Goal: Task Accomplishment & Management: Manage account settings

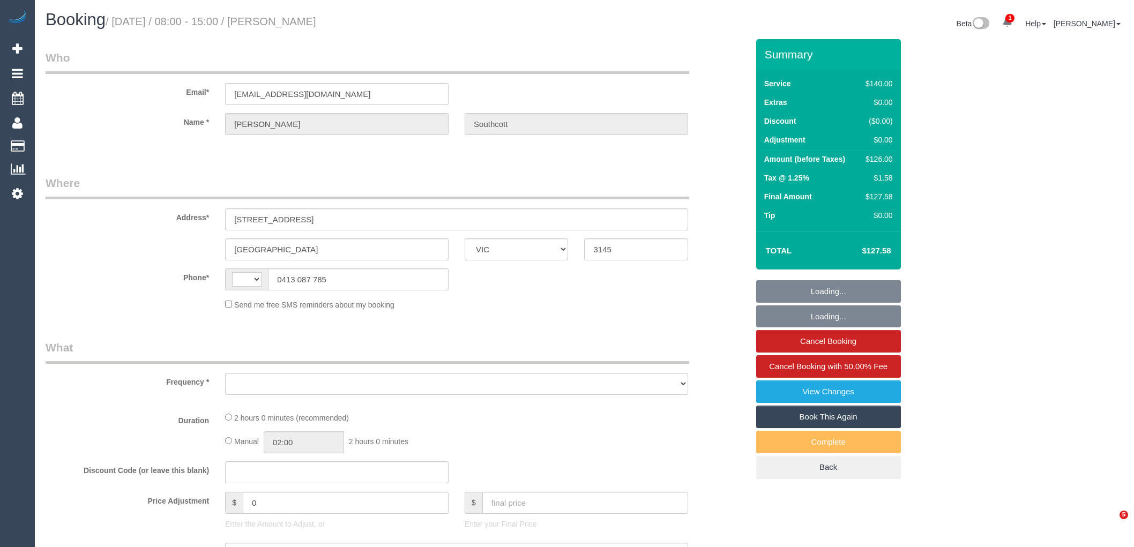
select select "VIC"
select select "string:AU"
select select "string:stripe-pm_1MPHJT2GScqysDRV7q3FGX2S"
select select "object:540"
select select "number:28"
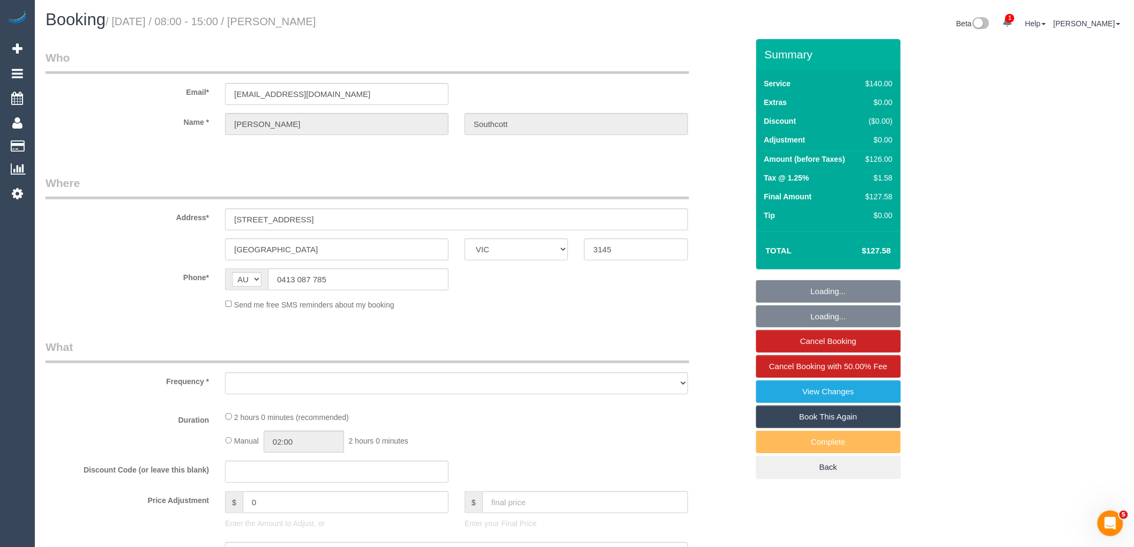
select select "number:14"
select select "number:19"
select select "number:22"
select select "number:35"
select select "number:13"
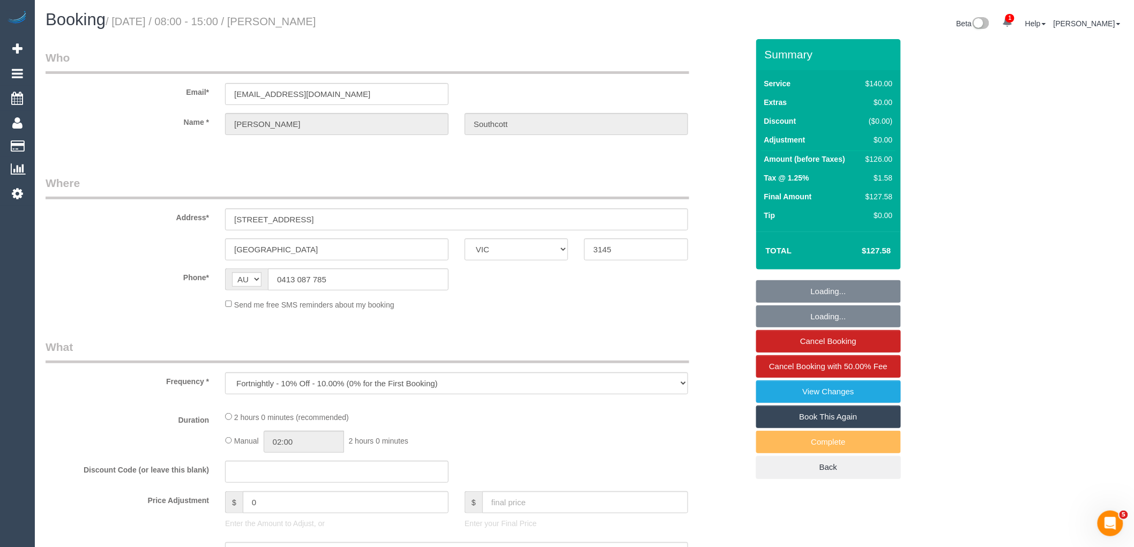
select select "24342"
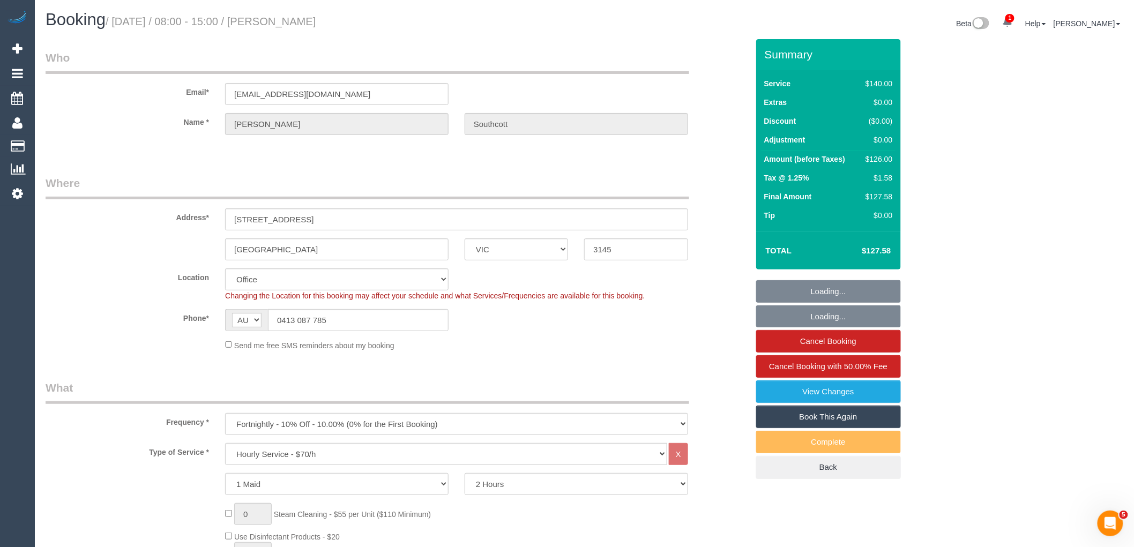
select select "object:2196"
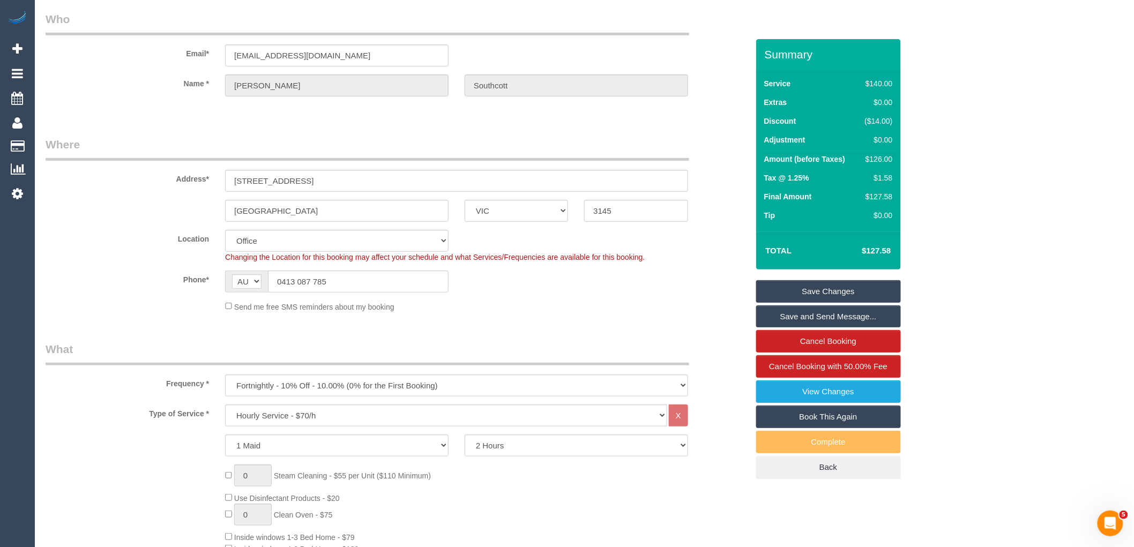
scroll to position [59, 0]
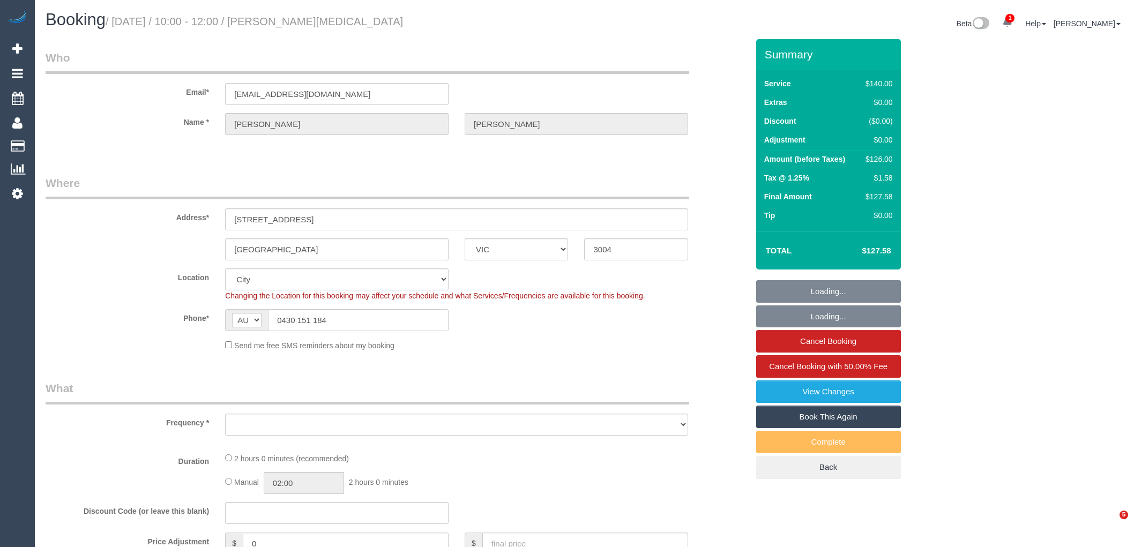
select select "VIC"
select select "string:stripe-pm_1QxNTe2GScqysDRVPf9L6M3Z"
select select "object:903"
select select "number:29"
select select "number:14"
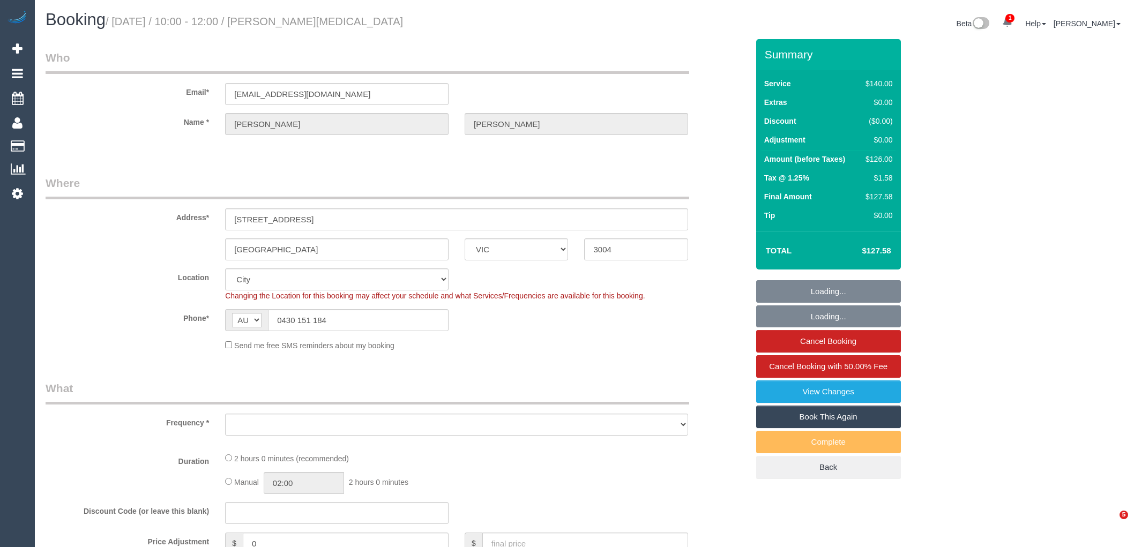
select select "number:20"
select select "number:24"
select select "number:34"
select select "number:13"
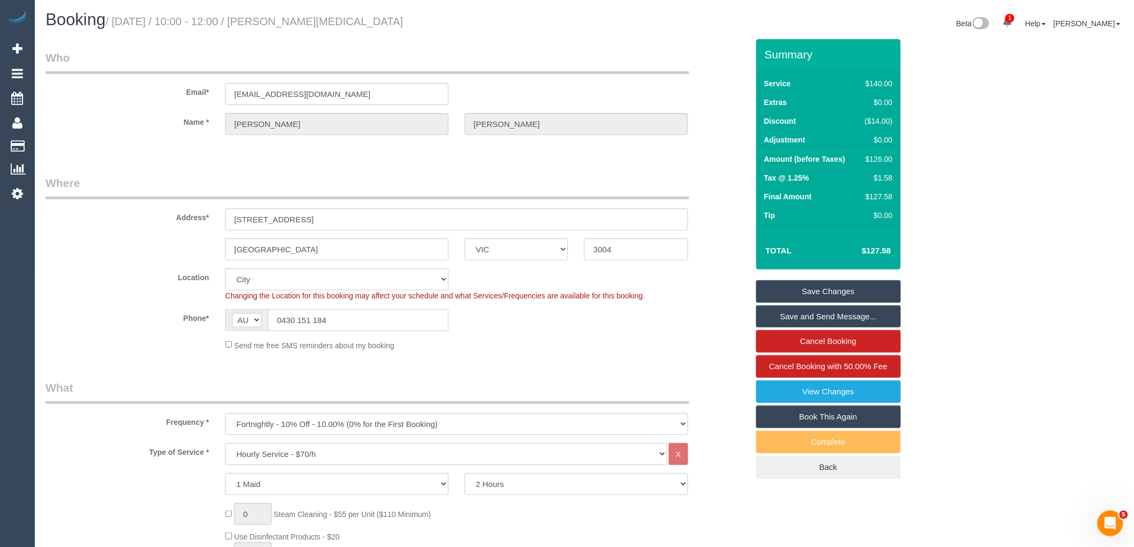
drag, startPoint x: 338, startPoint y: 320, endPoint x: 283, endPoint y: 321, distance: 54.7
click at [283, 321] on input "0430 151 184" at bounding box center [358, 320] width 181 height 22
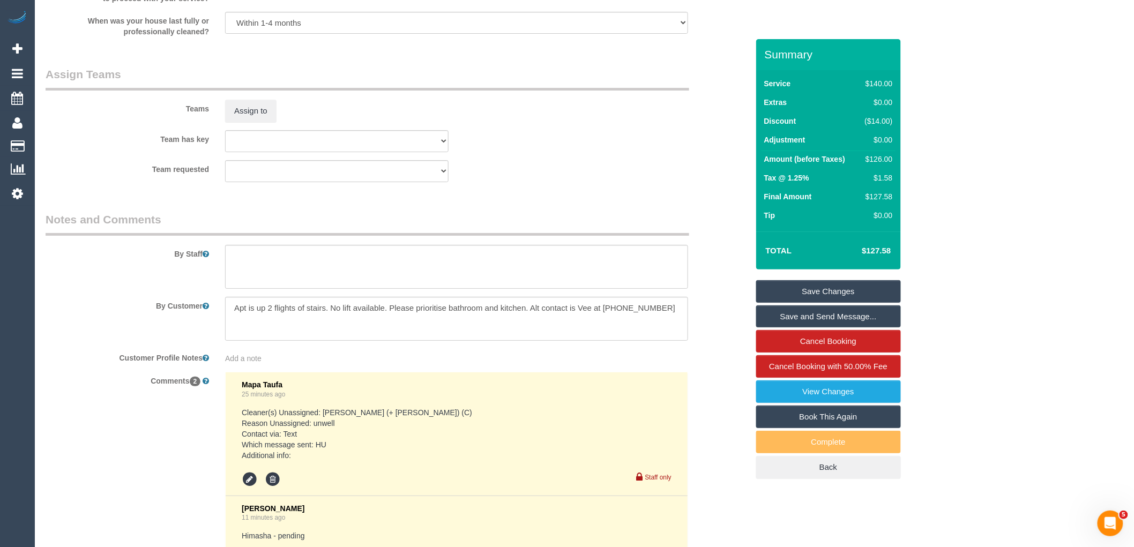
scroll to position [1626, 0]
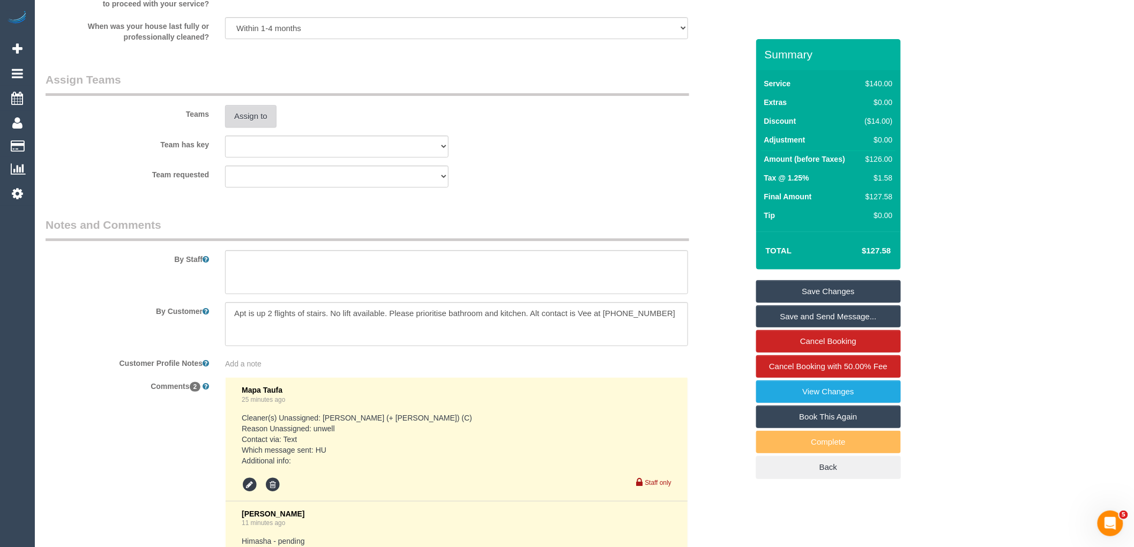
click at [238, 123] on button "Assign to" at bounding box center [250, 116] width 51 height 23
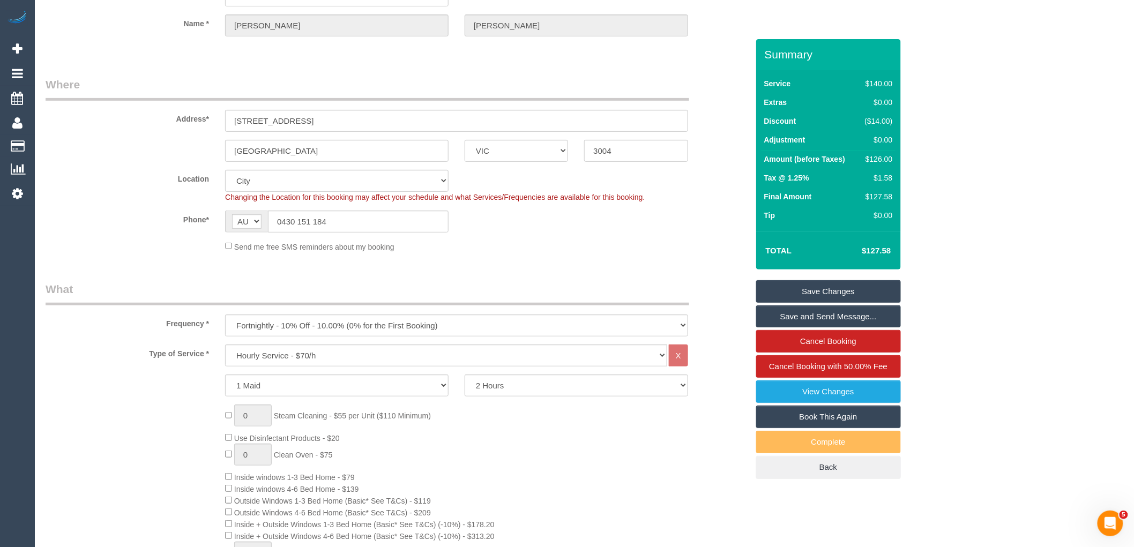
scroll to position [78, 0]
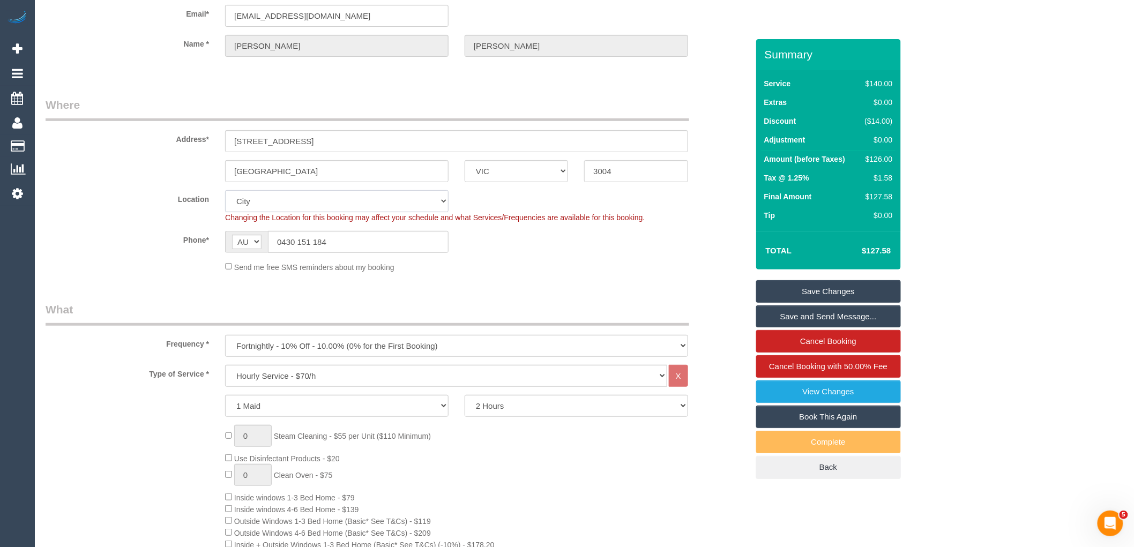
click at [272, 205] on select "Office City East (North) East (South) Inner East Inner North (East) Inner North…" at bounding box center [336, 201] width 223 height 22
select select "50"
click at [225, 190] on select "Office City East (North) East (South) Inner East Inner North (East) Inner North…" at bounding box center [336, 201] width 223 height 22
select select "object:2762"
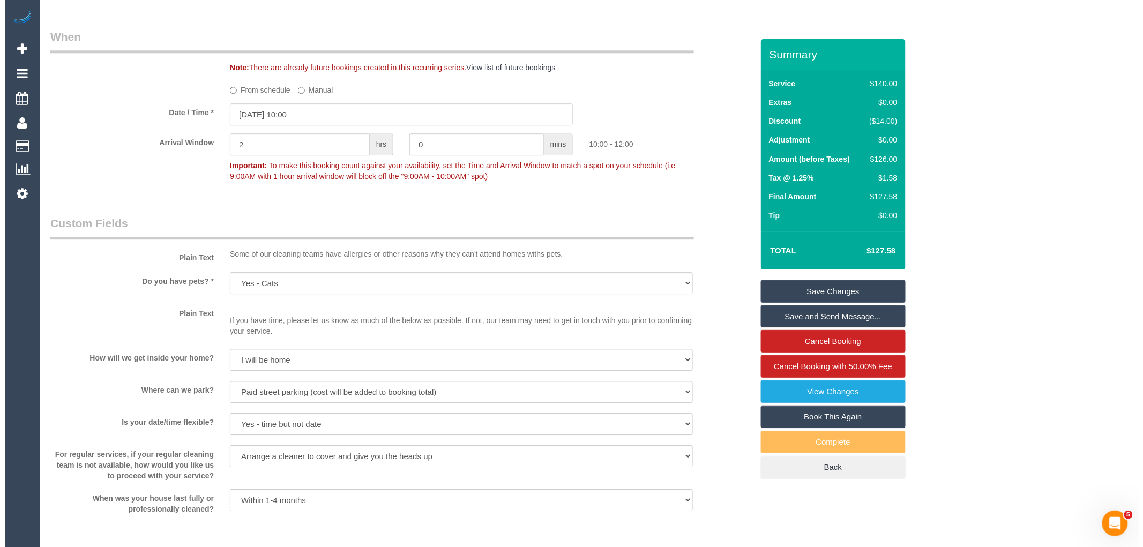
scroll to position [1329, 0]
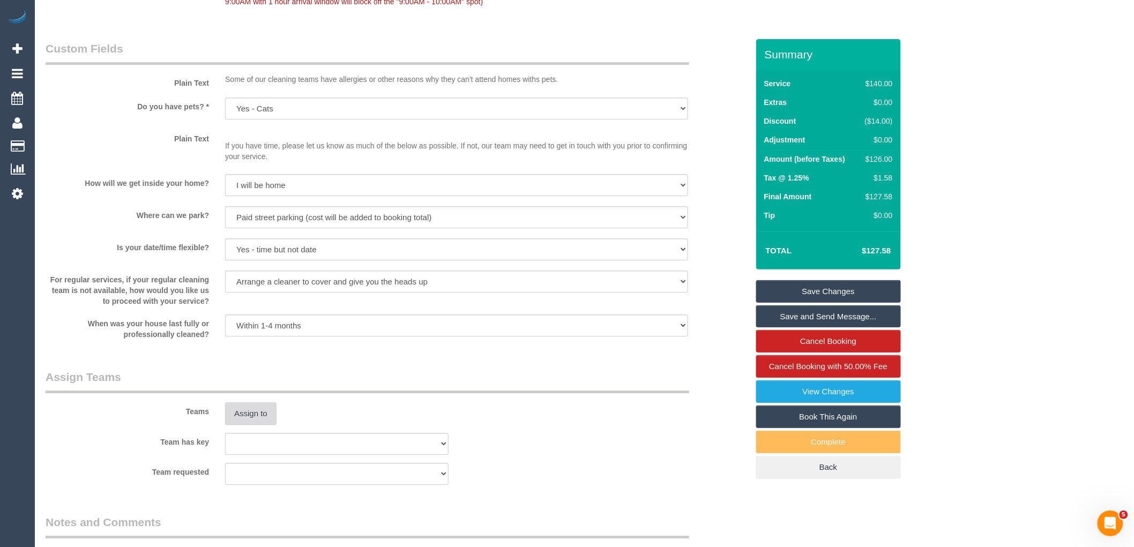
click at [255, 418] on button "Assign to" at bounding box center [250, 413] width 51 height 23
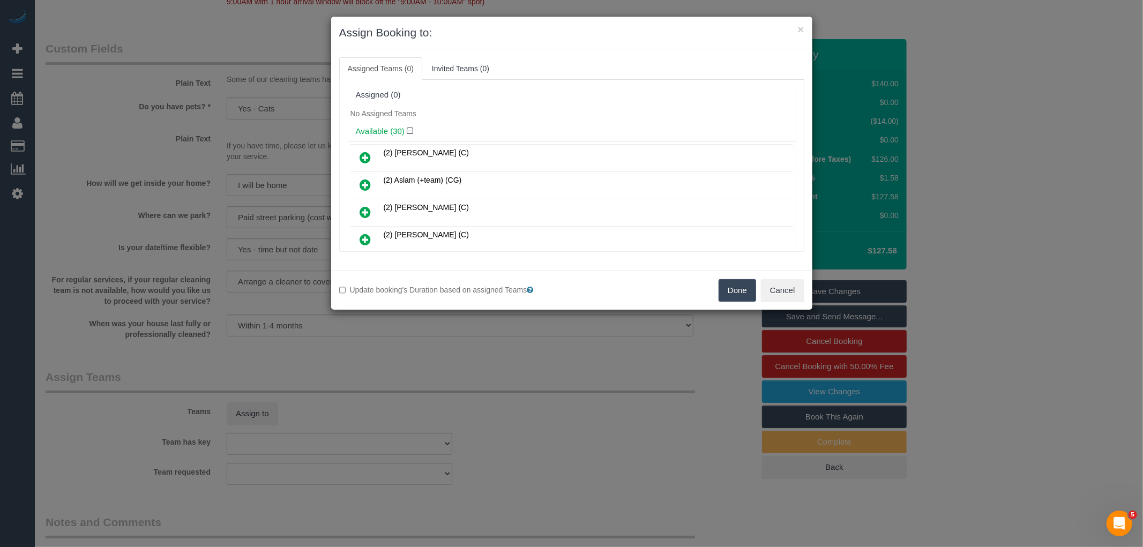
scroll to position [336, 0]
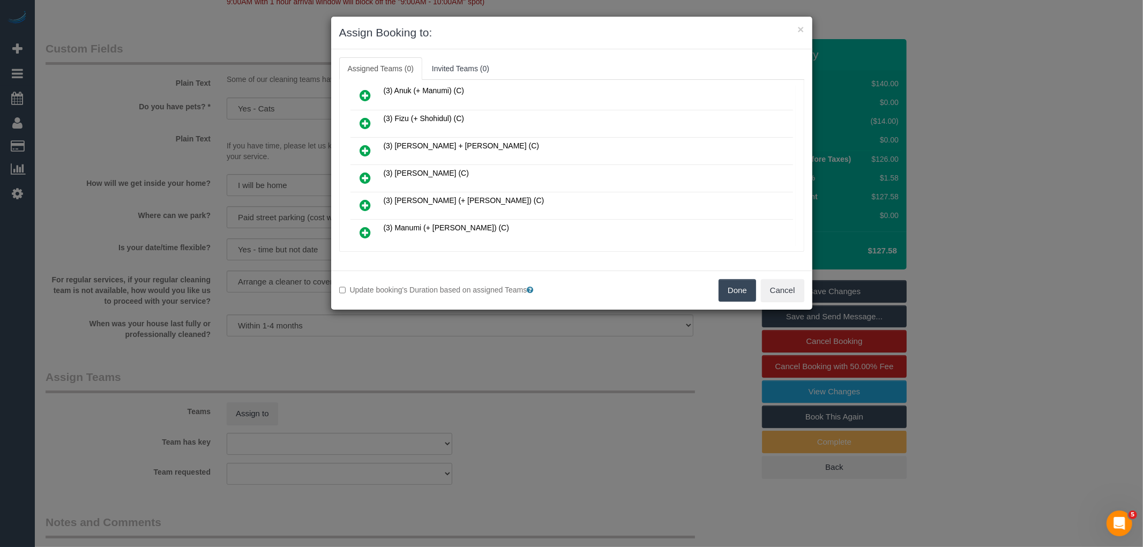
click at [360, 171] on icon at bounding box center [365, 177] width 11 height 13
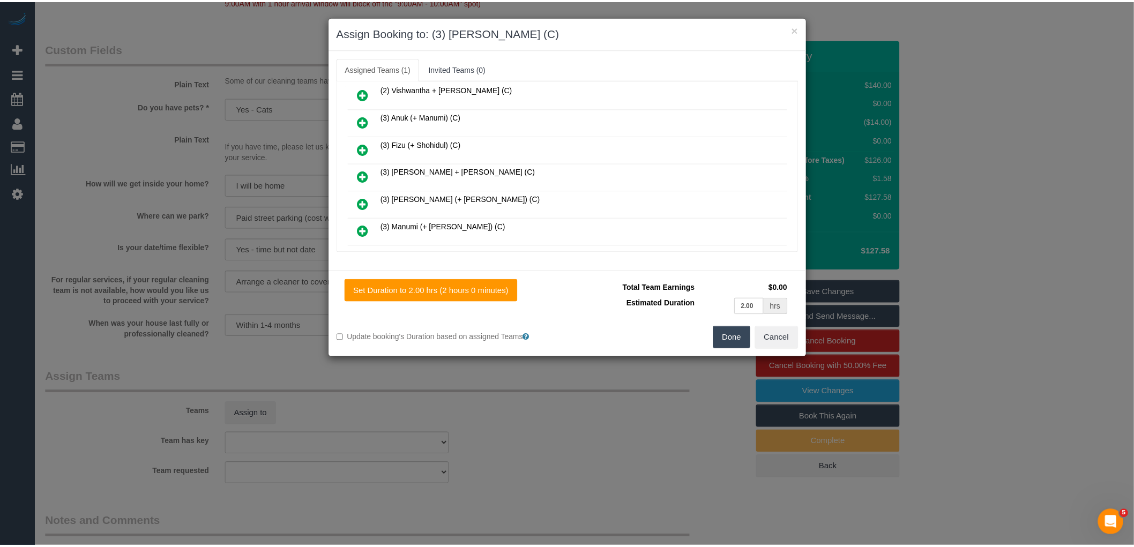
scroll to position [362, 0]
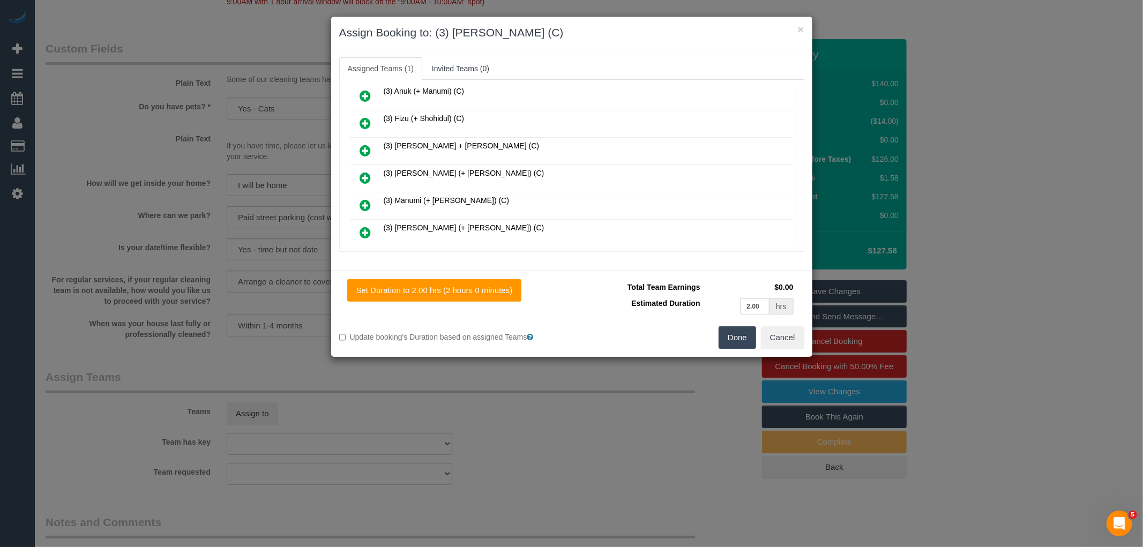
click at [730, 335] on button "Done" at bounding box center [737, 337] width 38 height 23
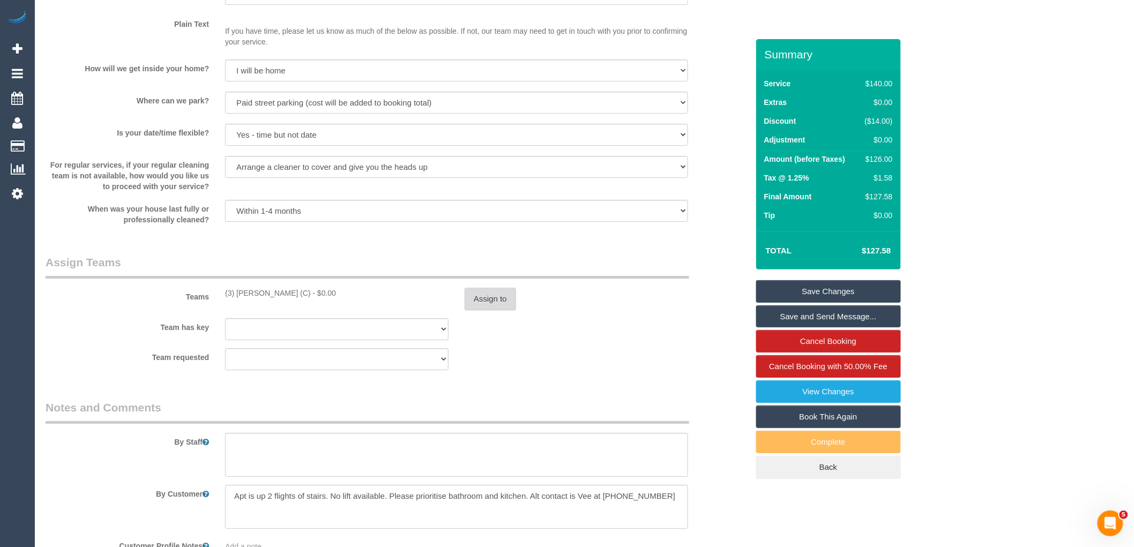
scroll to position [1448, 0]
click at [482, 303] on button "Assign to" at bounding box center [490, 294] width 51 height 23
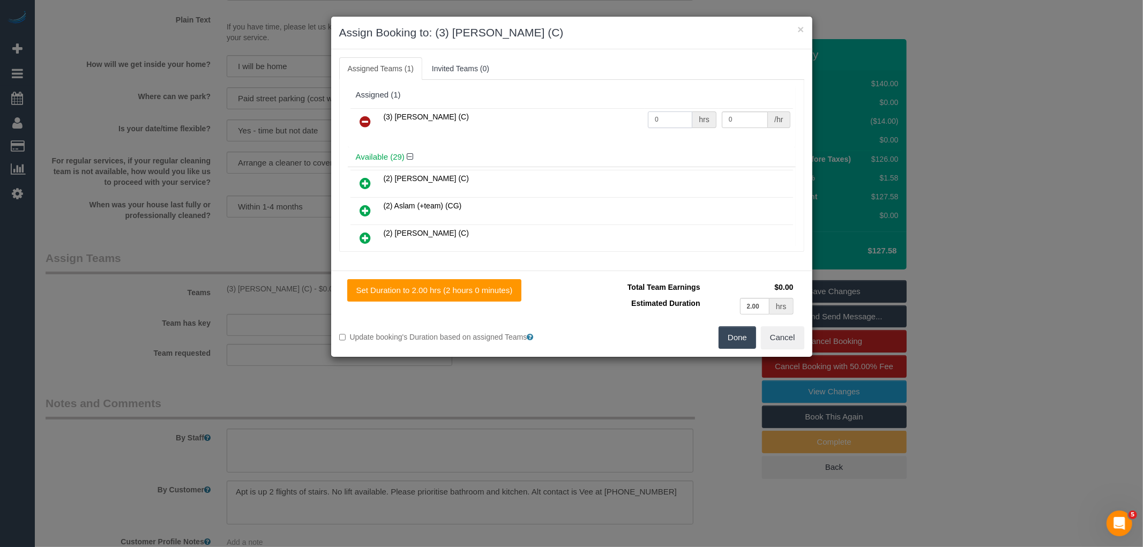
click at [668, 118] on input "0" at bounding box center [670, 119] width 44 height 17
type input "2"
type input "35"
click at [731, 338] on button "Done" at bounding box center [737, 337] width 38 height 23
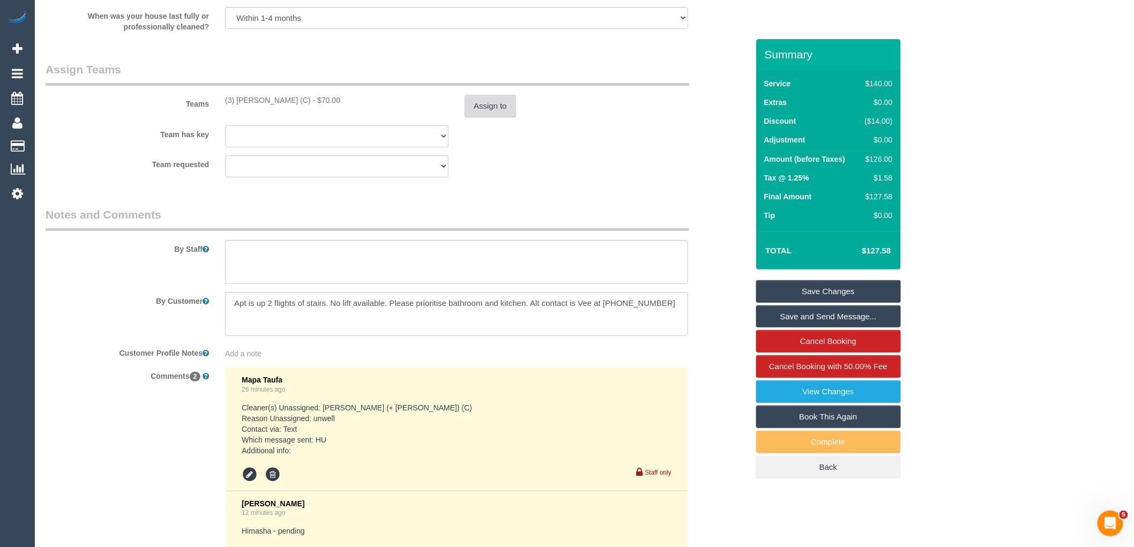
scroll to position [1799, 0]
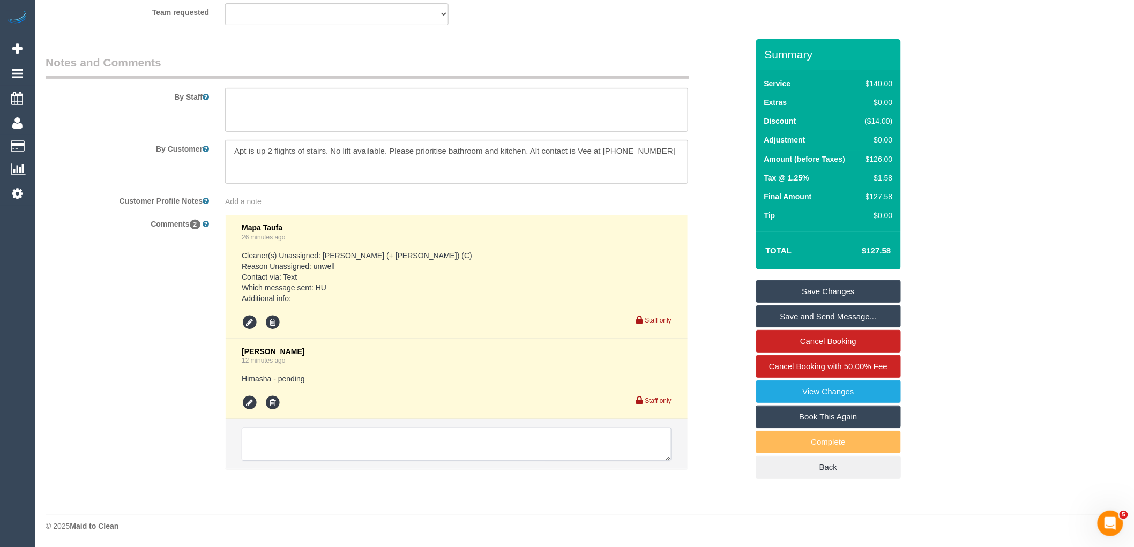
click at [447, 433] on textarea at bounding box center [457, 444] width 430 height 33
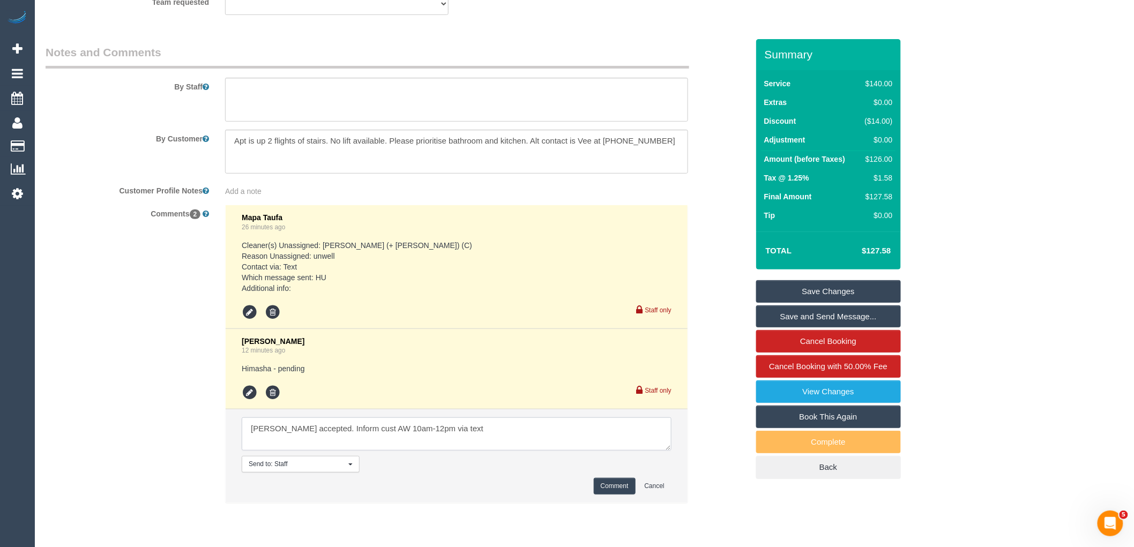
type textarea "Himasha accepted. Inform cust AW 10am-12pm via text"
click at [602, 493] on button "Comment" at bounding box center [615, 486] width 42 height 17
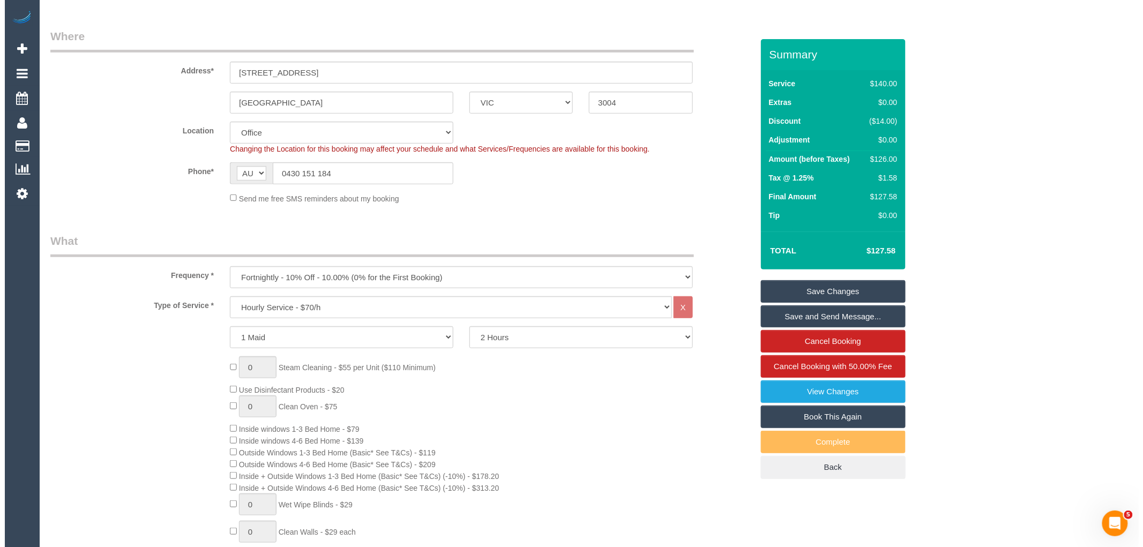
scroll to position [0, 0]
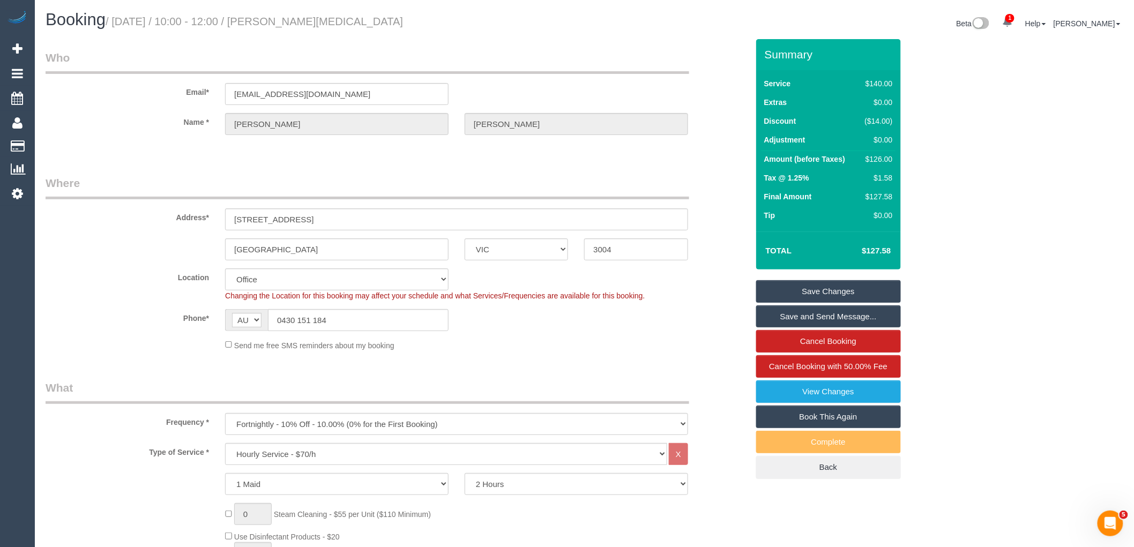
drag, startPoint x: 281, startPoint y: 19, endPoint x: 396, endPoint y: 20, distance: 115.2
click at [396, 20] on h1 "Booking / October 10, 2025 / 10:00 - 12:00 / Helen Whitehead" at bounding box center [311, 20] width 531 height 18
copy small "Helen Whitehead"
click at [868, 320] on link "Save and Send Message..." at bounding box center [828, 316] width 145 height 23
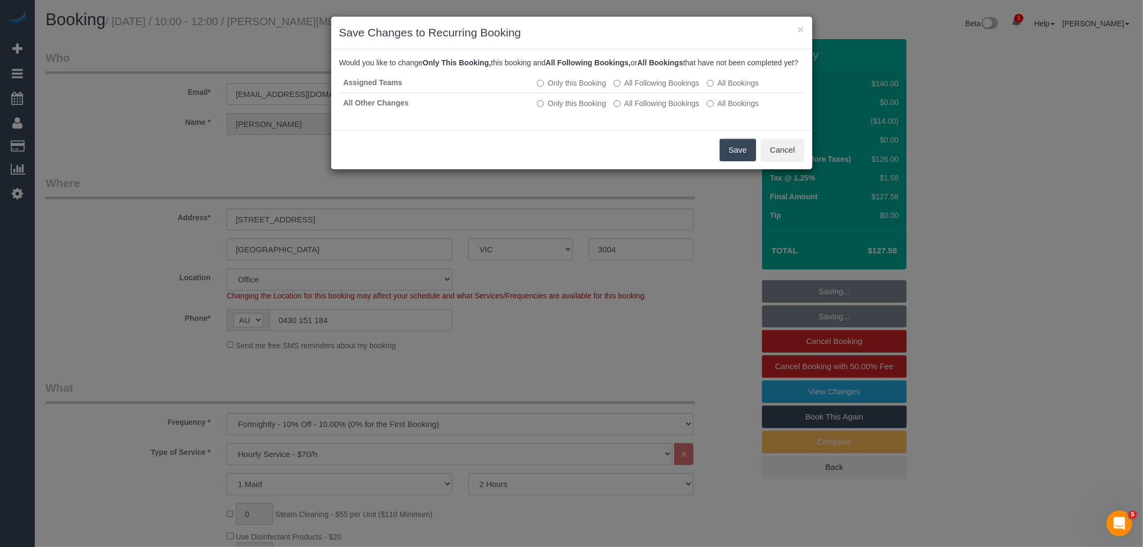
click at [738, 159] on button "Save" at bounding box center [738, 150] width 36 height 23
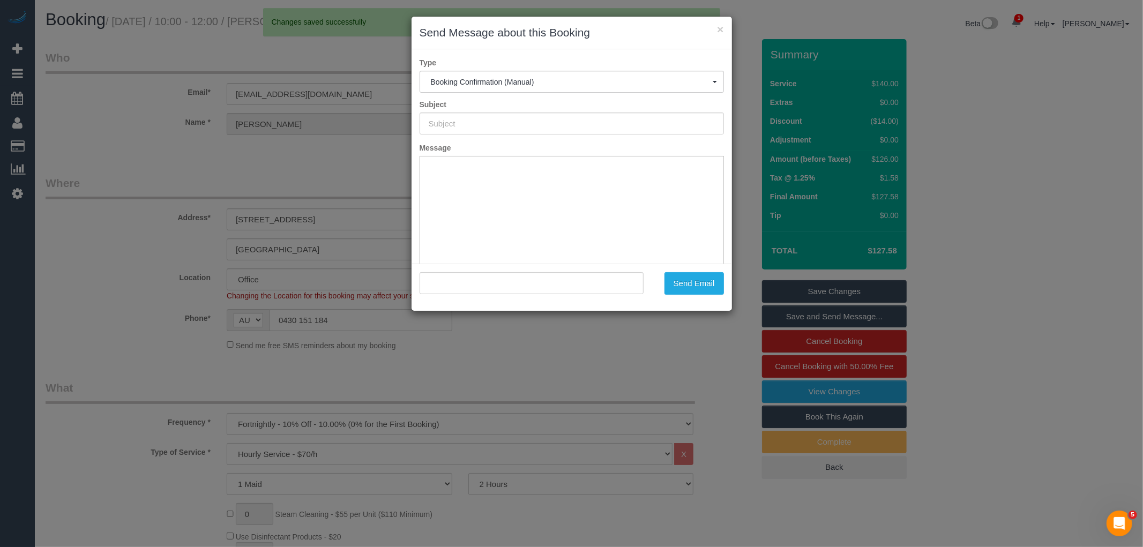
type input "Booking Confirmed"
type input ""Helen Whitehead" <helencdw@gmail.com>"
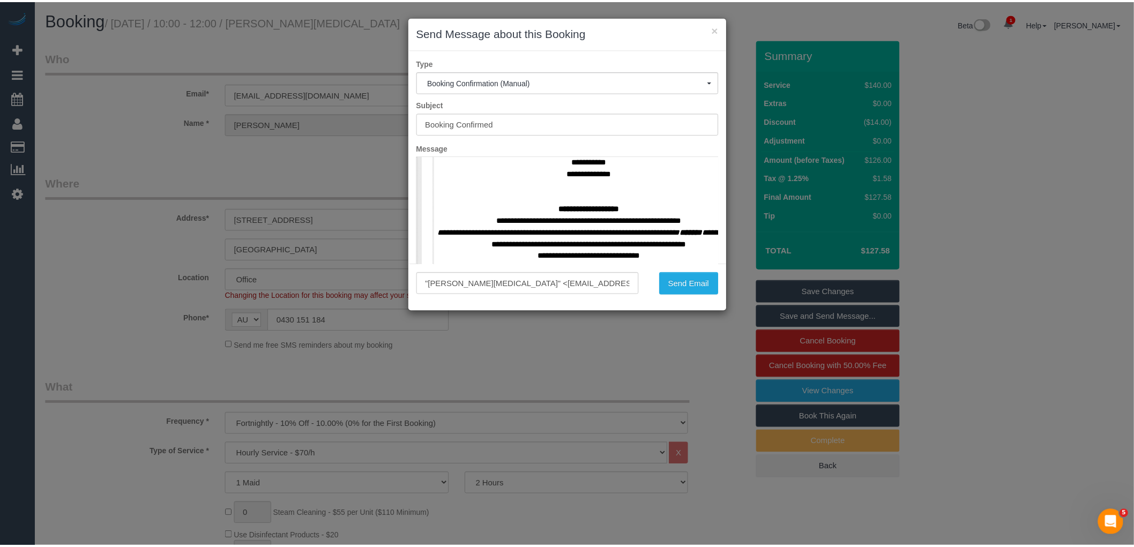
scroll to position [476, 0]
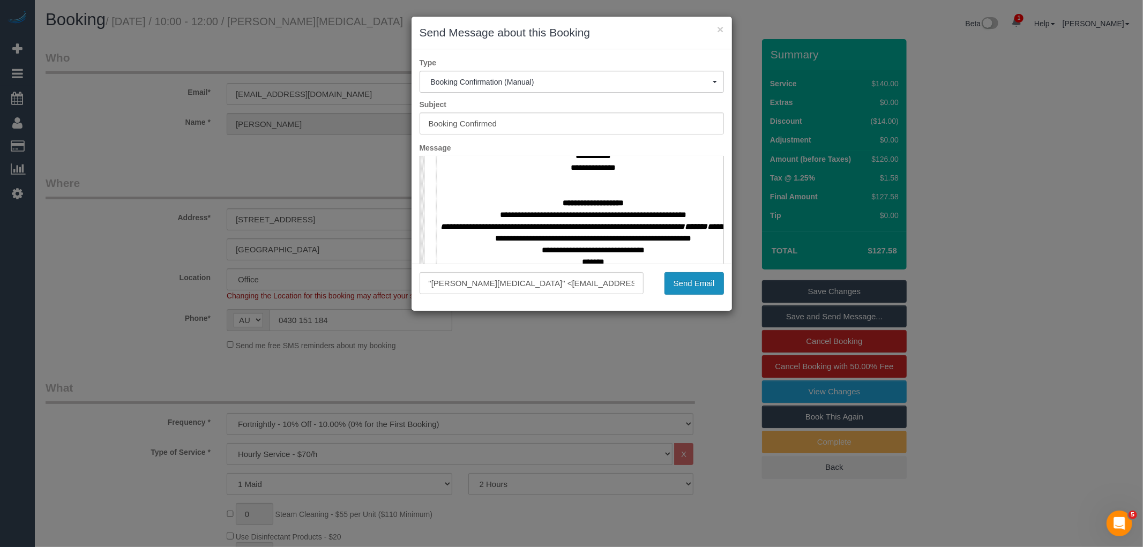
click at [703, 286] on button "Send Email" at bounding box center [693, 283] width 59 height 23
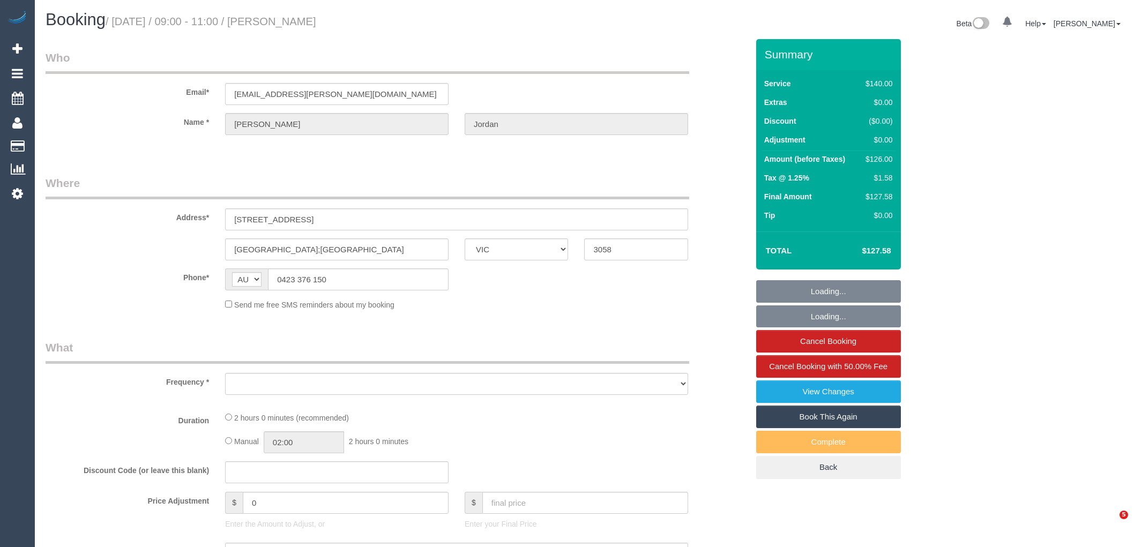
select select "VIC"
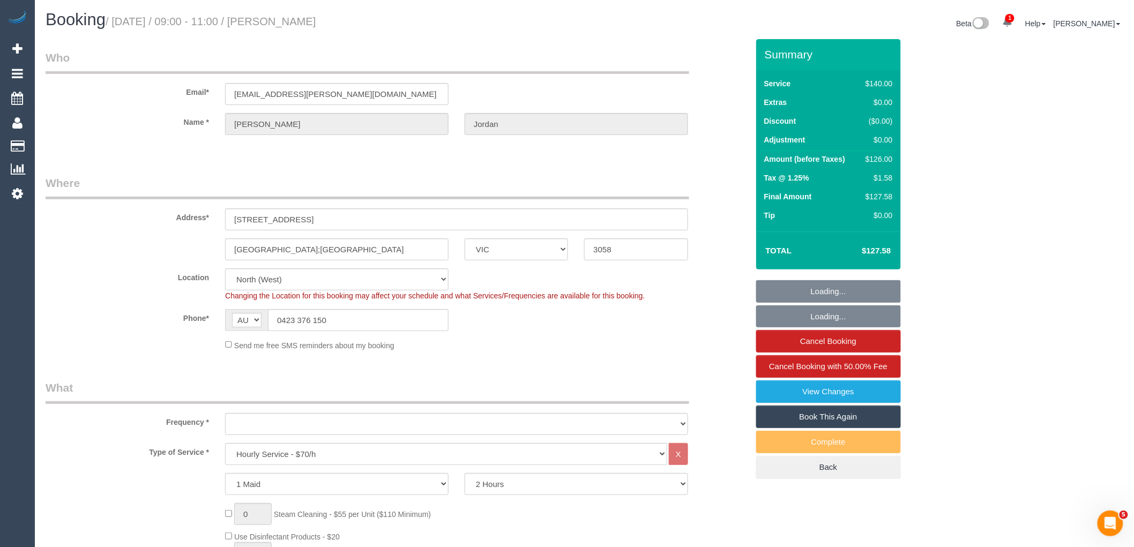
select select "string:stripe-pm_1OSFrD2GScqysDRVxTFUAFik"
select select "object:748"
select select "number:29"
select select "number:14"
select select "number:19"
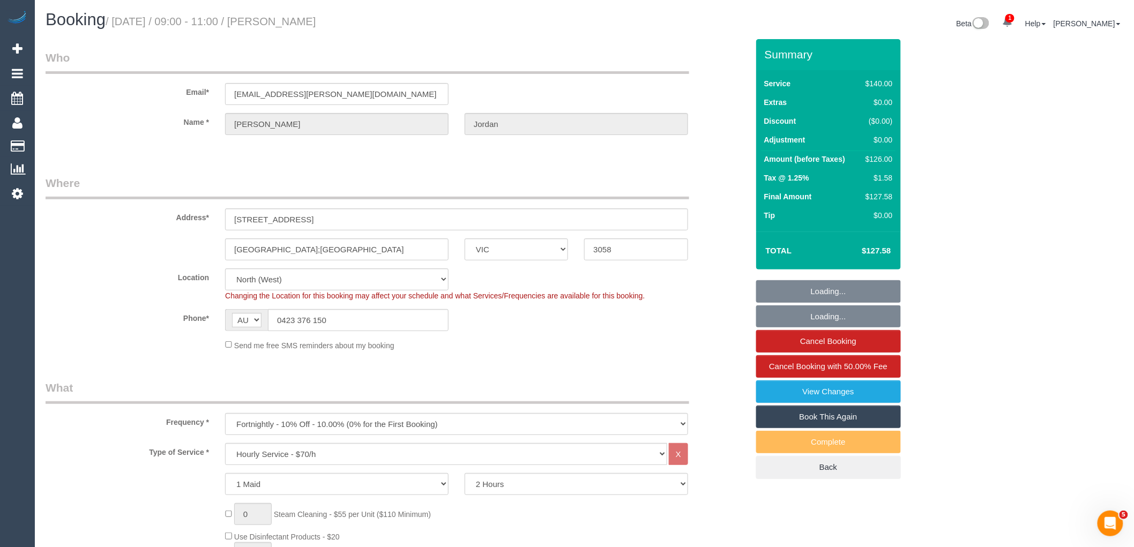
select select "number:22"
select select "number:34"
select select "number:12"
select select "object:1570"
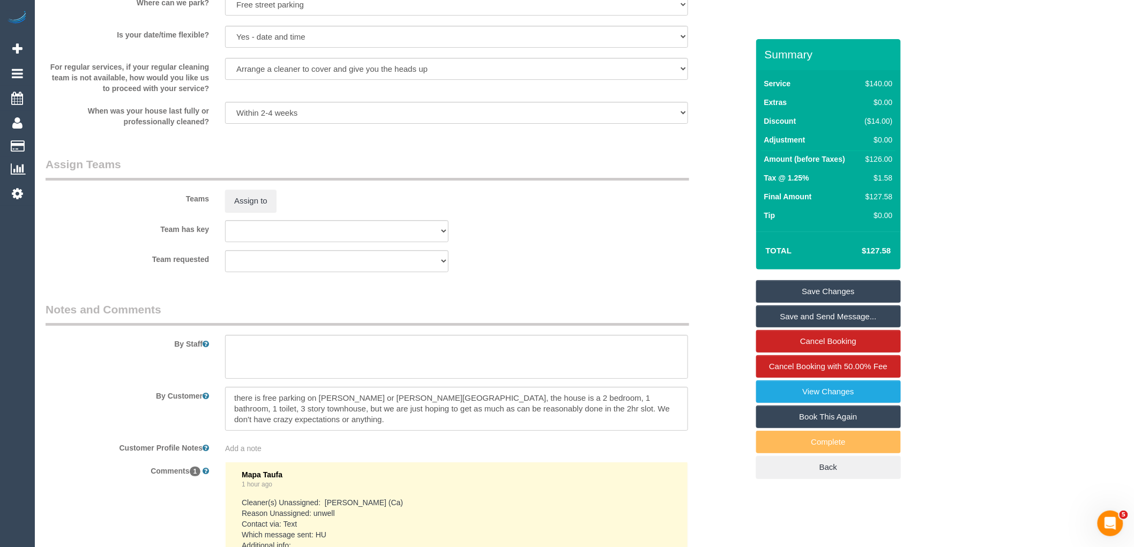
scroll to position [1718, 0]
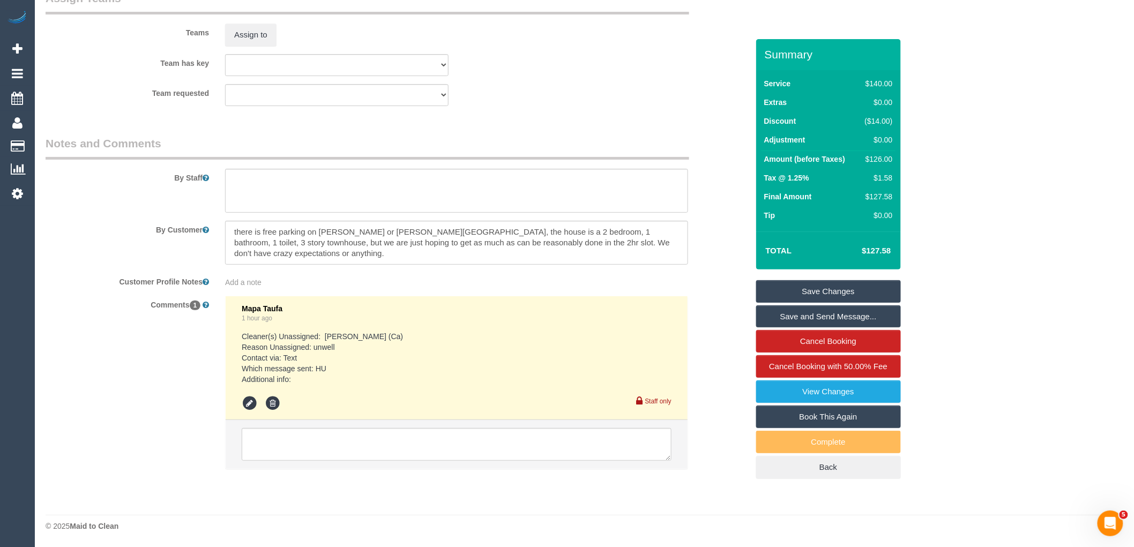
drag, startPoint x: 420, startPoint y: 414, endPoint x: 416, endPoint y: 437, distance: 23.9
click at [420, 414] on li "Mapa Taufa 1 hour ago Cleaner(s) Unassigned: Suzi Belas (Ca) Reason Unassigned:…" at bounding box center [457, 358] width 462 height 124
click at [415, 440] on textarea at bounding box center [457, 444] width 430 height 33
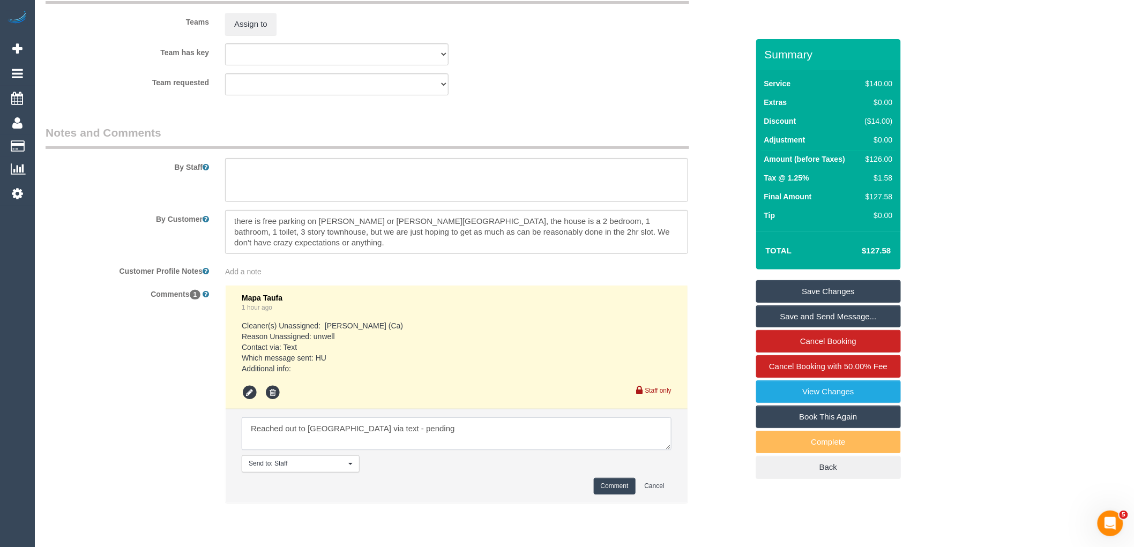
type textarea "Reached out to Mahabub via text - pending"
click at [621, 495] on button "Comment" at bounding box center [615, 486] width 42 height 17
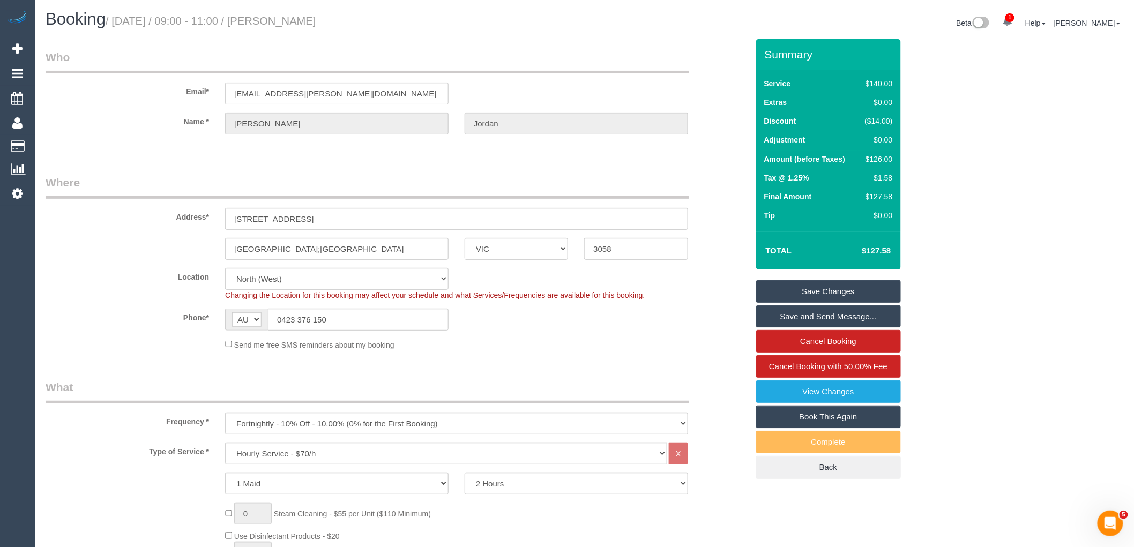
scroll to position [0, 0]
drag, startPoint x: 353, startPoint y: 220, endPoint x: 223, endPoint y: 205, distance: 129.9
click at [223, 205] on div "Address* 806 Sydeny rd, Nth Coburg" at bounding box center [397, 202] width 718 height 55
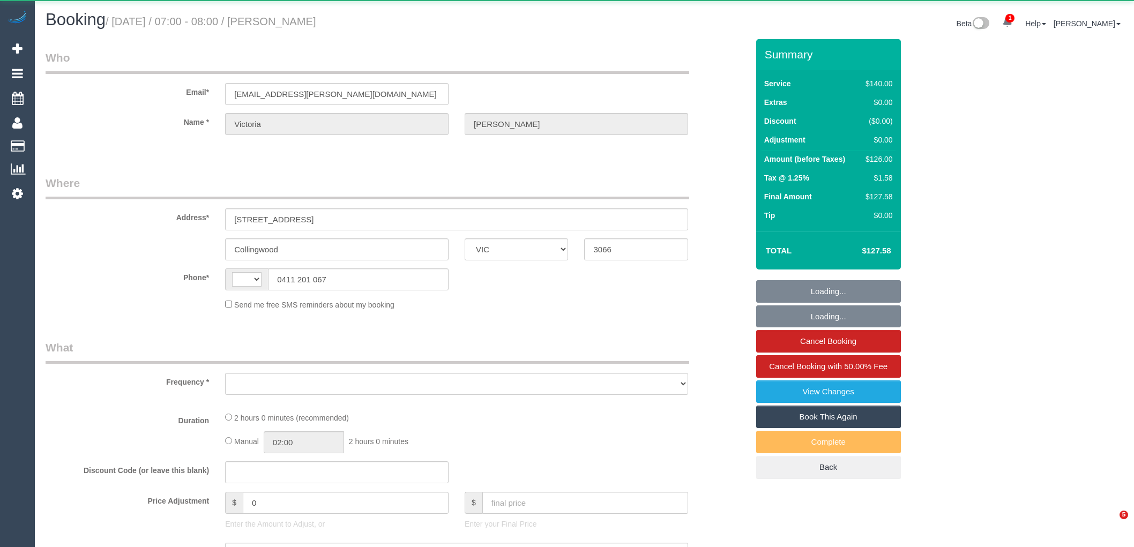
select select "VIC"
select select "object:288"
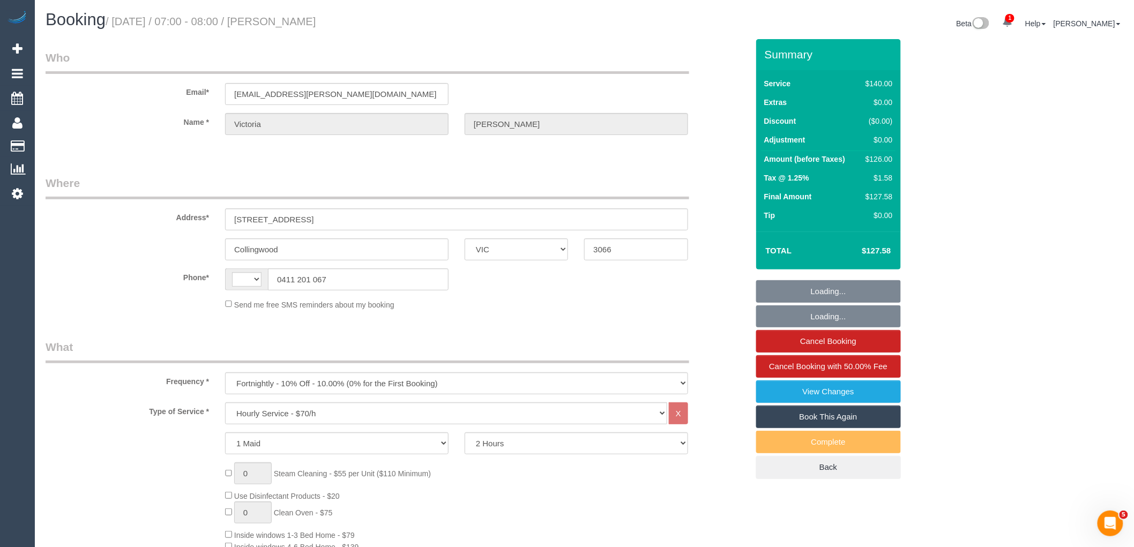
select select "string:stripe-card_1D69Fj2GScqysDRVZtXZIiWE"
select select "string:AU"
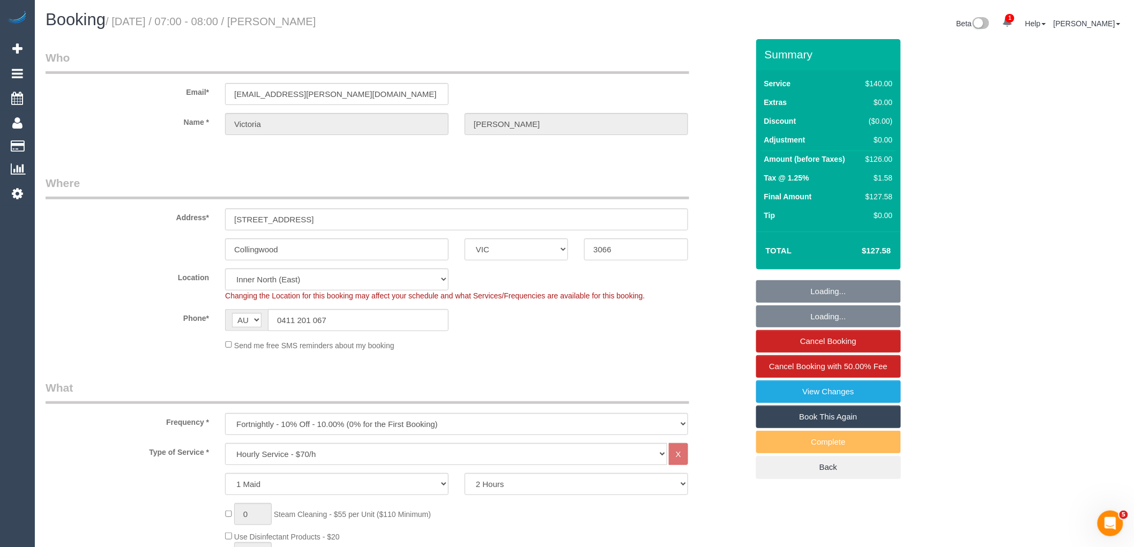
select select "number:27"
select select "number:16"
select select "number:18"
select select "number:34"
select select "object:1717"
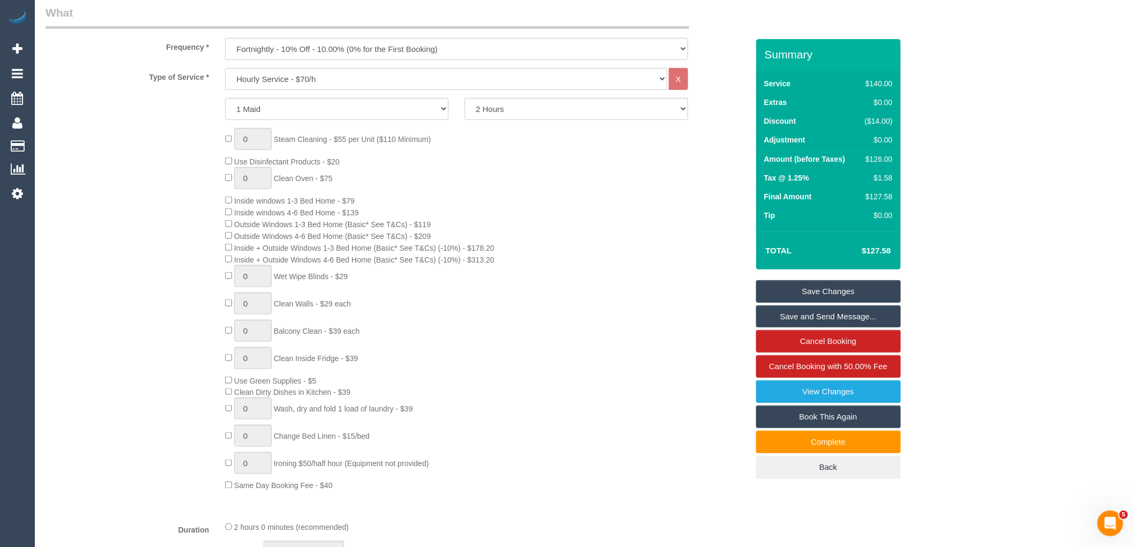
scroll to position [2286, 0]
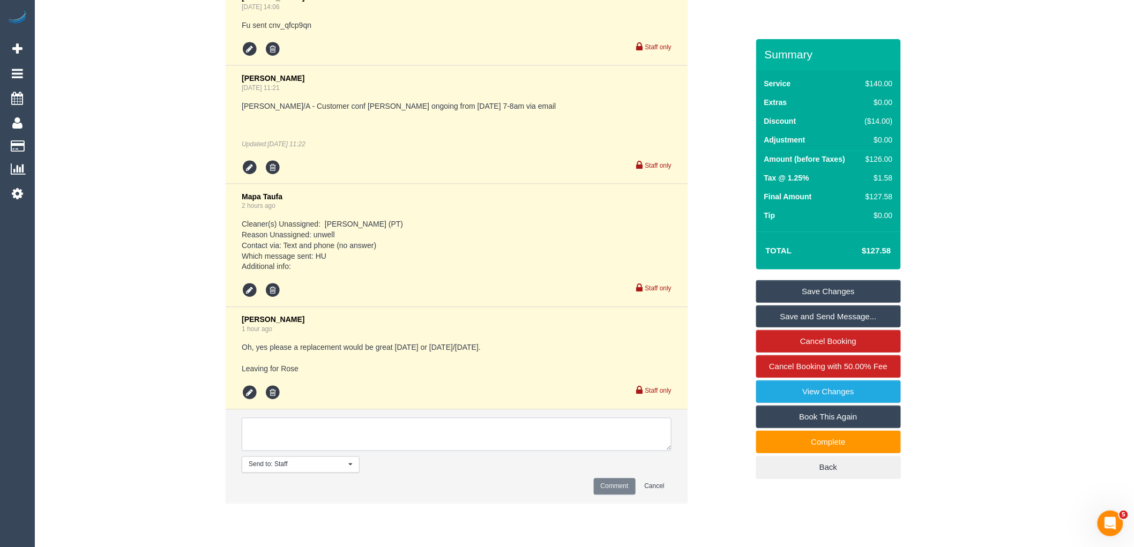
click at [377, 436] on textarea at bounding box center [457, 434] width 430 height 33
type textarea "C"
type textarea "Himandi - 13/10 AW 7am-8am - checking with Steve"
click at [612, 494] on button "Comment" at bounding box center [615, 486] width 42 height 17
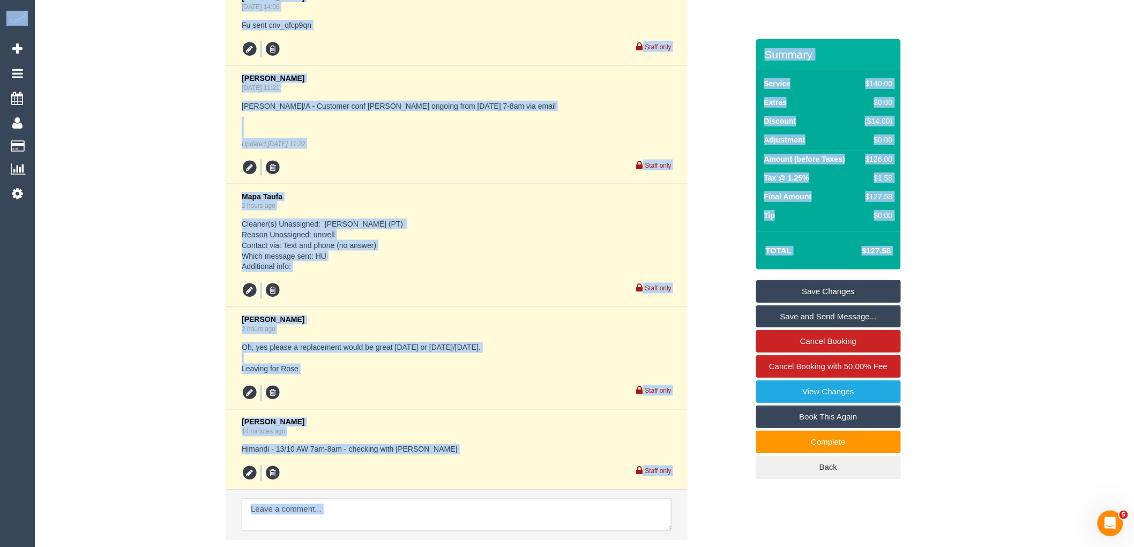
drag, startPoint x: 1133, startPoint y: 432, endPoint x: 1142, endPoint y: 327, distance: 105.9
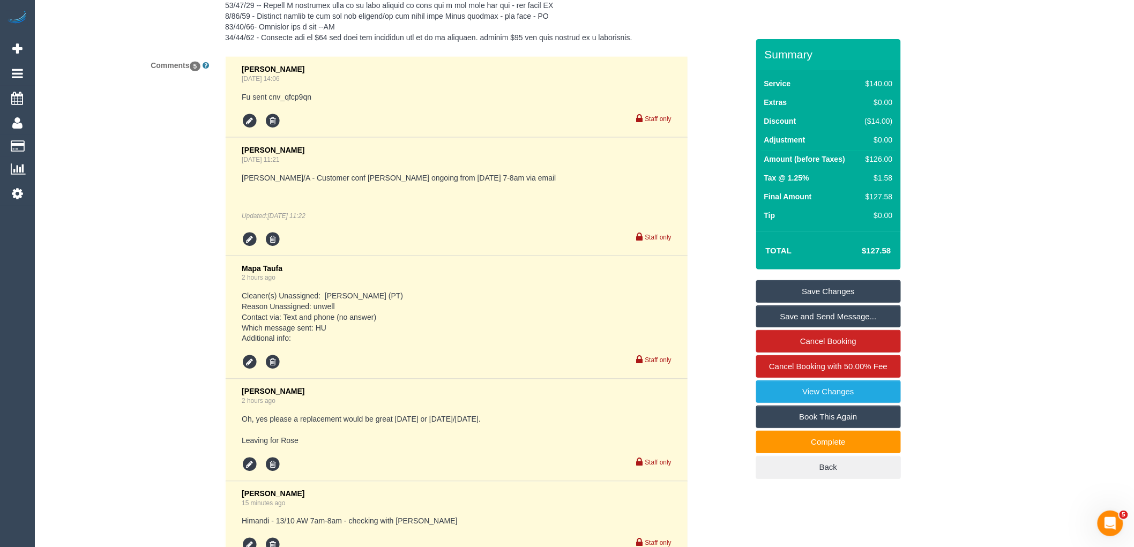
scroll to position [2366, 0]
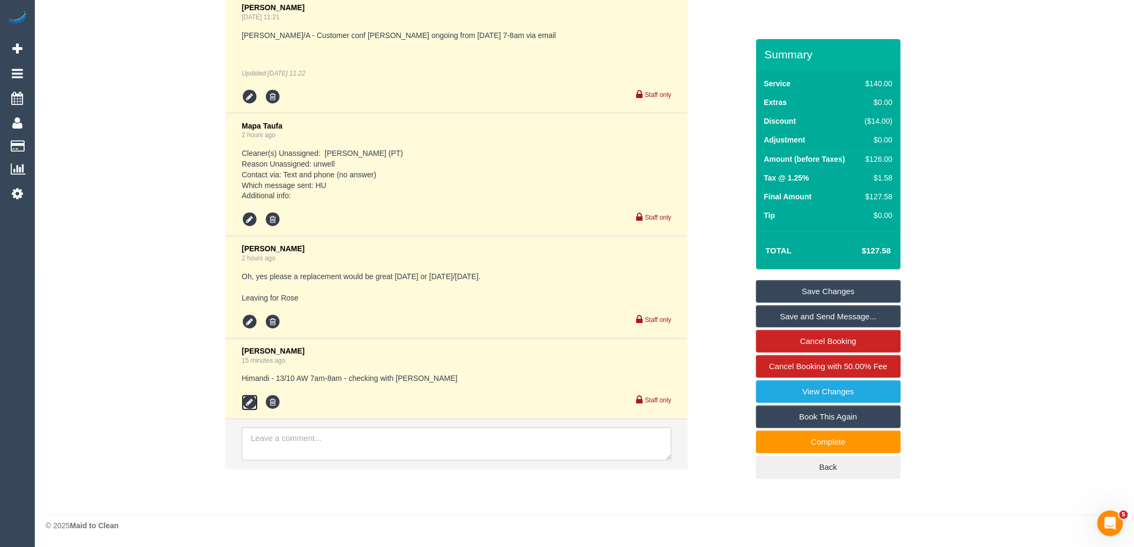
click at [249, 405] on icon at bounding box center [250, 403] width 16 height 16
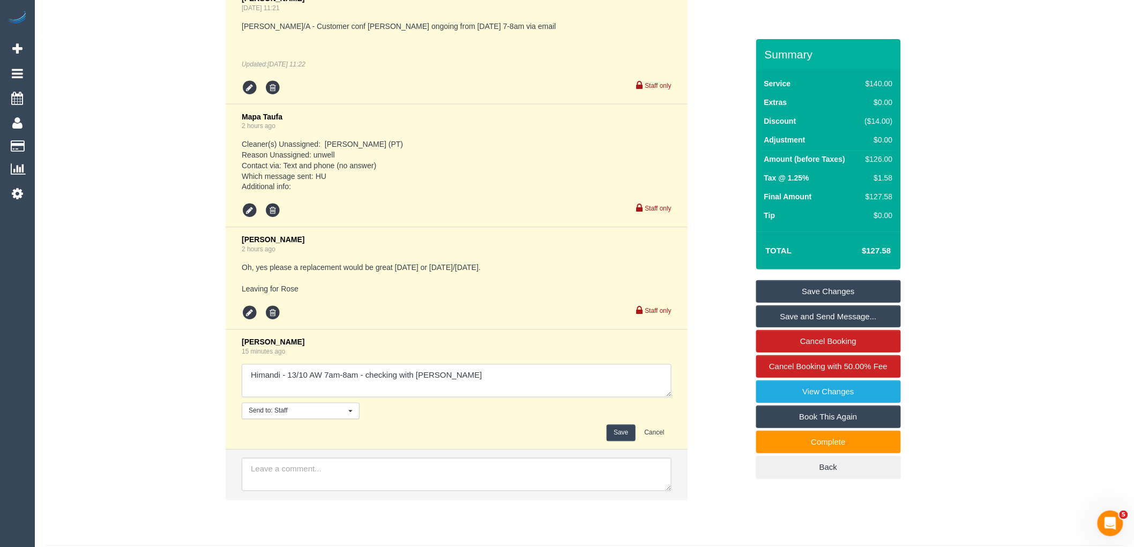
click at [452, 384] on textarea at bounding box center [457, 380] width 430 height 33
type textarea "Himandi - 13/10 AW 7am-8am - checking with Steve Assigned Joel 13/10 AW 7am-8am…"
click at [616, 435] on button "Save" at bounding box center [620, 433] width 28 height 17
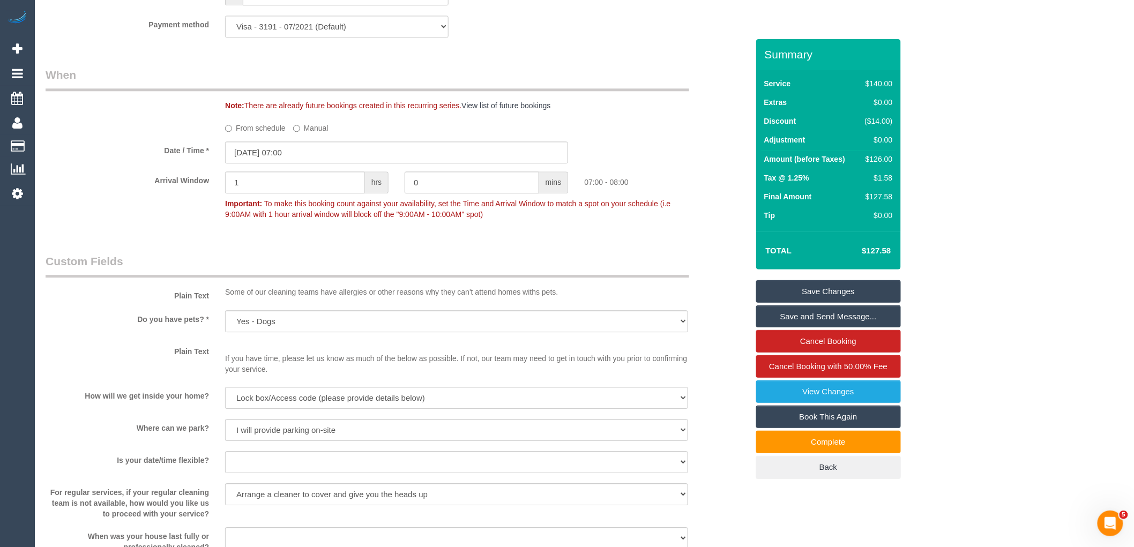
scroll to position [997, 0]
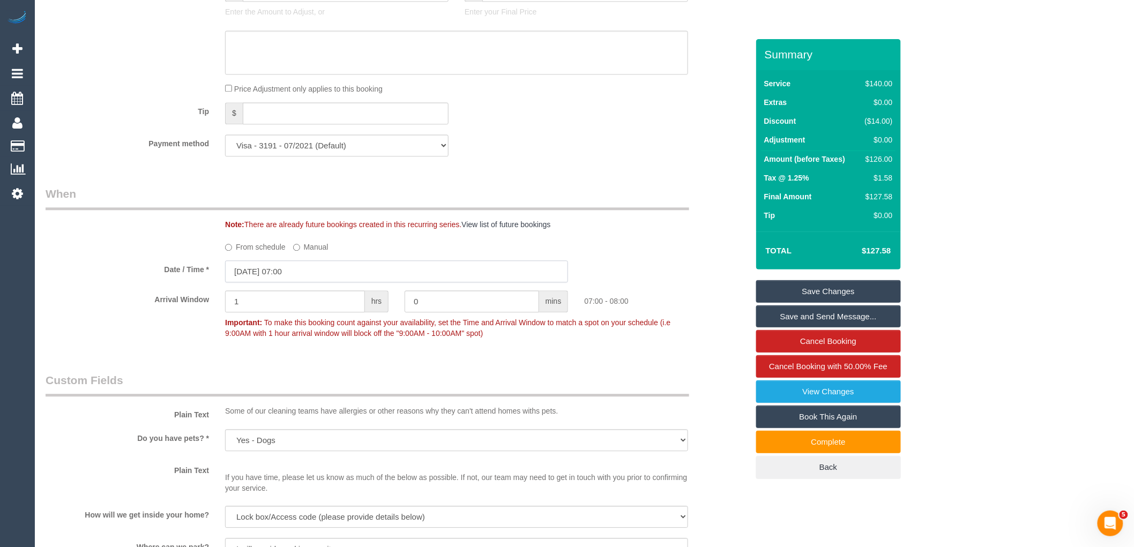
click at [286, 282] on input "[DATE] 07:00" at bounding box center [396, 271] width 343 height 22
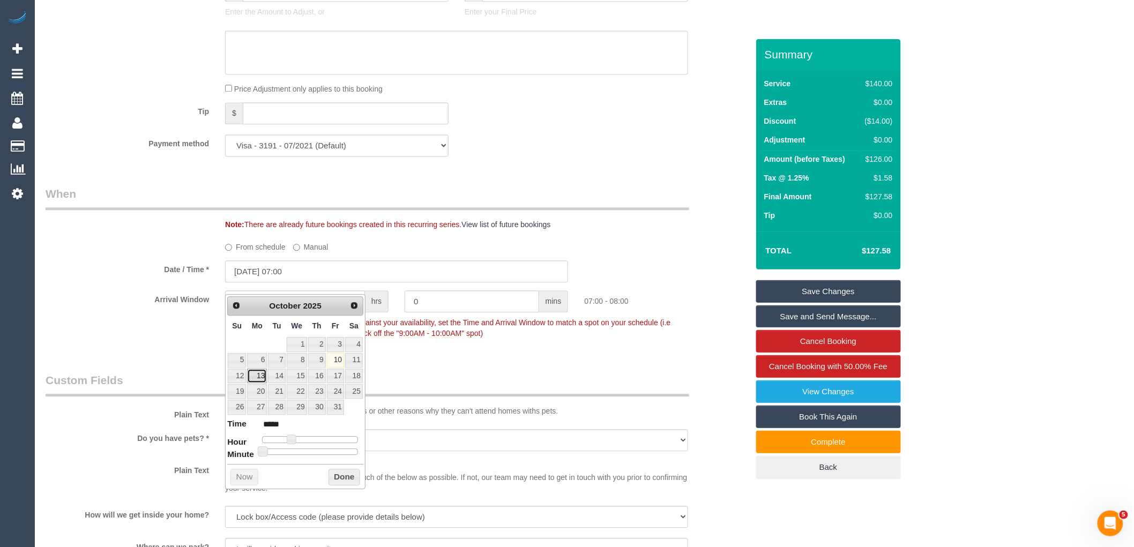
click at [261, 374] on link "13" at bounding box center [257, 376] width 20 height 14
type input "13/10/2025 07:00"
click at [334, 476] on button "Done" at bounding box center [344, 477] width 32 height 17
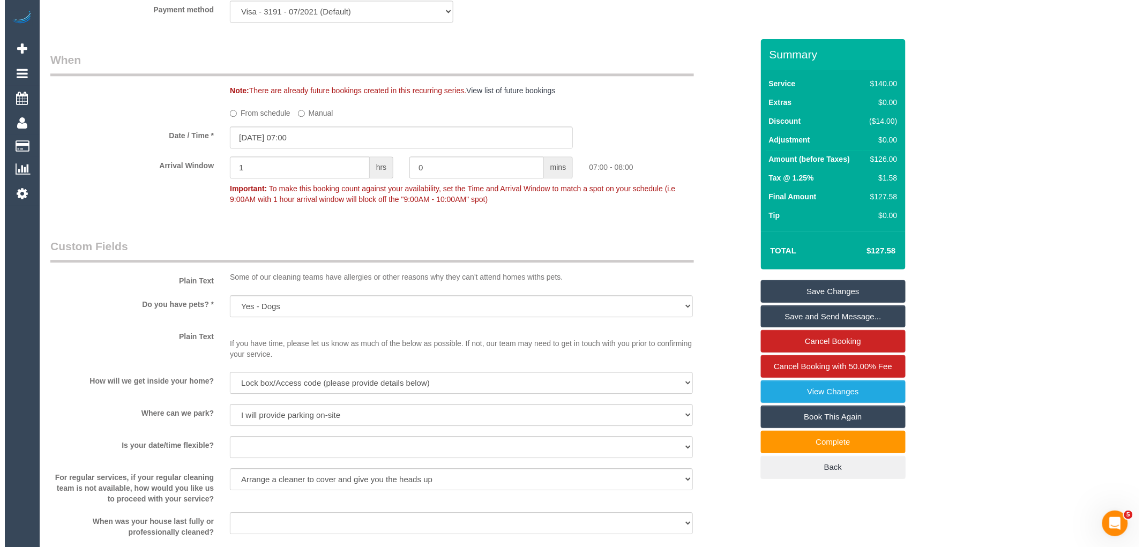
scroll to position [1413, 0]
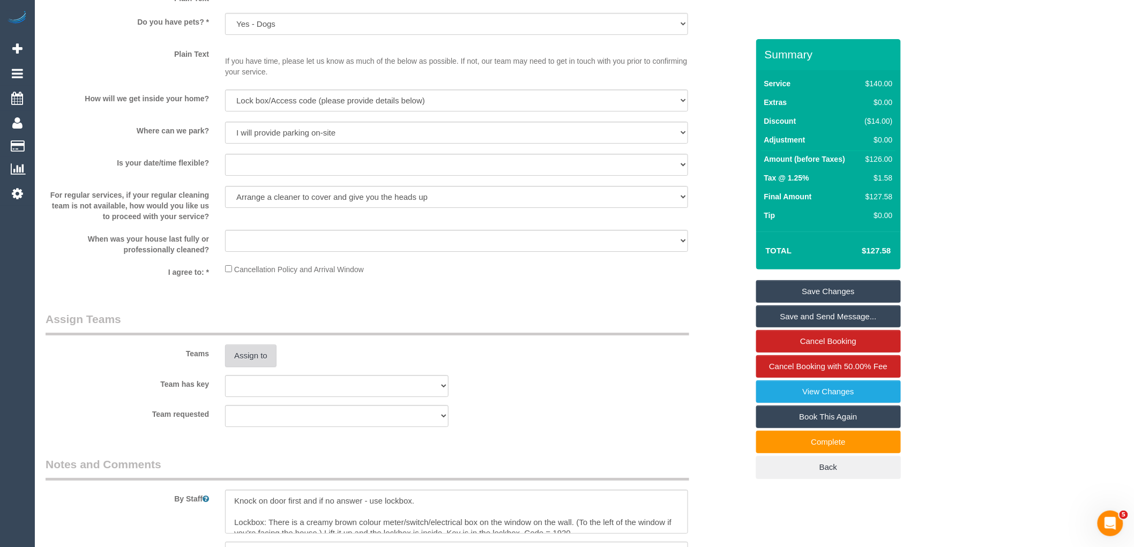
click at [238, 356] on button "Assign to" at bounding box center [250, 356] width 51 height 23
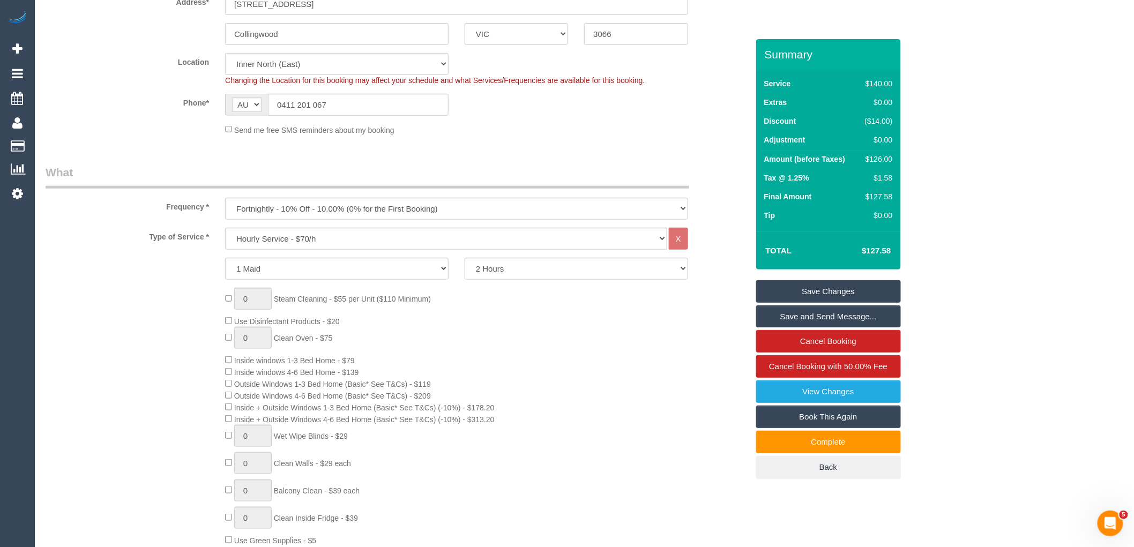
scroll to position [104, 0]
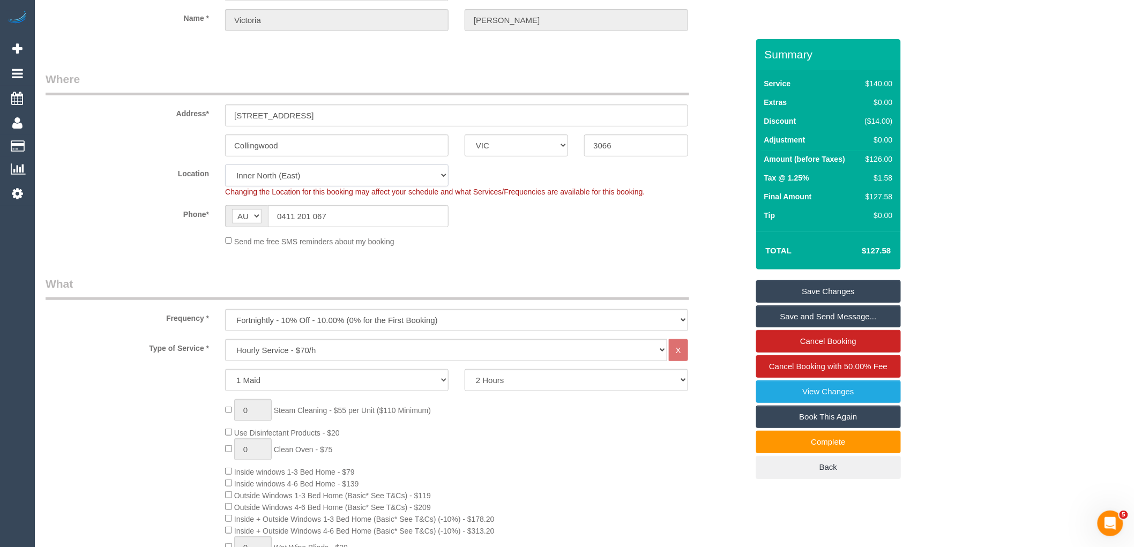
click at [293, 181] on select "Office City East (North) East (South) Inner East Inner North (East) Inner North…" at bounding box center [336, 175] width 223 height 22
select select "50"
click at [225, 164] on select "Office City East (North) East (South) Inner East Inner North (East) Inner North…" at bounding box center [336, 175] width 223 height 22
select select "object:5248"
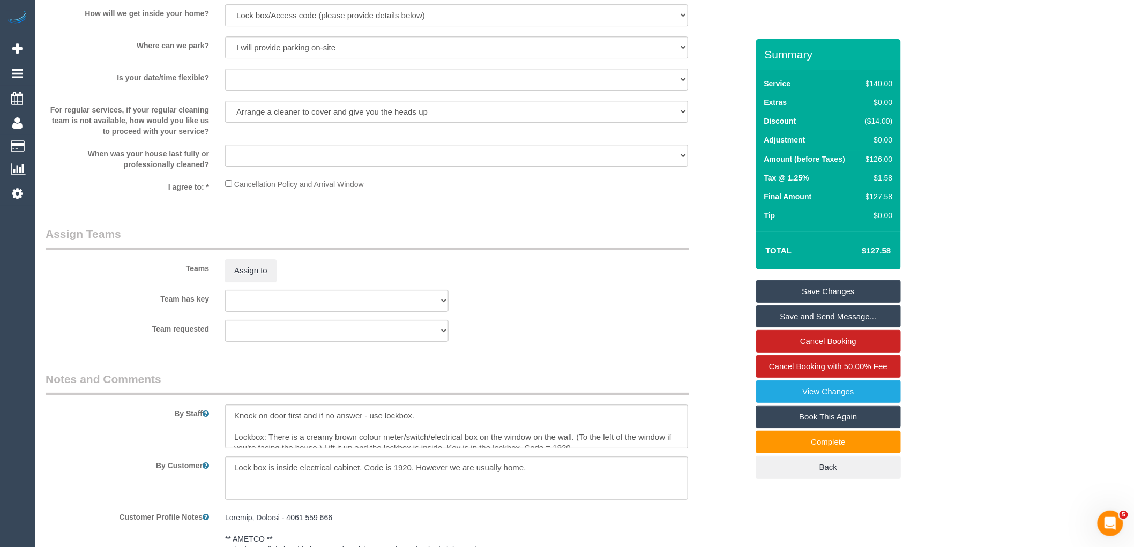
scroll to position [1572, 0]
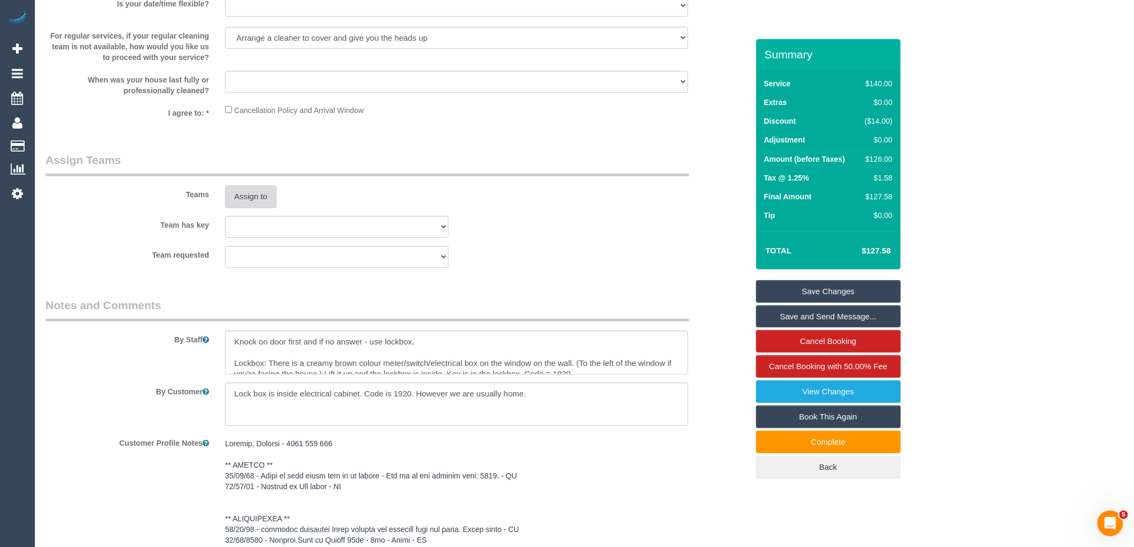
click at [252, 200] on button "Assign to" at bounding box center [250, 196] width 51 height 23
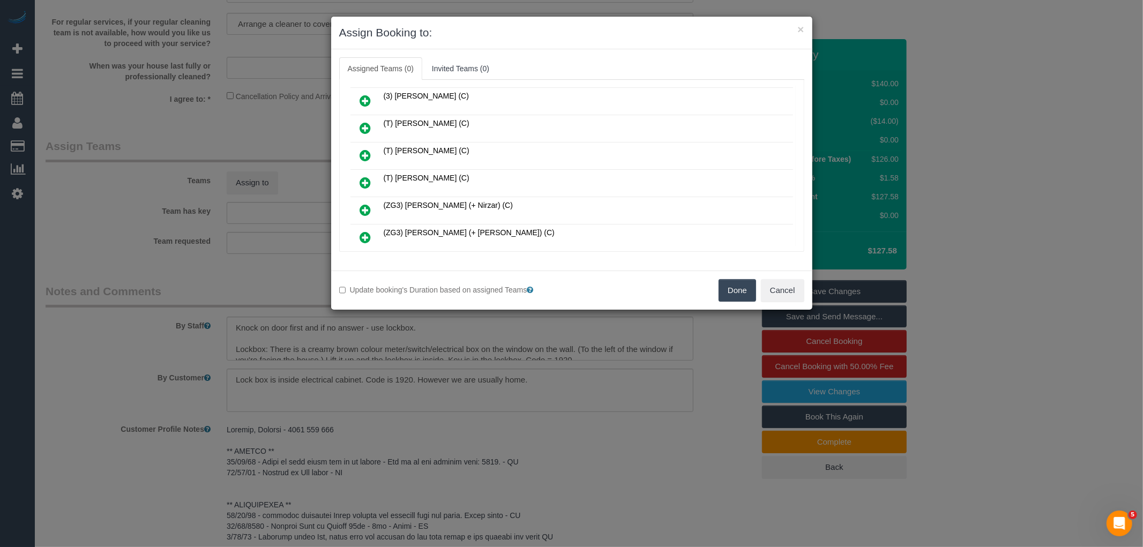
scroll to position [994, 0]
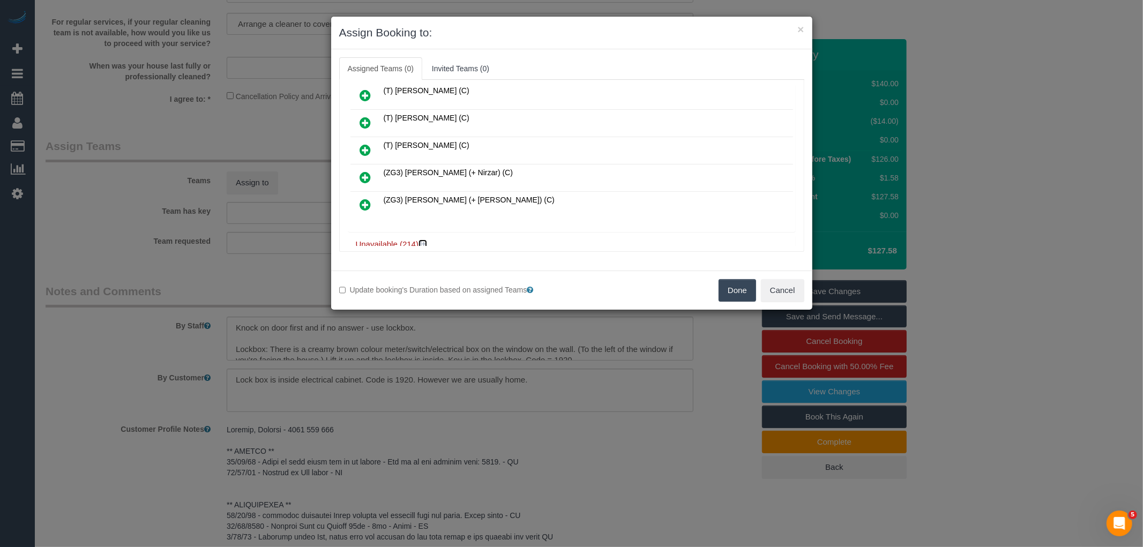
click at [422, 240] on icon at bounding box center [424, 244] width 6 height 8
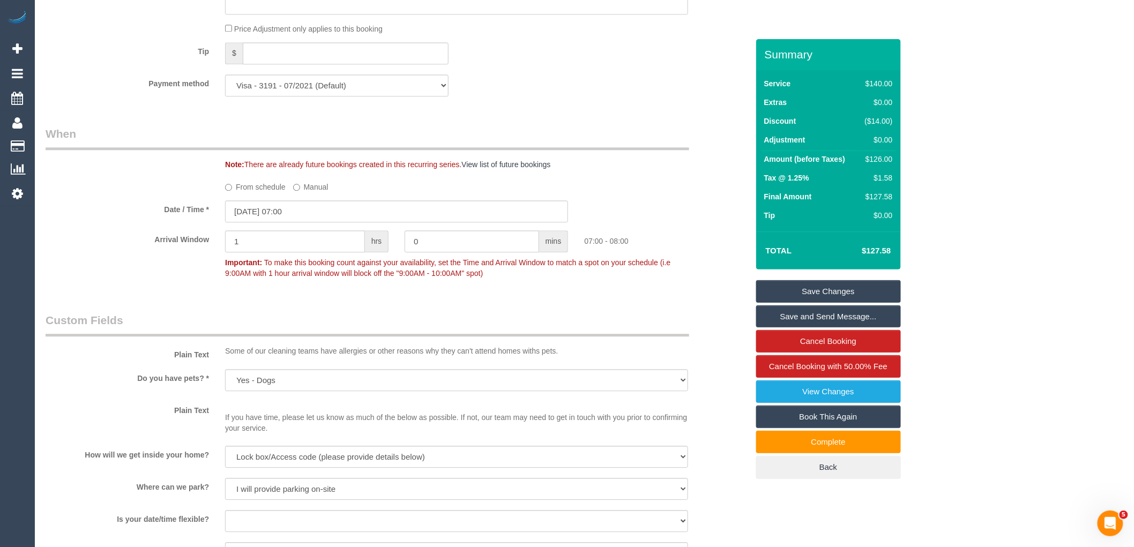
scroll to position [1051, 0]
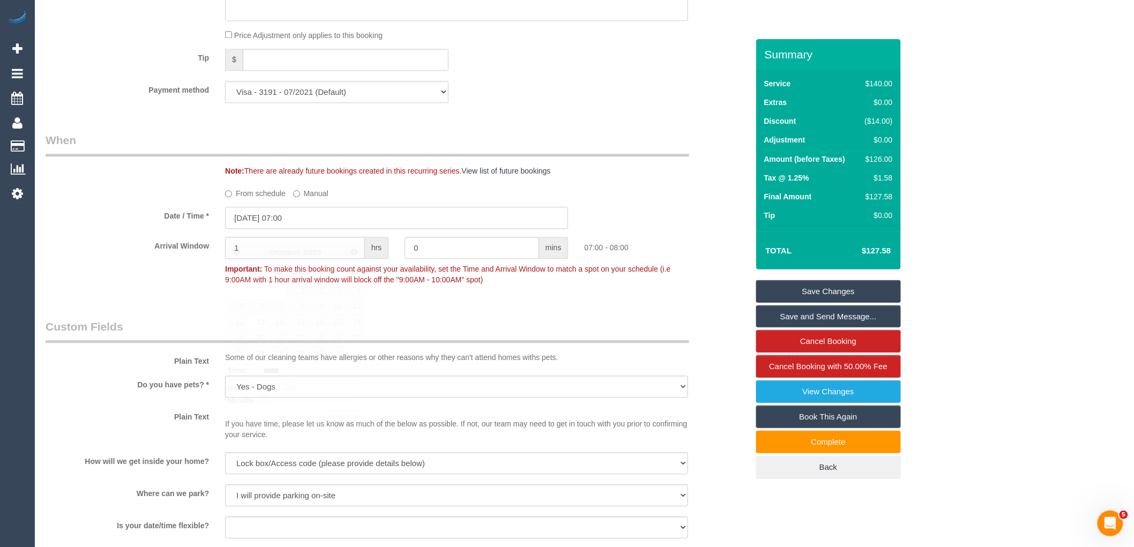
click at [280, 229] on input "13/10/2025 07:00" at bounding box center [396, 218] width 343 height 22
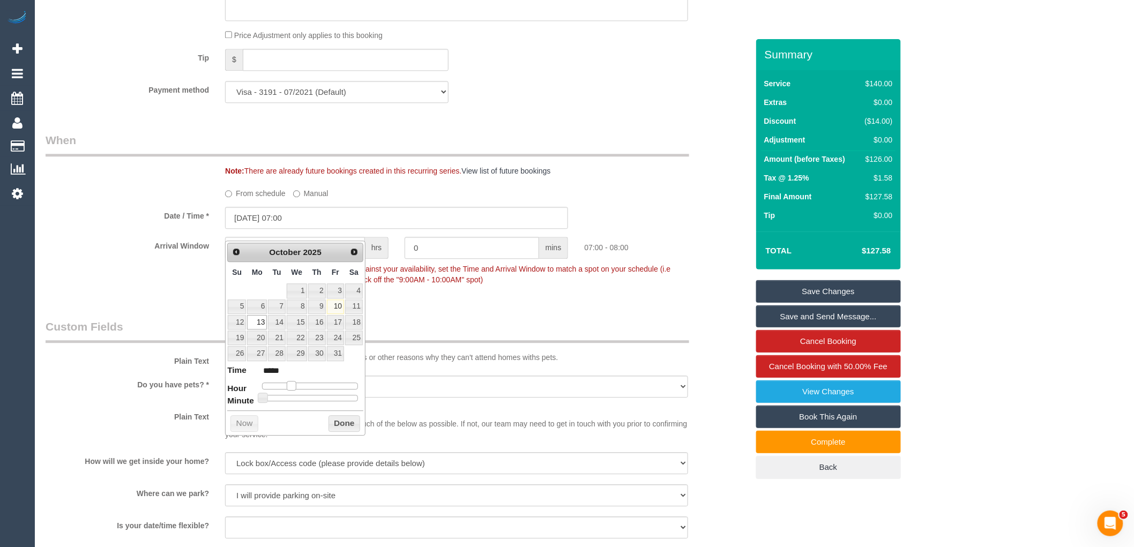
type input "13/10/2025 08:00"
type input "*****"
type input "13/10/2025 09:00"
type input "*****"
drag, startPoint x: 290, startPoint y: 386, endPoint x: 299, endPoint y: 386, distance: 8.6
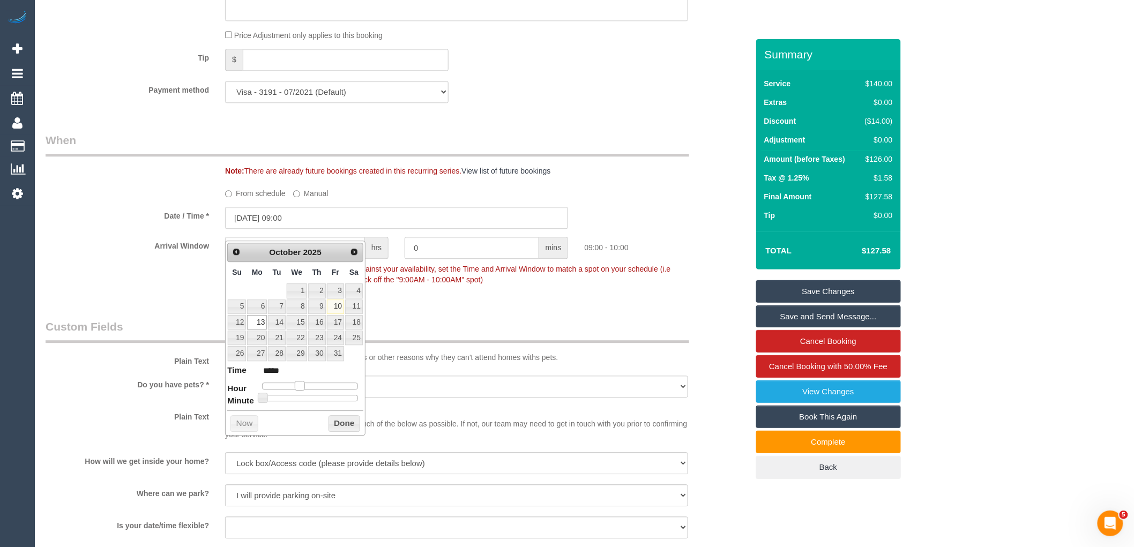
click at [299, 386] on span at bounding box center [300, 386] width 10 height 10
type input "13/10/2025 08:00"
type input "*****"
type input "13/10/2025 07:00"
type input "*****"
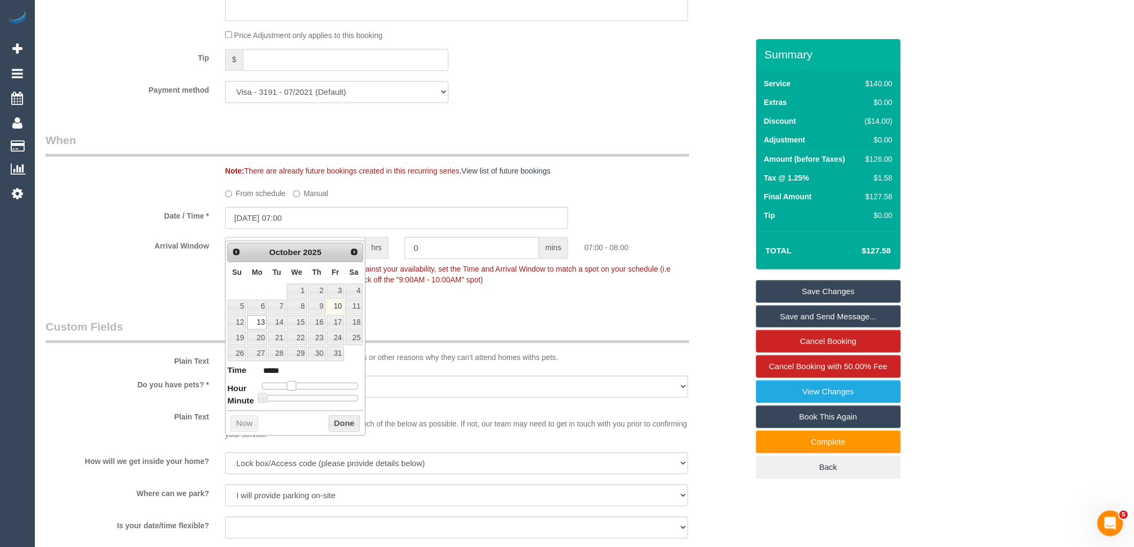
drag, startPoint x: 300, startPoint y: 385, endPoint x: 292, endPoint y: 387, distance: 8.5
click at [292, 387] on span at bounding box center [292, 386] width 10 height 10
click at [343, 422] on button "Done" at bounding box center [344, 423] width 32 height 17
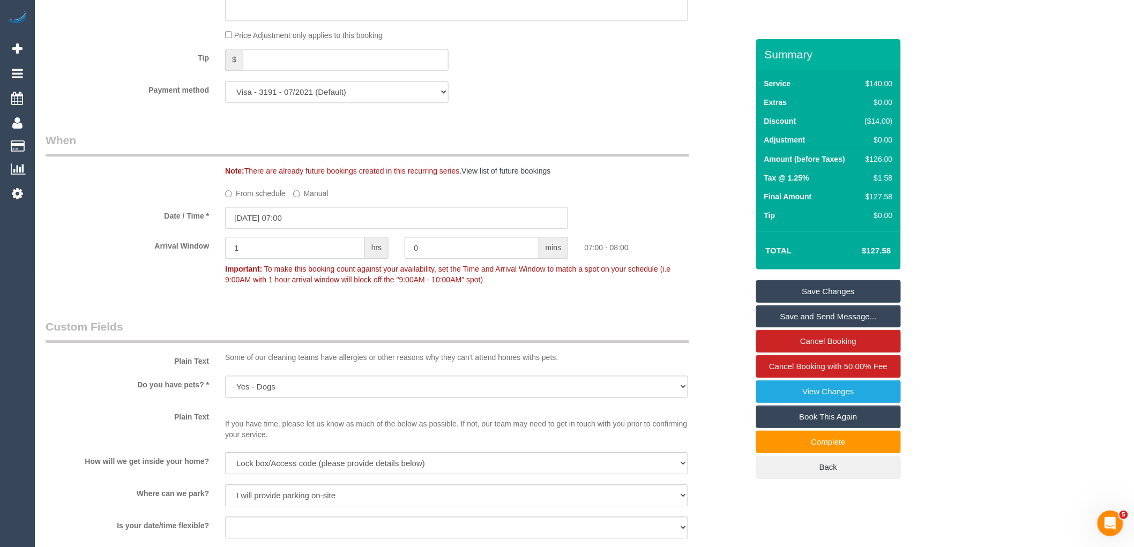
click at [252, 259] on input "1" at bounding box center [295, 248] width 140 height 22
click at [257, 255] on input "1" at bounding box center [295, 248] width 140 height 22
click at [256, 255] on input "1" at bounding box center [295, 248] width 140 height 22
type input "2"
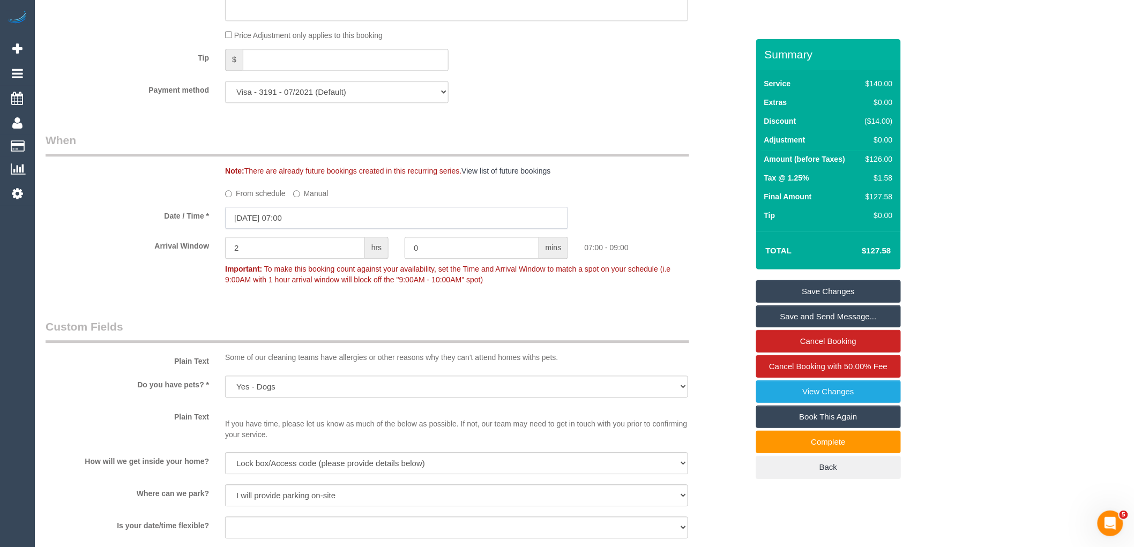
click at [298, 229] on input "13/10/2025 07:00" at bounding box center [396, 218] width 343 height 22
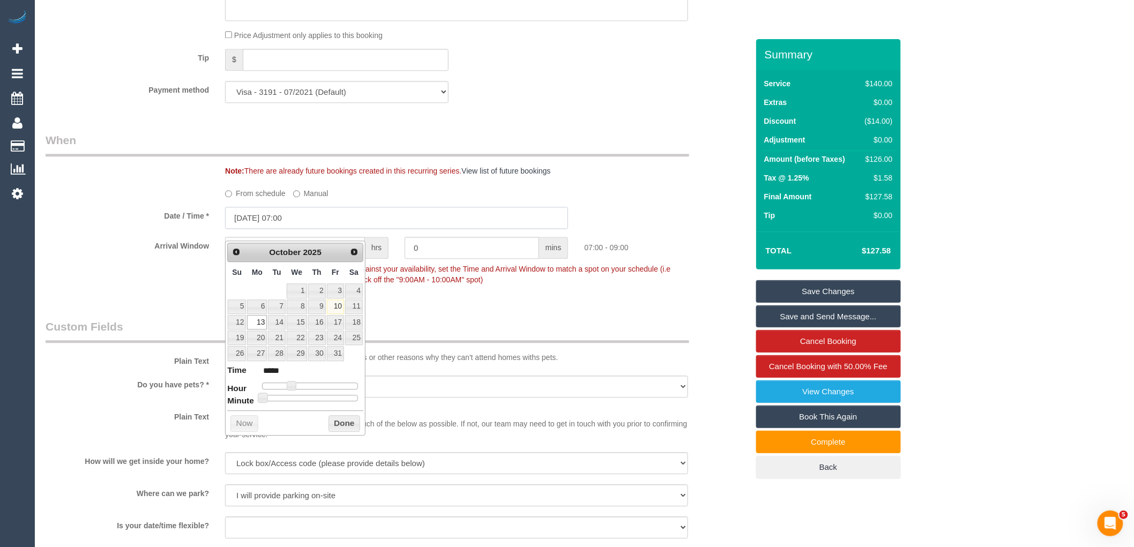
click at [349, 229] on input "13/10/2025 07:00" at bounding box center [396, 218] width 343 height 22
type input "13/10/2025 08:00"
type input "*****"
type input "13/10/2025 09:00"
type input "*****"
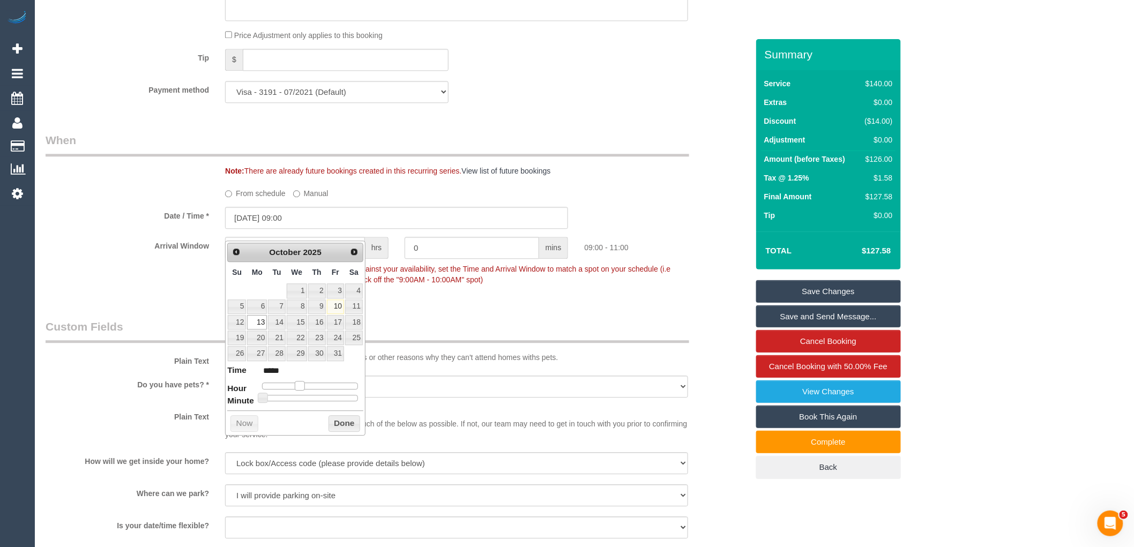
type input "13/10/2025 08:00"
type input "*****"
drag, startPoint x: 290, startPoint y: 388, endPoint x: 296, endPoint y: 387, distance: 5.4
click at [296, 387] on span at bounding box center [296, 386] width 10 height 10
click at [340, 425] on button "Done" at bounding box center [344, 423] width 32 height 17
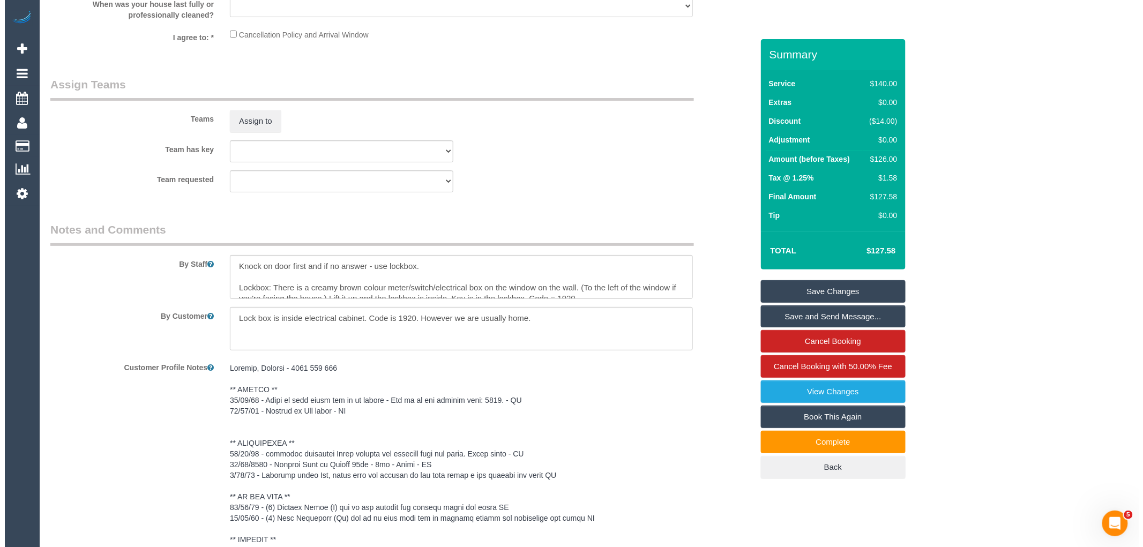
scroll to position [1646, 0]
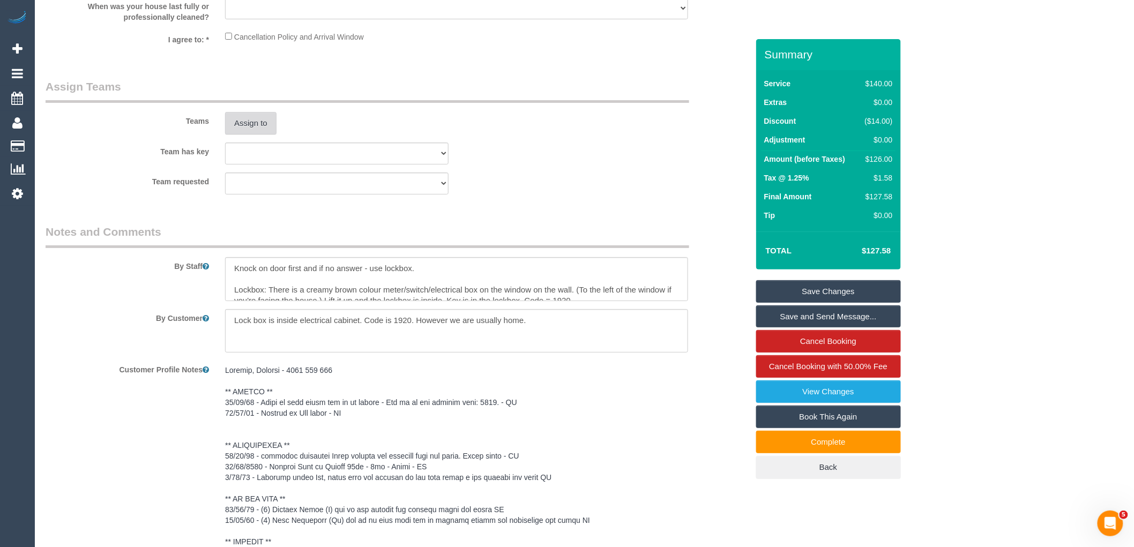
click at [259, 134] on button "Assign to" at bounding box center [250, 123] width 51 height 23
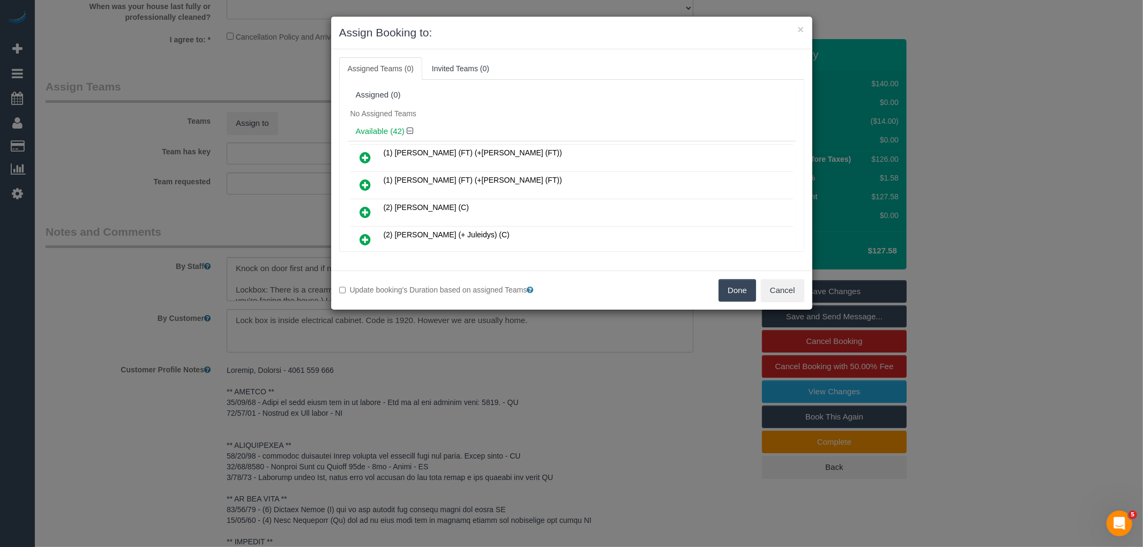
scroll to position [148, 0]
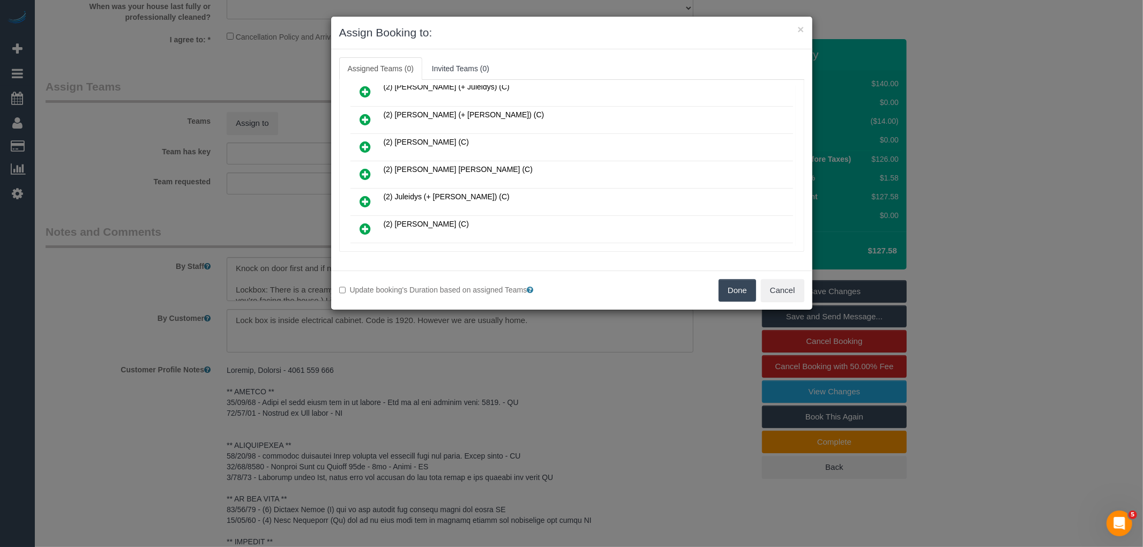
click at [365, 168] on icon at bounding box center [365, 174] width 11 height 13
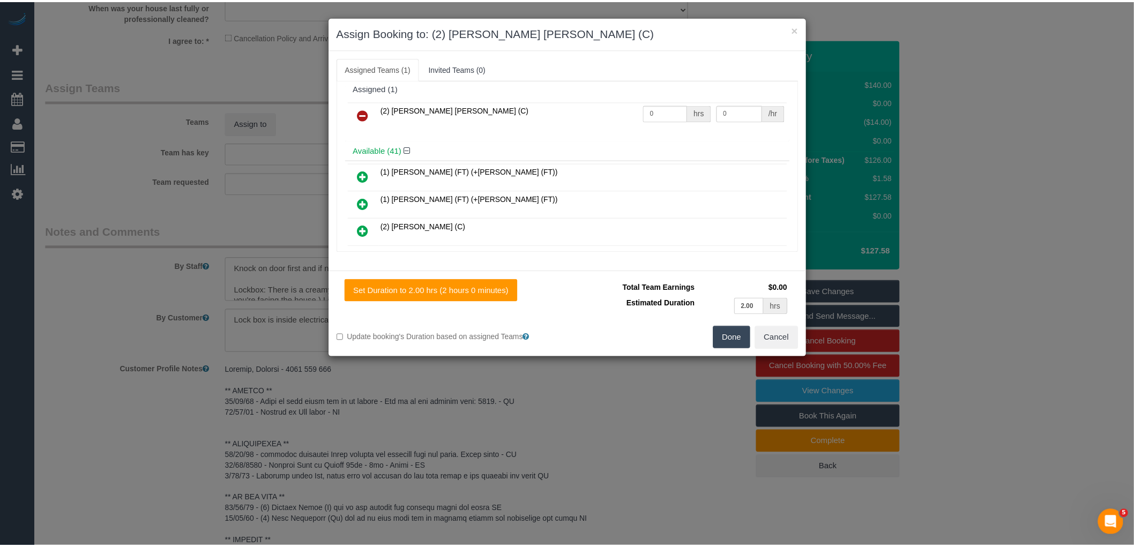
scroll to position [0, 0]
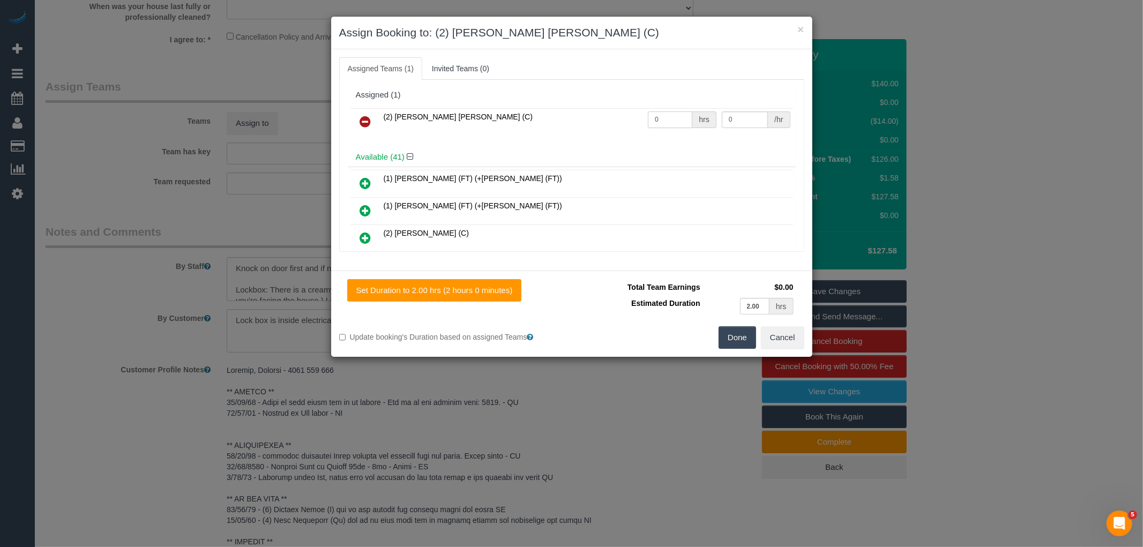
drag, startPoint x: 658, startPoint y: 116, endPoint x: 668, endPoint y: 122, distance: 12.0
click at [659, 115] on input "0" at bounding box center [670, 119] width 44 height 17
type input "2"
type input "37.5"
click at [735, 341] on button "Done" at bounding box center [737, 337] width 38 height 23
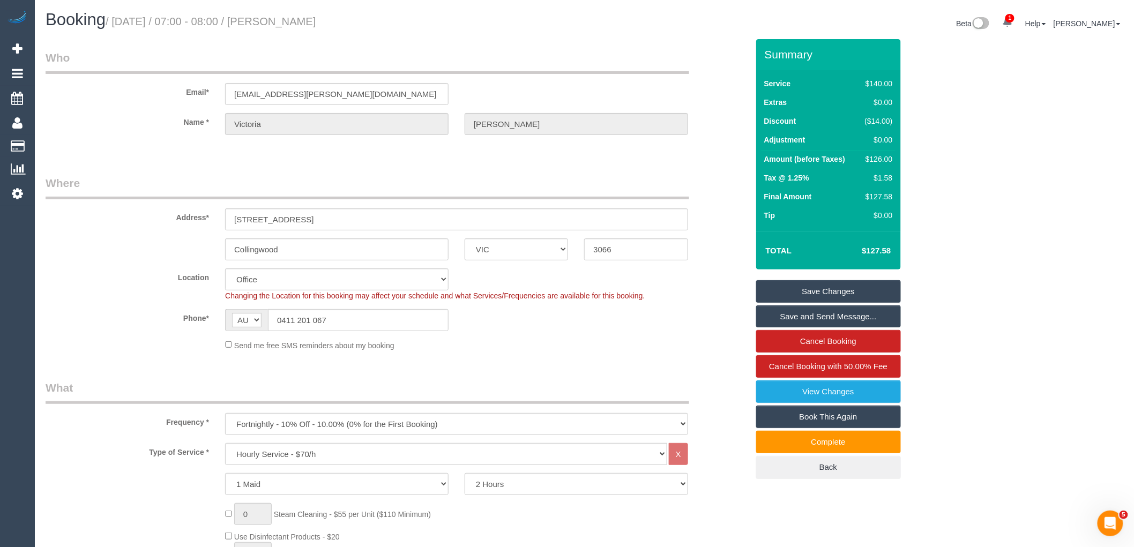
drag, startPoint x: 279, startPoint y: 18, endPoint x: 373, endPoint y: 24, distance: 94.4
click at [373, 24] on h1 "Booking / October 10, 2025 / 07:00 - 08:00 / Victoria Hart" at bounding box center [311, 20] width 531 height 18
copy small "Victoria Hart"
click at [842, 286] on link "Save Changes" at bounding box center [828, 291] width 145 height 23
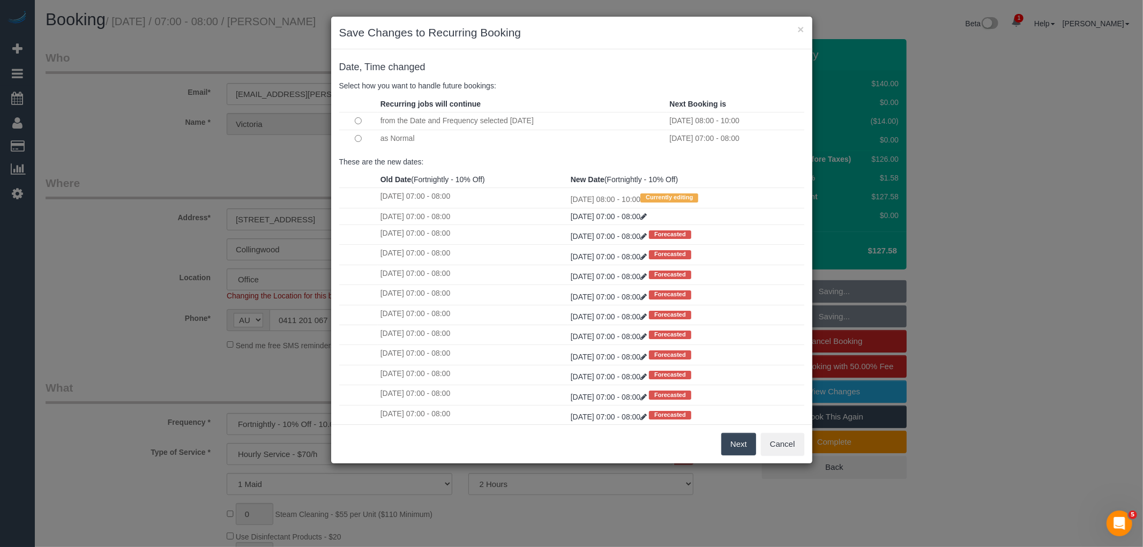
click at [737, 442] on button "Next" at bounding box center [738, 444] width 35 height 23
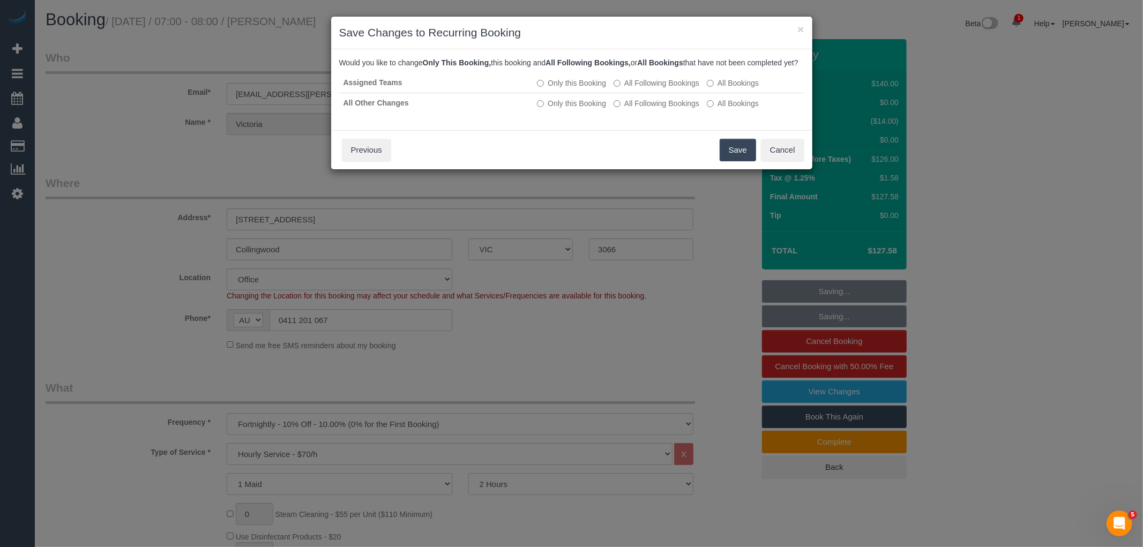
click at [731, 161] on button "Save" at bounding box center [738, 150] width 36 height 23
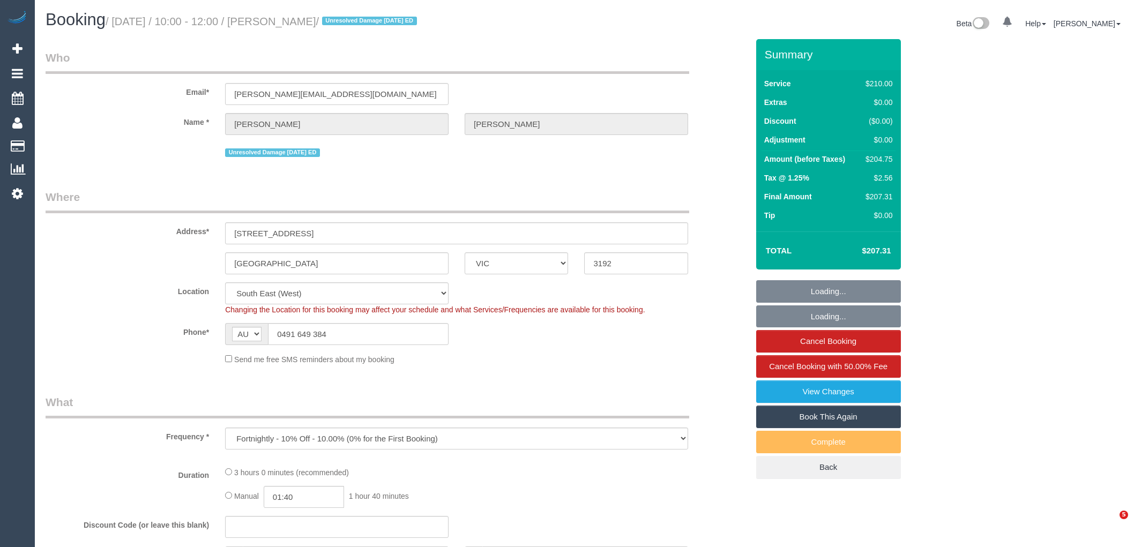
select select "VIC"
select select "number:27"
select select "number:14"
select select "number:19"
select select "number:22"
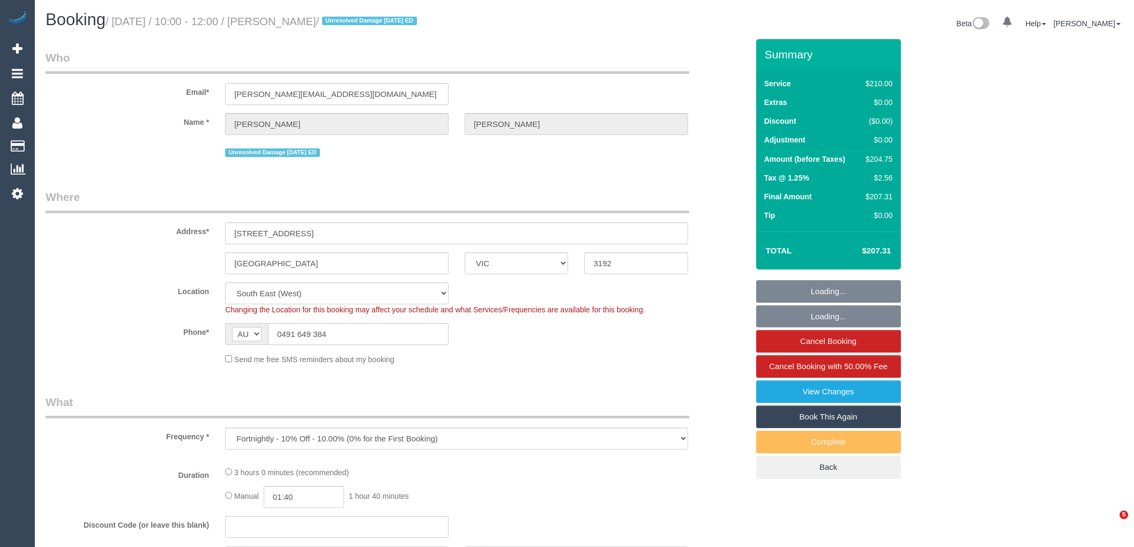
select select "number:11"
select select "object:1470"
select select "180"
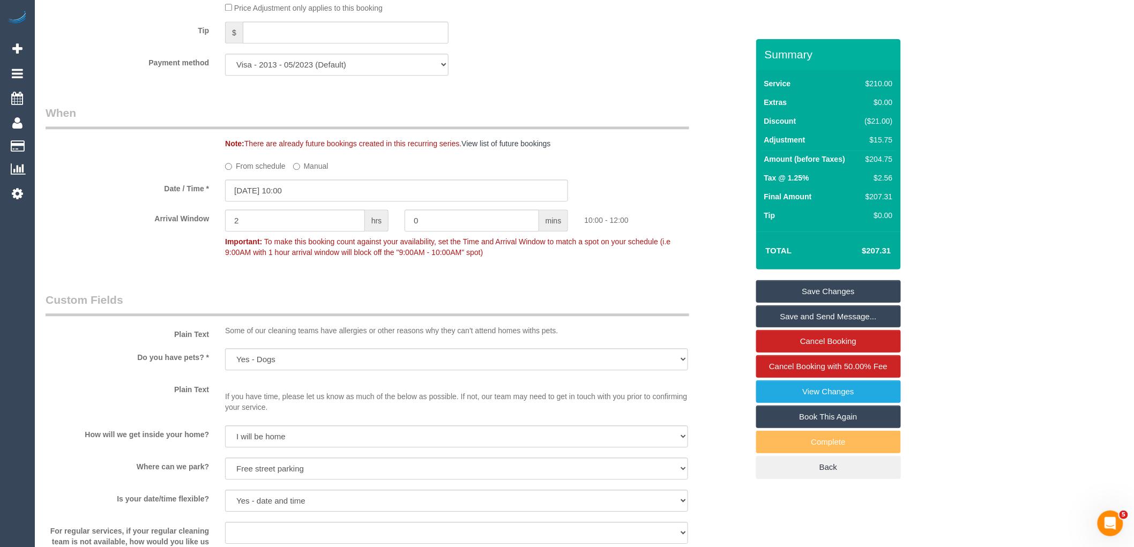
scroll to position [1107, 0]
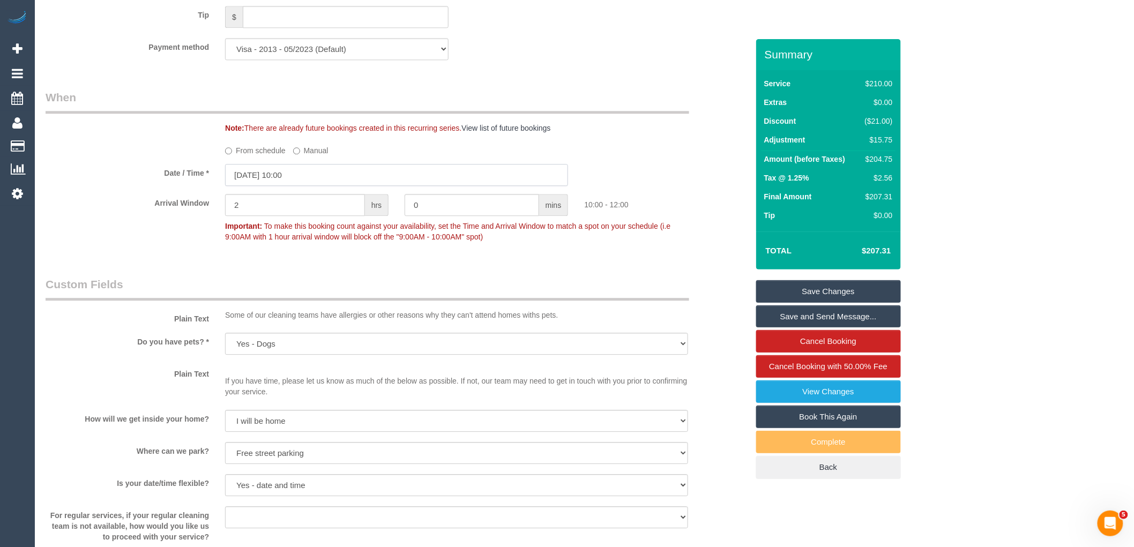
click at [368, 186] on input "10/10/2025 10:00" at bounding box center [396, 175] width 343 height 22
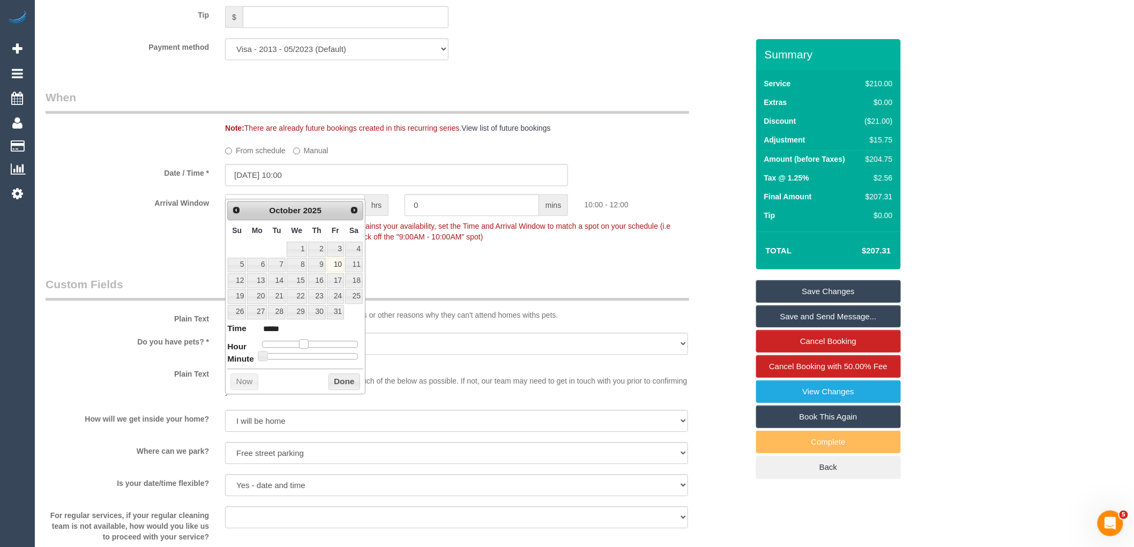
type input "10/10/2025 11:00"
type input "*****"
type input "10/10/2025 12:00"
type input "*****"
drag, startPoint x: 304, startPoint y: 345, endPoint x: 314, endPoint y: 344, distance: 9.7
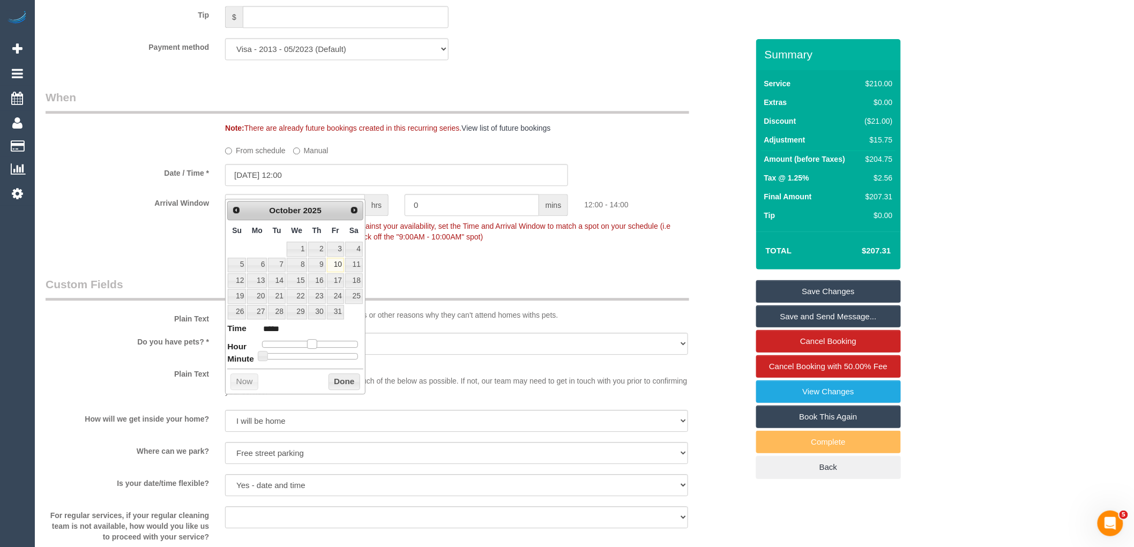
click at [314, 344] on span at bounding box center [312, 344] width 10 height 10
click at [340, 383] on button "Done" at bounding box center [344, 381] width 32 height 17
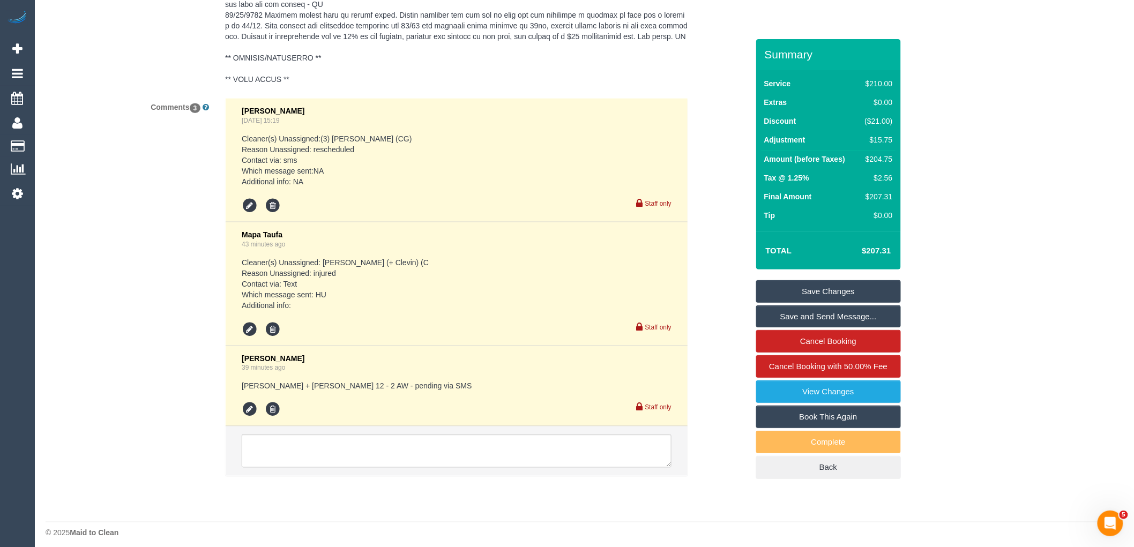
scroll to position [2188, 0]
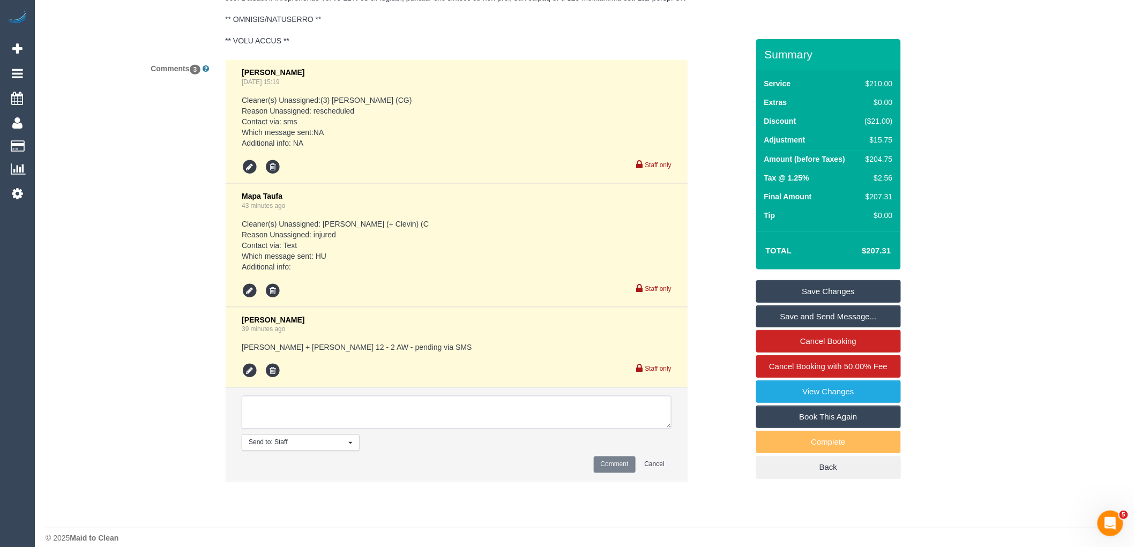
click at [294, 429] on textarea at bounding box center [457, 412] width 430 height 33
type textarea "Paul + Barbara agreed. Called Katherine and she agreed to the arrival window."
click at [608, 473] on button "Comment" at bounding box center [615, 464] width 42 height 17
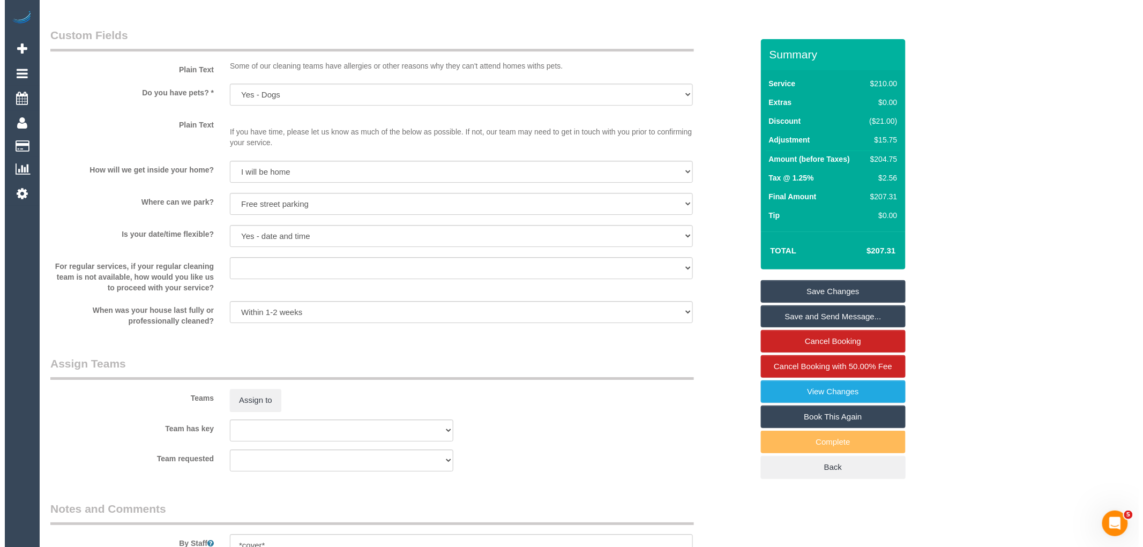
scroll to position [1414, 0]
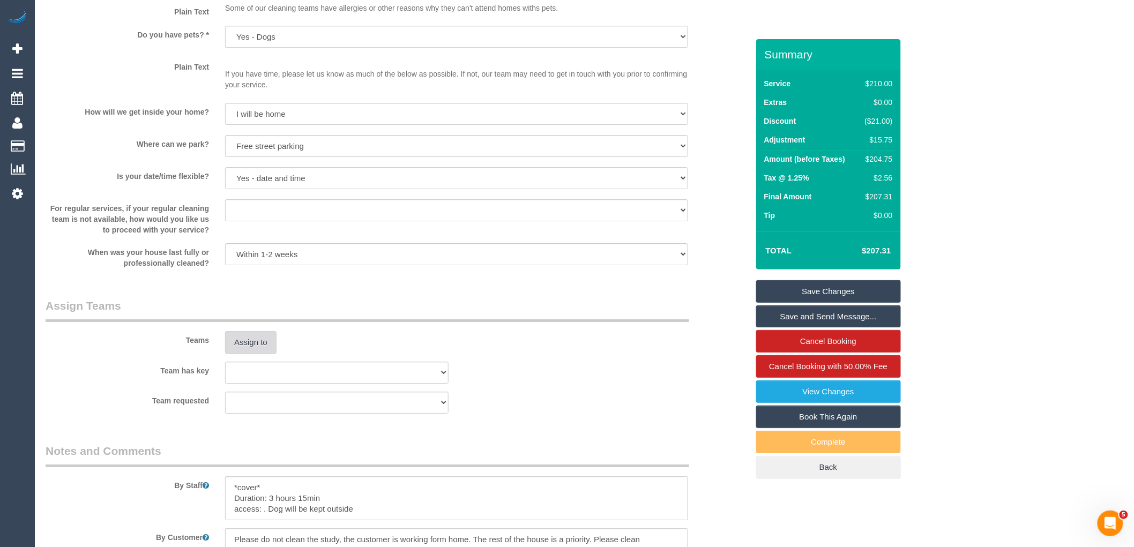
click at [247, 354] on button "Assign to" at bounding box center [250, 342] width 51 height 23
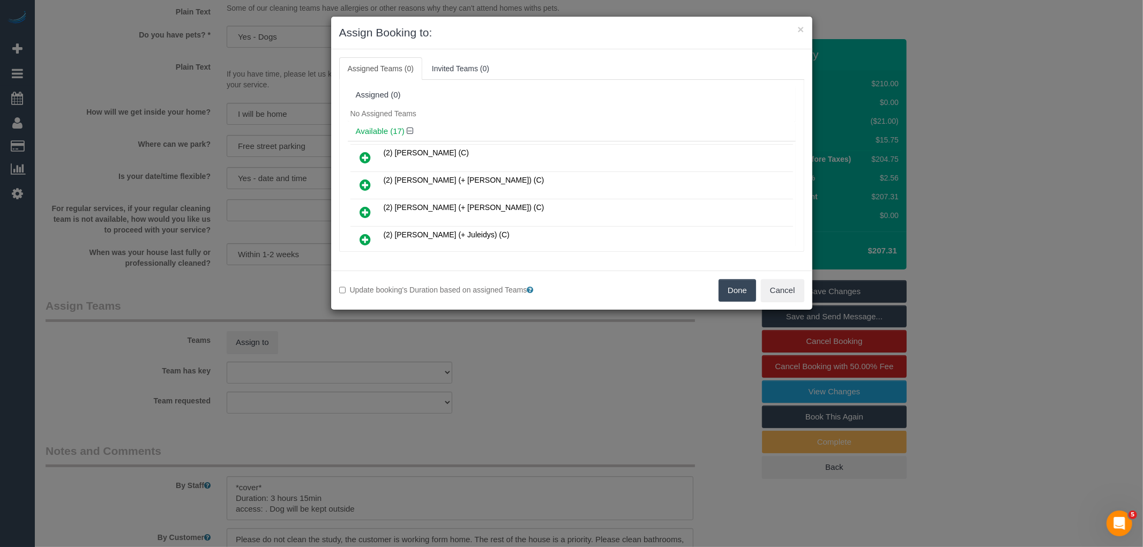
click at [360, 180] on icon at bounding box center [365, 184] width 11 height 13
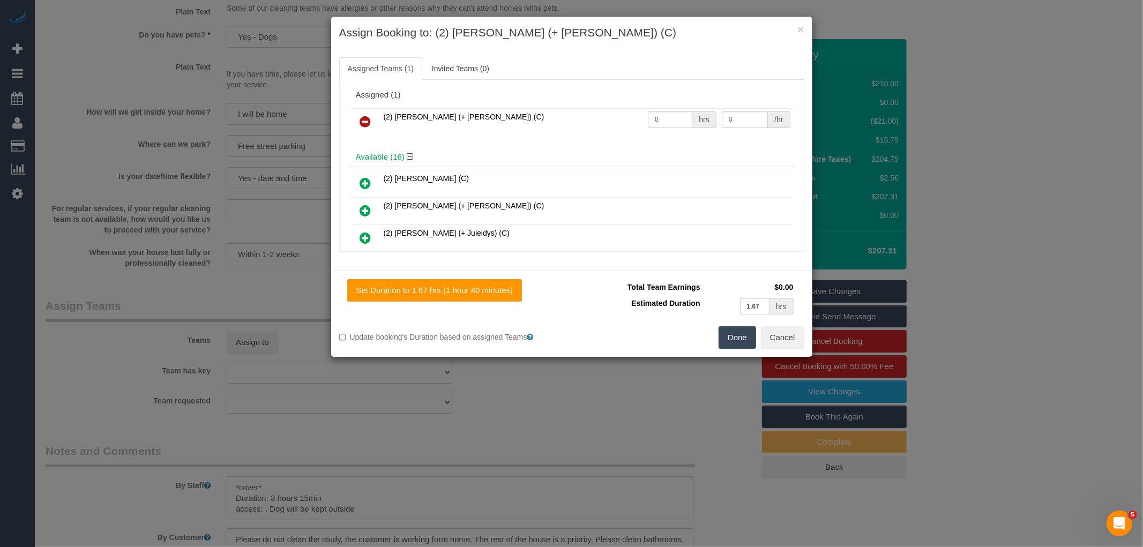
scroll to position [173, 0]
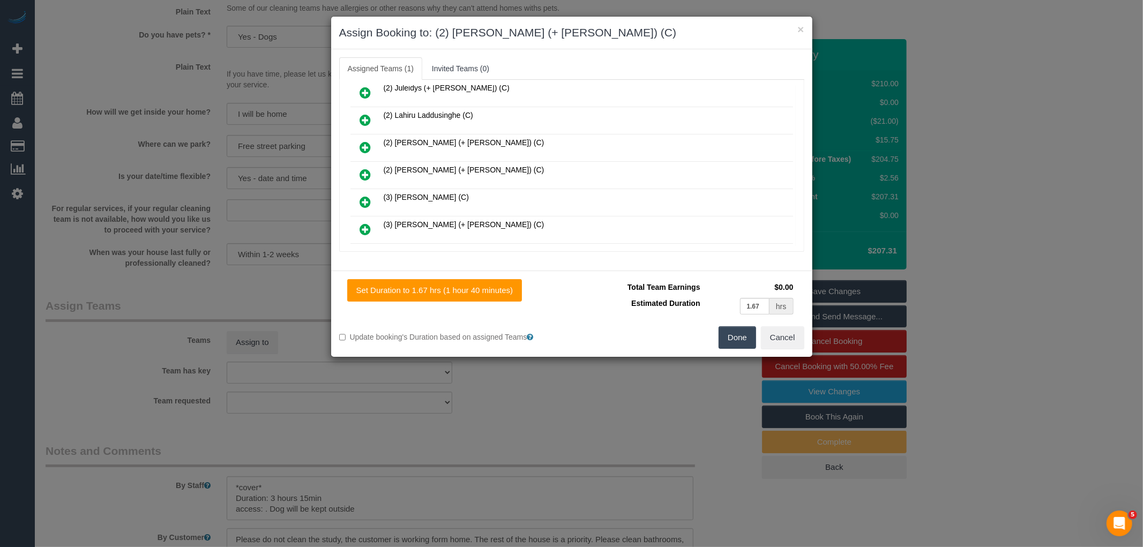
click at [360, 169] on icon at bounding box center [365, 174] width 11 height 13
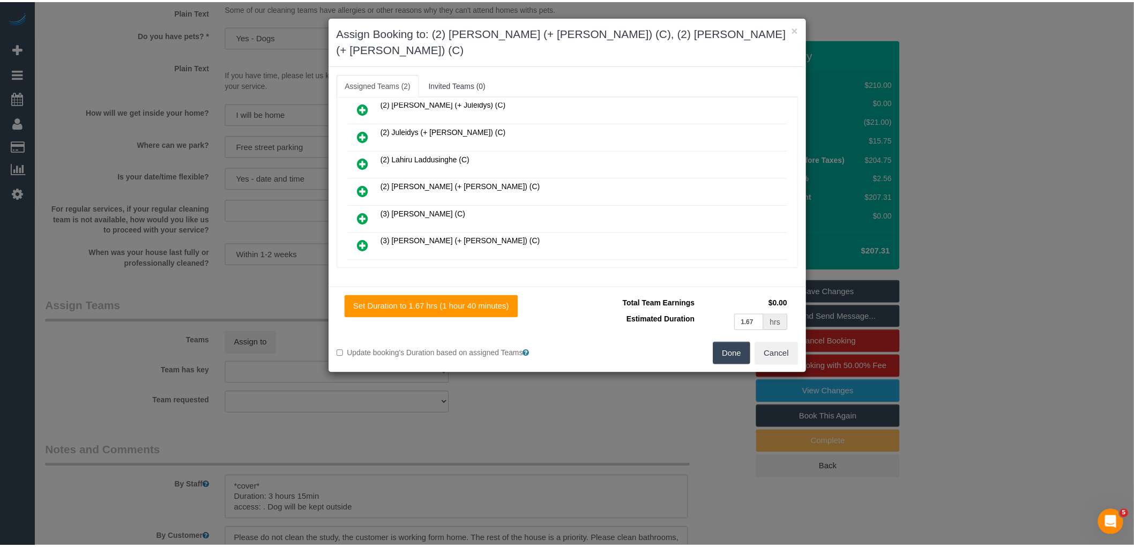
scroll to position [200, 0]
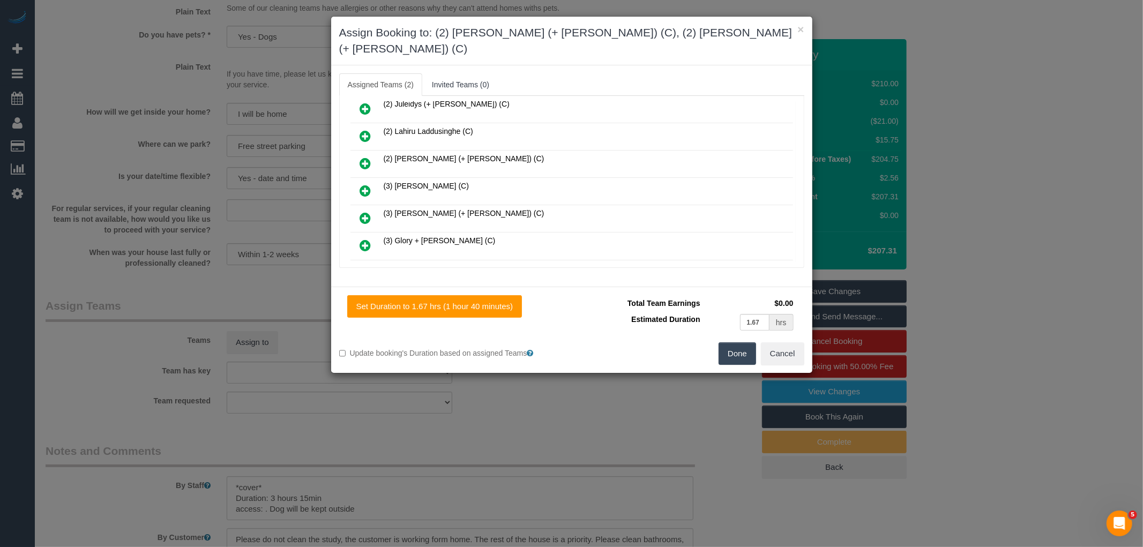
click at [726, 342] on button "Done" at bounding box center [737, 353] width 38 height 23
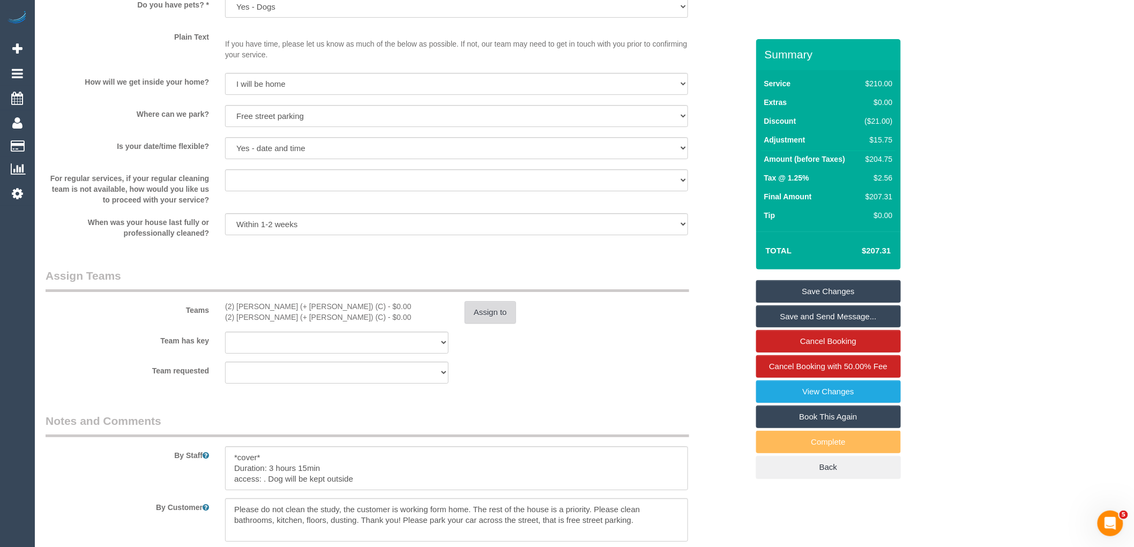
scroll to position [1474, 0]
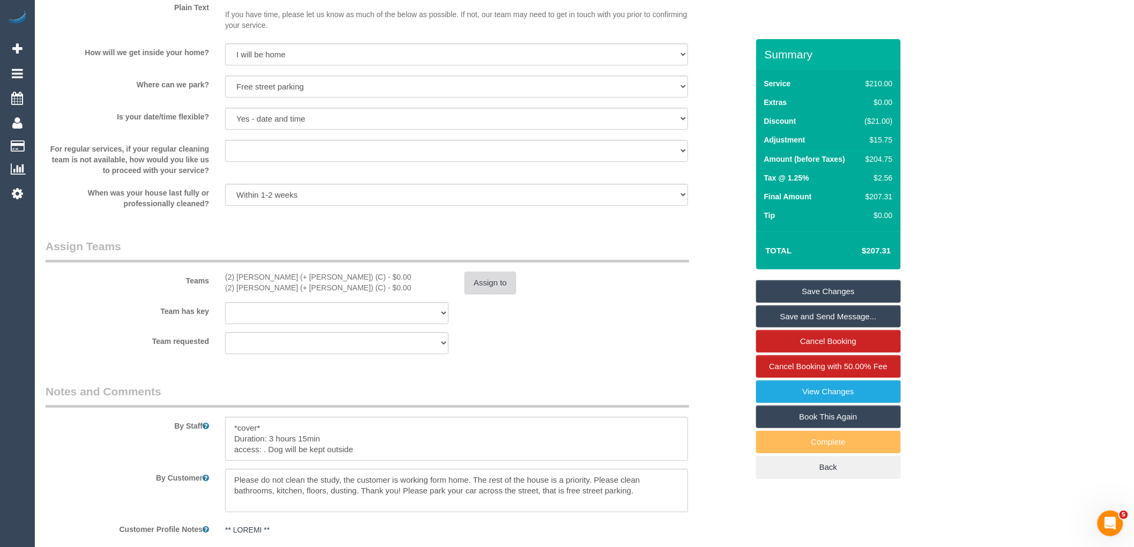
click at [486, 289] on button "Assign to" at bounding box center [490, 283] width 51 height 23
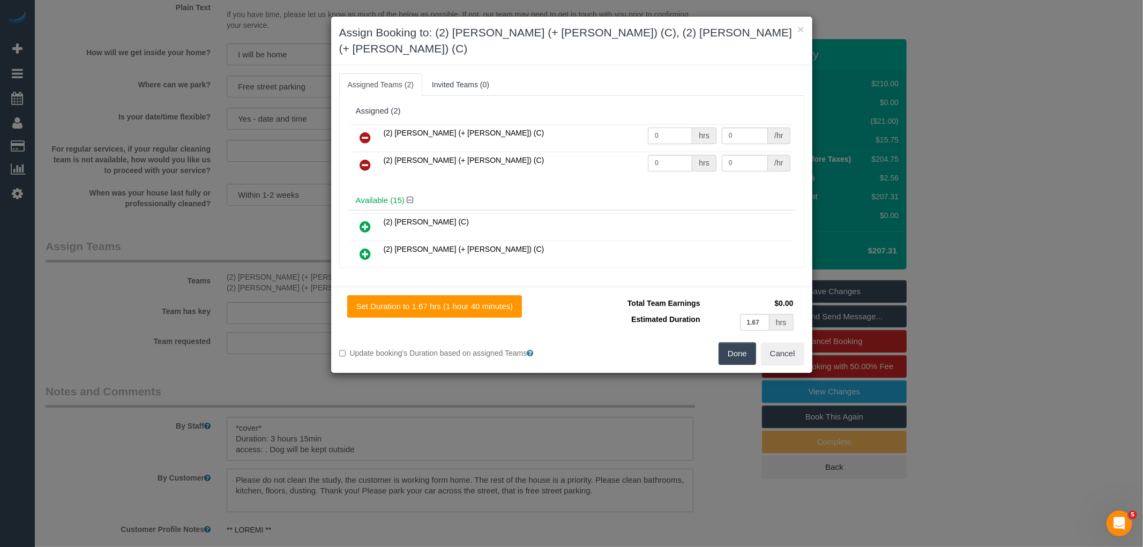
click at [661, 128] on input "0" at bounding box center [670, 136] width 44 height 17
type input "1.5"
type input "3"
type input "37.5"
click at [660, 155] on input "0" at bounding box center [670, 163] width 44 height 17
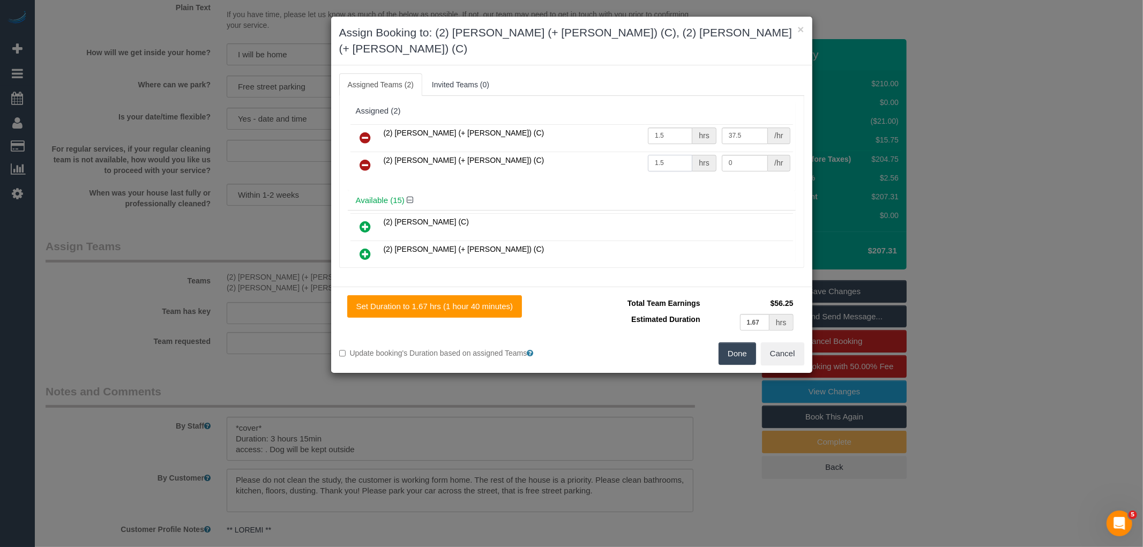
type input "1.5"
type input "37.5"
click at [737, 342] on button "Done" at bounding box center [737, 353] width 38 height 23
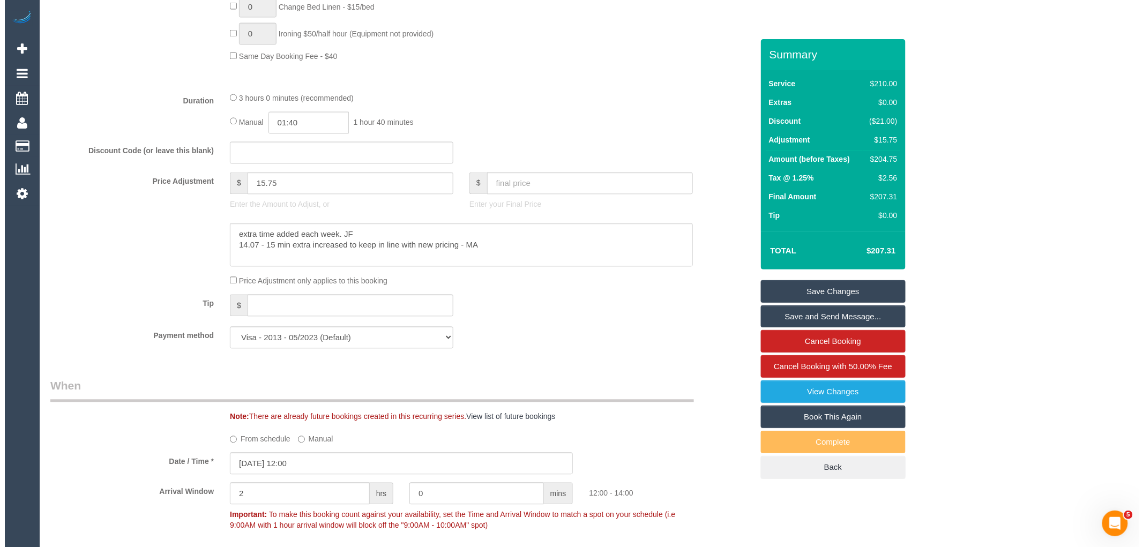
scroll to position [0, 0]
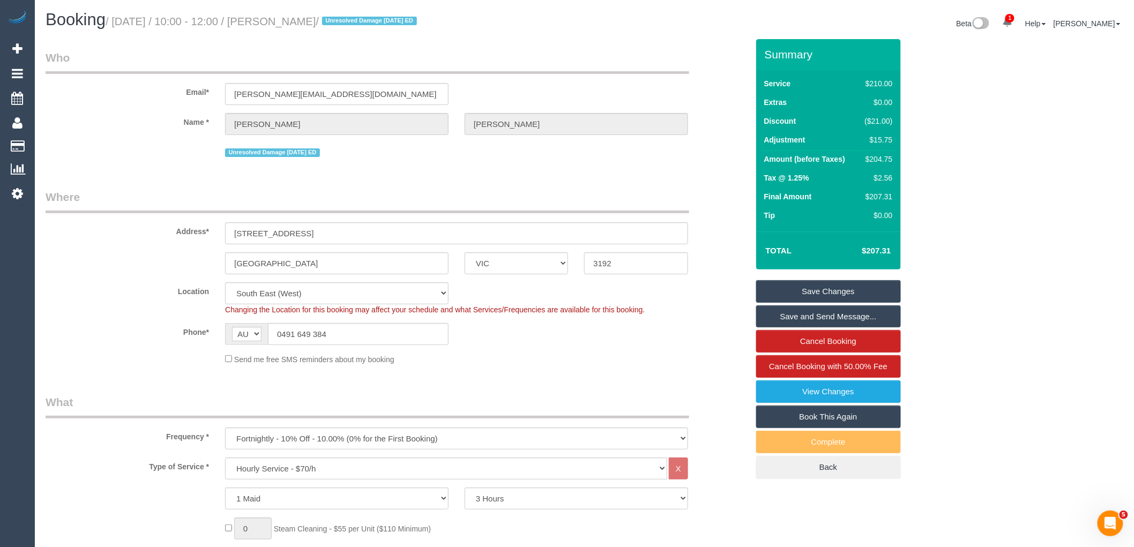
drag, startPoint x: 284, startPoint y: 19, endPoint x: 363, endPoint y: 25, distance: 78.4
click at [363, 25] on small "/ October 10, 2025 / 10:00 - 12:00 / Katherine Gregor / Unresolved Damage 28/2/…" at bounding box center [263, 22] width 314 height 12
copy small "Katherine Gregor"
click at [822, 319] on link "Save and Send Message..." at bounding box center [828, 316] width 145 height 23
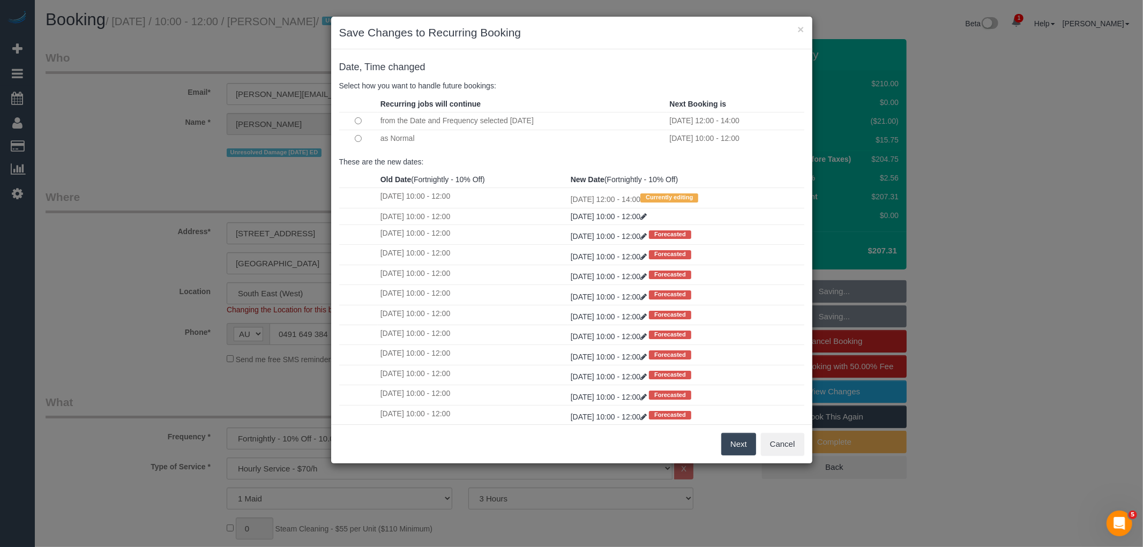
click at [737, 445] on button "Next" at bounding box center [738, 444] width 35 height 23
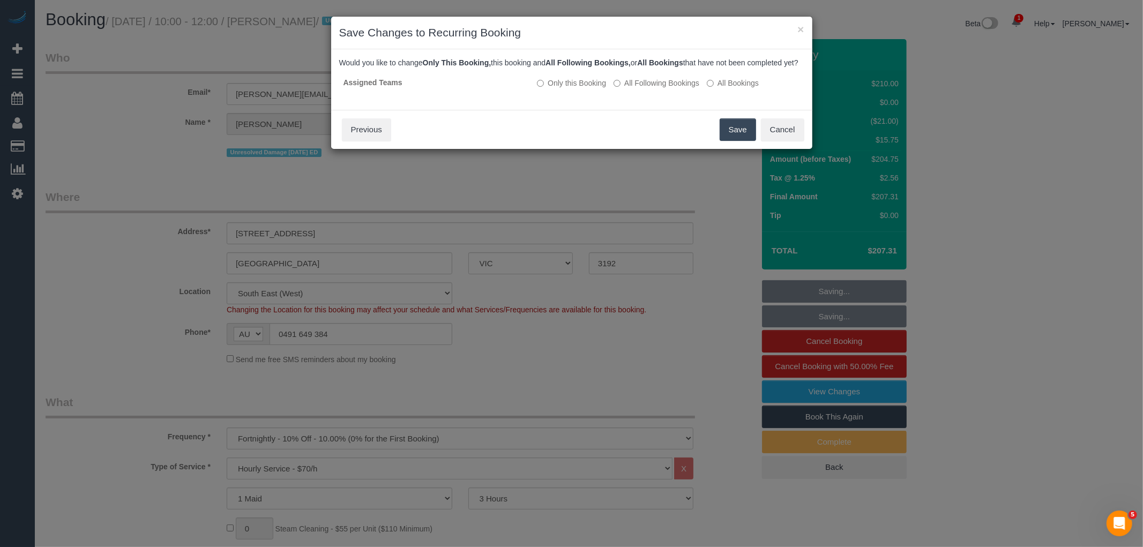
click at [741, 141] on button "Save" at bounding box center [738, 129] width 36 height 23
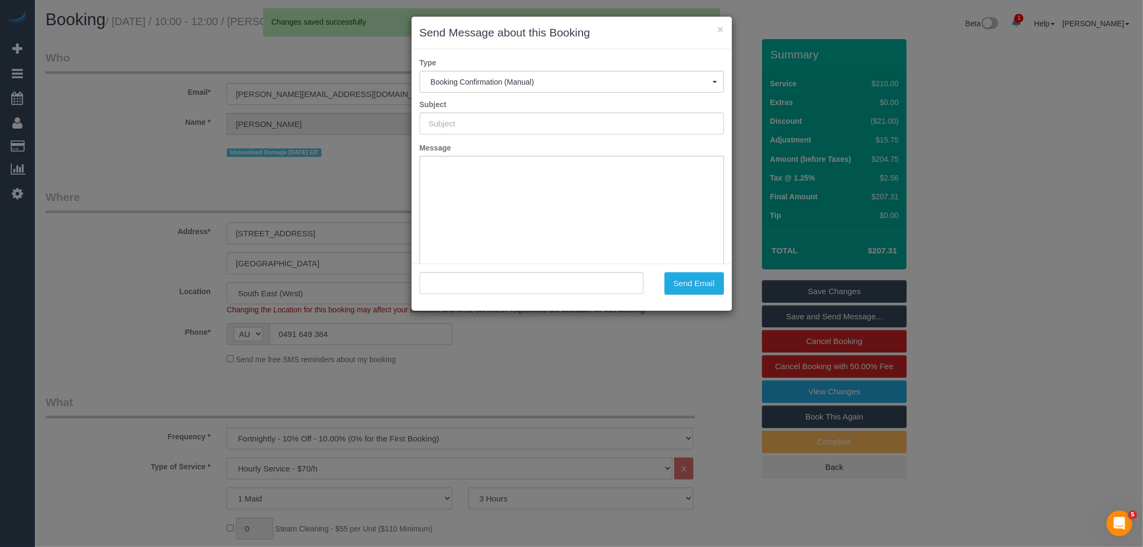
type input "Booking Confirmed"
type input ""Katherine Gregor" <katherinemariegregor@gmail.com>"
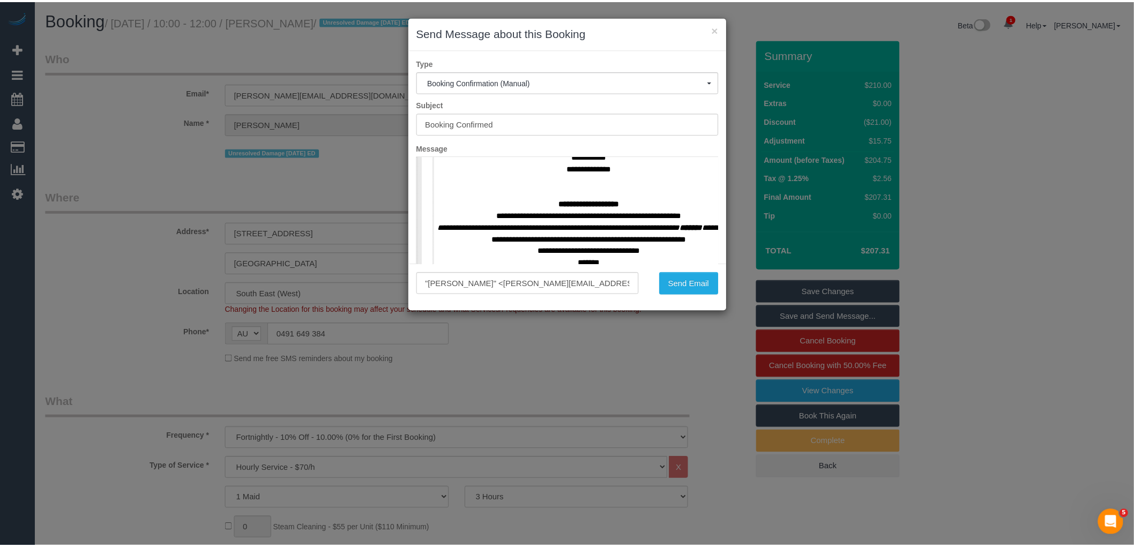
scroll to position [476, 0]
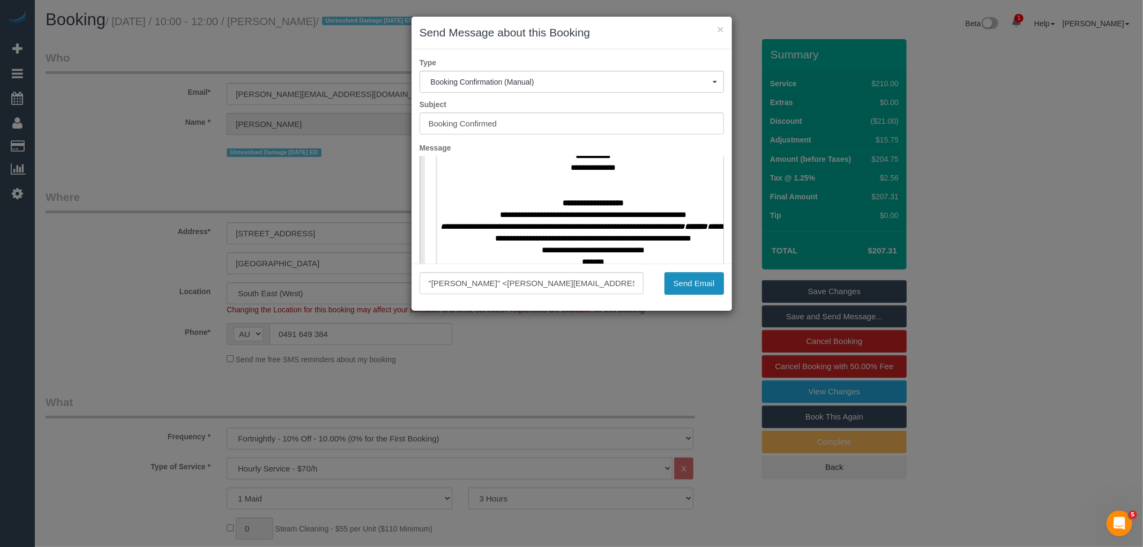
click at [681, 281] on button "Send Email" at bounding box center [693, 283] width 59 height 23
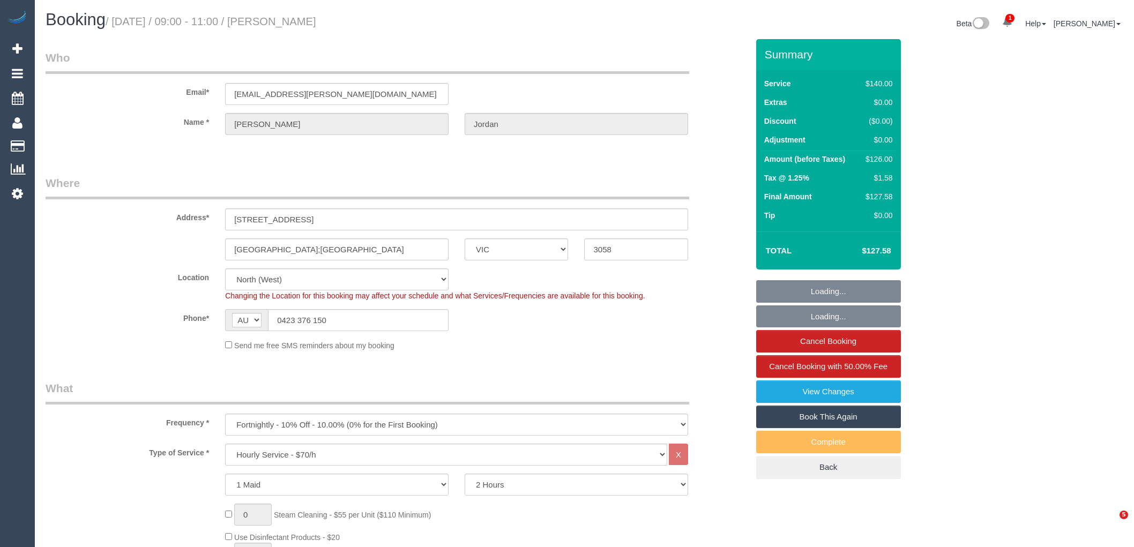
select select "VIC"
select select "string:stripe-pm_1OSFrD2GScqysDRVxTFUAFik"
select select "number:29"
select select "number:14"
select select "number:19"
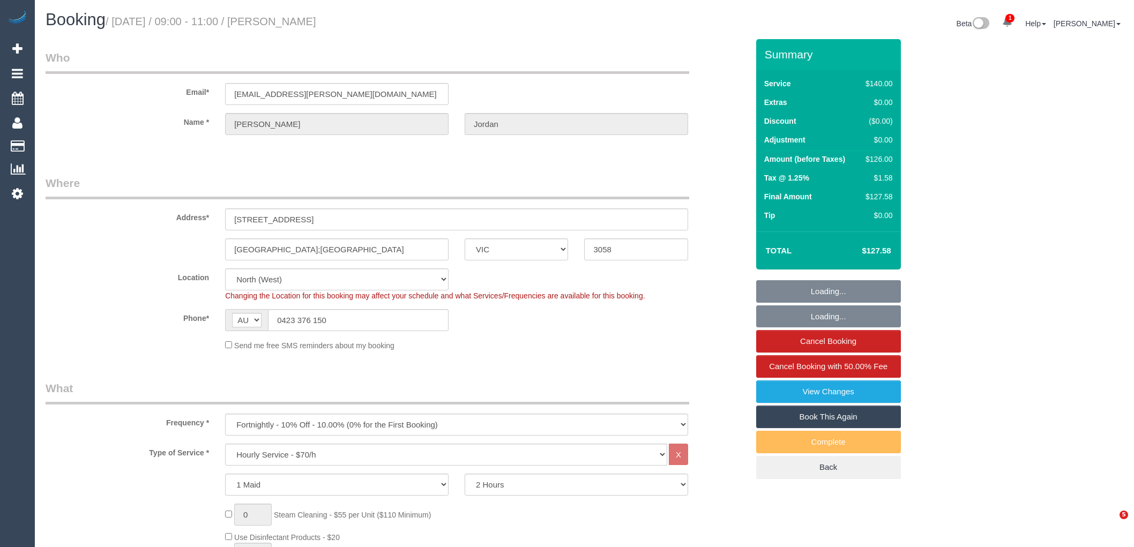
select select "number:22"
select select "number:34"
select select "number:12"
select select "object:1591"
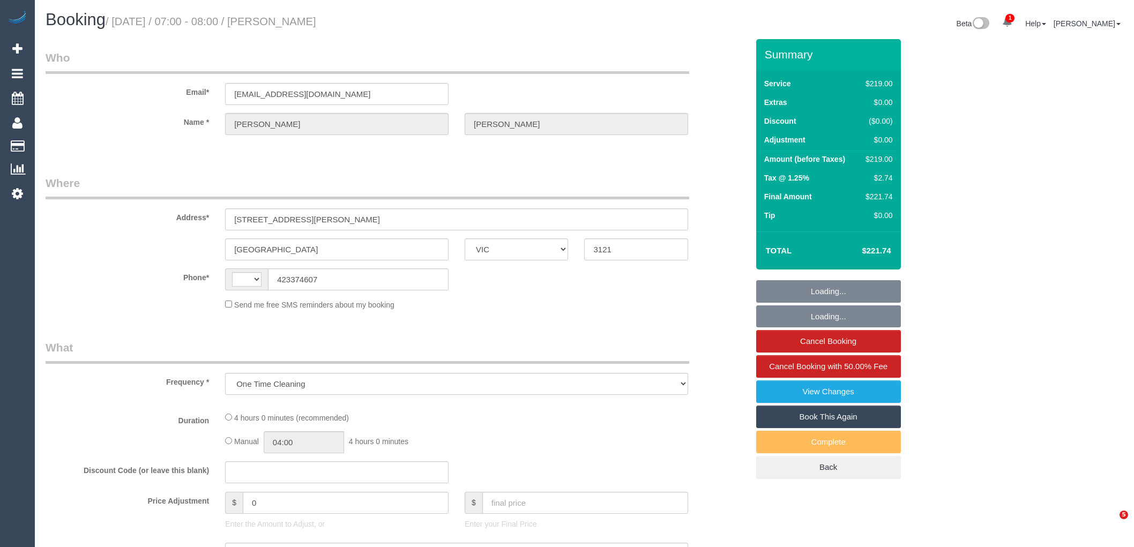
select select "VIC"
select select "string:stripe-pm_1S4Vzy2GScqysDRVqEKpVryW"
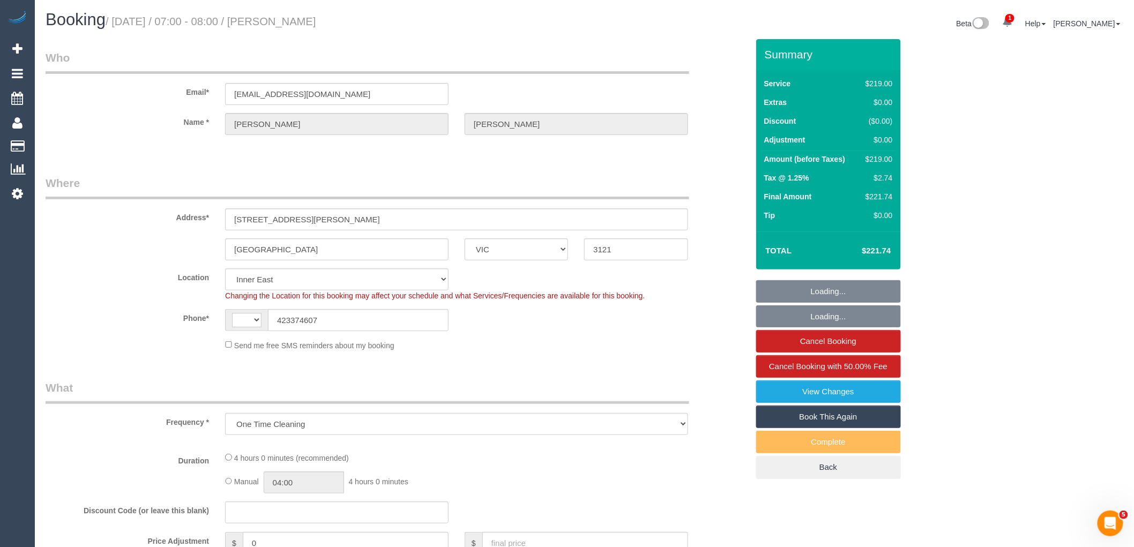
select select "object:616"
select select "string:AU"
select select "number:29"
select select "number:14"
select select "number:18"
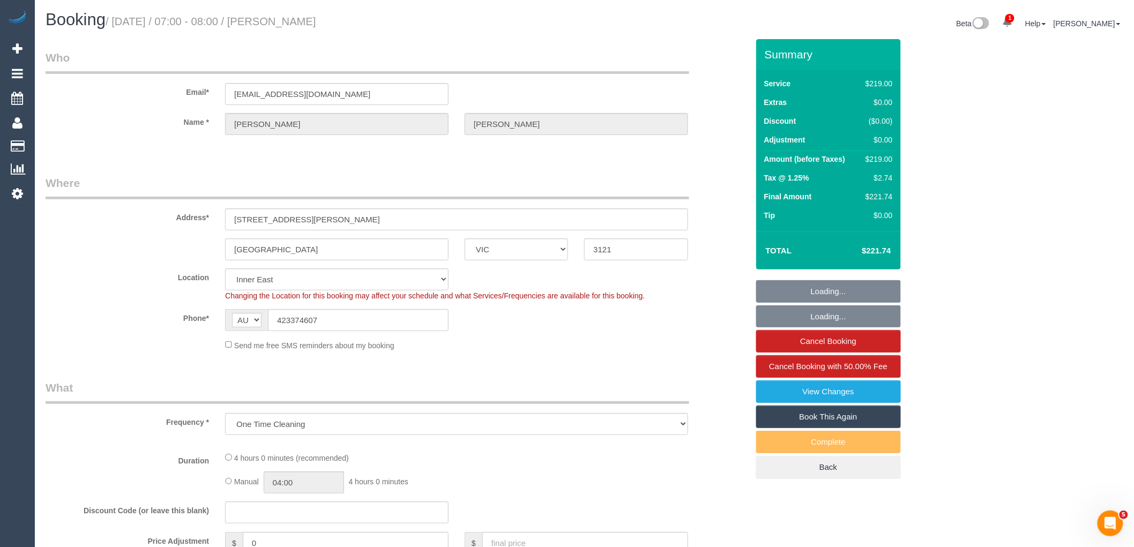
select select "number:24"
select select "number:12"
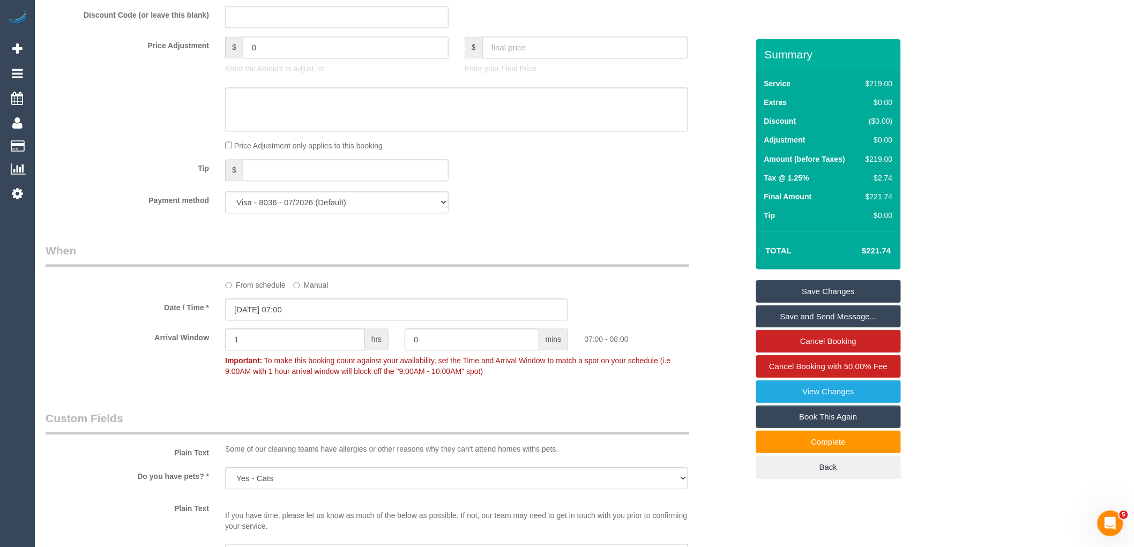
scroll to position [981, 0]
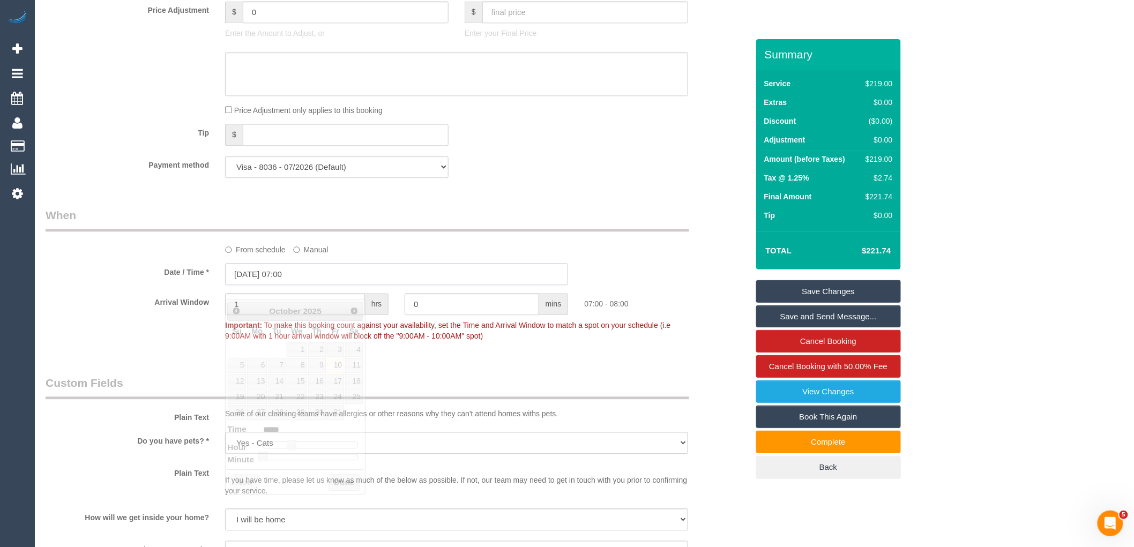
click at [317, 285] on input "[DATE] 07:00" at bounding box center [396, 274] width 343 height 22
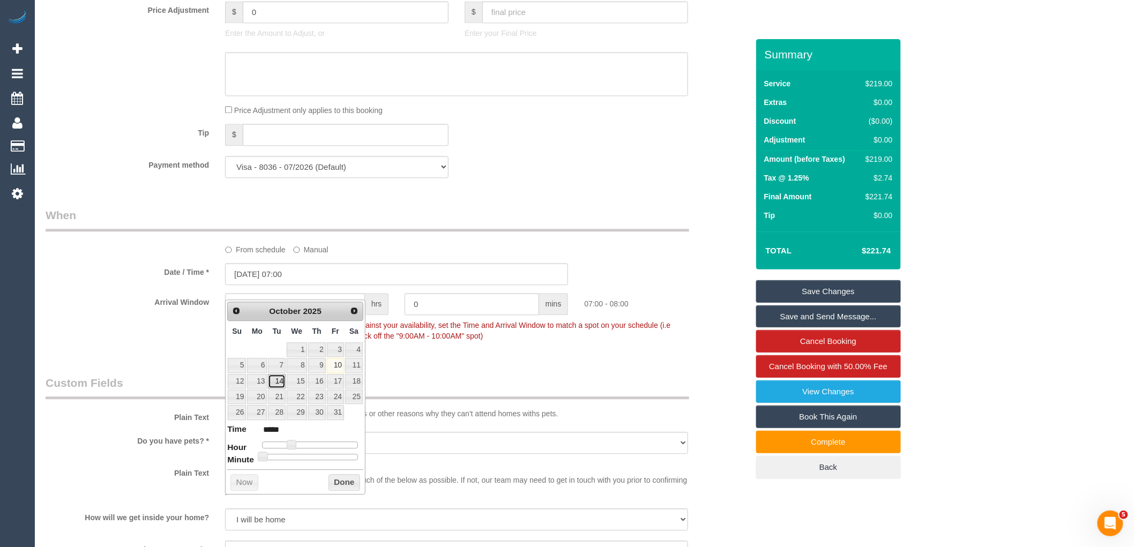
click at [280, 382] on link "14" at bounding box center [276, 381] width 17 height 14
type input "[DATE] 07:00"
click at [340, 484] on button "Done" at bounding box center [344, 482] width 32 height 17
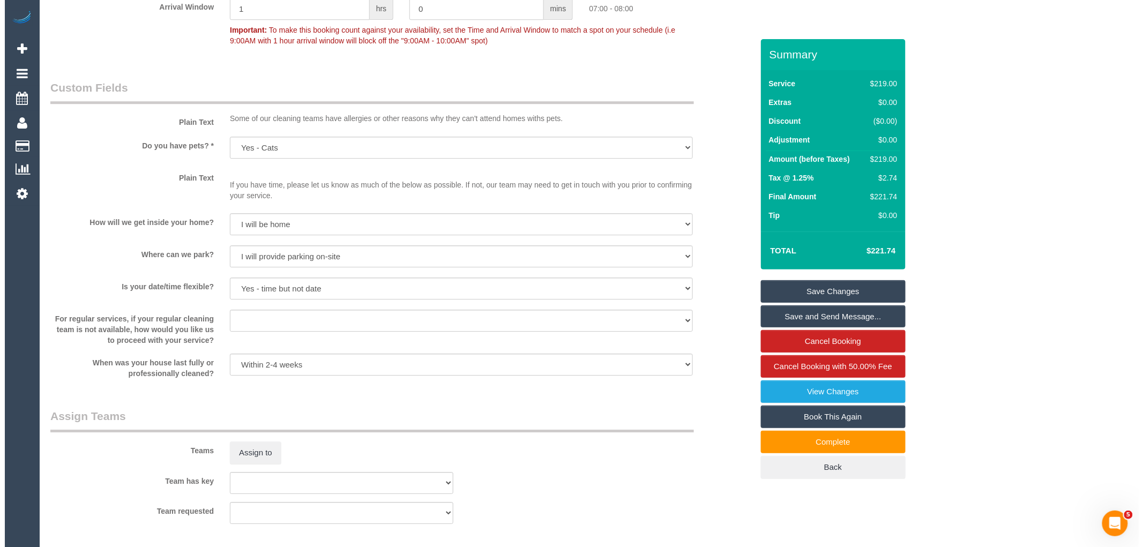
scroll to position [1457, 0]
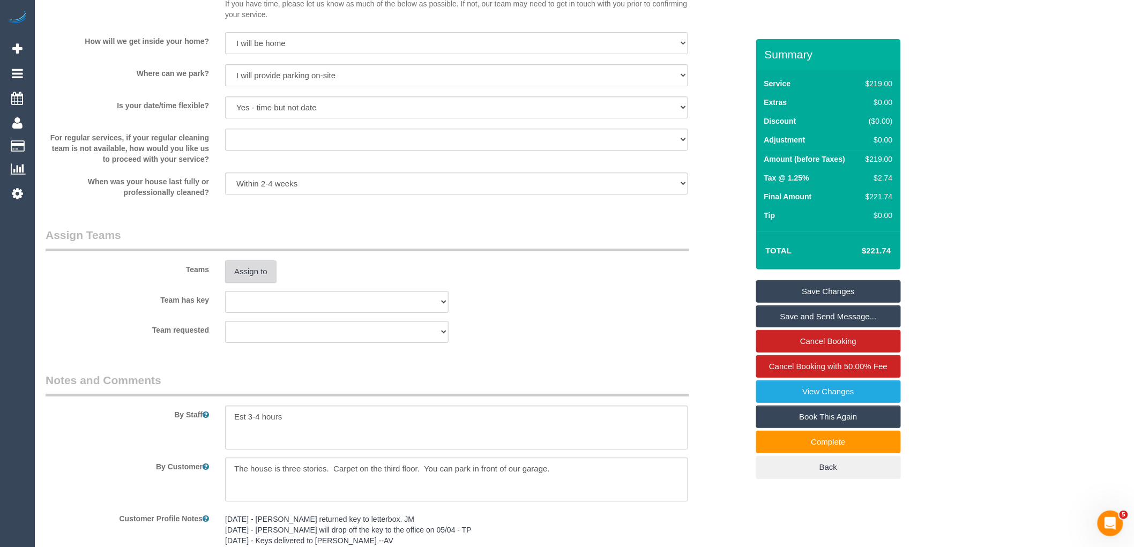
click at [252, 283] on button "Assign to" at bounding box center [250, 271] width 51 height 23
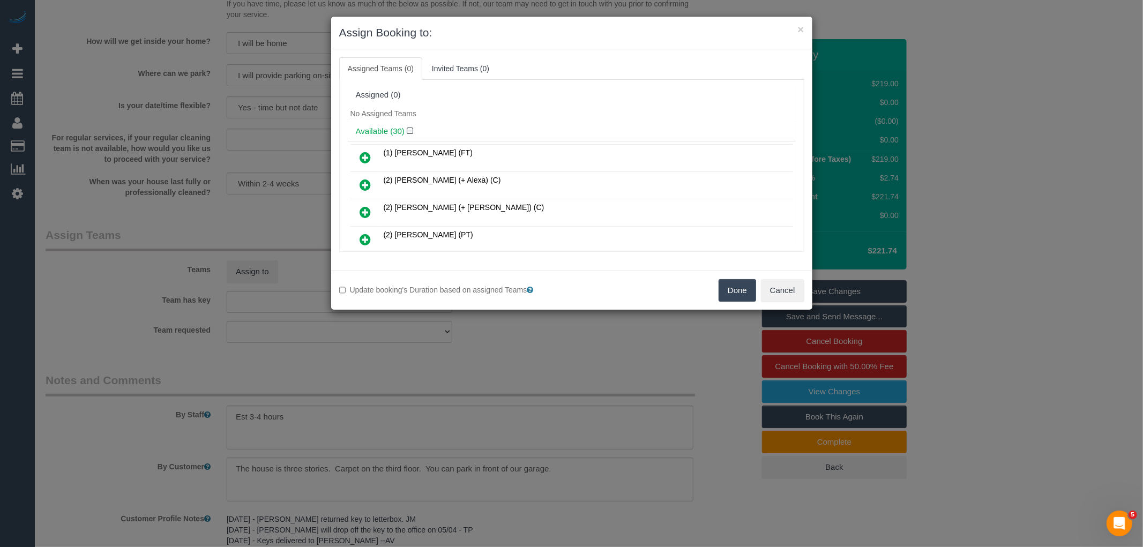
scroll to position [94, 0]
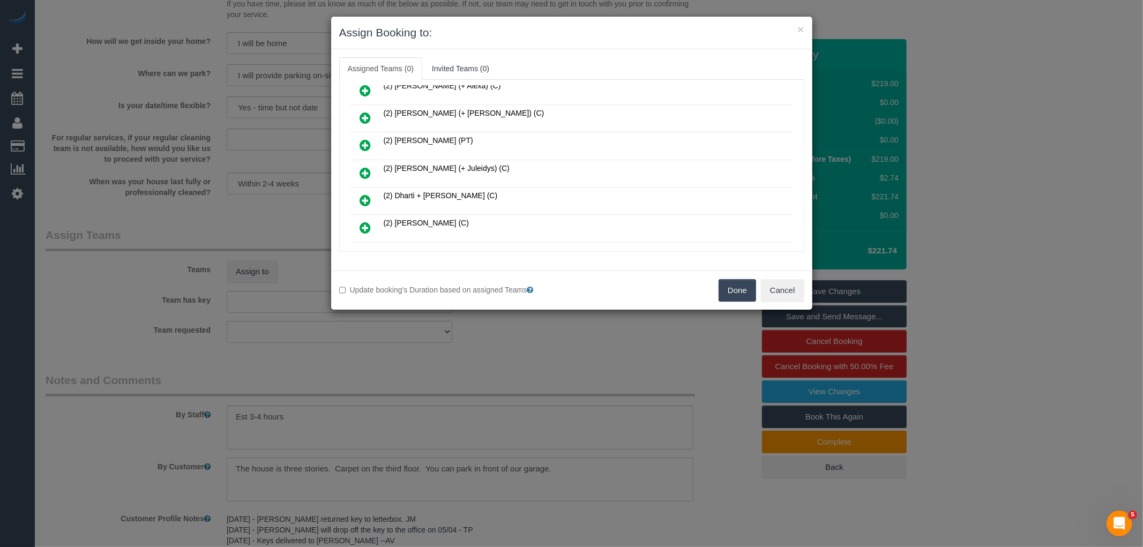
click at [366, 169] on icon at bounding box center [365, 173] width 11 height 13
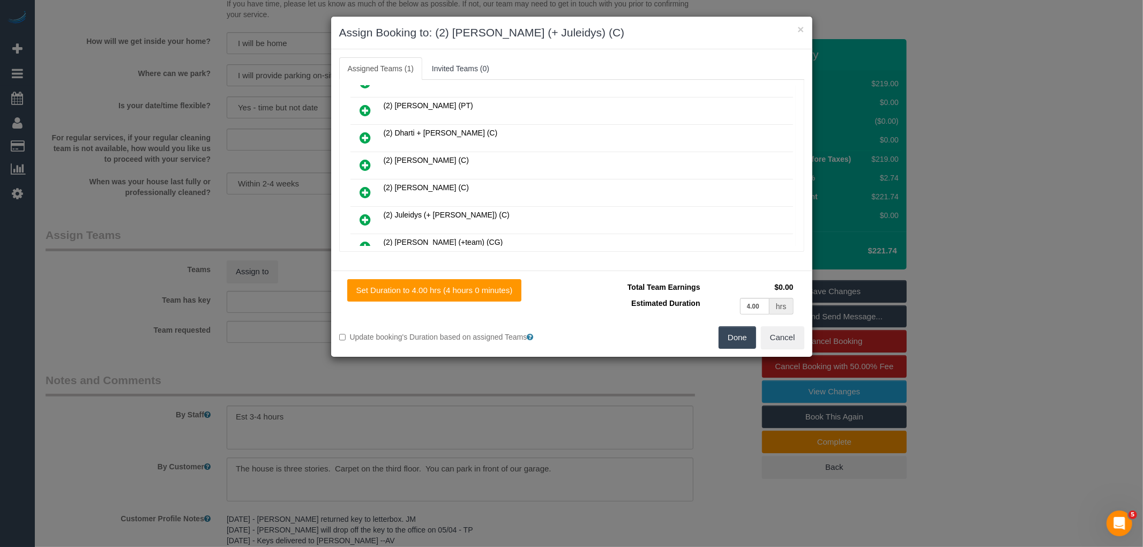
scroll to position [184, 0]
click at [366, 185] on icon at bounding box center [365, 191] width 11 height 13
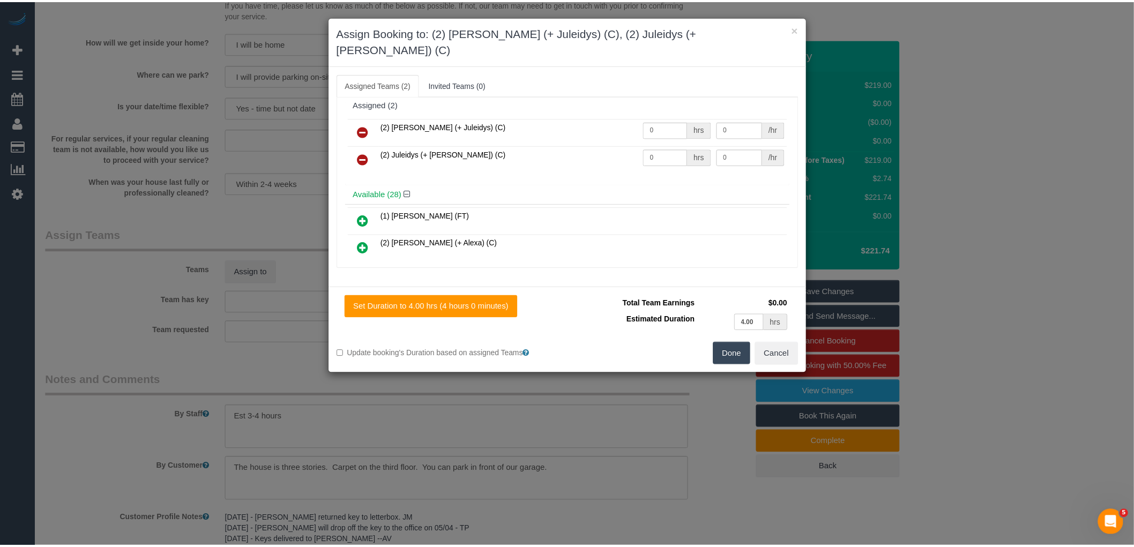
scroll to position [0, 0]
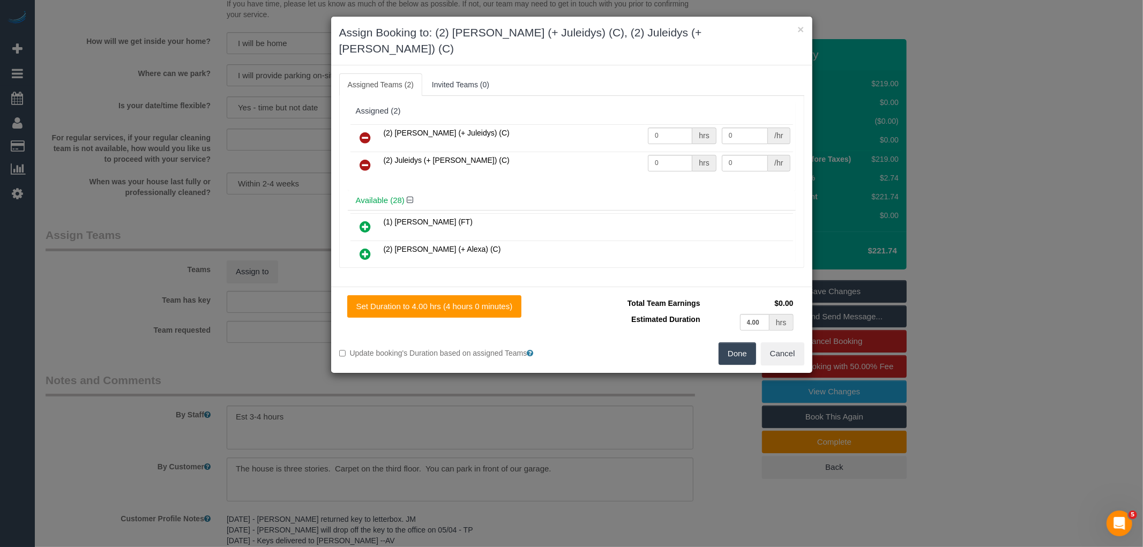
click at [722, 342] on button "Done" at bounding box center [737, 353] width 38 height 23
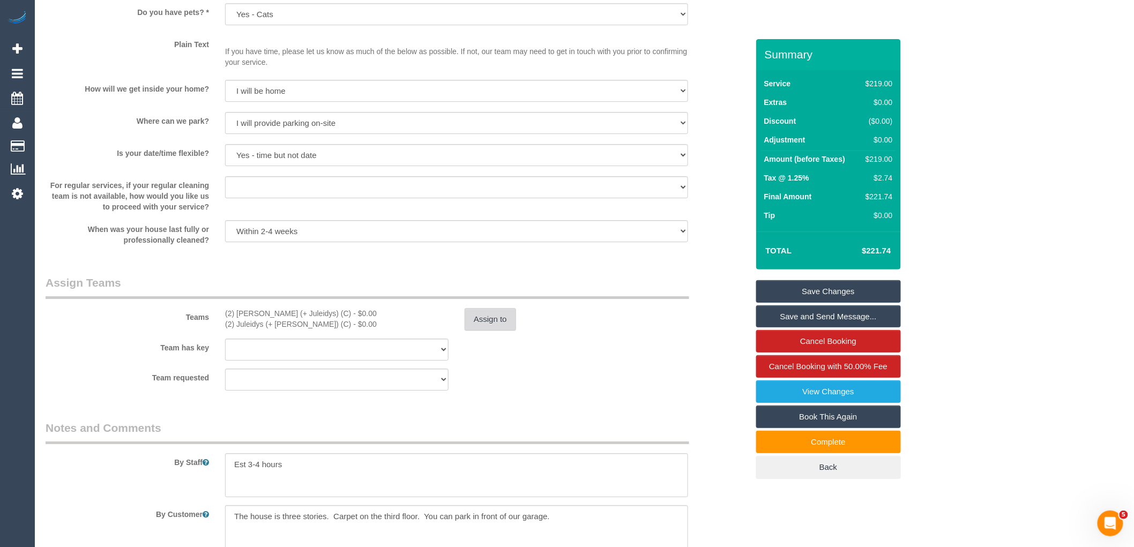
scroll to position [1416, 0]
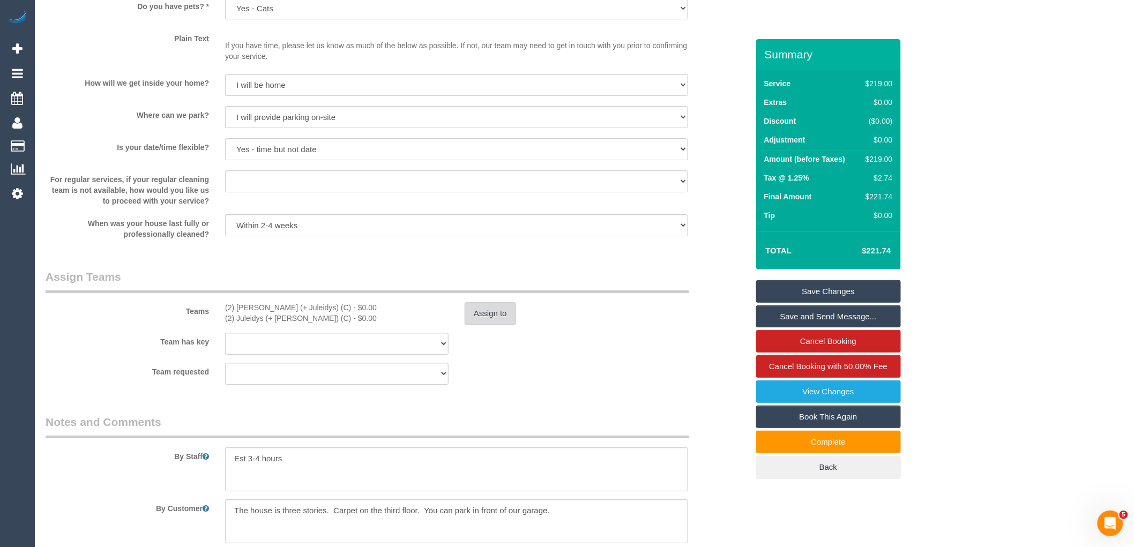
click at [488, 325] on button "Assign to" at bounding box center [490, 313] width 51 height 23
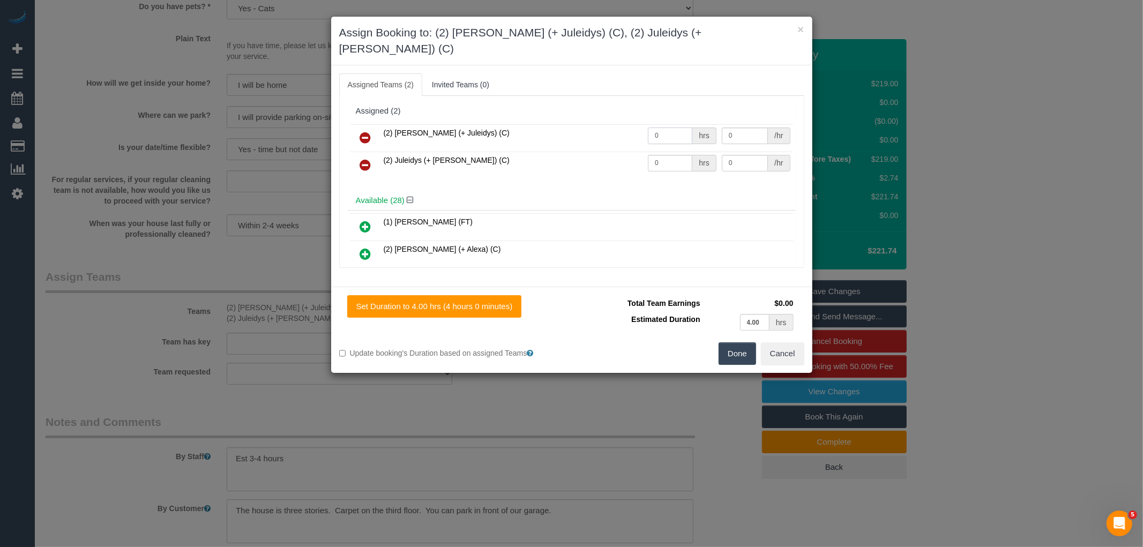
click at [660, 128] on input "0" at bounding box center [670, 136] width 44 height 17
type input "1"
type input "67.5"
click at [680, 155] on input "0" at bounding box center [670, 163] width 44 height 17
type input "1"
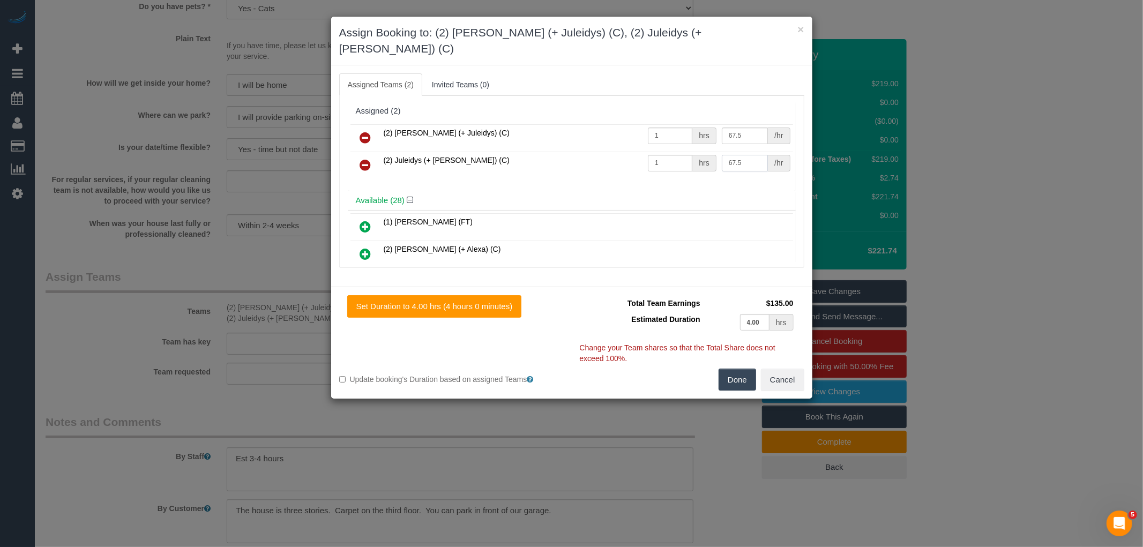
type input "67.5"
click at [741, 370] on button "Done" at bounding box center [737, 380] width 38 height 23
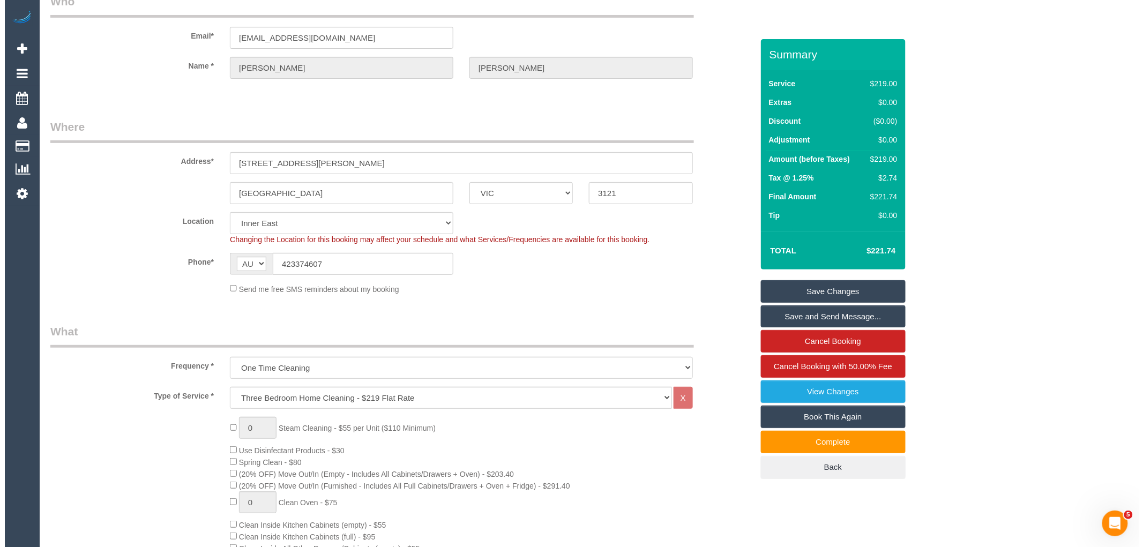
scroll to position [0, 0]
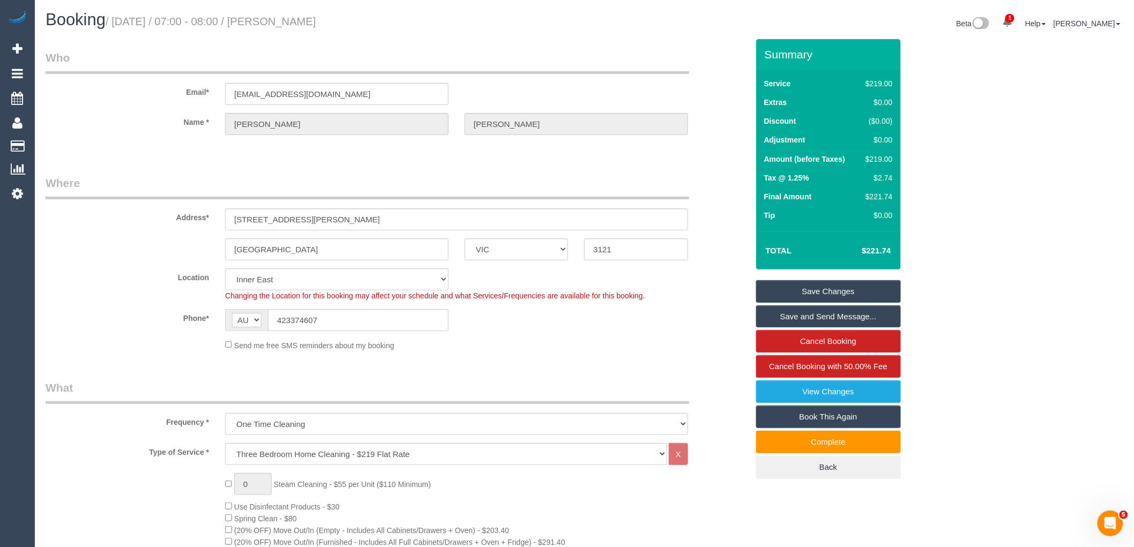
drag, startPoint x: 279, startPoint y: 17, endPoint x: 372, endPoint y: 27, distance: 93.8
click at [372, 27] on h1 "Booking / [DATE] / 07:00 - 08:00 / [PERSON_NAME]" at bounding box center [311, 20] width 531 height 18
copy small "[PERSON_NAME]"
click at [852, 318] on link "Save and Send Message..." at bounding box center [828, 316] width 145 height 23
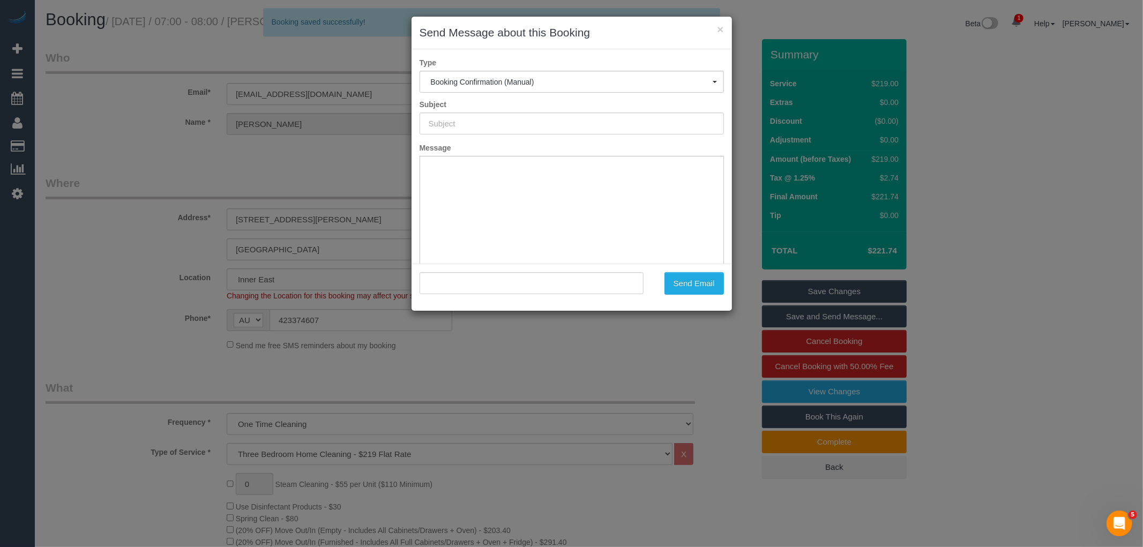
type input "Booking Confirmed"
type input ""Marcy Robertson" <mdr574@gmail.com>"
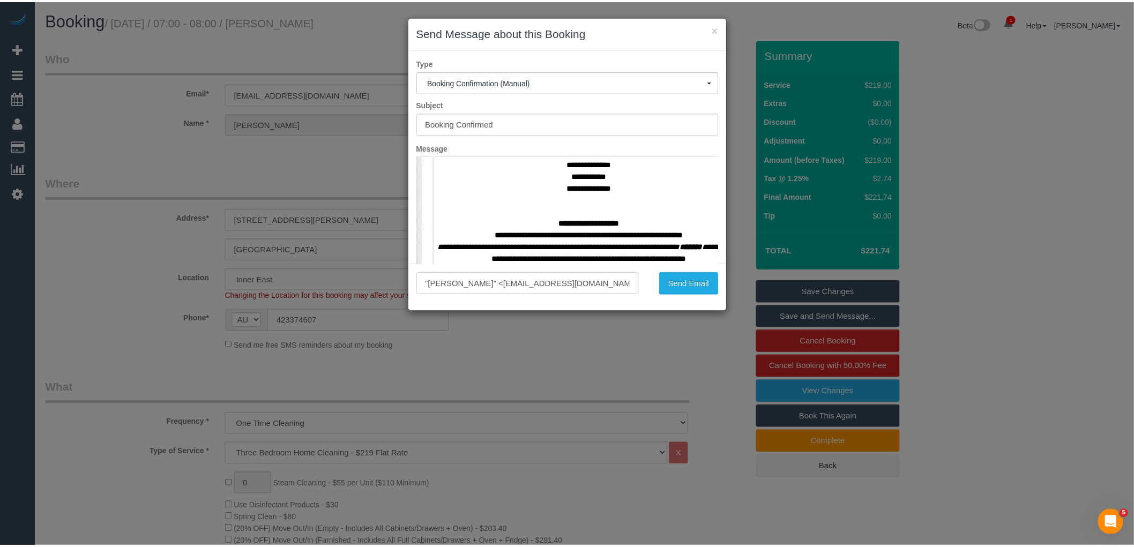
scroll to position [476, 0]
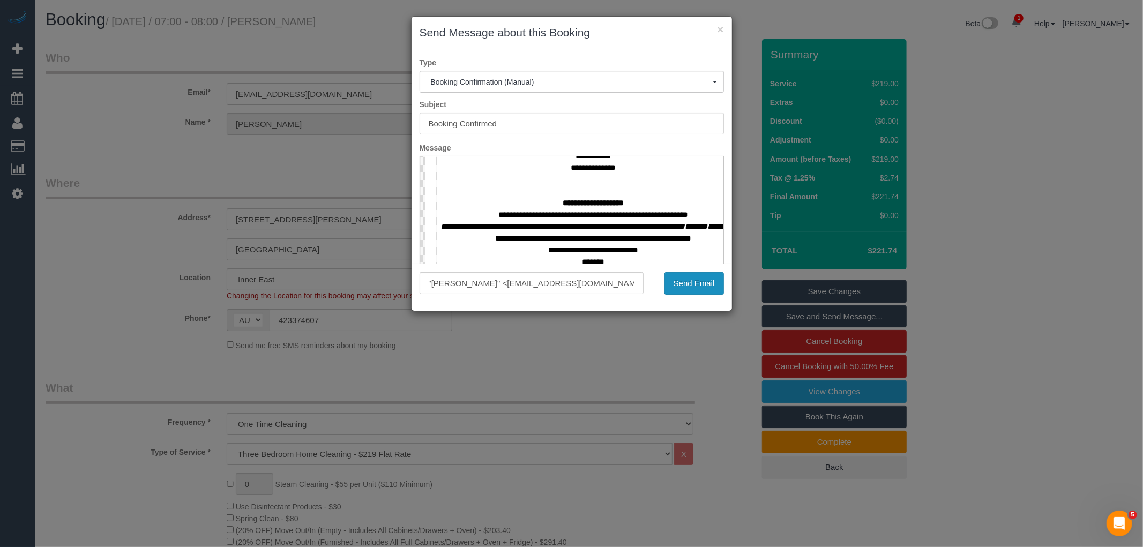
click at [681, 287] on button "Send Email" at bounding box center [693, 283] width 59 height 23
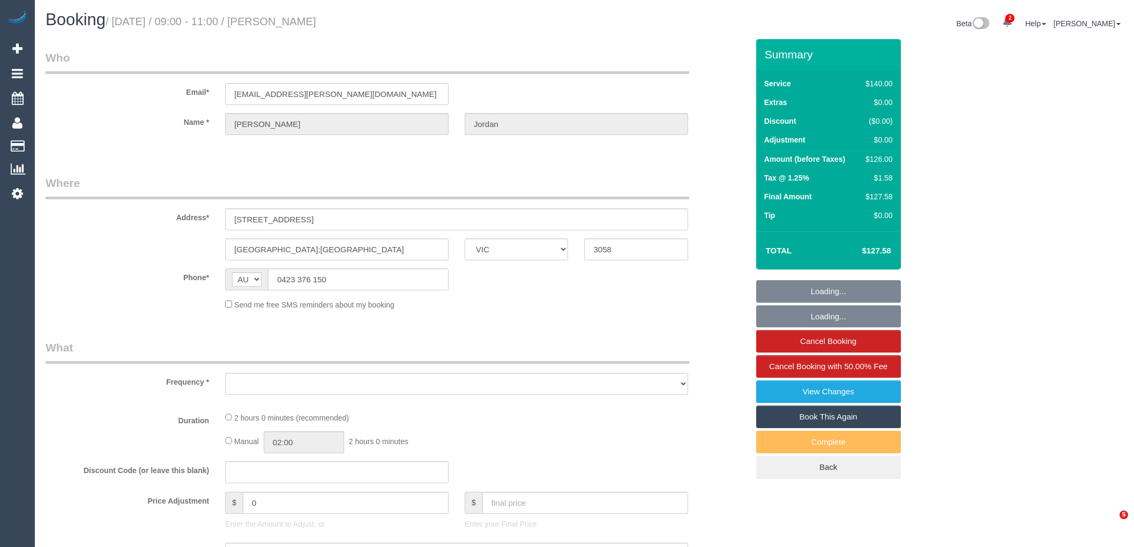
select select "VIC"
select select "object:544"
select select "string:stripe-pm_1OSFrD2GScqysDRVxTFUAFik"
select select "number:29"
select select "number:14"
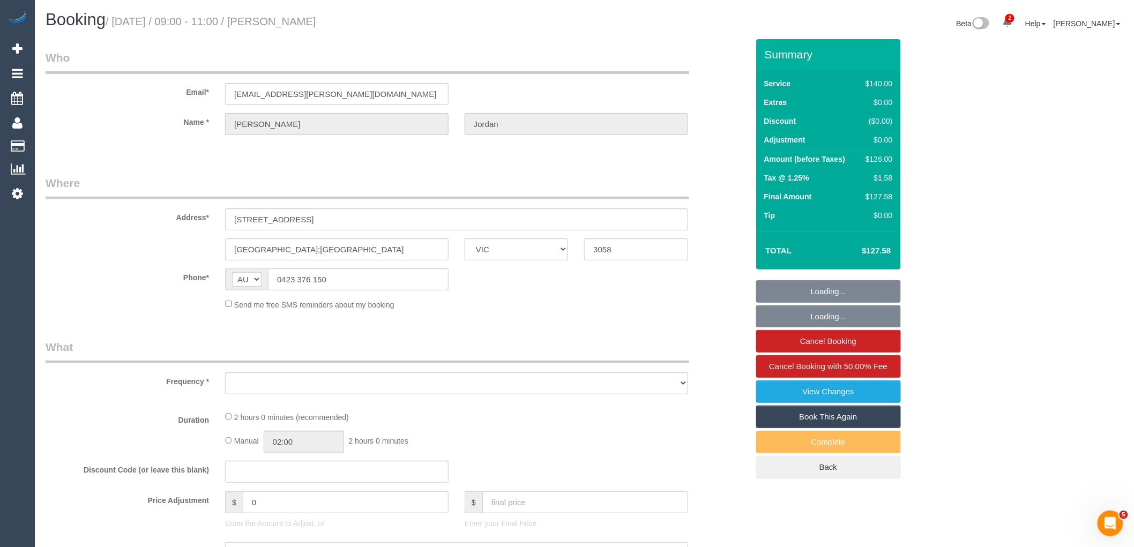
select select "number:19"
select select "number:22"
select select "number:34"
select select "number:12"
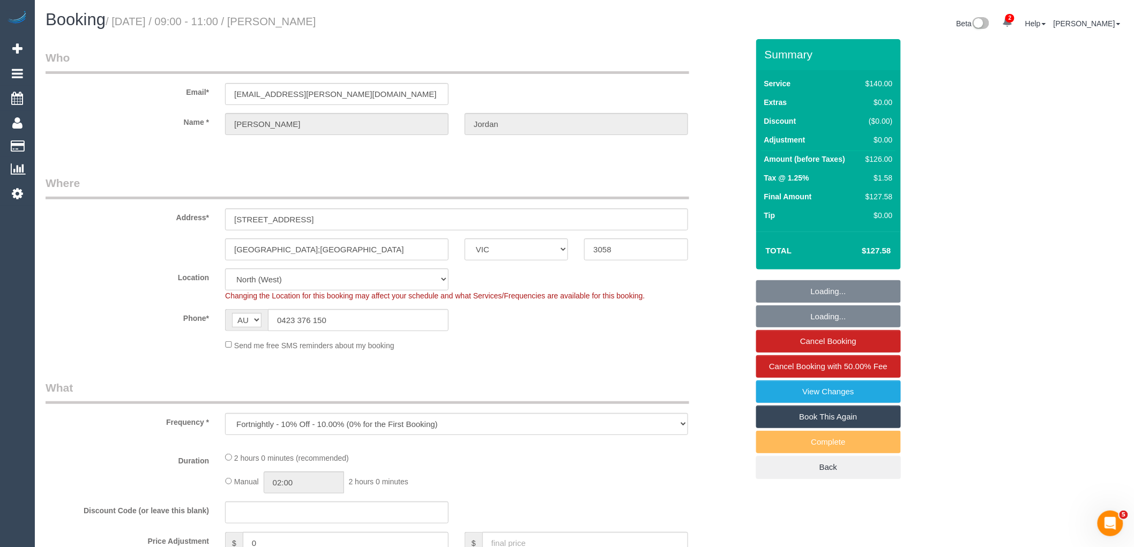
select select "object:697"
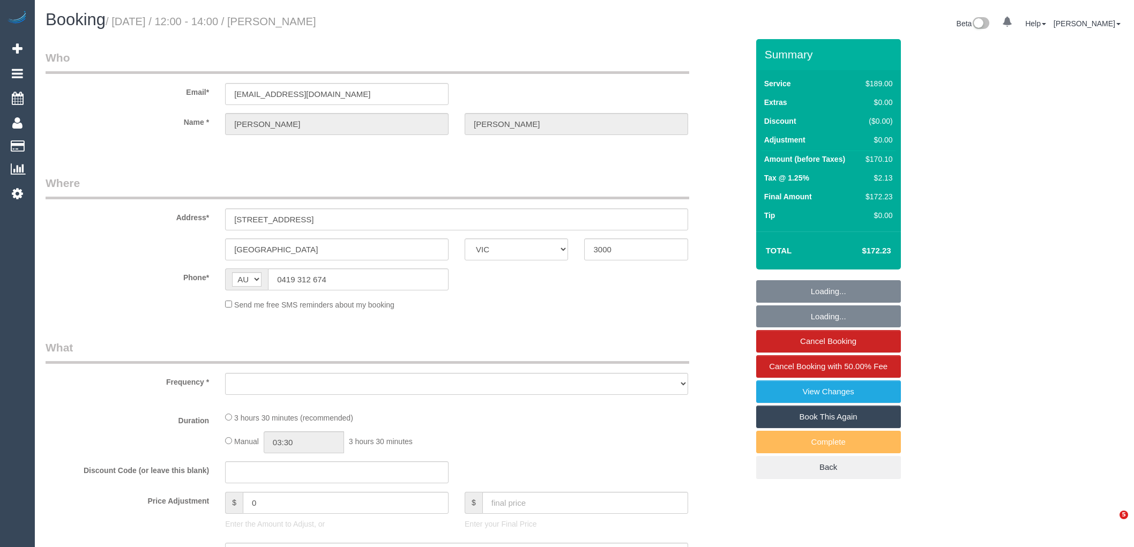
select select "VIC"
select select "string:stripe-pm_1SEhx52GScqysDRVBpqv1Ce6"
select select "number:29"
select select "number:14"
select select "number:20"
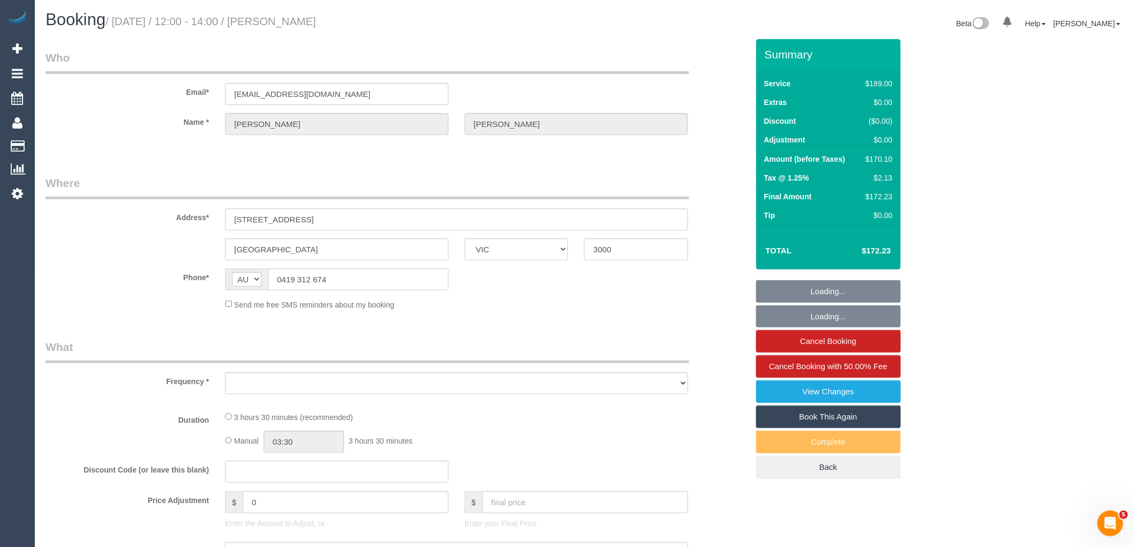
select select "number:22"
select select "number:34"
select select "number:12"
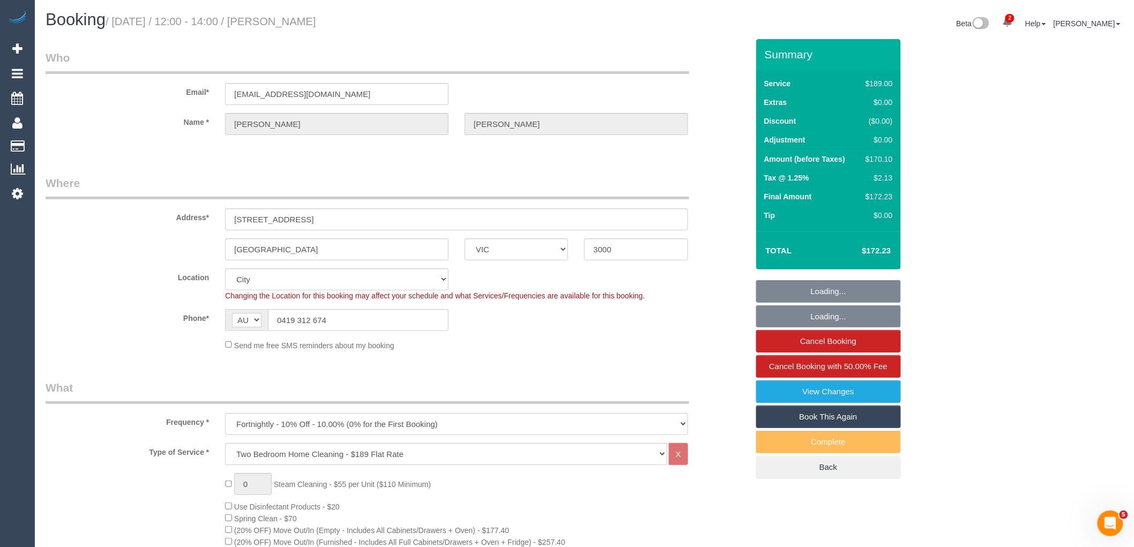
select select "object:858"
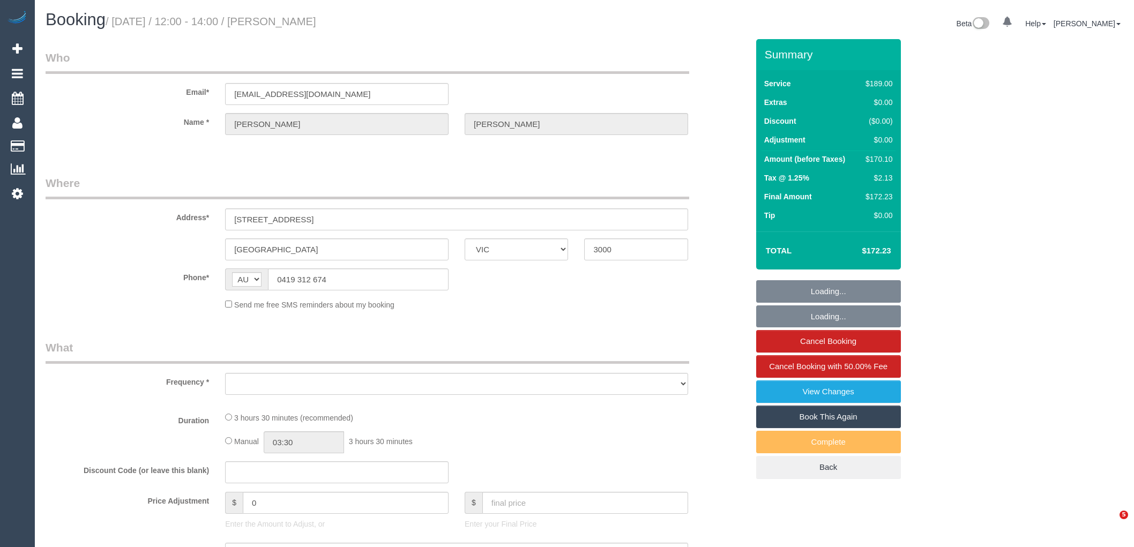
select select "VIC"
select select "object:586"
select select "string:stripe-pm_1SEhx52GScqysDRVBpqv1Ce6"
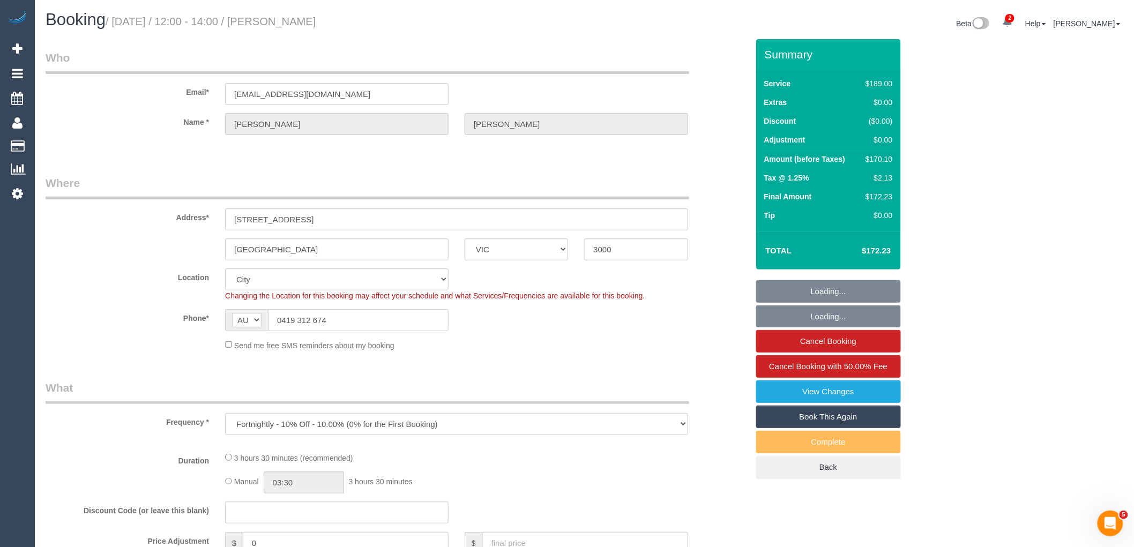
select select "object:841"
select select "number:29"
select select "number:14"
select select "number:20"
select select "number:22"
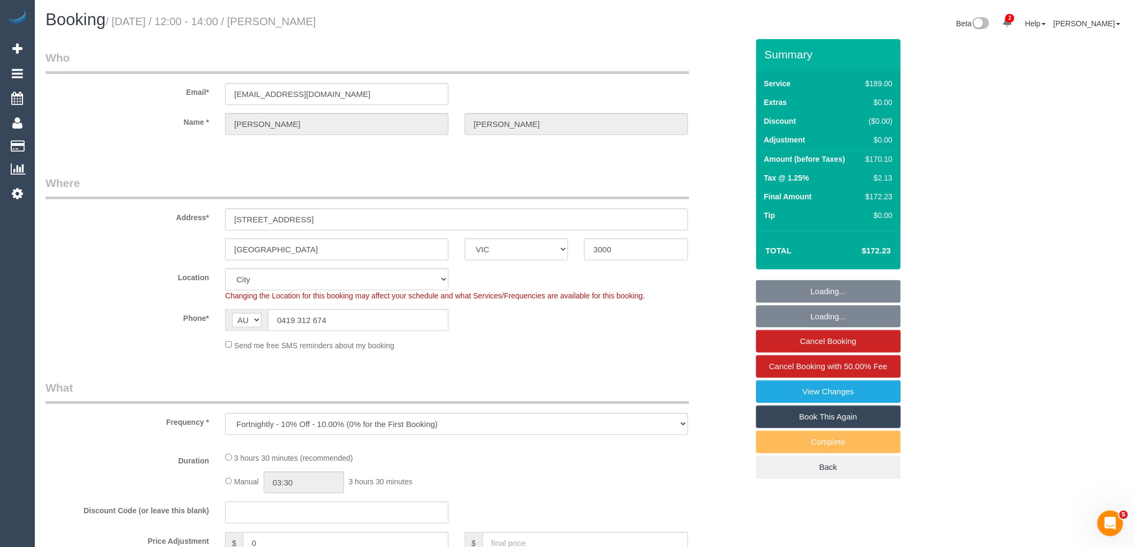
select select "number:34"
select select "number:12"
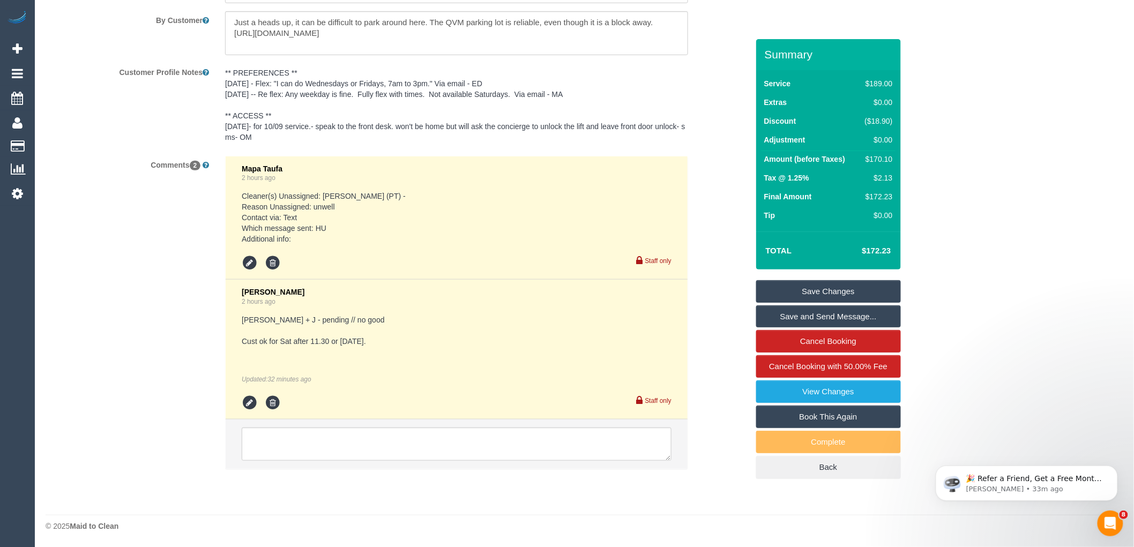
scroll to position [1935, 0]
click at [436, 426] on li at bounding box center [457, 444] width 462 height 49
click at [430, 432] on textarea at bounding box center [457, 444] width 430 height 33
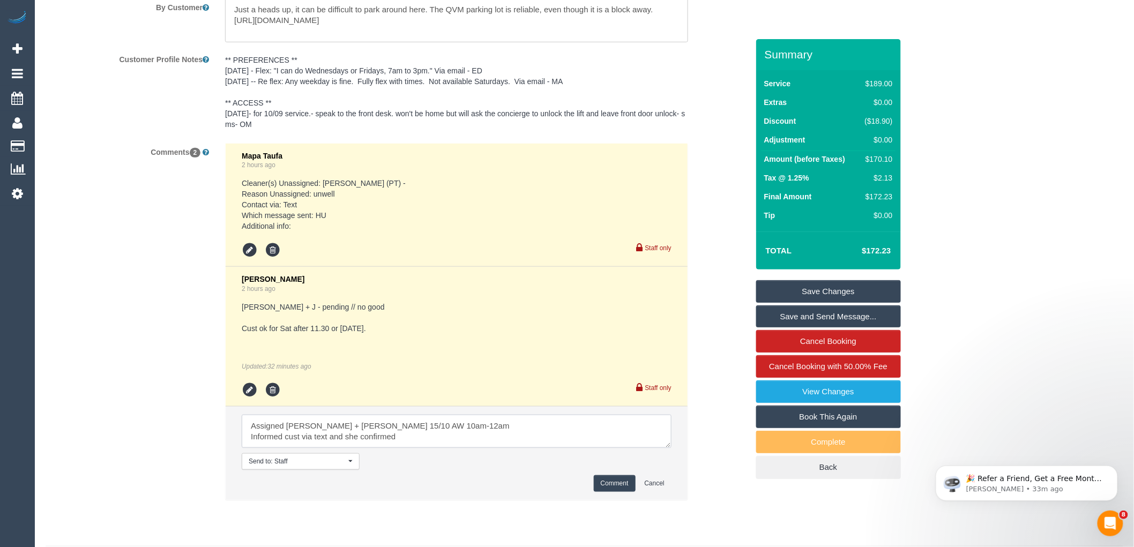
type textarea "Assigned Tina + Tony 15/10 AW 10am-12am Informed cust via text and she confirmed"
click at [609, 492] on button "Comment" at bounding box center [615, 483] width 42 height 17
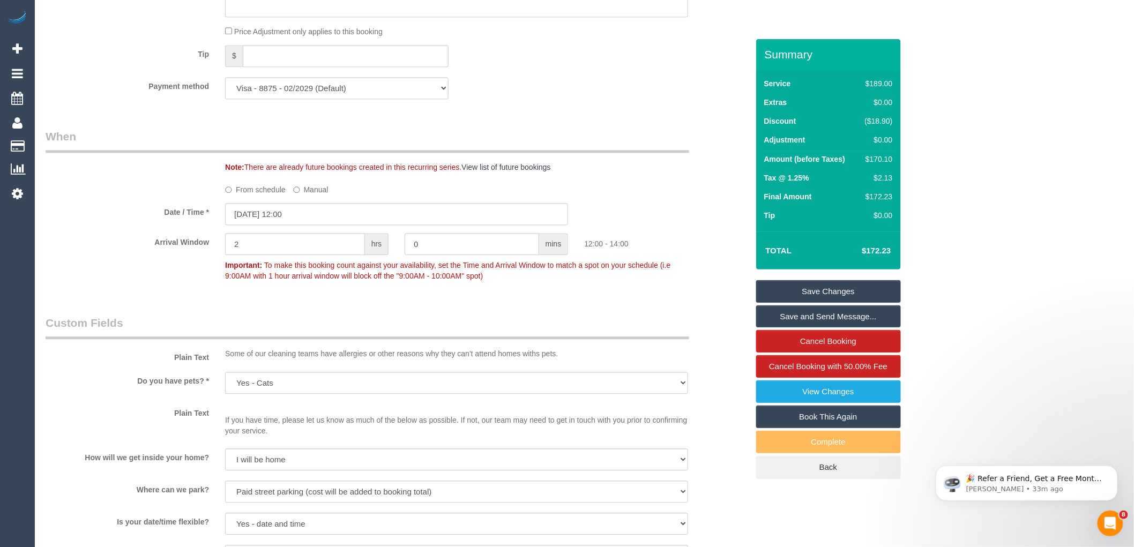
scroll to position [1042, 0]
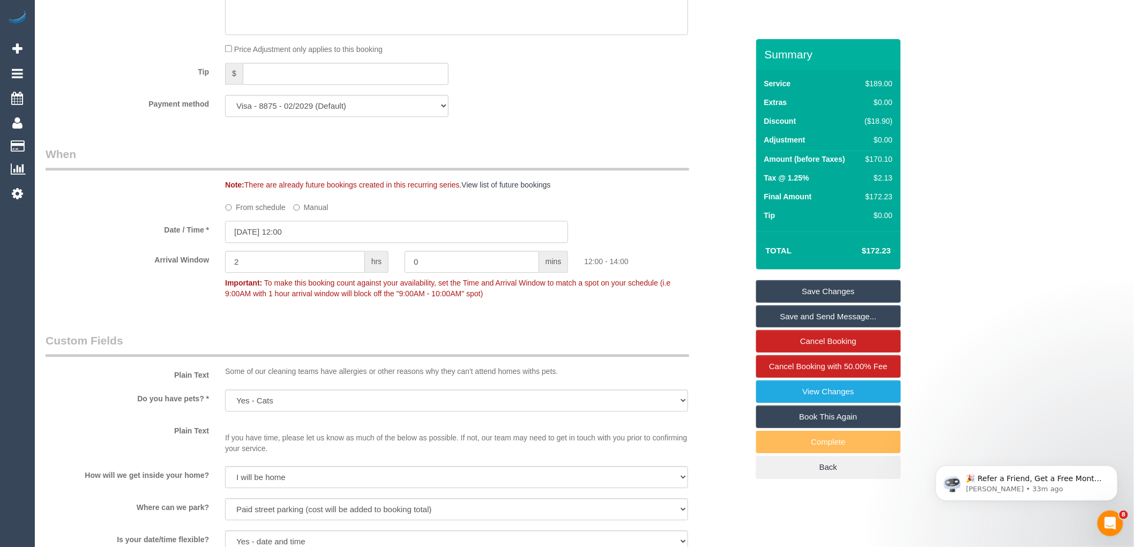
click at [330, 243] on input "10/10/2025 12:00" at bounding box center [396, 232] width 343 height 22
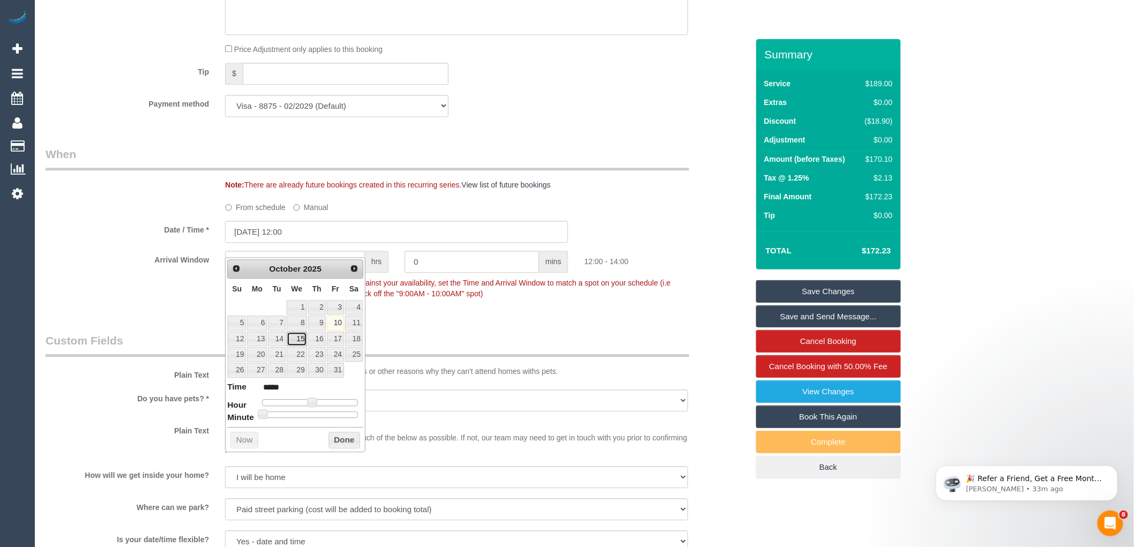
click at [301, 340] on link "15" at bounding box center [297, 339] width 20 height 14
type input "15/10/2025 11:00"
type input "*****"
type input "15/10/2025 10:00"
type input "*****"
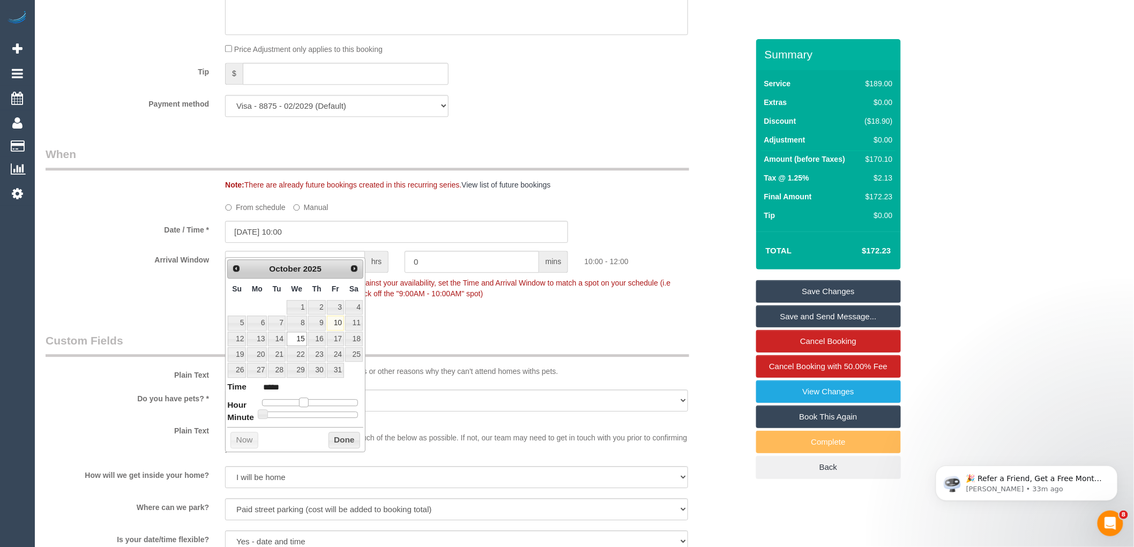
drag, startPoint x: 311, startPoint y: 402, endPoint x: 304, endPoint y: 402, distance: 7.5
click at [304, 402] on span at bounding box center [304, 403] width 10 height 10
click at [334, 439] on button "Done" at bounding box center [344, 440] width 32 height 17
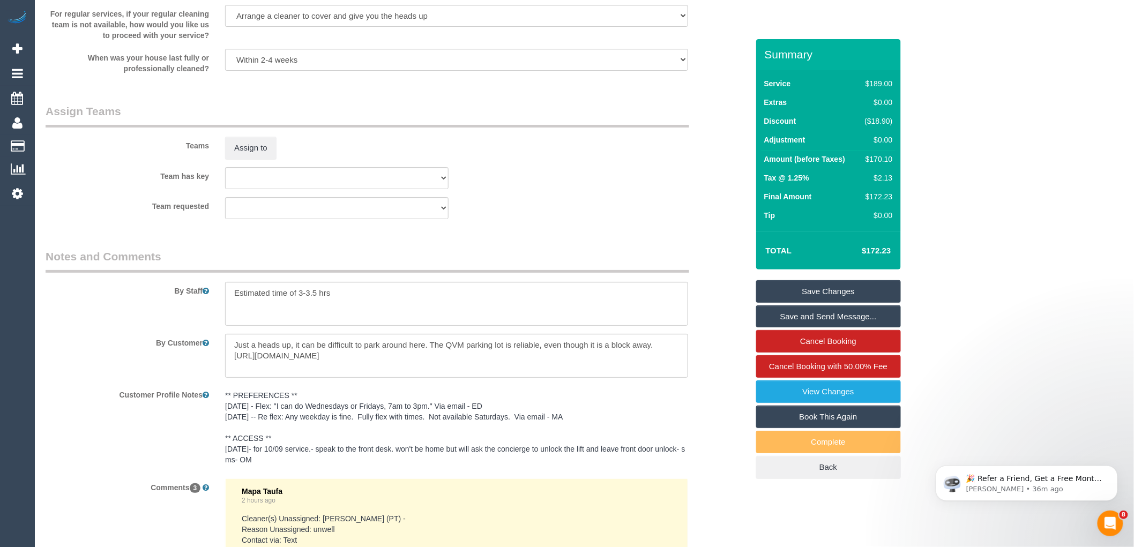
scroll to position [1578, 0]
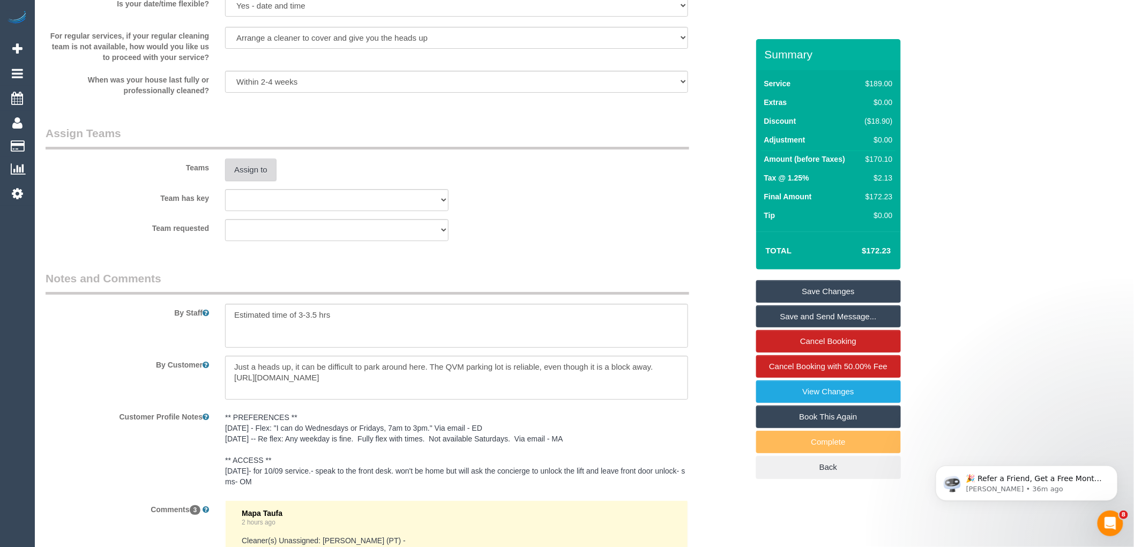
click at [252, 181] on button "Assign to" at bounding box center [250, 170] width 51 height 23
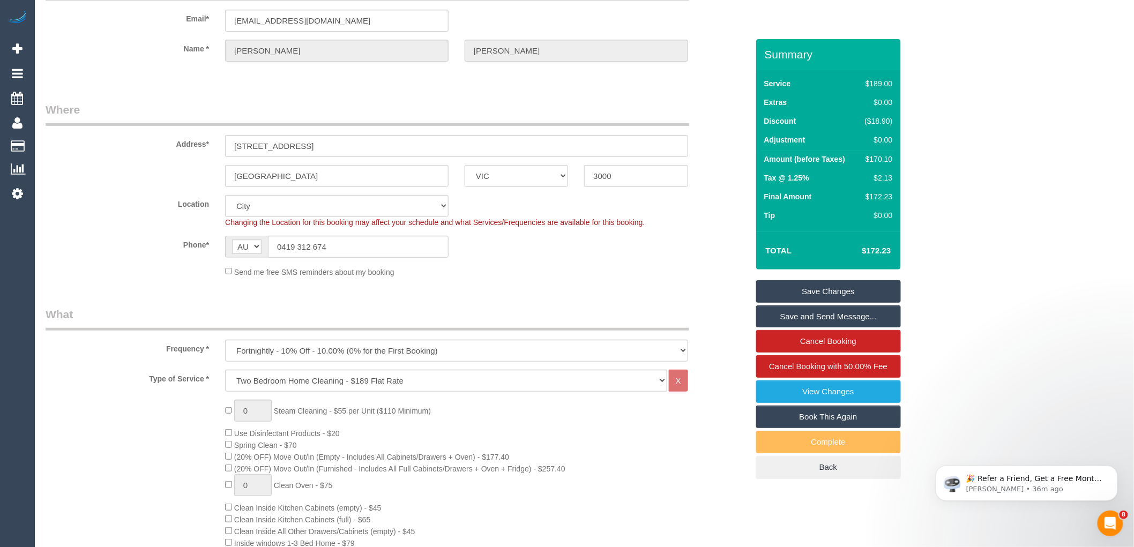
scroll to position [0, 0]
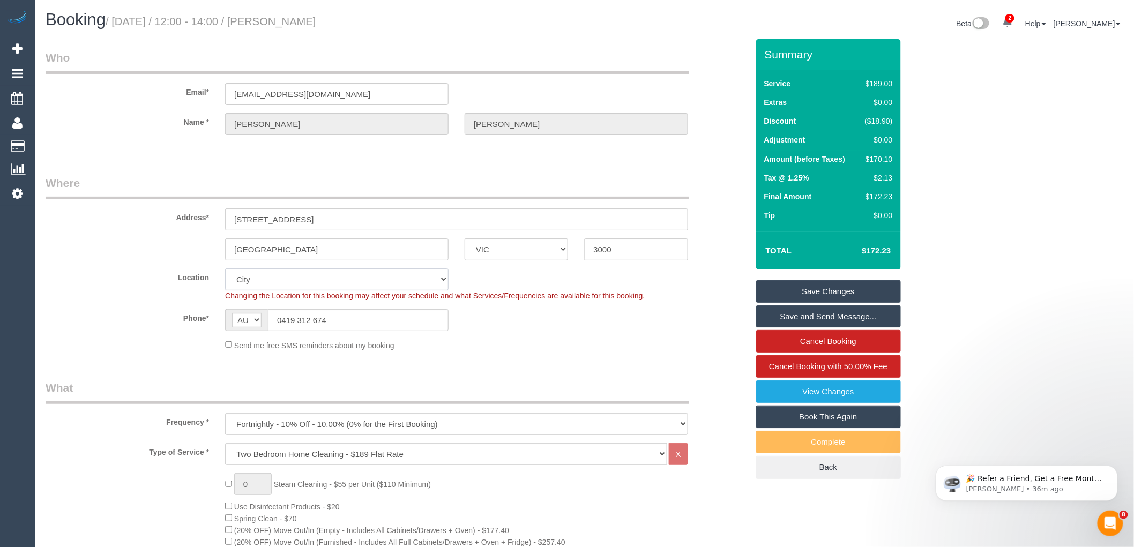
click at [246, 276] on select "Office City East (North) East (South) Inner East Inner North (East) Inner North…" at bounding box center [336, 279] width 223 height 22
select select "50"
click at [225, 268] on select "Office City East (North) East (South) Inner East Inner North (East) Inner North…" at bounding box center [336, 279] width 223 height 22
select select "object:3524"
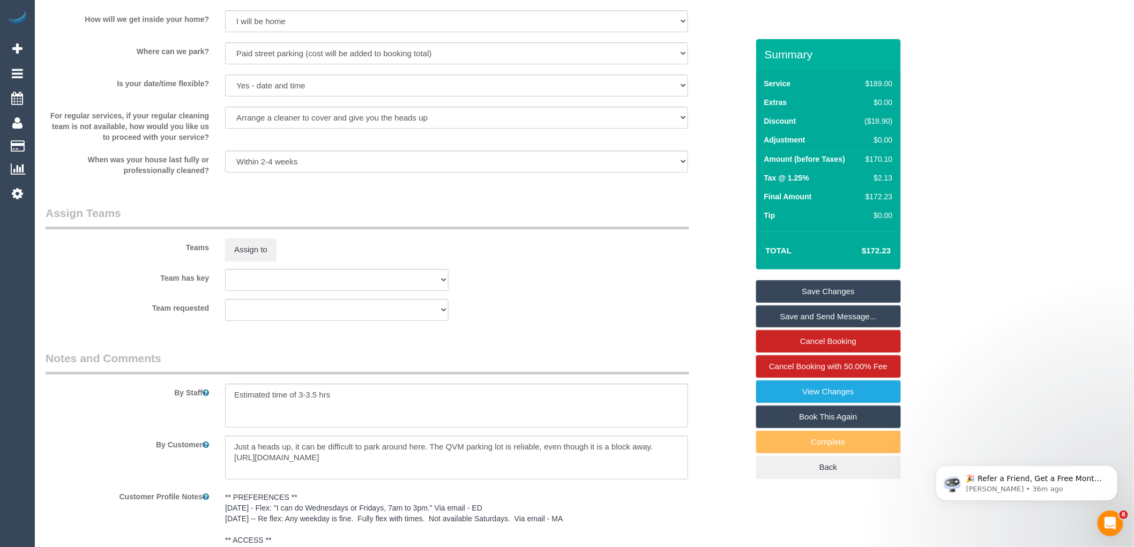
scroll to position [1583, 0]
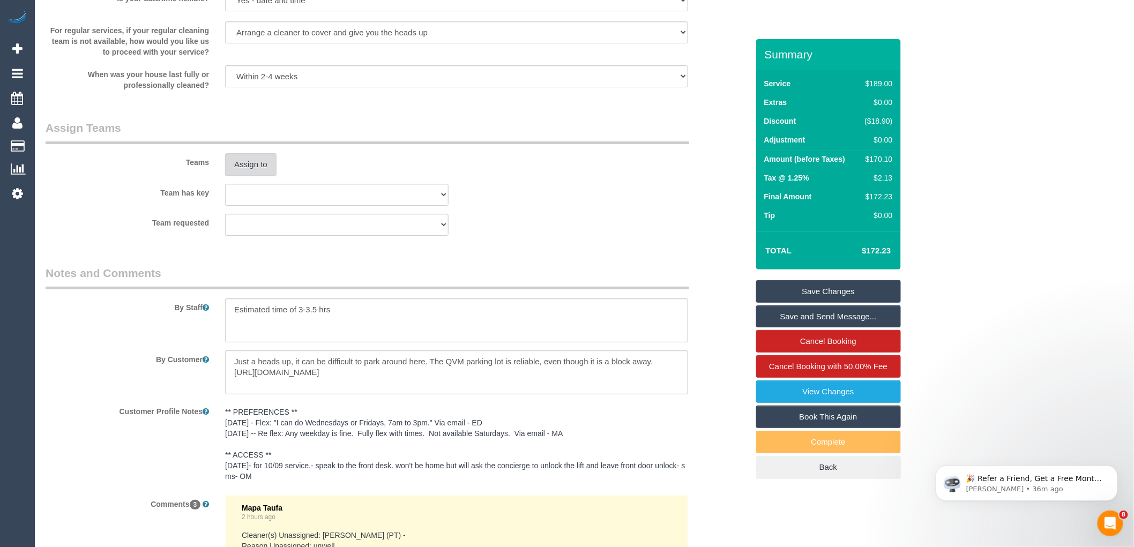
click at [263, 176] on button "Assign to" at bounding box center [250, 164] width 51 height 23
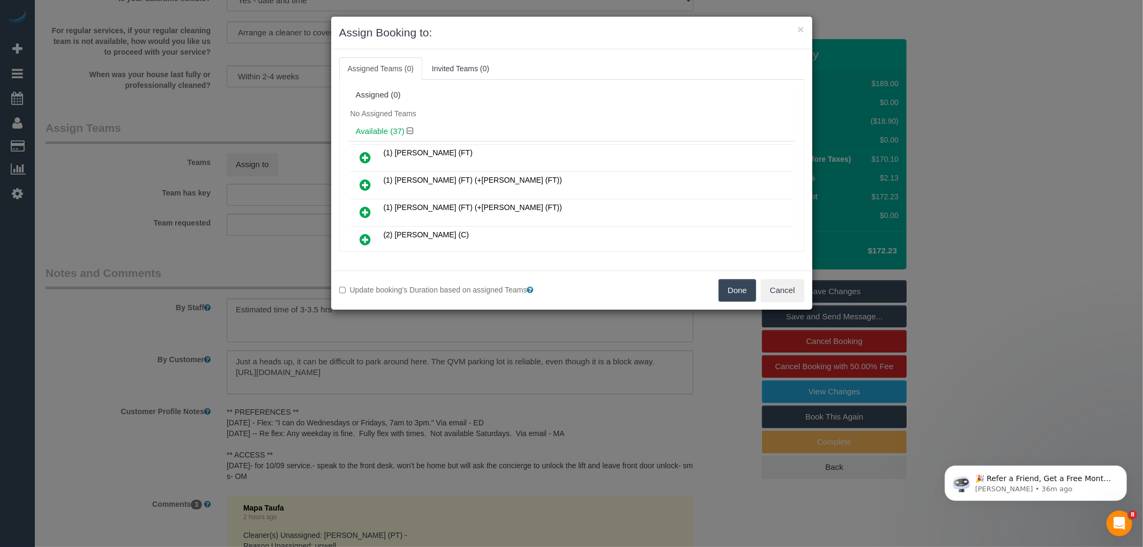
click at [368, 185] on icon at bounding box center [365, 184] width 11 height 13
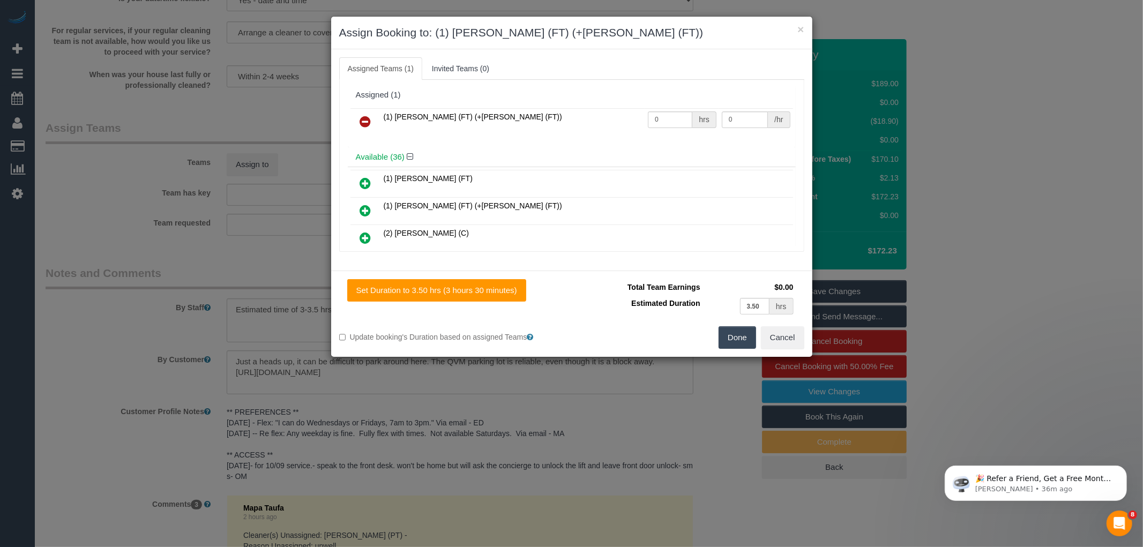
click at [362, 207] on icon at bounding box center [365, 210] width 11 height 13
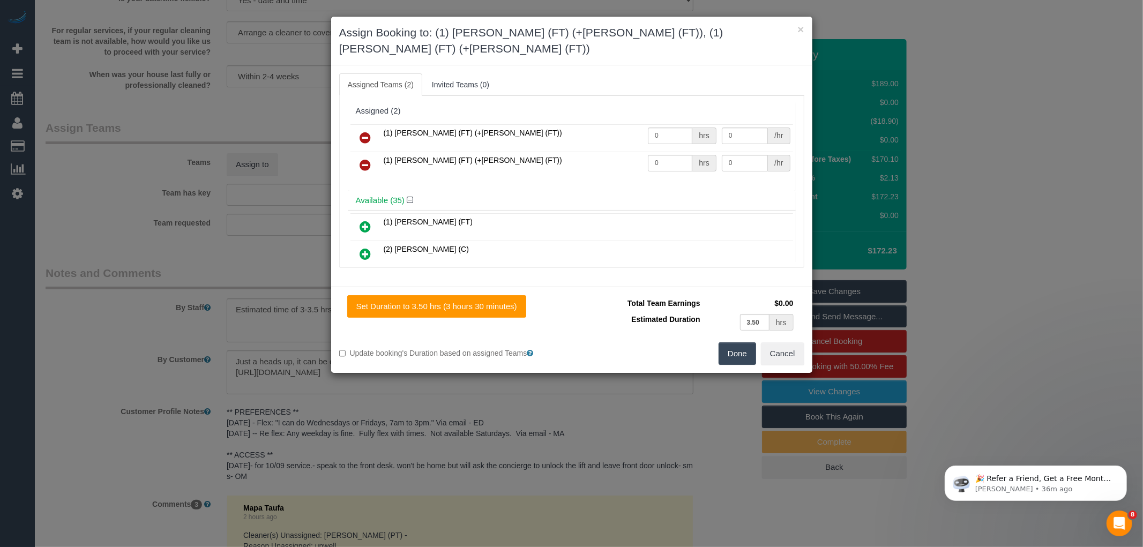
click at [732, 342] on button "Done" at bounding box center [737, 353] width 38 height 23
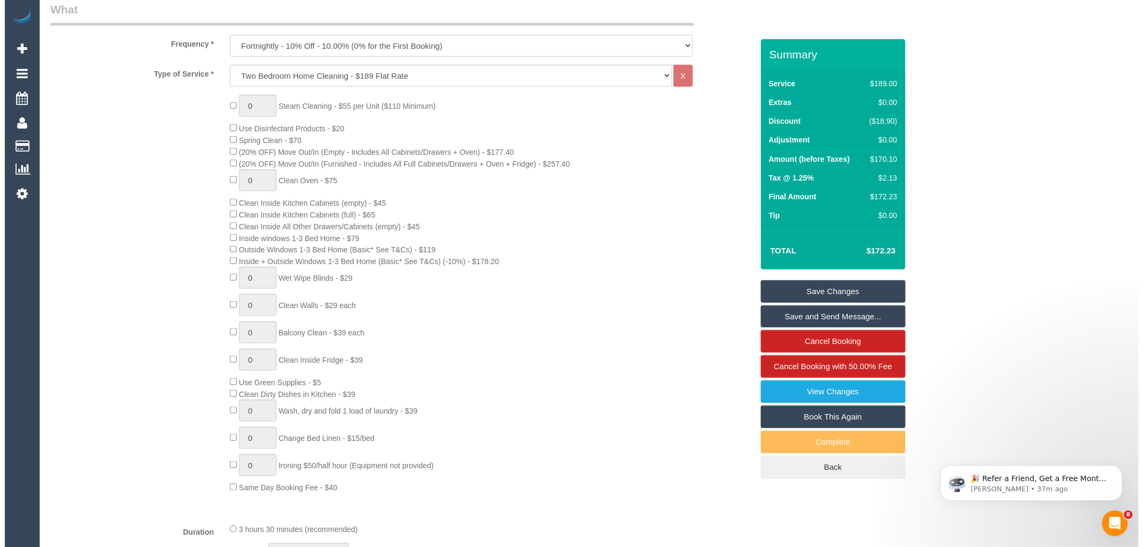
scroll to position [0, 0]
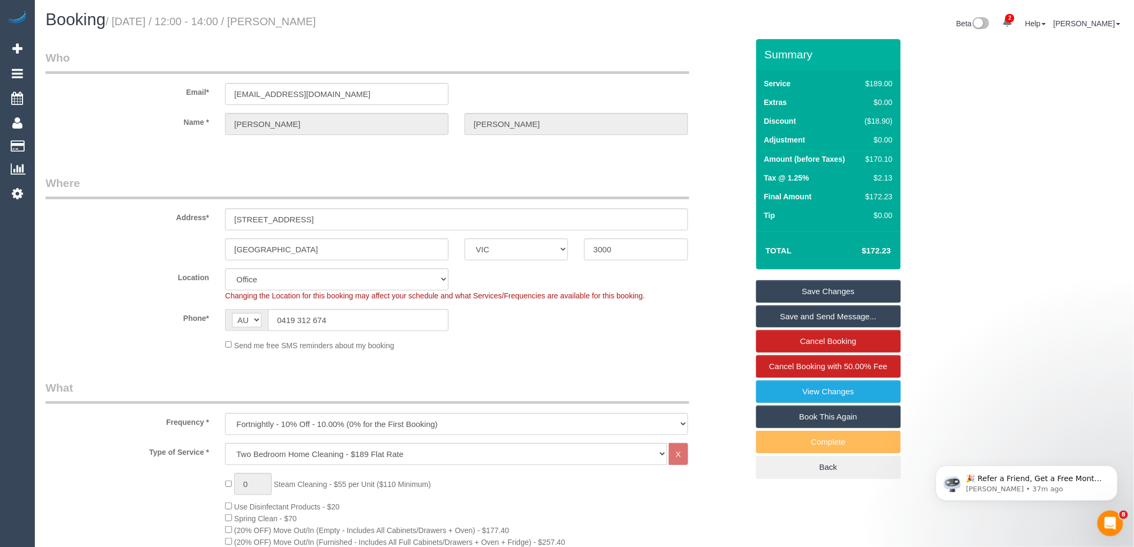
drag, startPoint x: 281, startPoint y: 17, endPoint x: 370, endPoint y: 13, distance: 89.0
click at [370, 13] on h1 "Booking / October 10, 2025 / 12:00 - 14:00 / Carla Carroll" at bounding box center [311, 20] width 531 height 18
copy small "Carla Carroll"
click at [788, 318] on link "Save and Send Message..." at bounding box center [828, 316] width 145 height 23
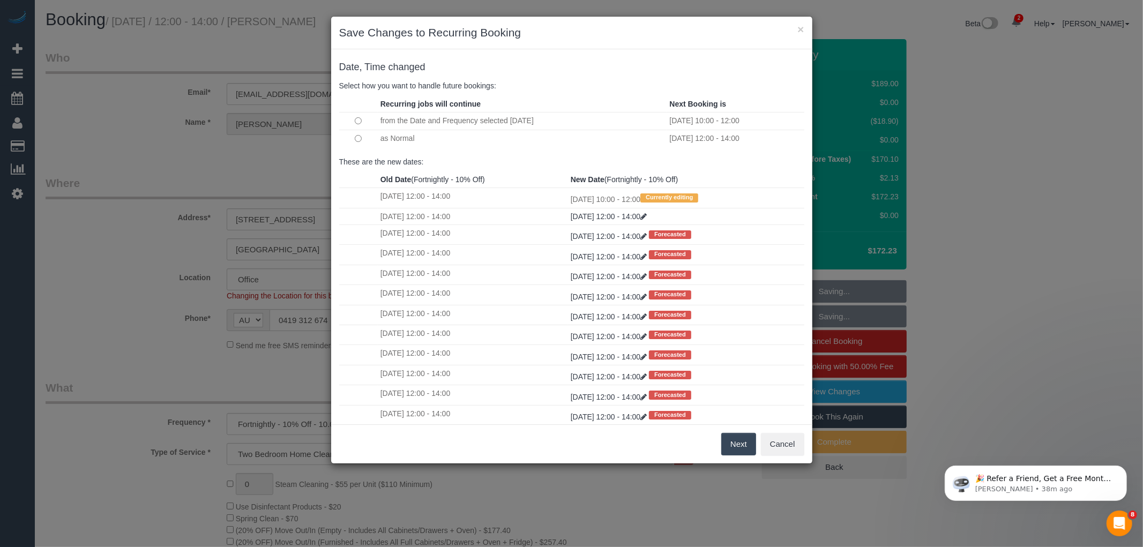
drag, startPoint x: 738, startPoint y: 442, endPoint x: 739, endPoint y: 434, distance: 8.2
click at [738, 441] on button "Next" at bounding box center [738, 444] width 35 height 23
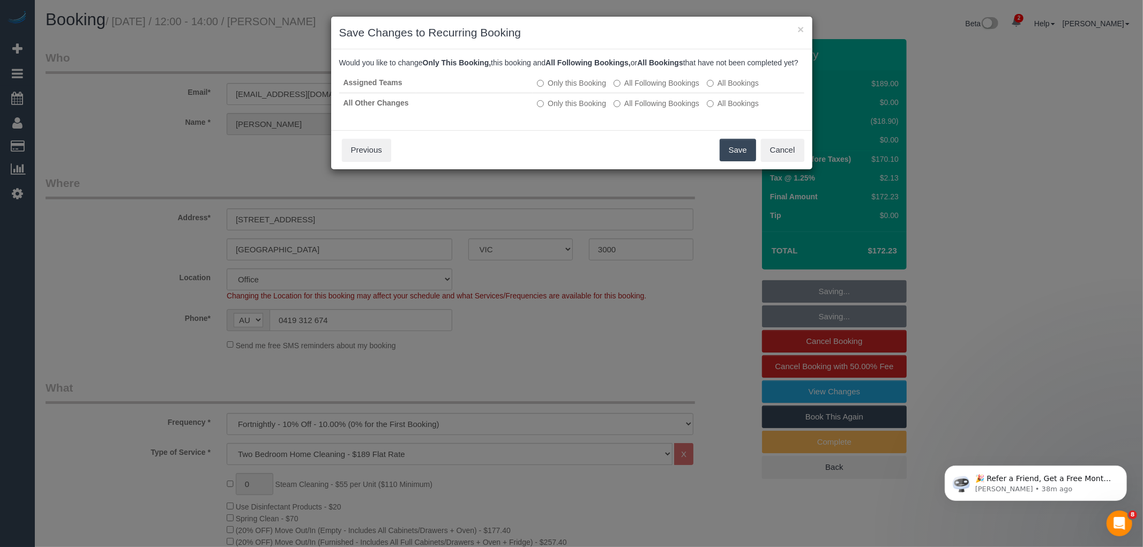
click at [732, 159] on button "Save" at bounding box center [738, 150] width 36 height 23
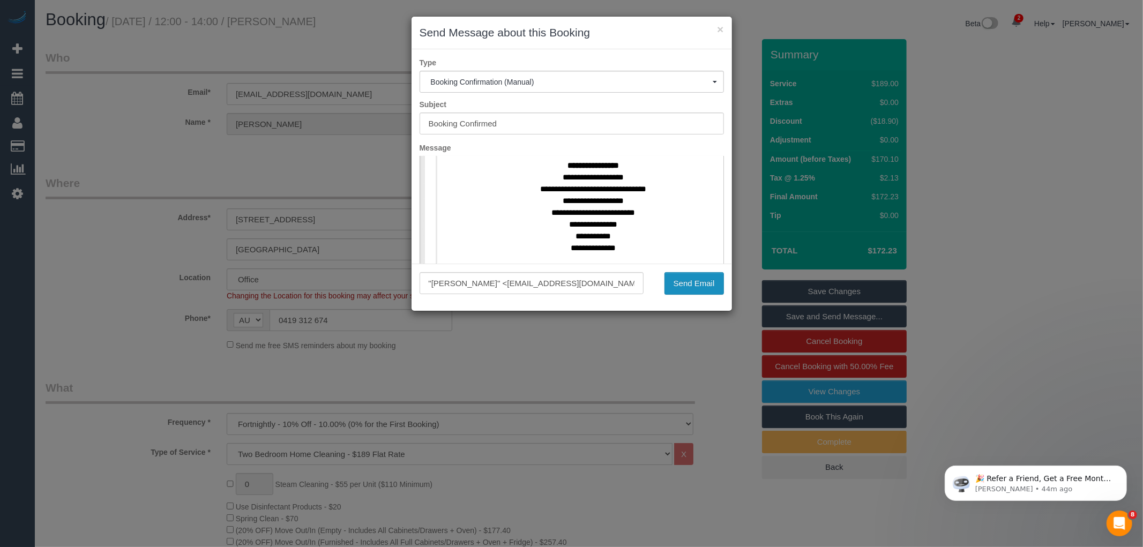
scroll to position [416, 0]
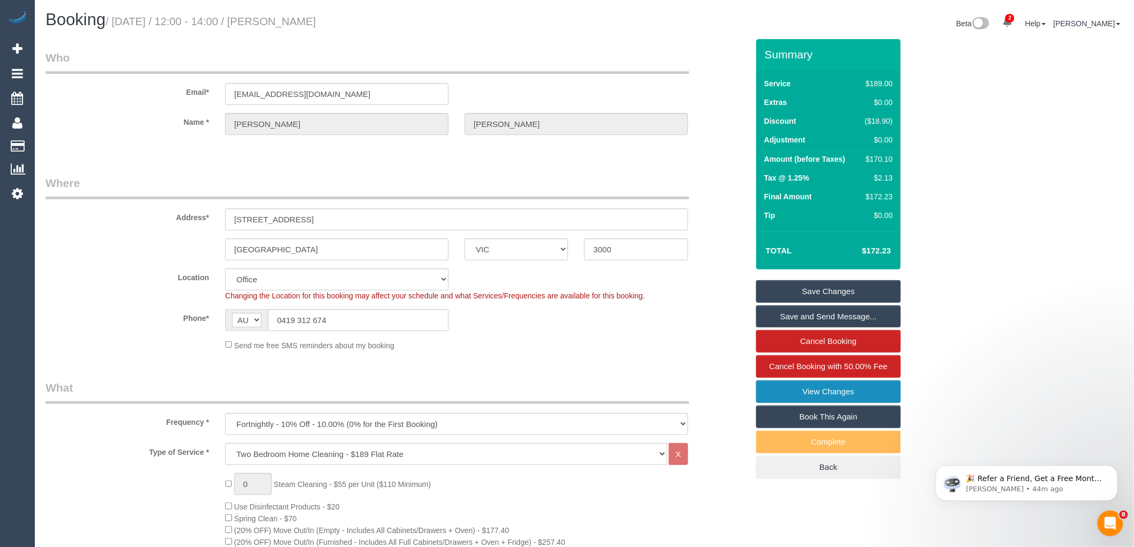
click at [827, 390] on link "View Changes" at bounding box center [828, 391] width 145 height 23
click at [798, 314] on link "Save and Send Message..." at bounding box center [828, 316] width 145 height 23
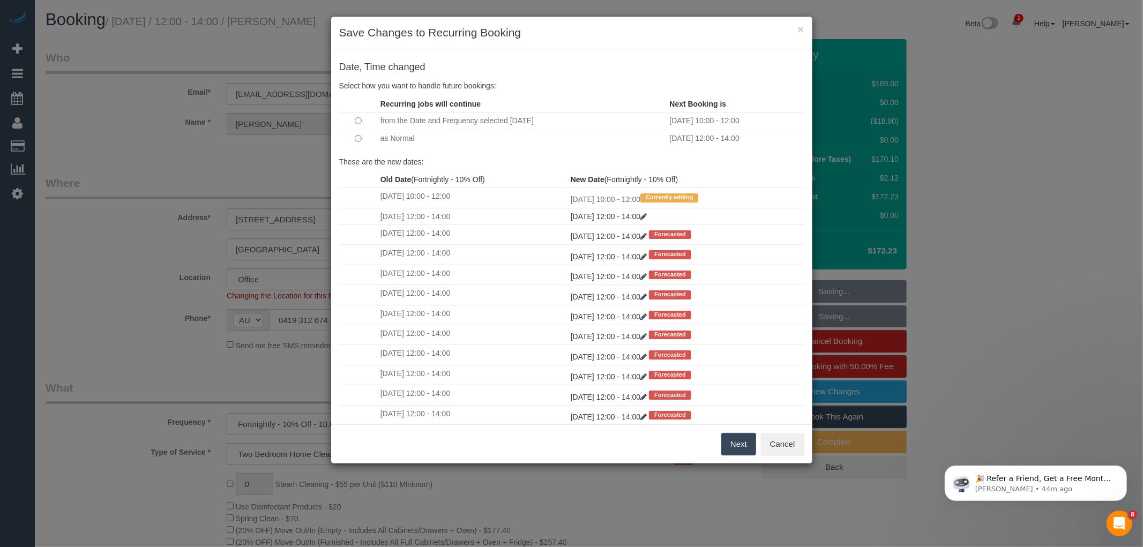
click at [732, 443] on button "Next" at bounding box center [738, 444] width 35 height 23
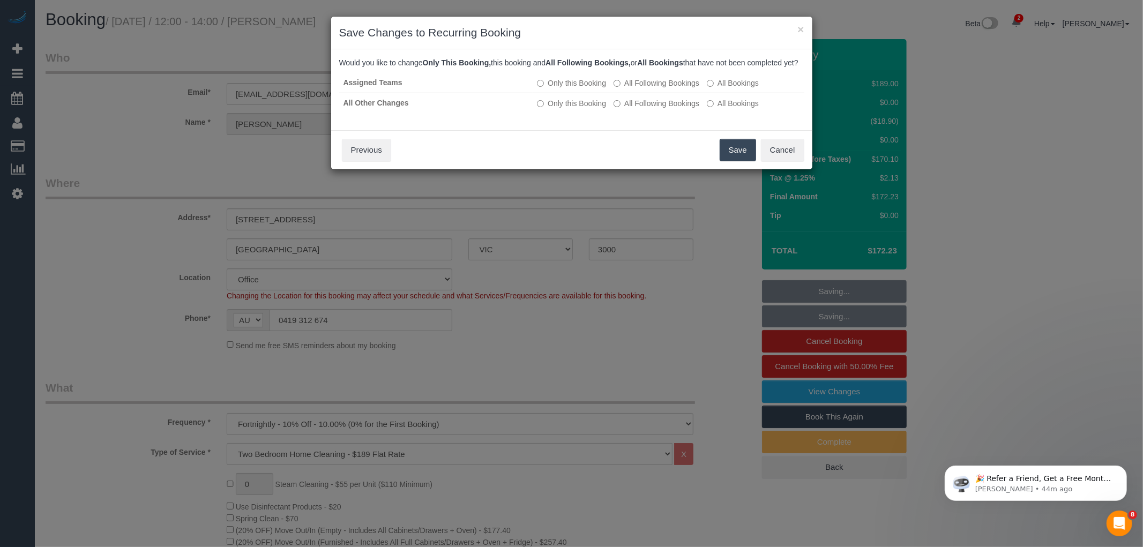
click at [734, 161] on button "Save" at bounding box center [738, 150] width 36 height 23
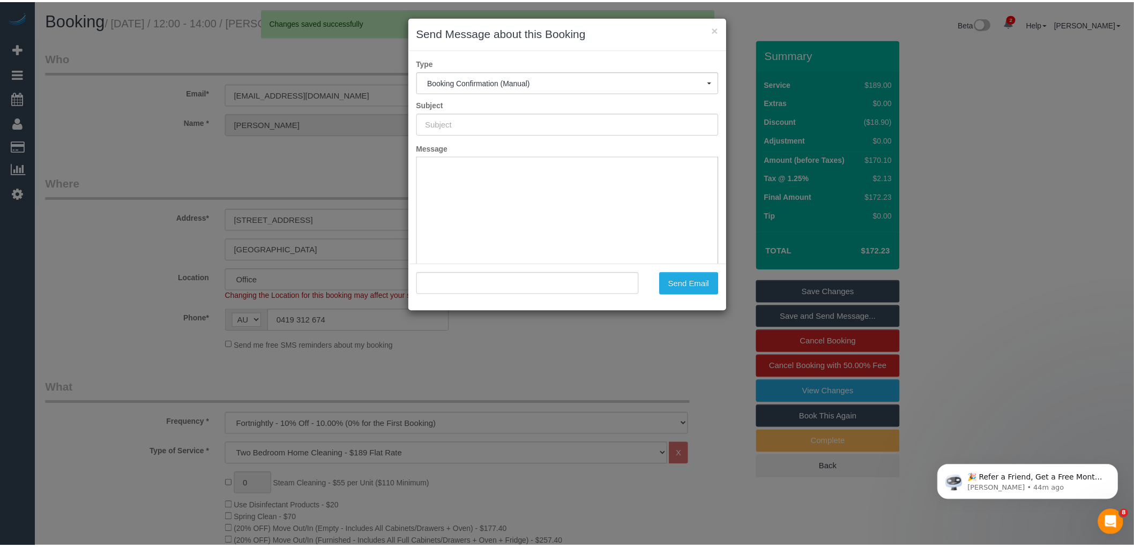
scroll to position [0, 0]
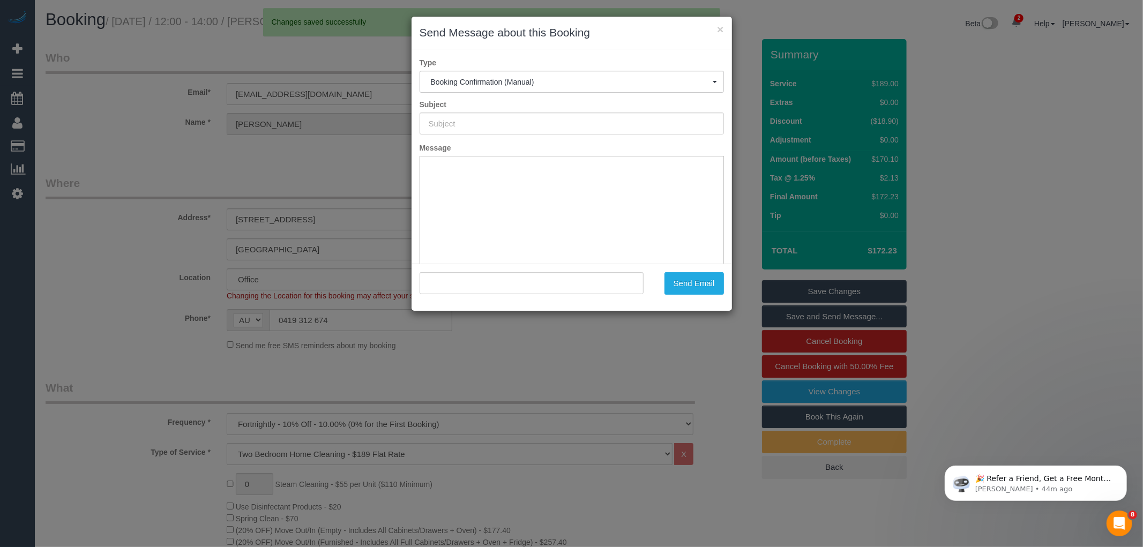
type input "Booking Confirmed"
type input ""Carla Carroll" <carlajanecarroll@gmail.com>"
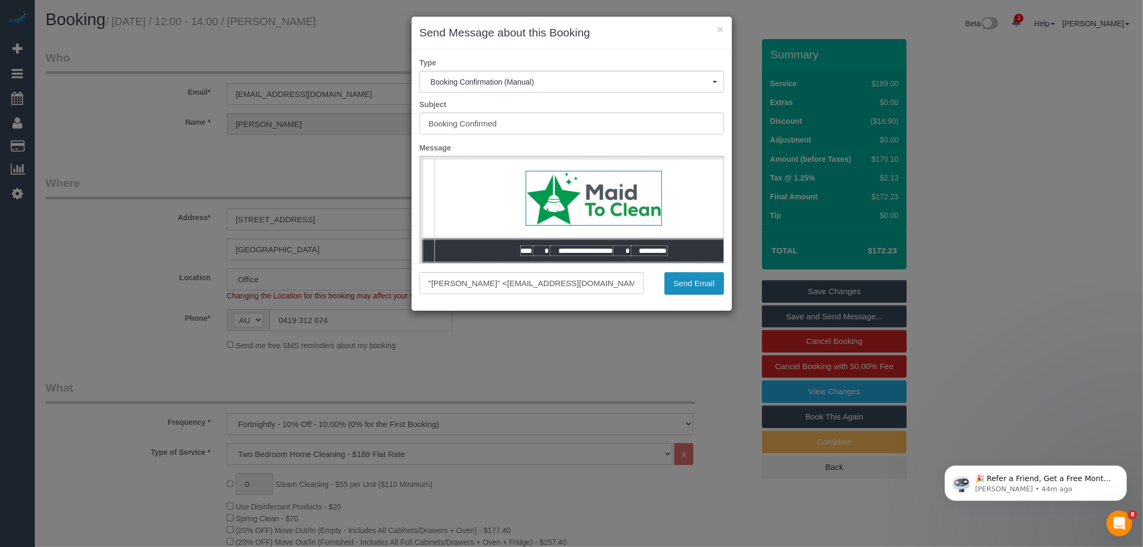
click at [693, 281] on button "Send Email" at bounding box center [693, 283] width 59 height 23
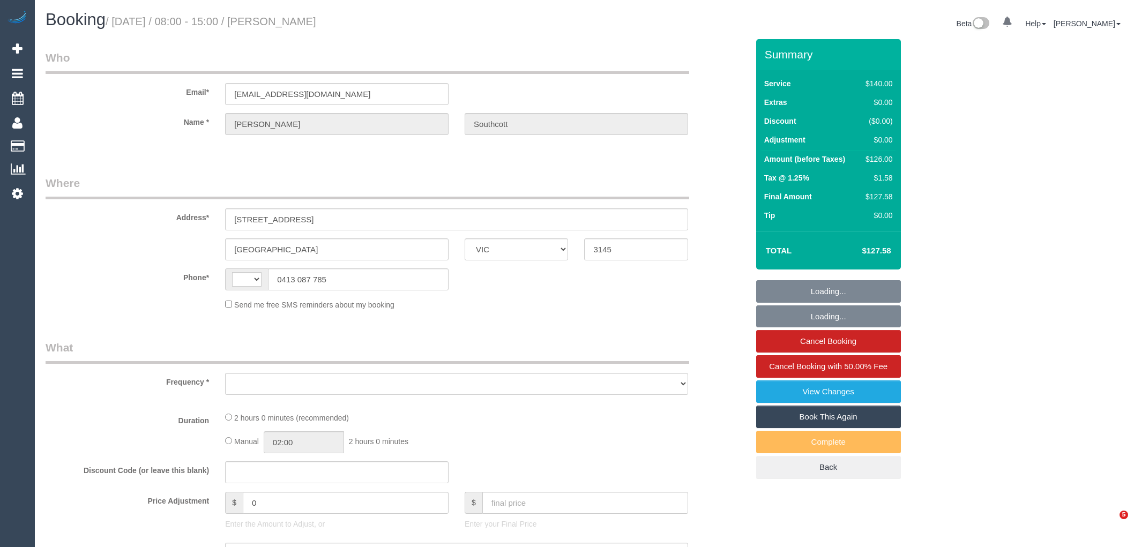
select select "VIC"
select select "string:stripe-pm_1MPHJT2GScqysDRV7q3FGX2S"
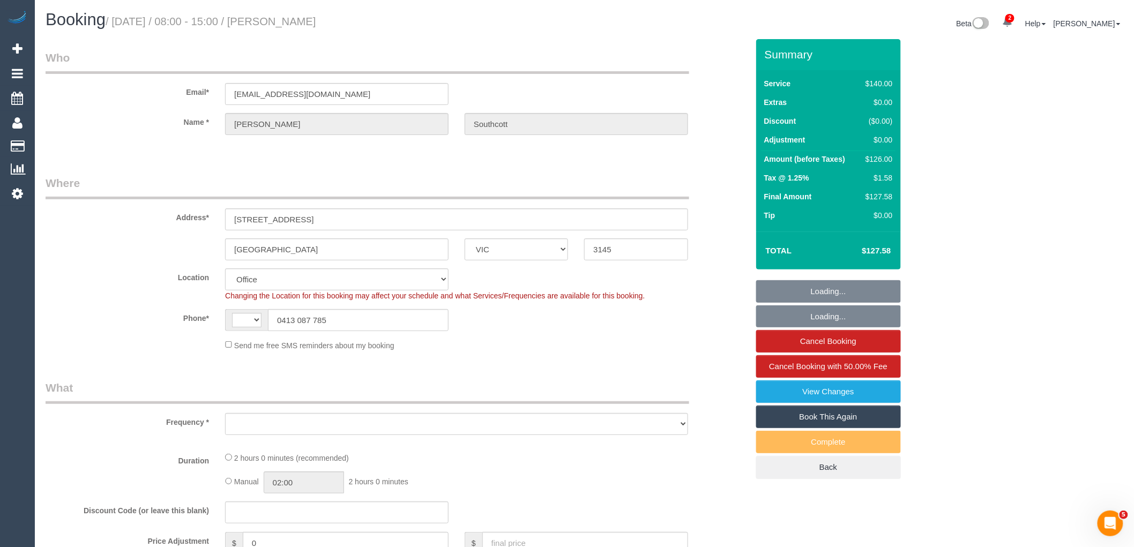
select select "string:AU"
select select "object:736"
select select "number:28"
select select "number:14"
select select "number:19"
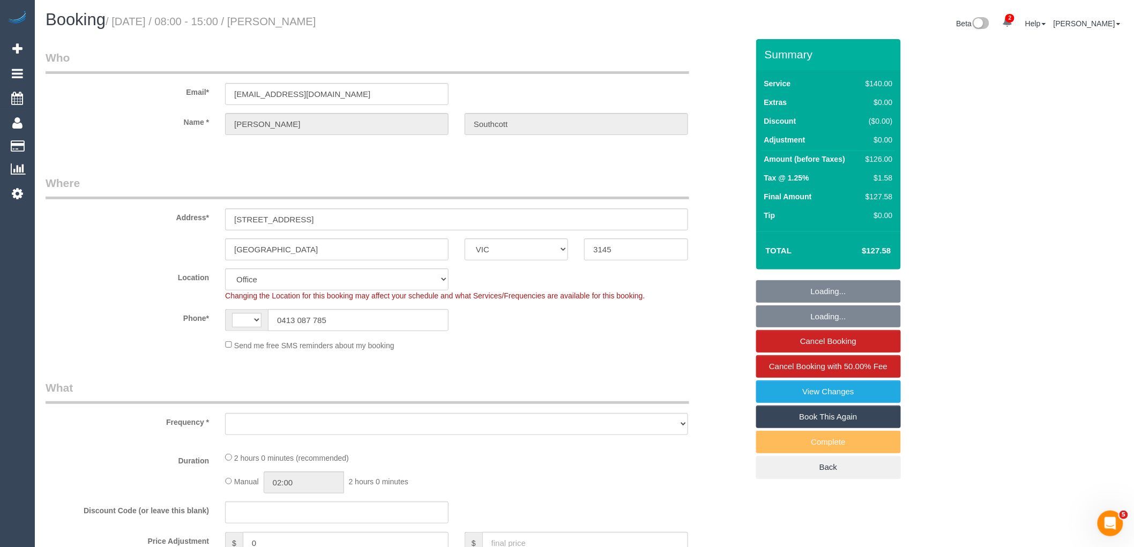
select select "number:22"
select select "number:35"
select select "number:13"
select select "object:745"
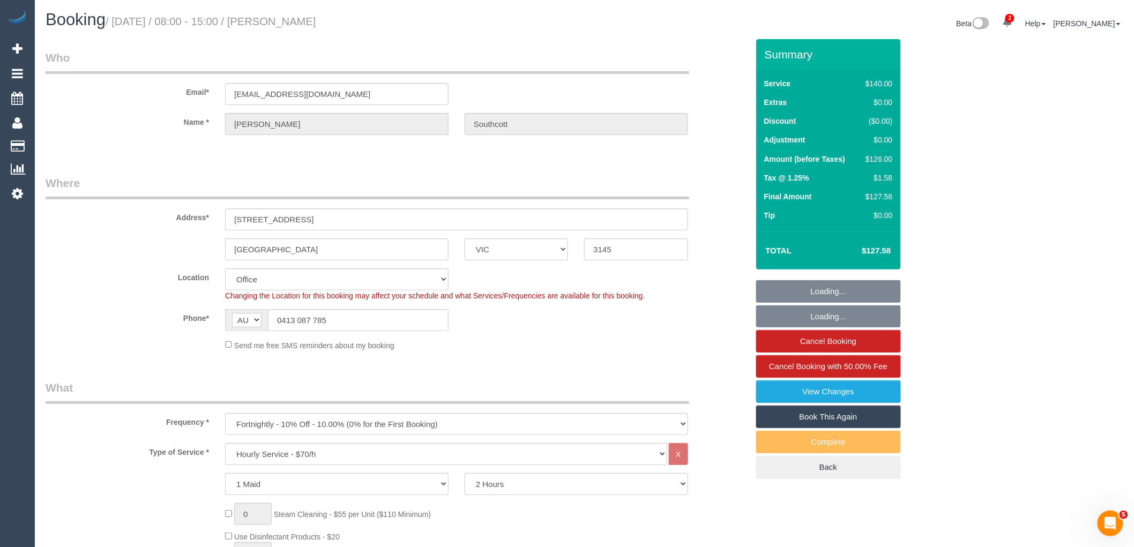
select select "24342"
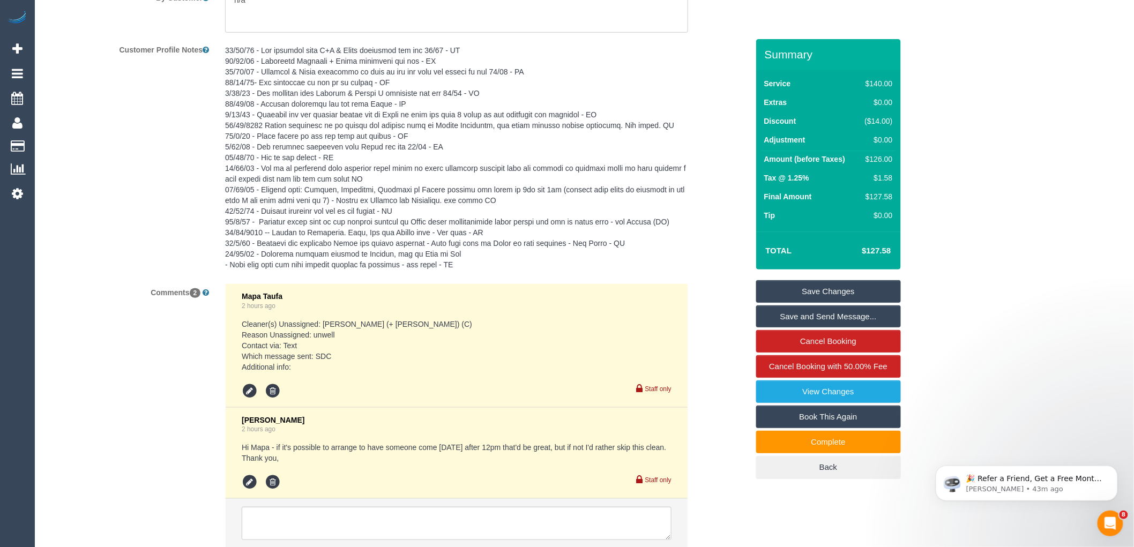
scroll to position [1972, 0]
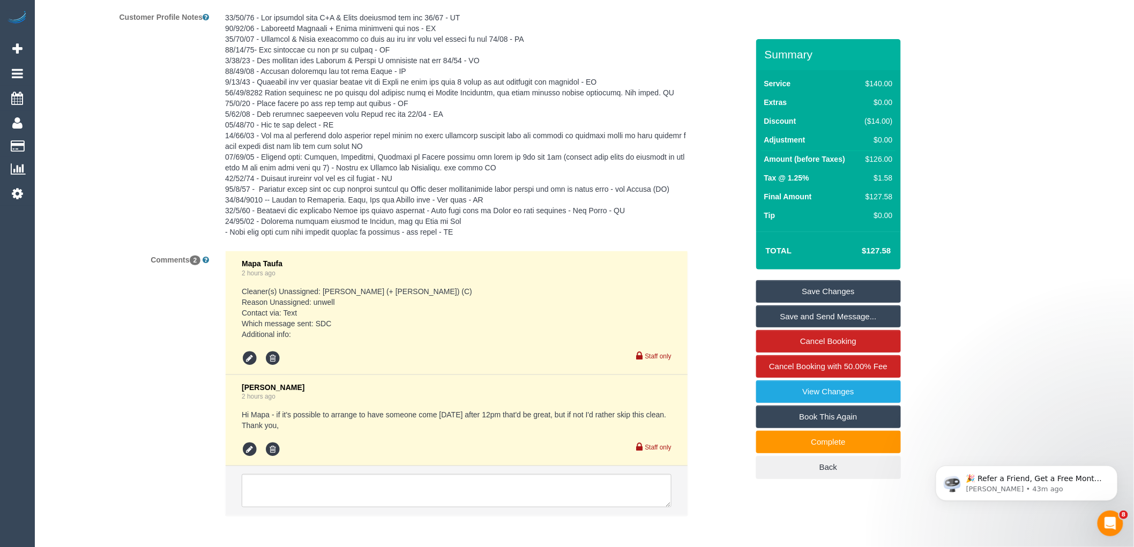
drag, startPoint x: 1138, startPoint y: 132, endPoint x: 178, endPoint y: 54, distance: 963.3
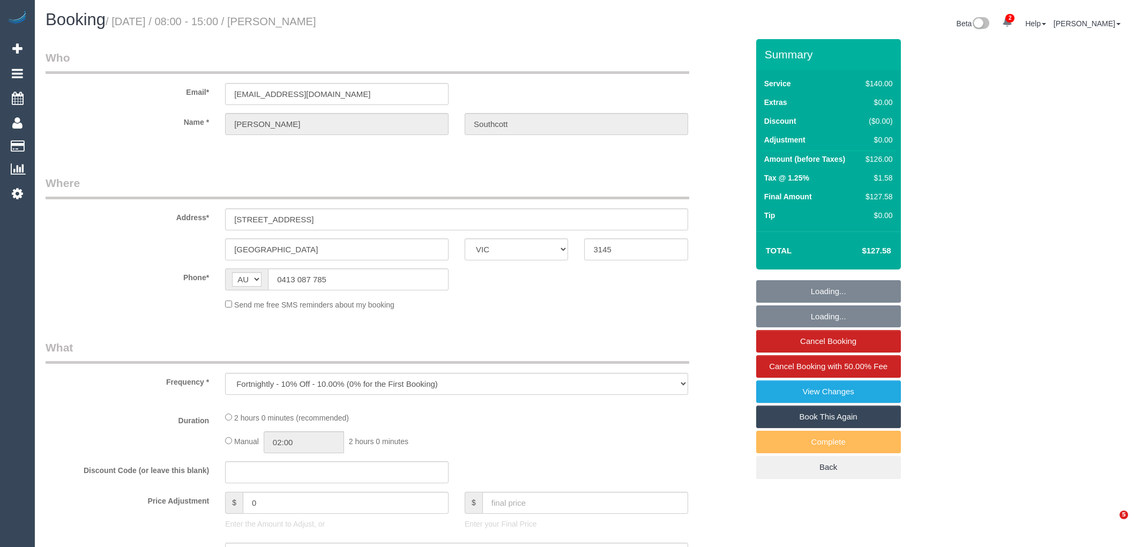
select select "VIC"
select select "string:stripe-pm_1MPHJT2GScqysDRV7q3FGX2S"
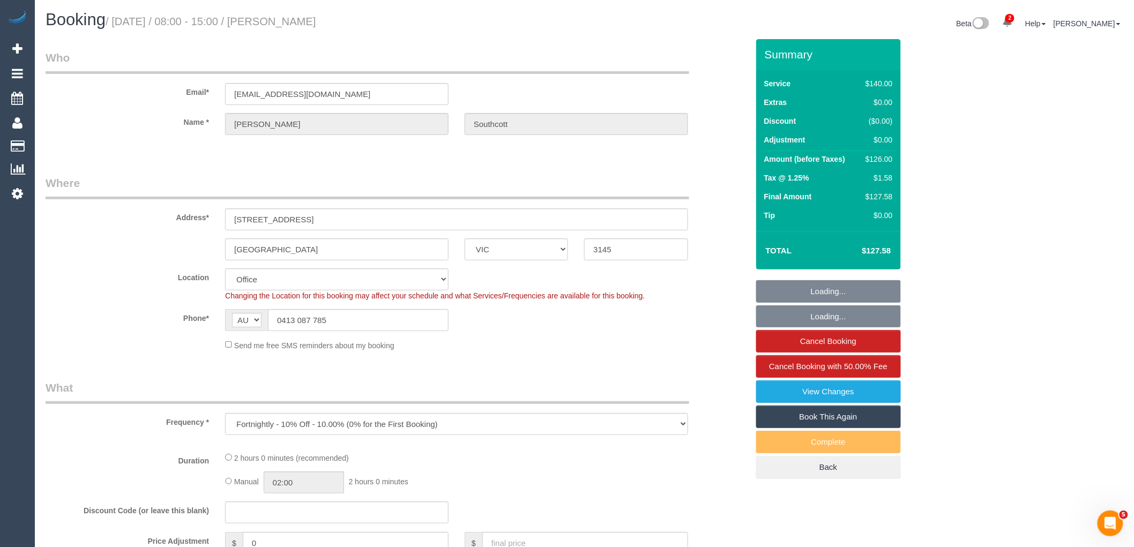
select select "object:741"
select select "number:28"
select select "number:14"
select select "number:19"
select select "number:22"
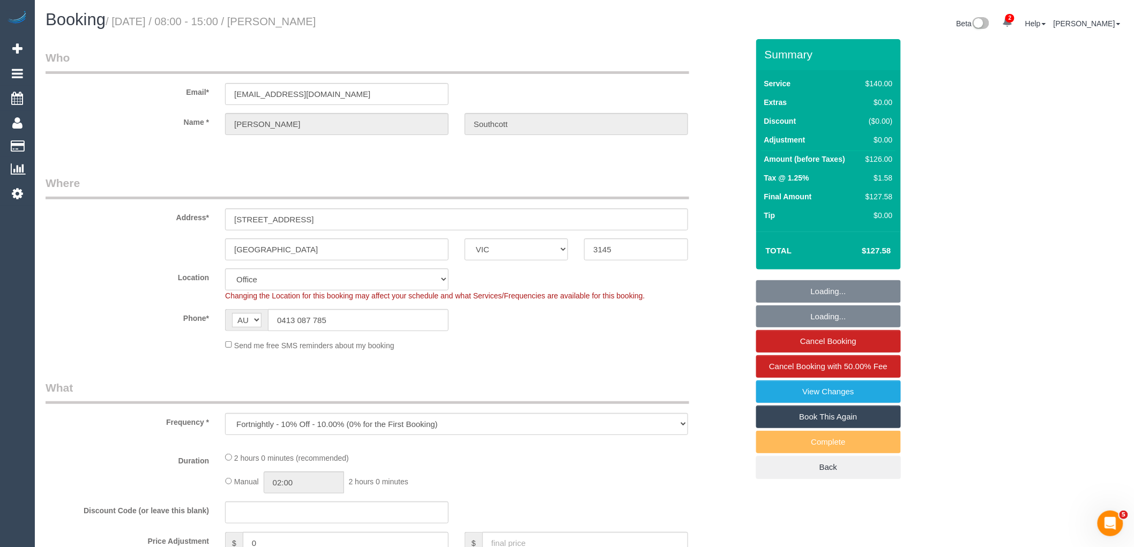
select select "number:35"
select select "number:13"
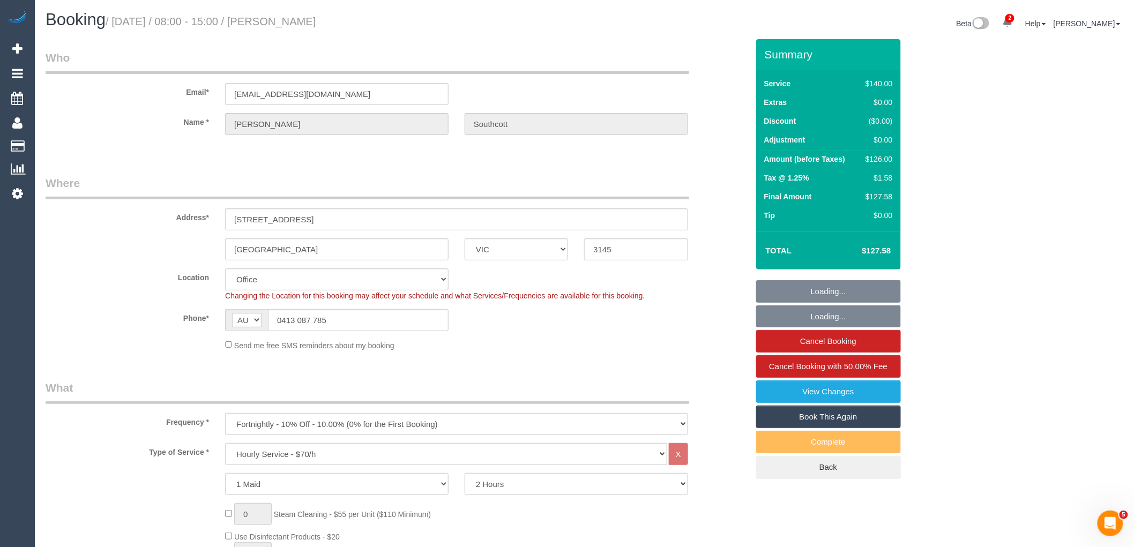
select select "24342"
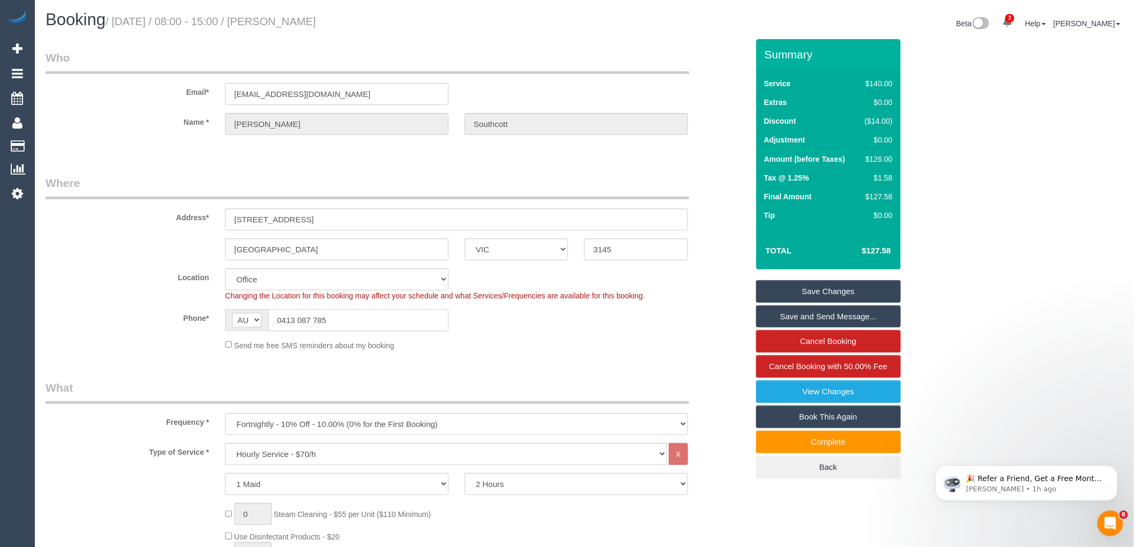
drag, startPoint x: 328, startPoint y: 324, endPoint x: 298, endPoint y: 261, distance: 69.5
click at [281, 317] on input "0413 087 785" at bounding box center [358, 320] width 181 height 22
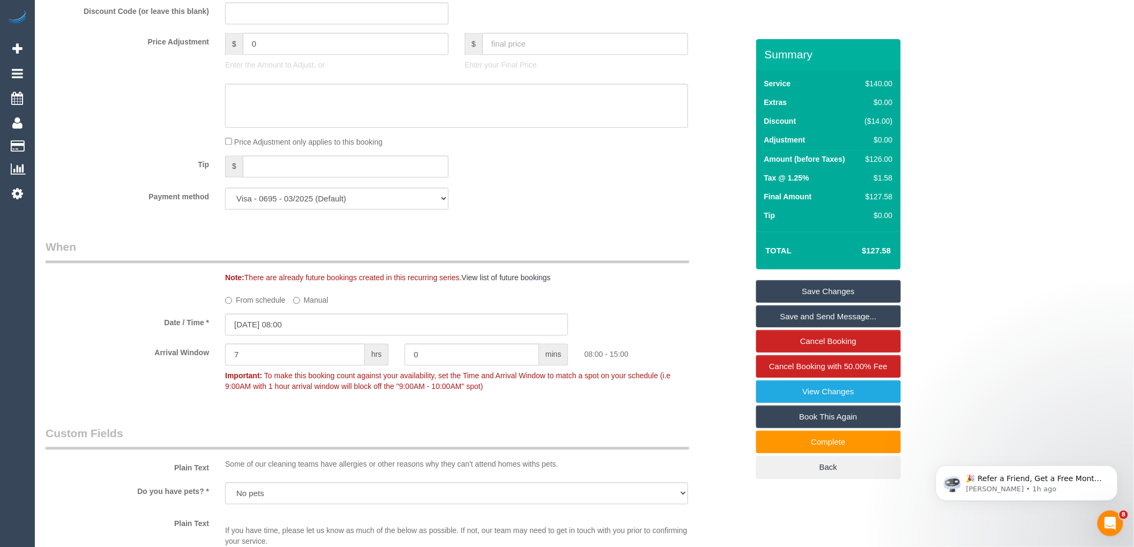
scroll to position [952, 0]
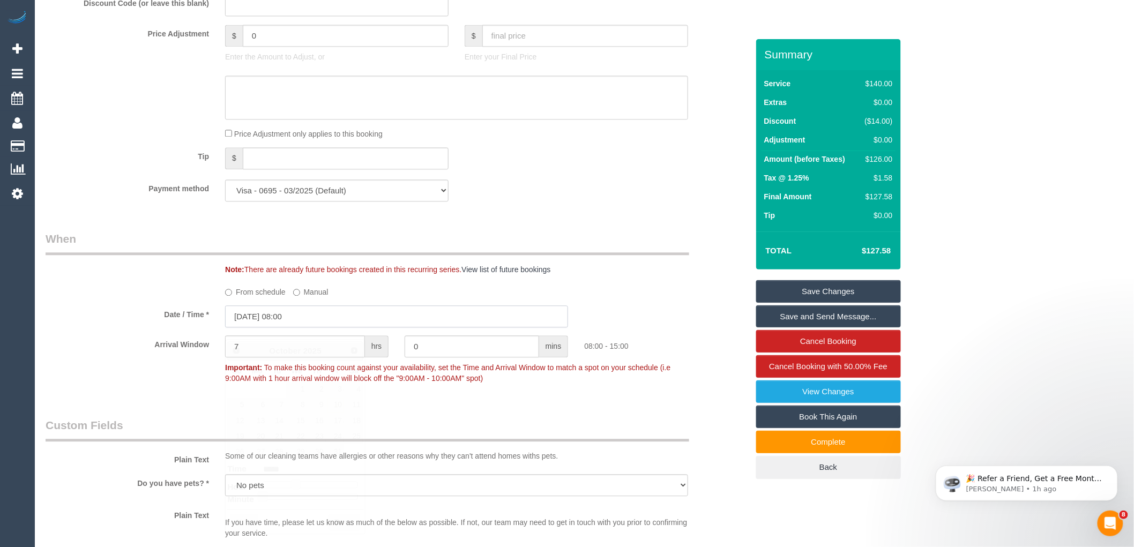
click at [307, 327] on input "10/10/2025 08:00" at bounding box center [396, 316] width 343 height 22
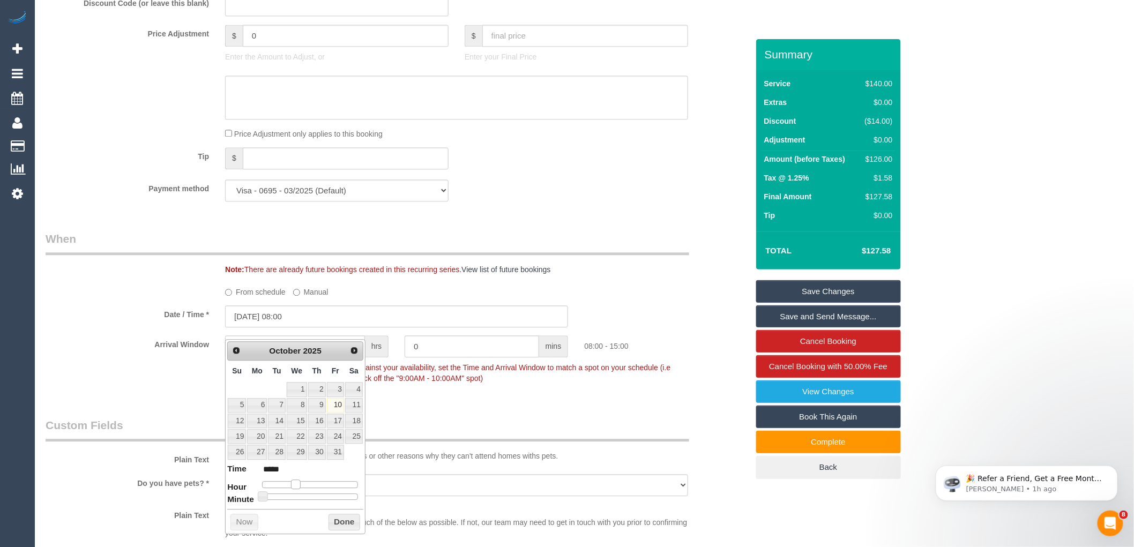
type input "10/10/2025 09:00"
type input "*****"
type input "10/10/2025 10:00"
type input "*****"
drag, startPoint x: 292, startPoint y: 480, endPoint x: 303, endPoint y: 481, distance: 10.8
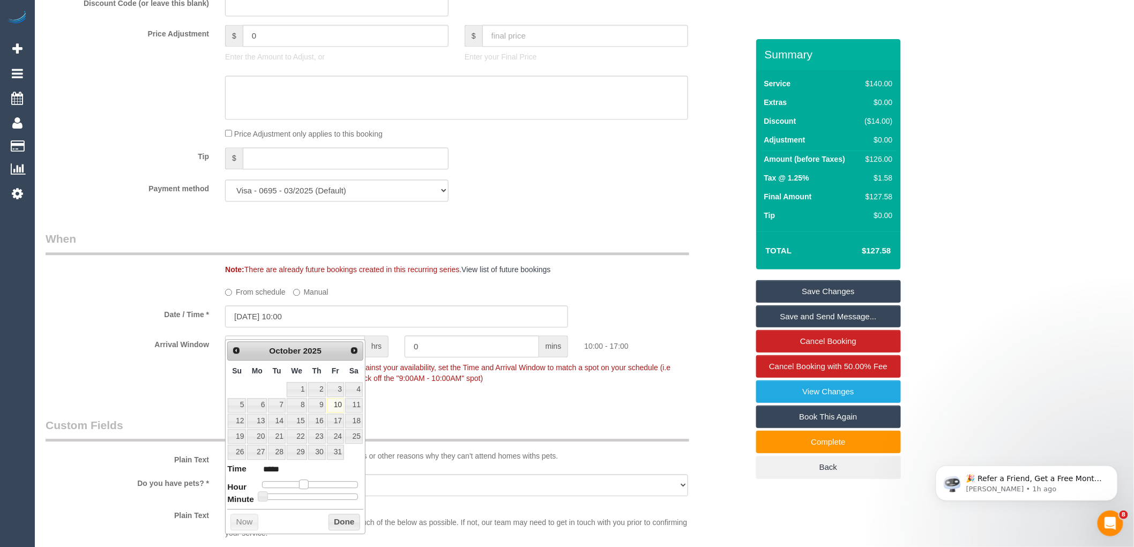
click at [303, 481] on span at bounding box center [304, 485] width 10 height 10
click at [334, 518] on button "Done" at bounding box center [344, 522] width 32 height 17
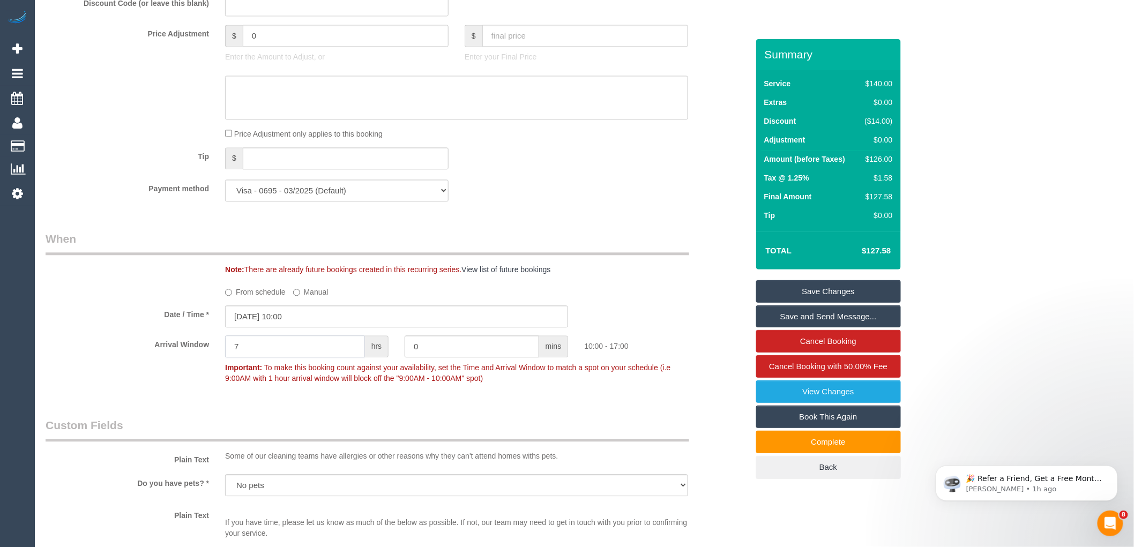
click at [264, 357] on input "7" at bounding box center [295, 346] width 140 height 22
type input "2"
click at [586, 408] on div "Who Email* leonieathome4@gmail.com Name * Robert Southcott Where Address* 102 D…" at bounding box center [397, 332] width 718 height 2490
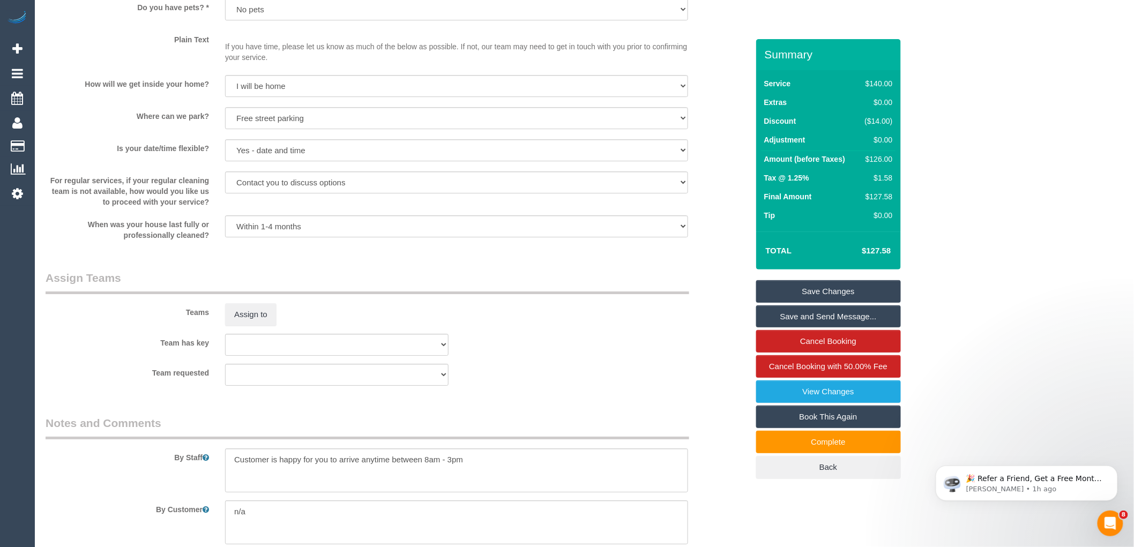
scroll to position [1428, 0]
click at [250, 325] on button "Assign to" at bounding box center [250, 314] width 51 height 23
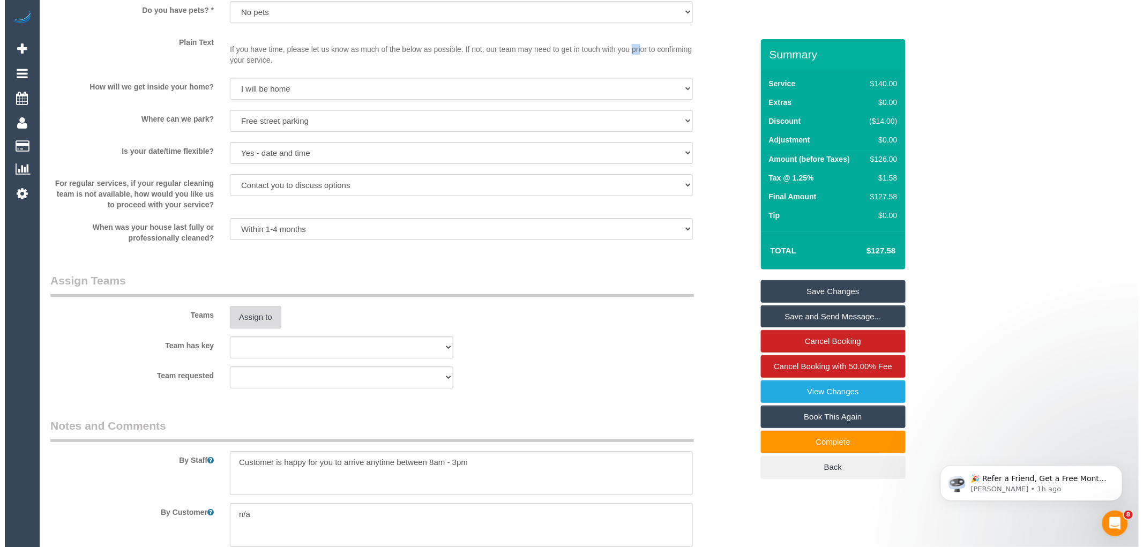
scroll to position [1488, 0]
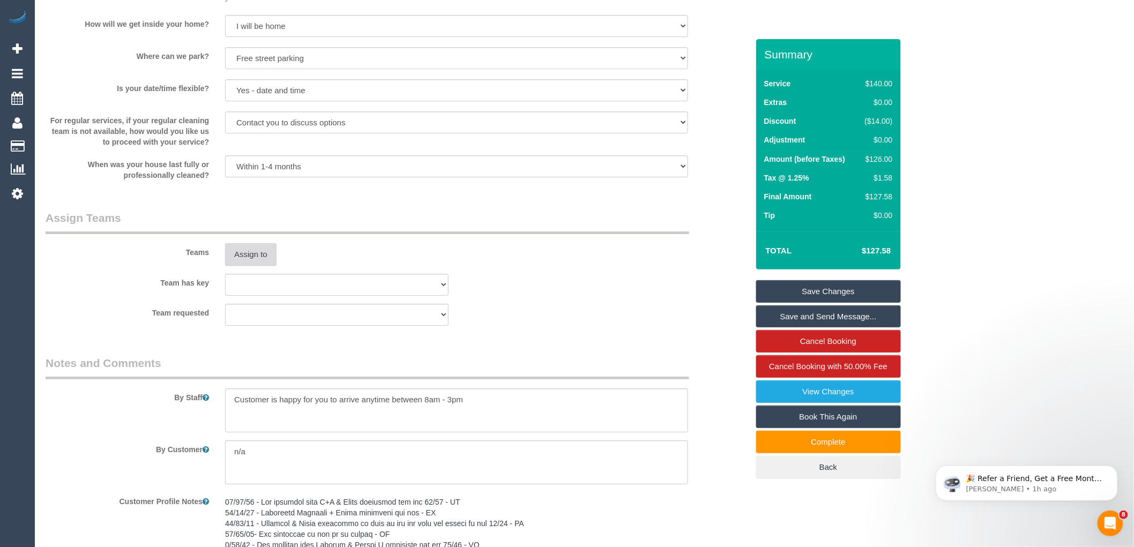
click at [254, 266] on button "Assign to" at bounding box center [250, 254] width 51 height 23
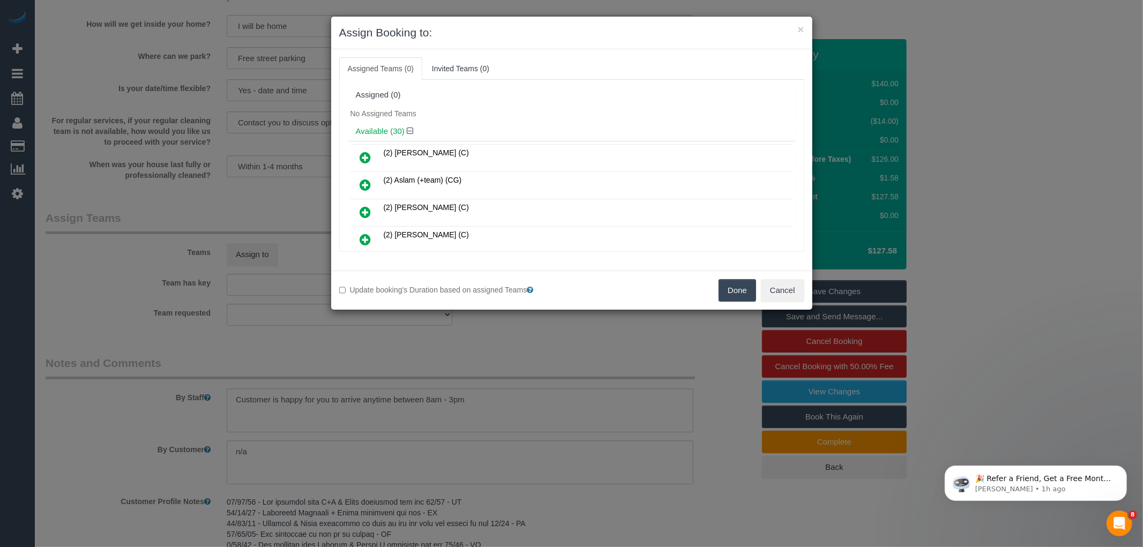
scroll to position [201, 0]
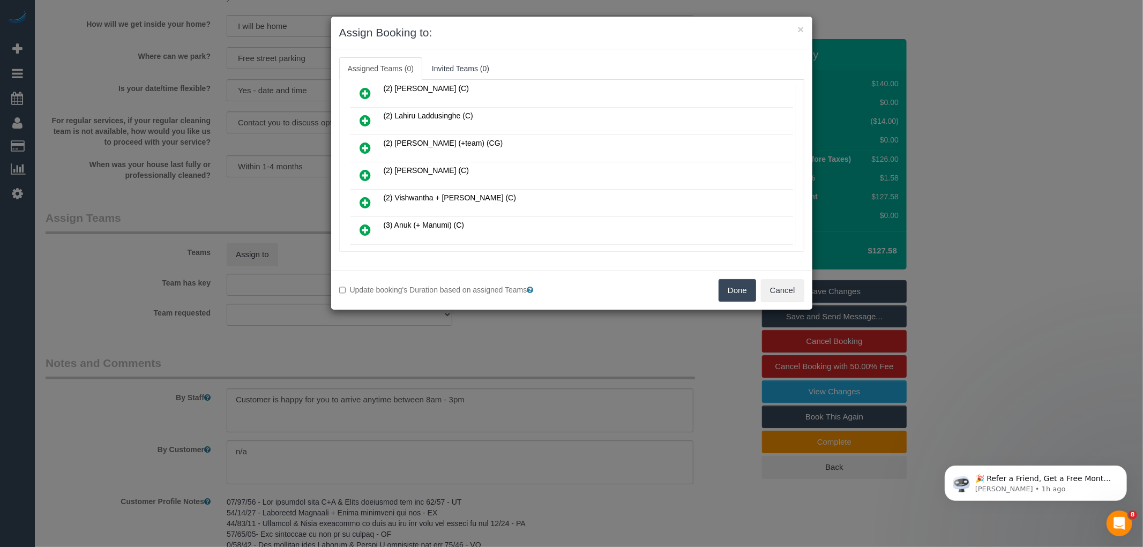
click at [365, 173] on icon at bounding box center [365, 175] width 11 height 13
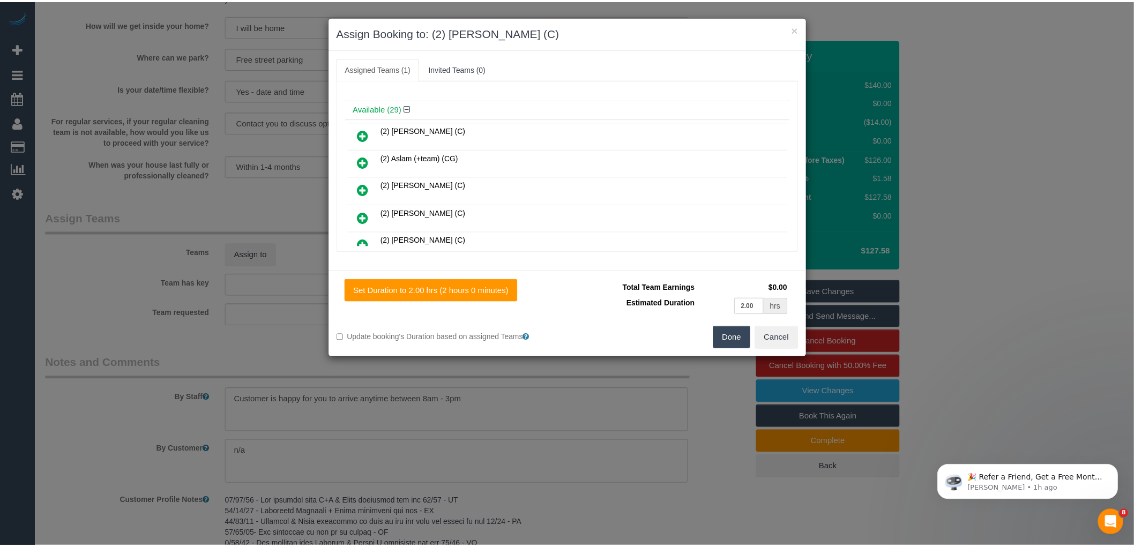
scroll to position [0, 0]
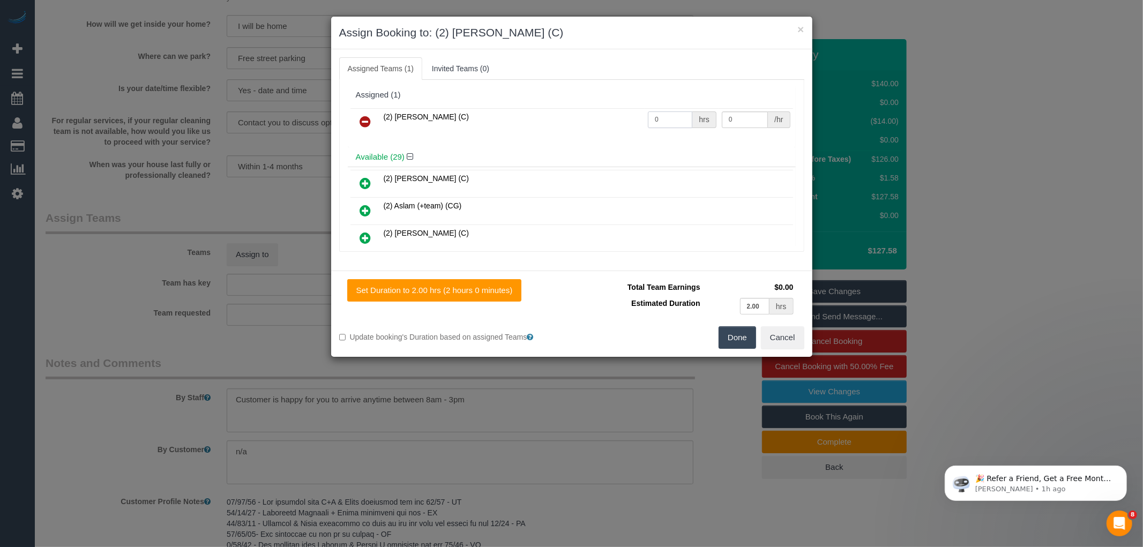
click at [661, 123] on input "0" at bounding box center [670, 119] width 44 height 17
type input "2"
type input "37.5"
click at [729, 336] on button "Done" at bounding box center [737, 337] width 38 height 23
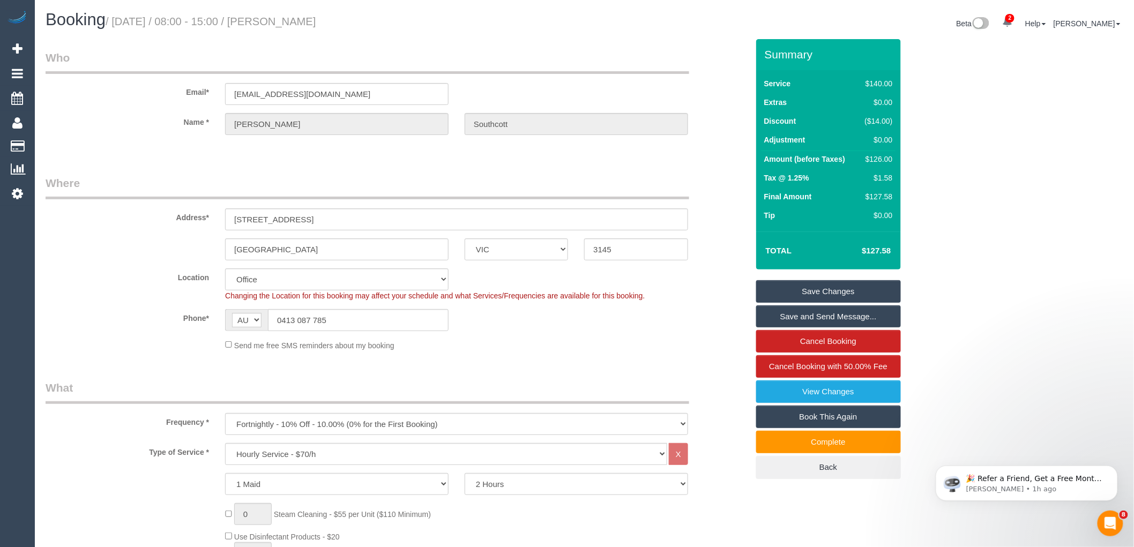
drag, startPoint x: 280, startPoint y: 20, endPoint x: 375, endPoint y: 24, distance: 95.4
click at [375, 24] on h1 "Booking / October 10, 2025 / 08:00 - 15:00 / Robert Southcott" at bounding box center [311, 20] width 531 height 18
copy small "Robert Southcott"
click at [813, 286] on link "Save Changes" at bounding box center [828, 291] width 145 height 23
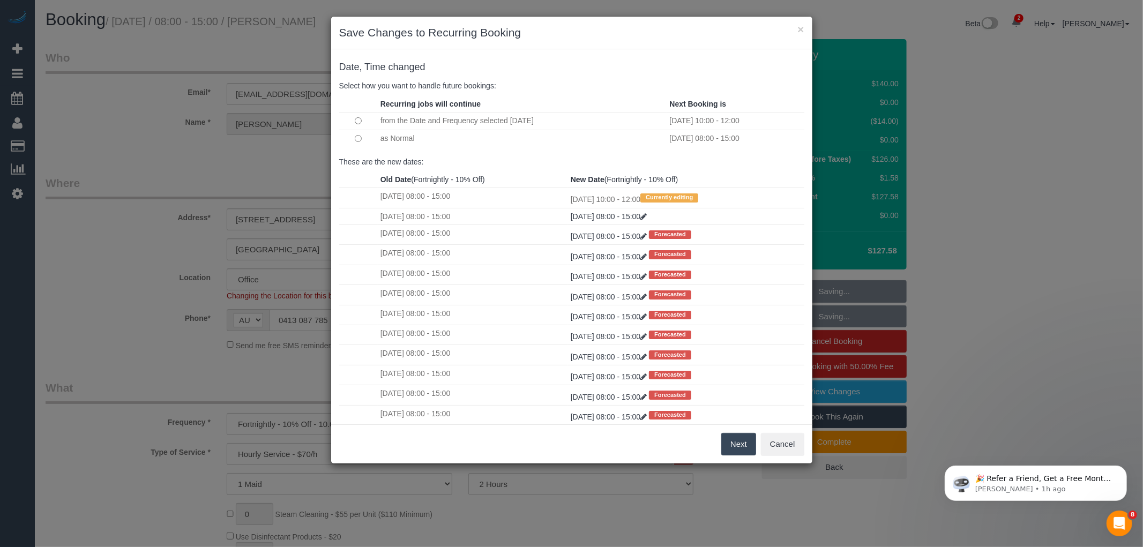
click at [735, 441] on button "Next" at bounding box center [738, 444] width 35 height 23
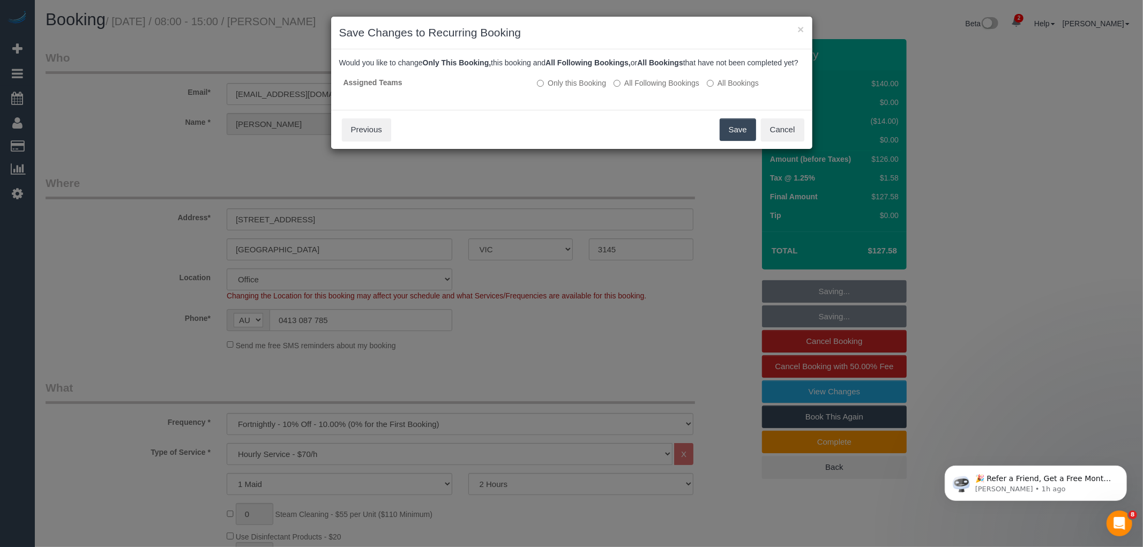
click at [734, 139] on button "Save" at bounding box center [738, 129] width 36 height 23
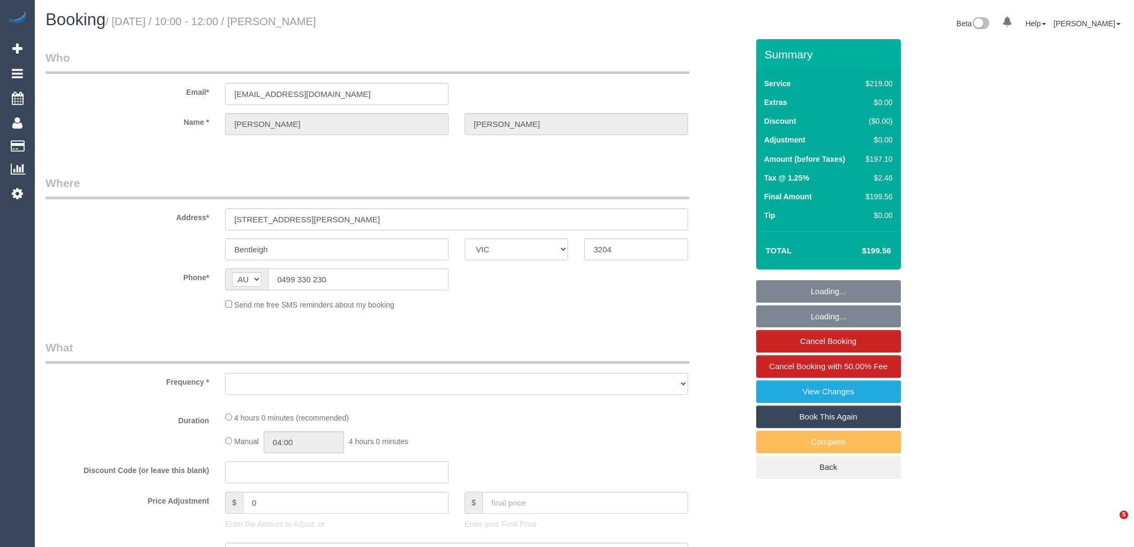
select select "VIC"
select select "object:544"
select select "string:stripe-pm_1Q0BjU2GScqysDRVMP7xVtap"
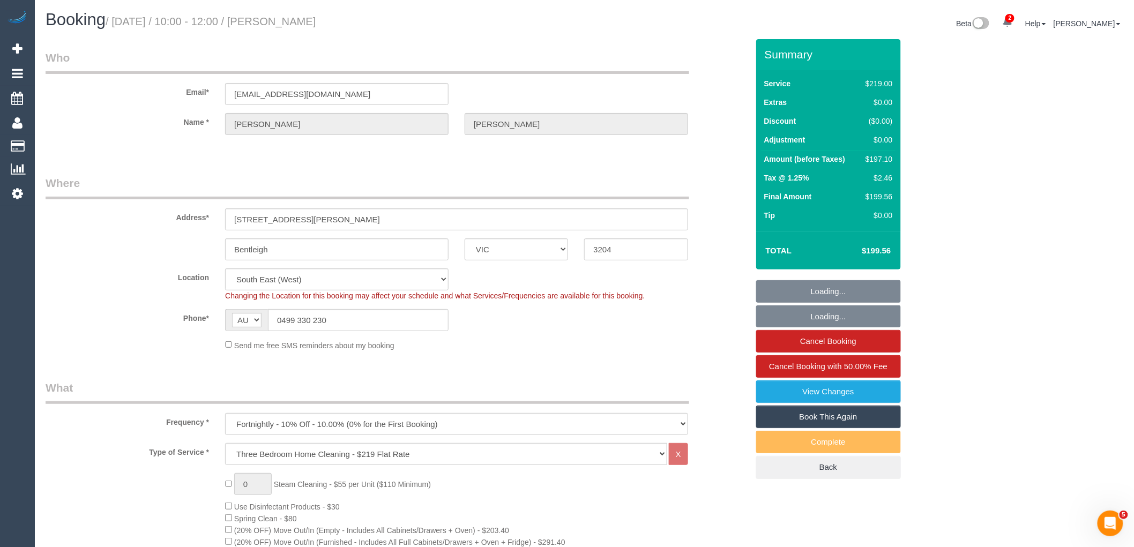
select select "number:28"
select select "number:14"
select select "number:19"
select select "number:22"
select select "number:34"
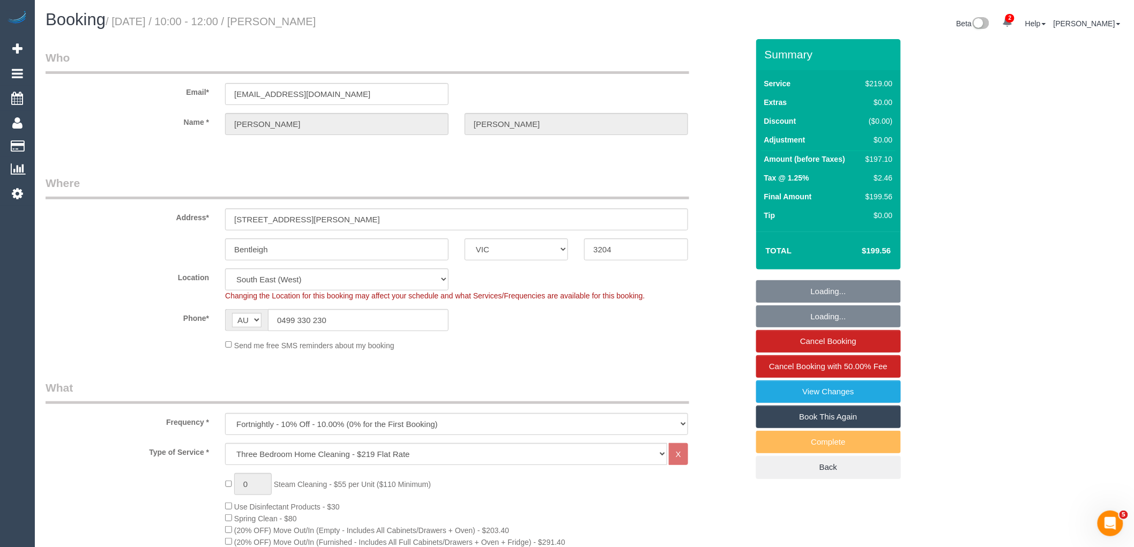
select select "number:12"
select select "object:1389"
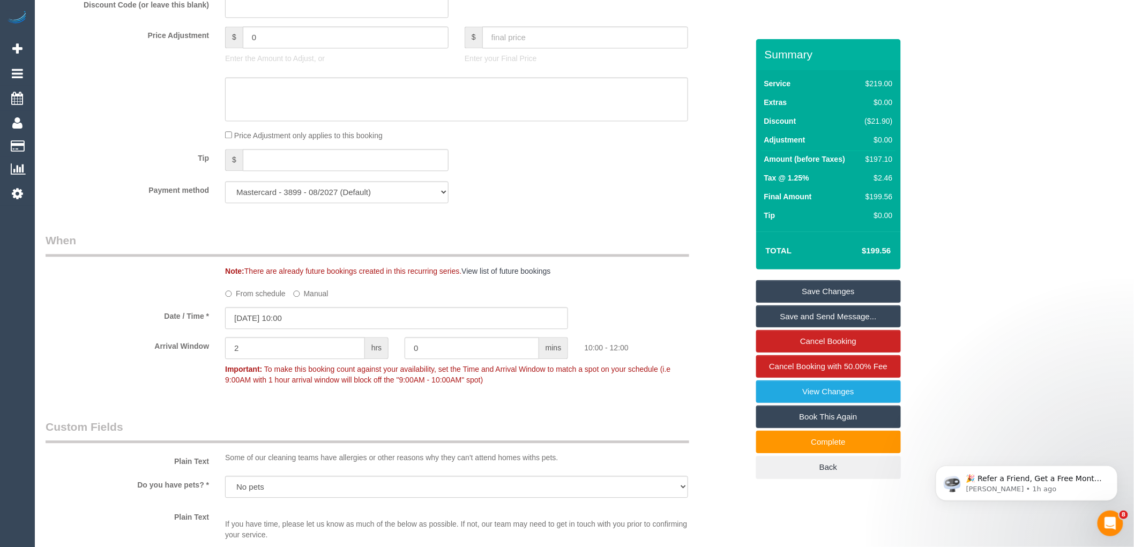
scroll to position [1012, 0]
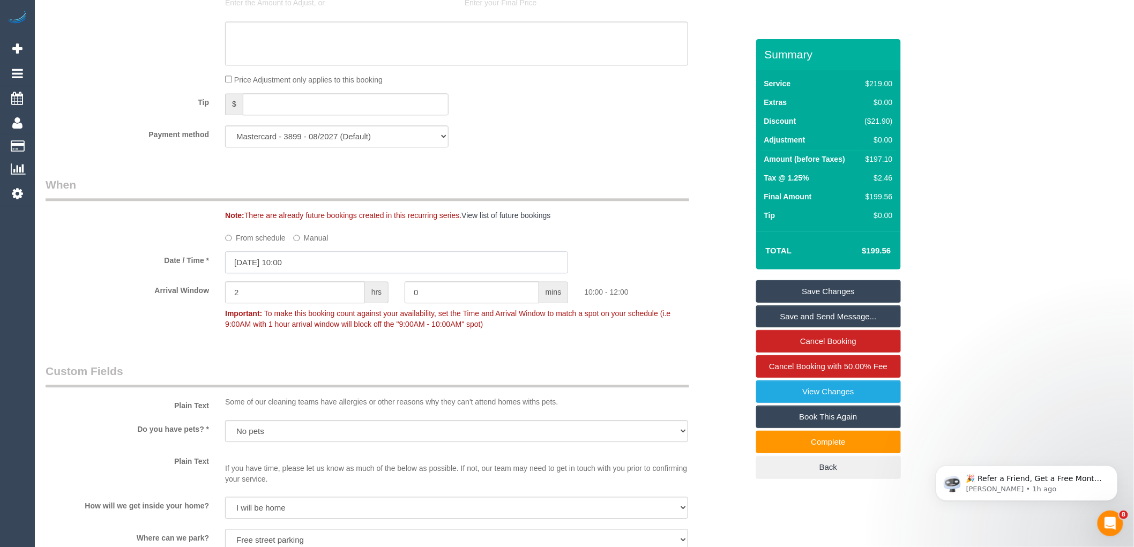
click at [278, 273] on input "10/10/2025 10:00" at bounding box center [396, 262] width 343 height 22
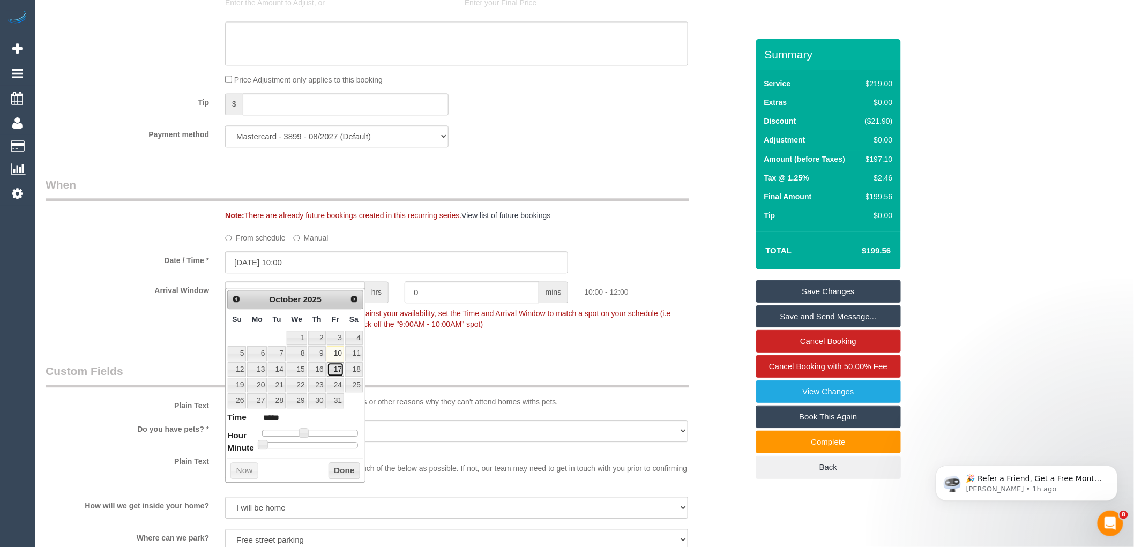
click at [330, 365] on link "17" at bounding box center [335, 369] width 17 height 14
type input "17/10/2025 10:00"
click at [341, 467] on button "Done" at bounding box center [344, 470] width 32 height 17
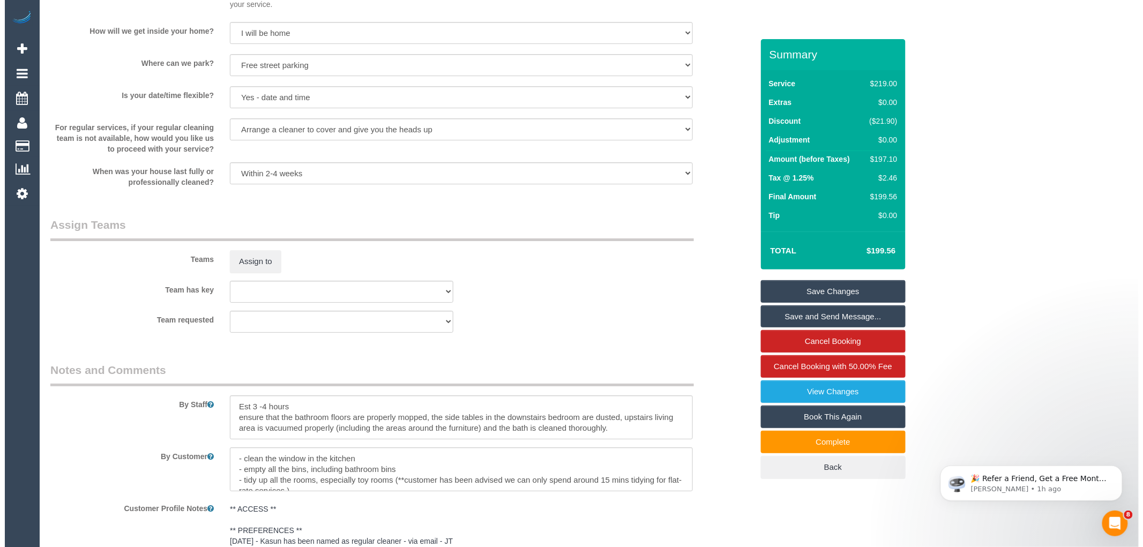
scroll to position [1488, 0]
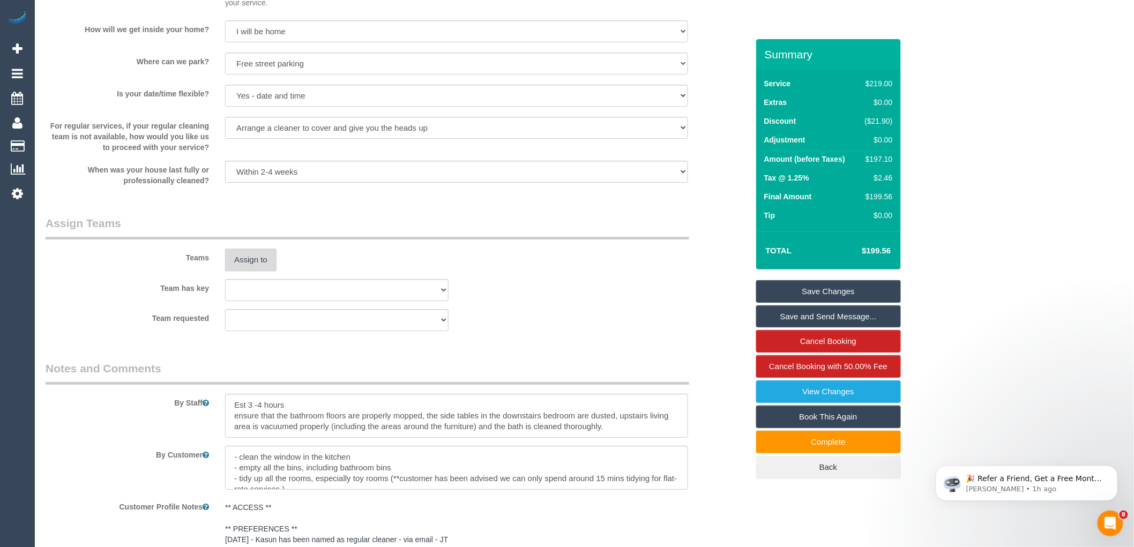
click at [248, 271] on button "Assign to" at bounding box center [250, 260] width 51 height 23
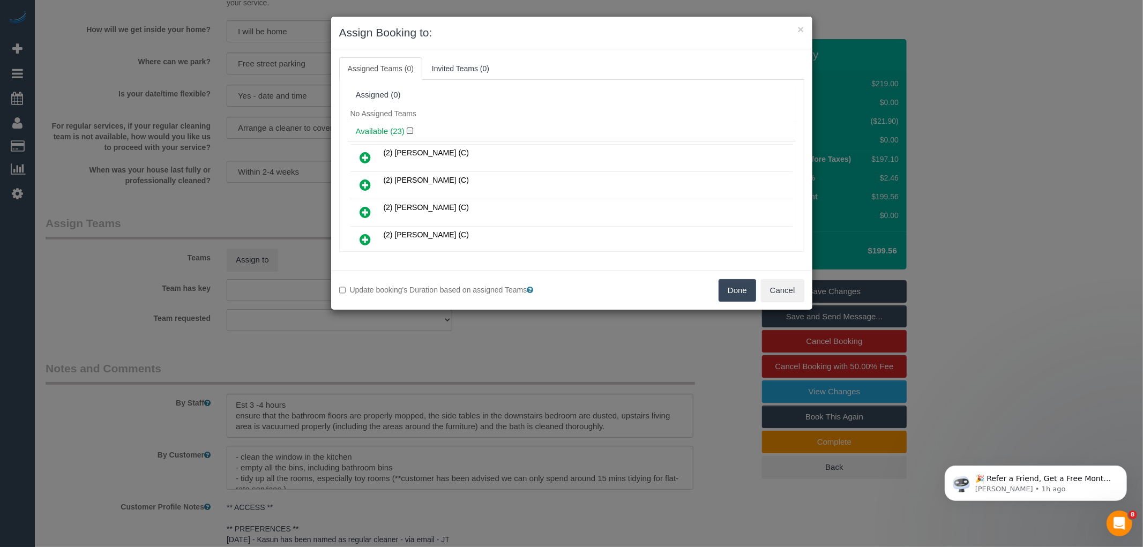
scroll to position [1787, 0]
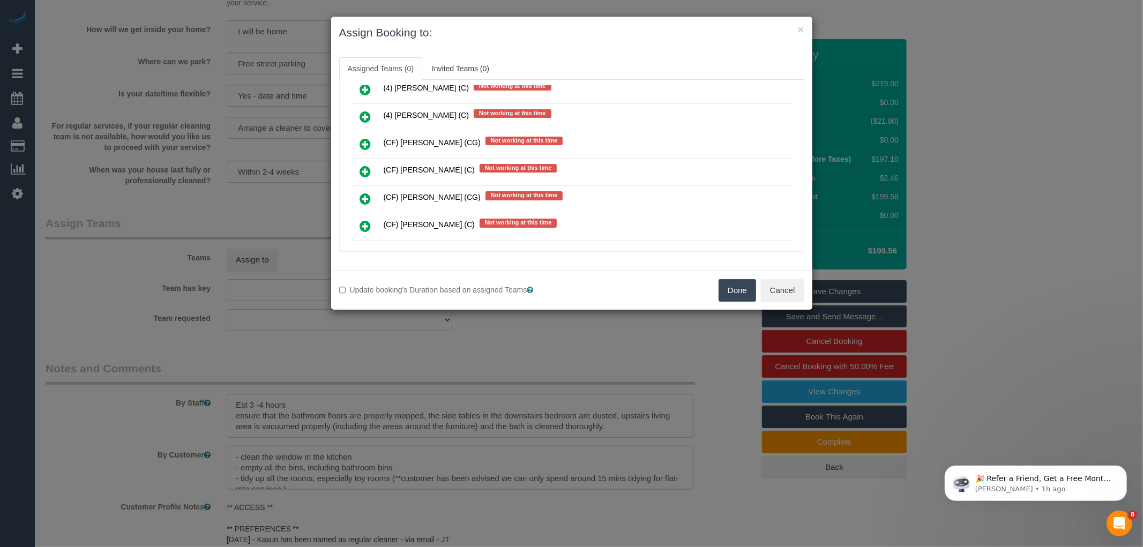
click at [363, 192] on icon at bounding box center [365, 198] width 11 height 13
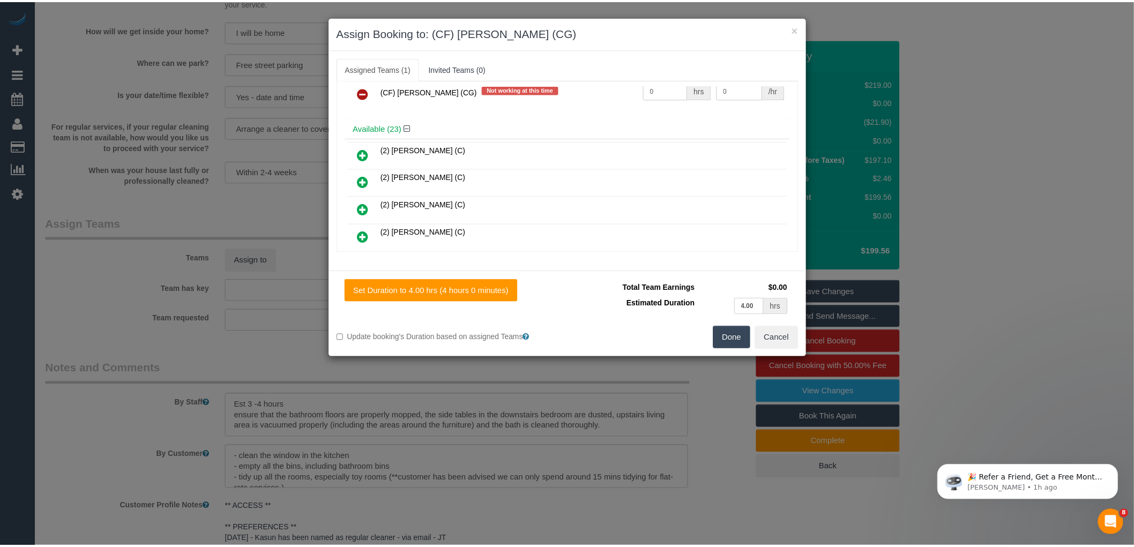
scroll to position [27, 0]
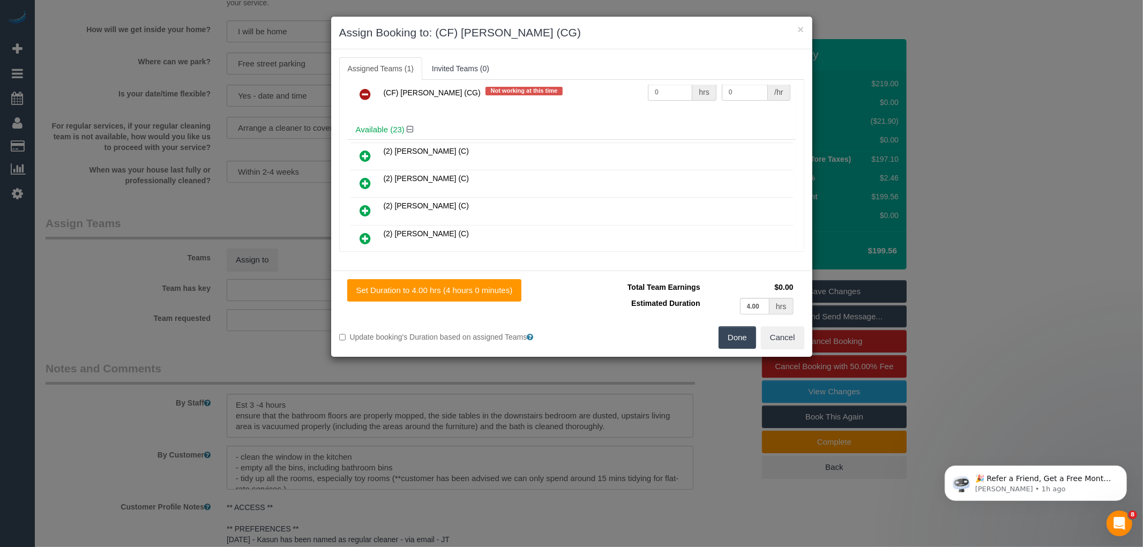
click at [728, 339] on button "Done" at bounding box center [737, 337] width 38 height 23
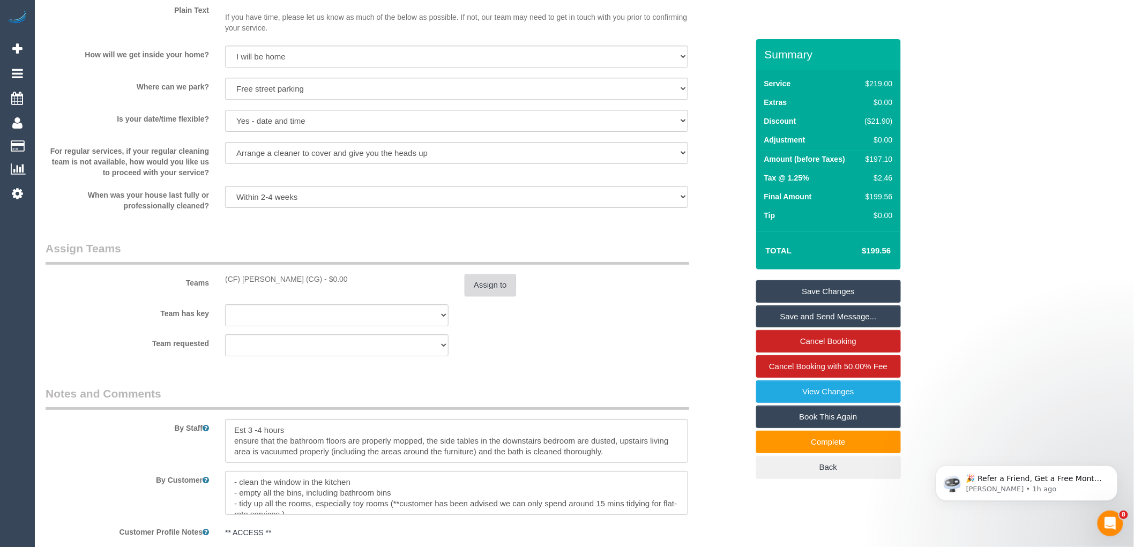
scroll to position [1463, 0]
click at [474, 296] on button "Assign to" at bounding box center [490, 284] width 51 height 23
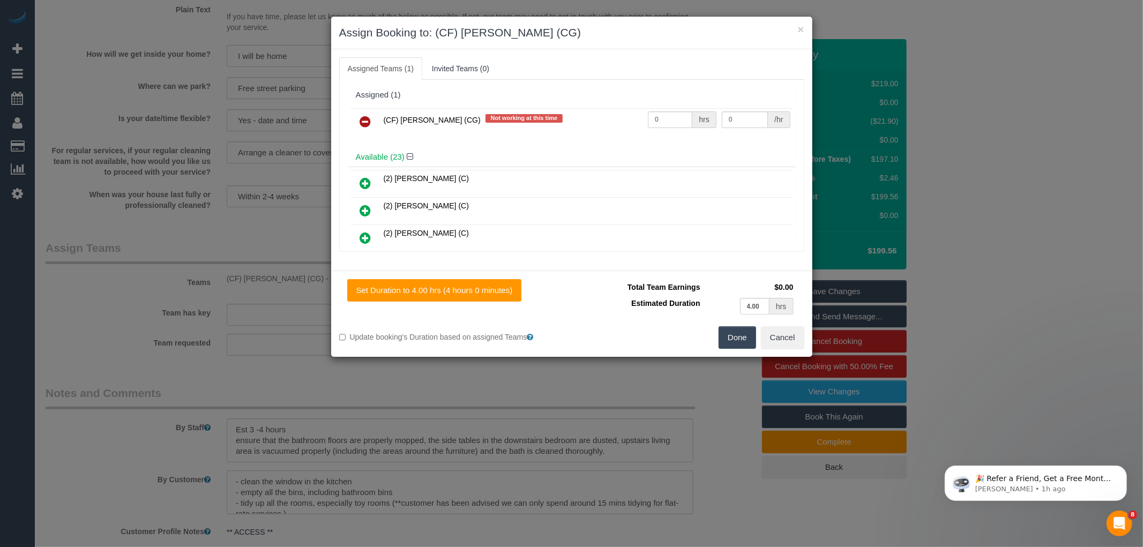
click at [665, 130] on td "0 hrs" at bounding box center [682, 121] width 74 height 27
click at [670, 111] on input "0" at bounding box center [670, 119] width 44 height 17
type input "1"
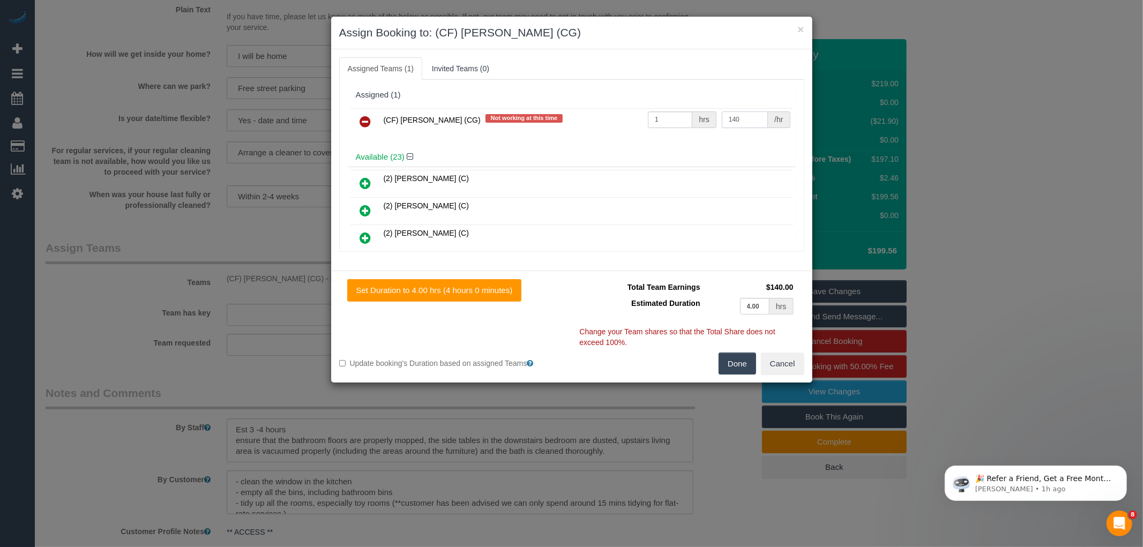
type input "140"
click at [746, 367] on button "Done" at bounding box center [737, 364] width 38 height 23
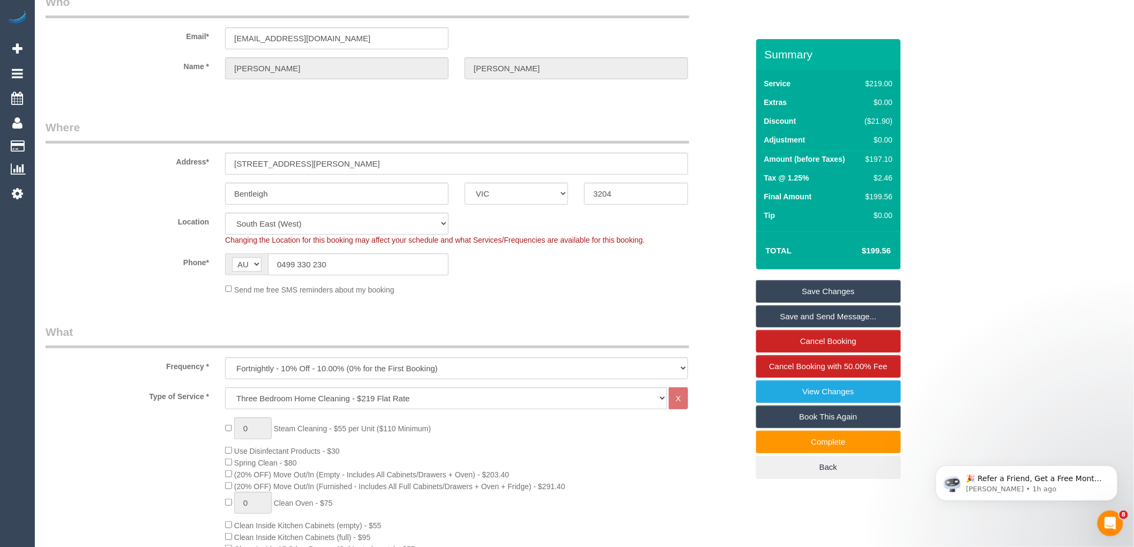
scroll to position [0, 0]
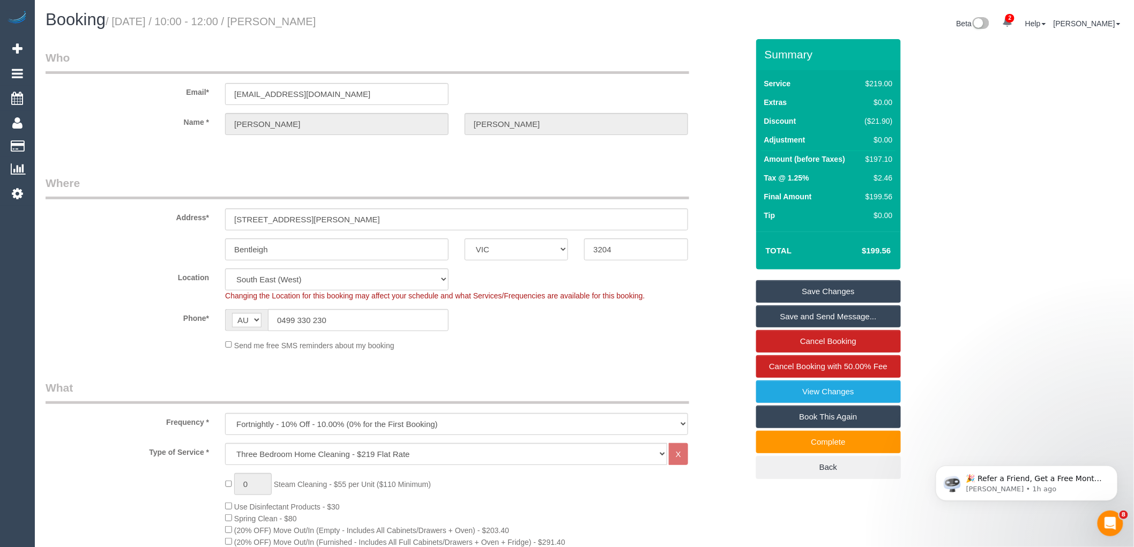
drag, startPoint x: 282, startPoint y: 18, endPoint x: 364, endPoint y: 19, distance: 82.5
click at [364, 19] on h1 "Booking / October 10, 2025 / 10:00 - 12:00 / Bushra Hansen" at bounding box center [311, 20] width 531 height 18
copy small "Bushra Hansen"
click at [421, 33] on div "Booking / October 10, 2025 / 10:00 - 12:00 / Bushra Hansen" at bounding box center [311, 22] width 547 height 23
click at [822, 313] on link "Save and Send Message..." at bounding box center [828, 316] width 145 height 23
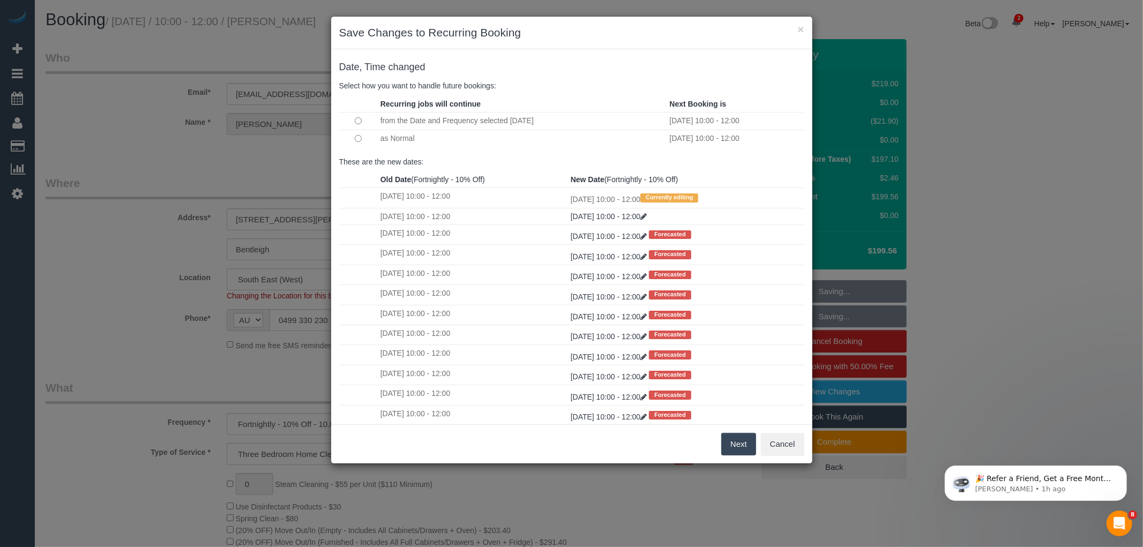
click at [357, 144] on td at bounding box center [358, 138] width 39 height 17
click at [744, 444] on button "Next" at bounding box center [738, 444] width 35 height 23
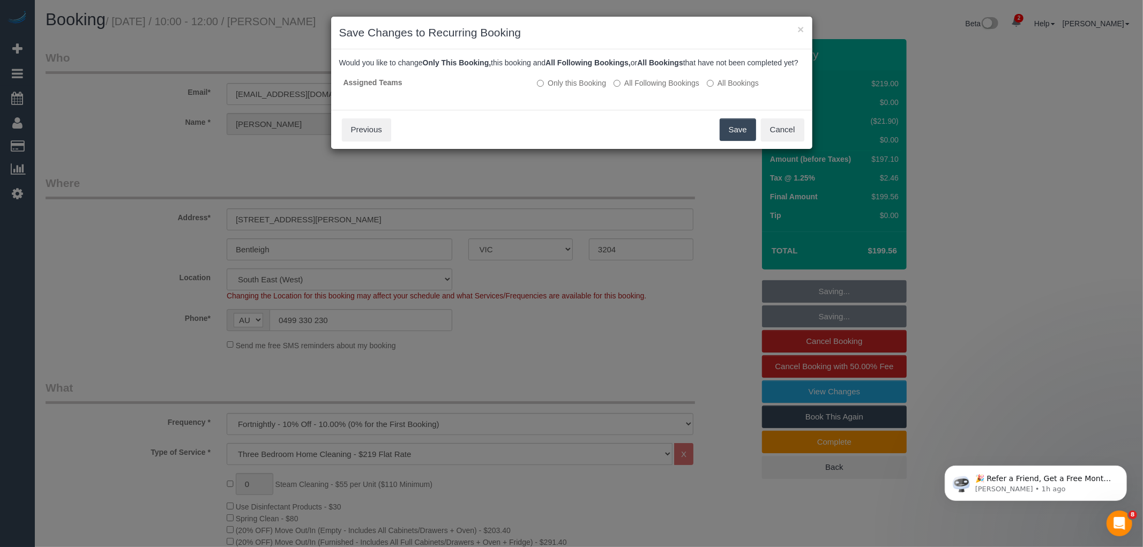
click at [737, 141] on button "Save" at bounding box center [738, 129] width 36 height 23
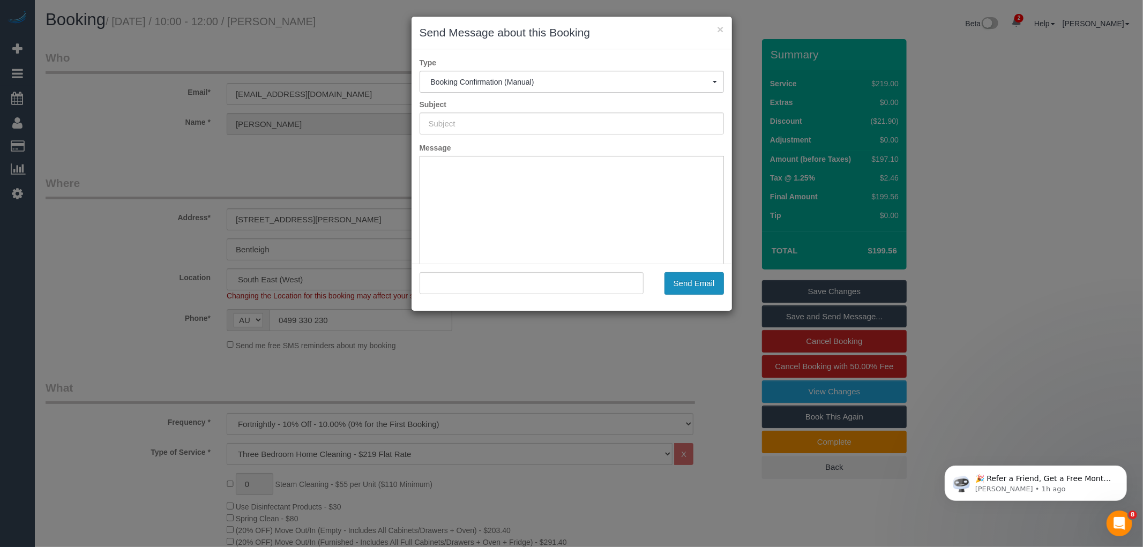
type input "Booking Confirmed"
type input ""Bushra Hansen" <bushrahansen@gmail.com>"
click at [698, 287] on button "Send Email" at bounding box center [693, 283] width 59 height 23
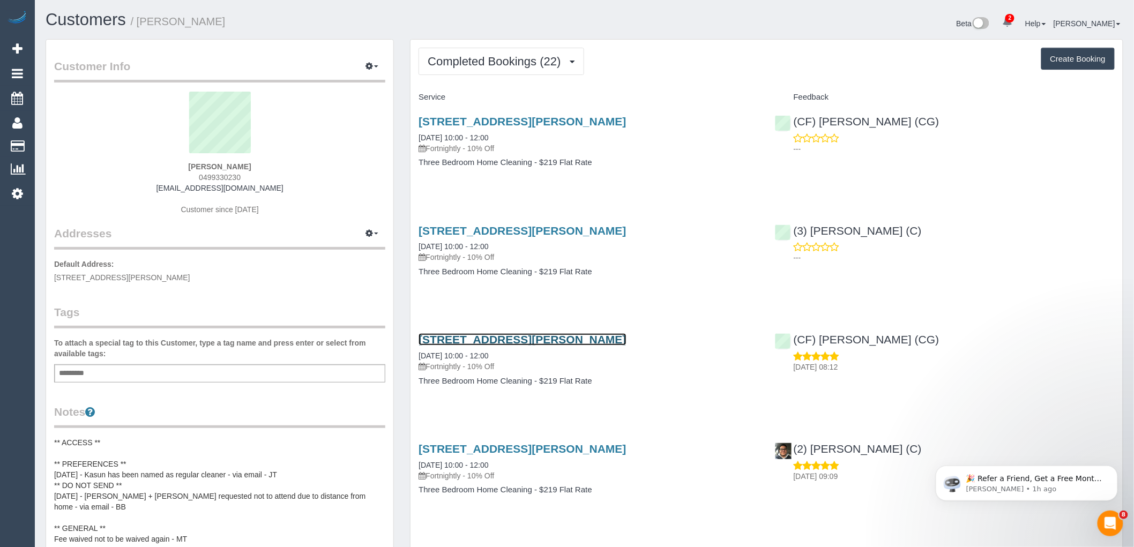
click at [540, 338] on link "[STREET_ADDRESS][PERSON_NAME]" at bounding box center [521, 339] width 207 height 12
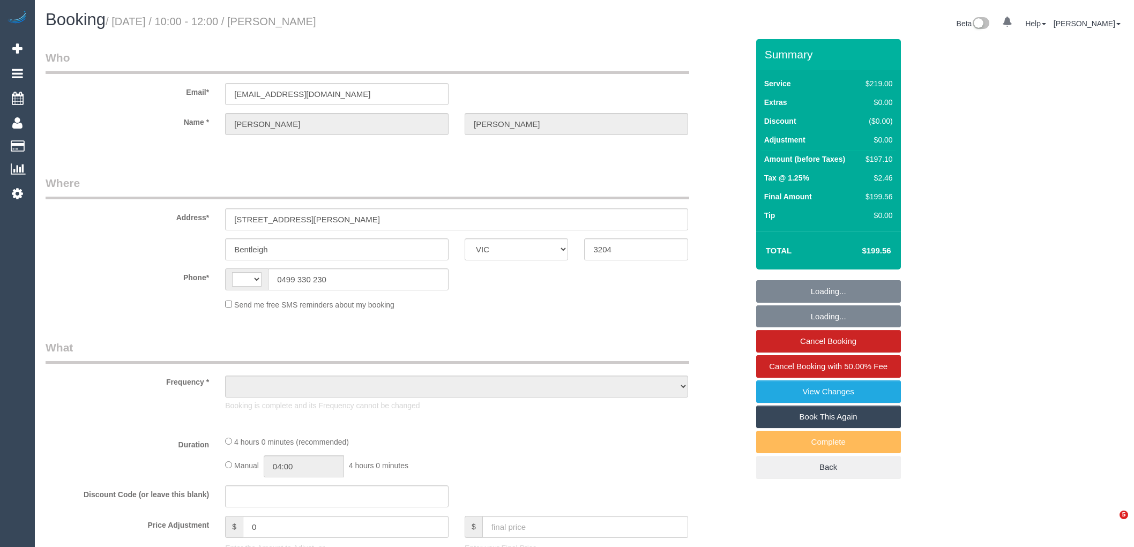
select select "VIC"
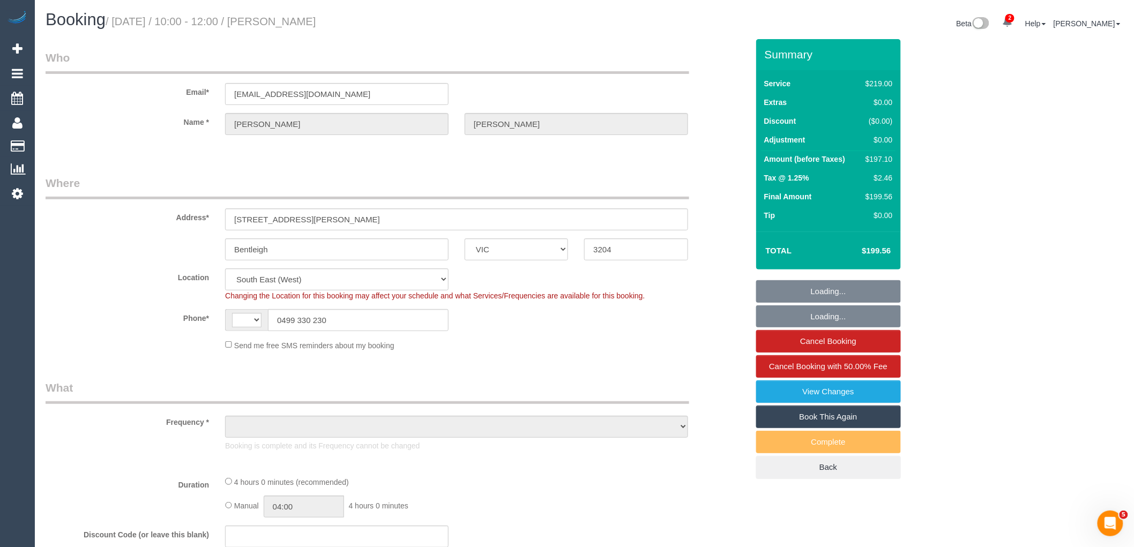
select select "string:AU"
select select "object:796"
select select "string:stripe-pm_1Q0BjU2GScqysDRVMP7xVtap"
select select "number:28"
select select "number:14"
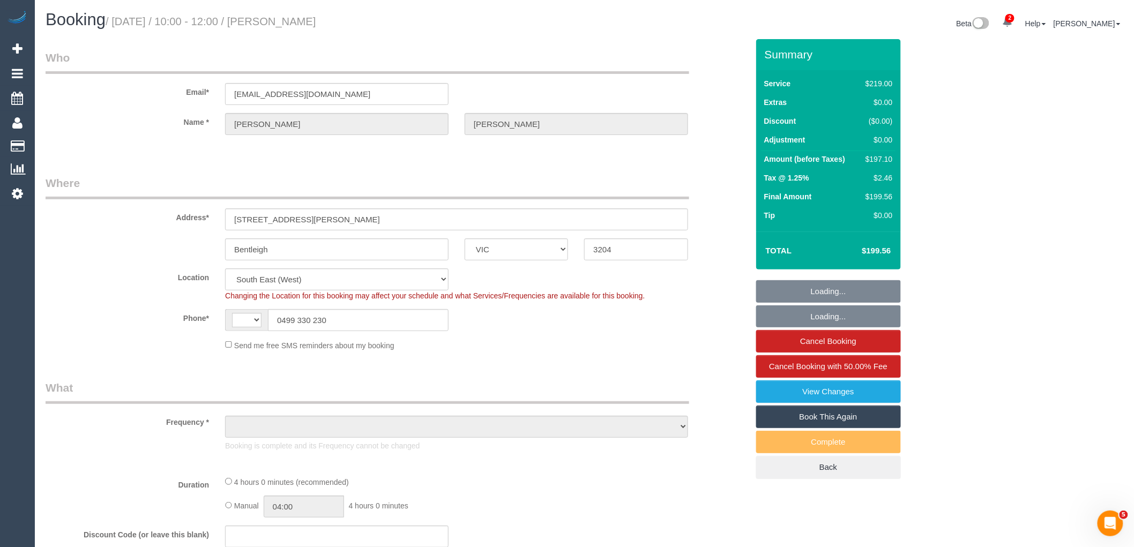
select select "number:19"
select select "number:22"
select select "number:34"
select select "number:12"
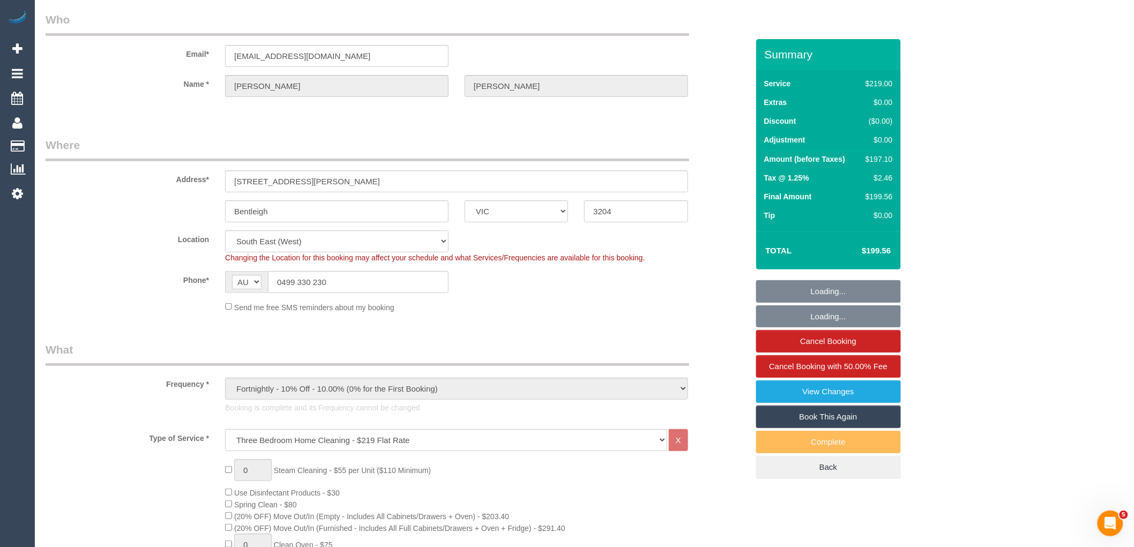
select select "object:1456"
select select "spot1"
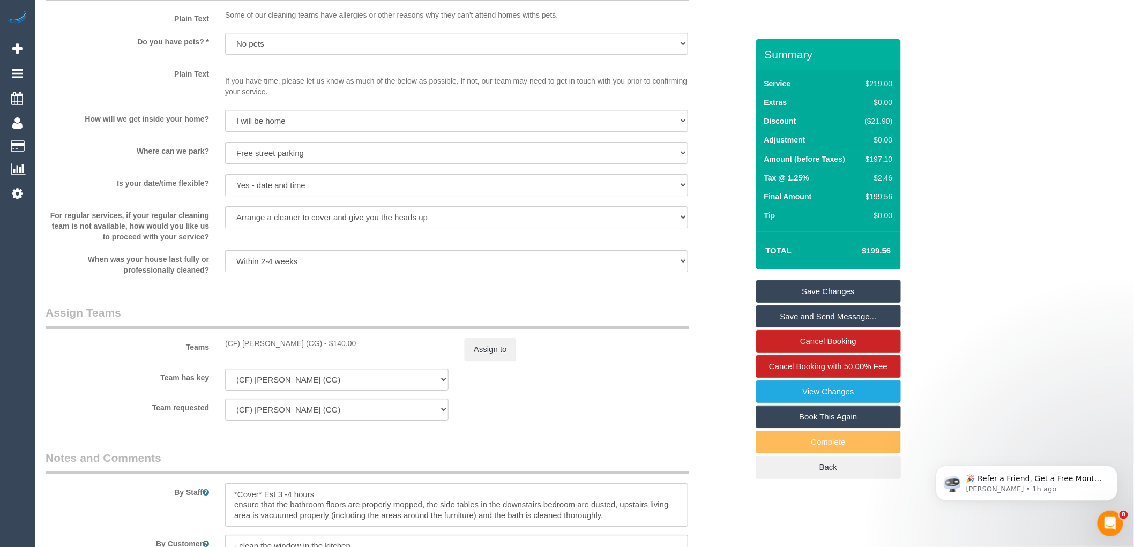
scroll to position [1428, 0]
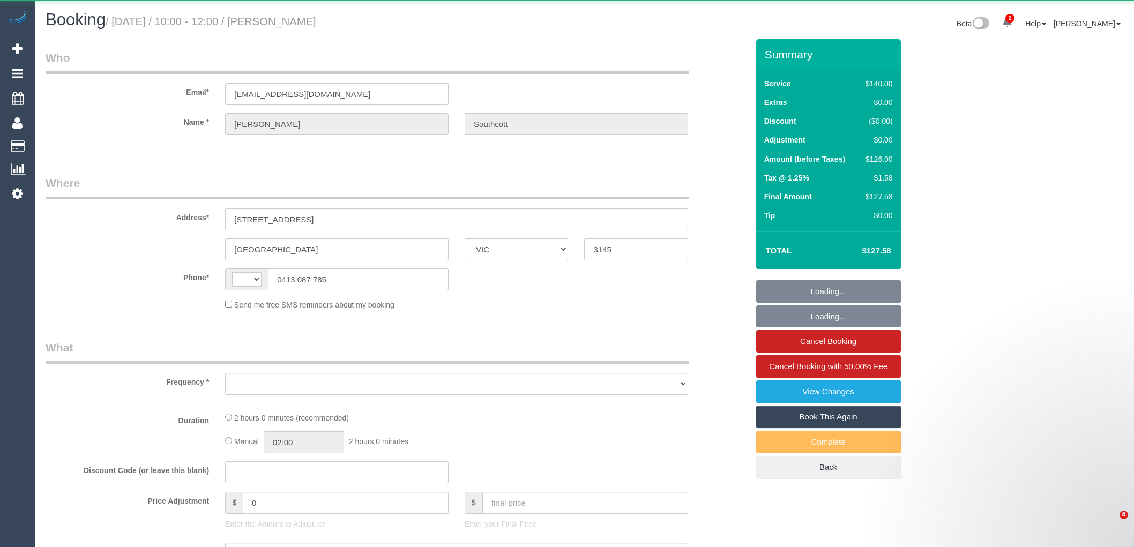
select select "VIC"
select select "string:AU"
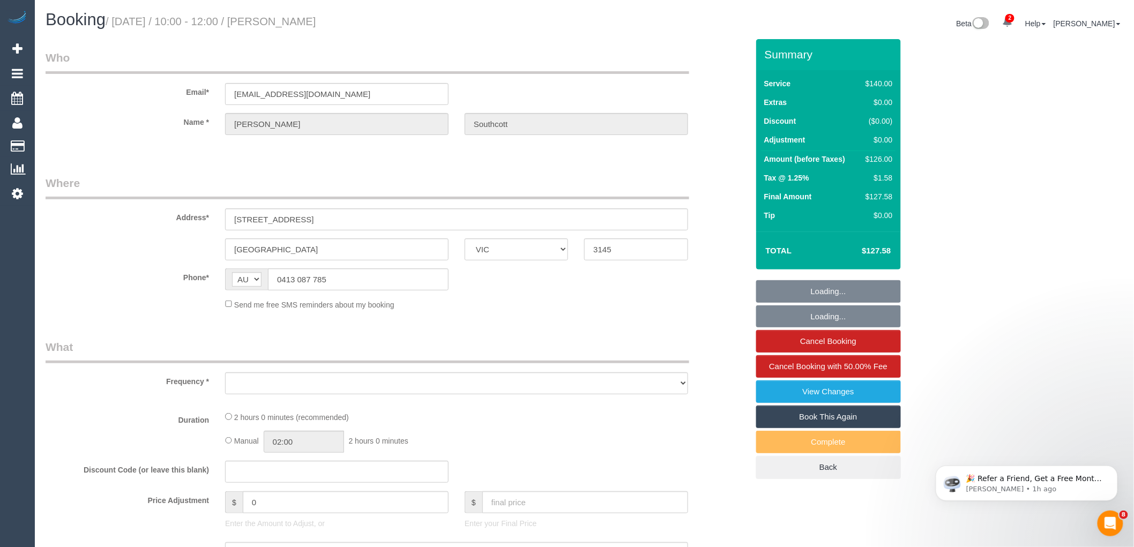
select select "object:594"
select select "string:stripe-pm_1MPHJT2GScqysDRV7q3FGX2S"
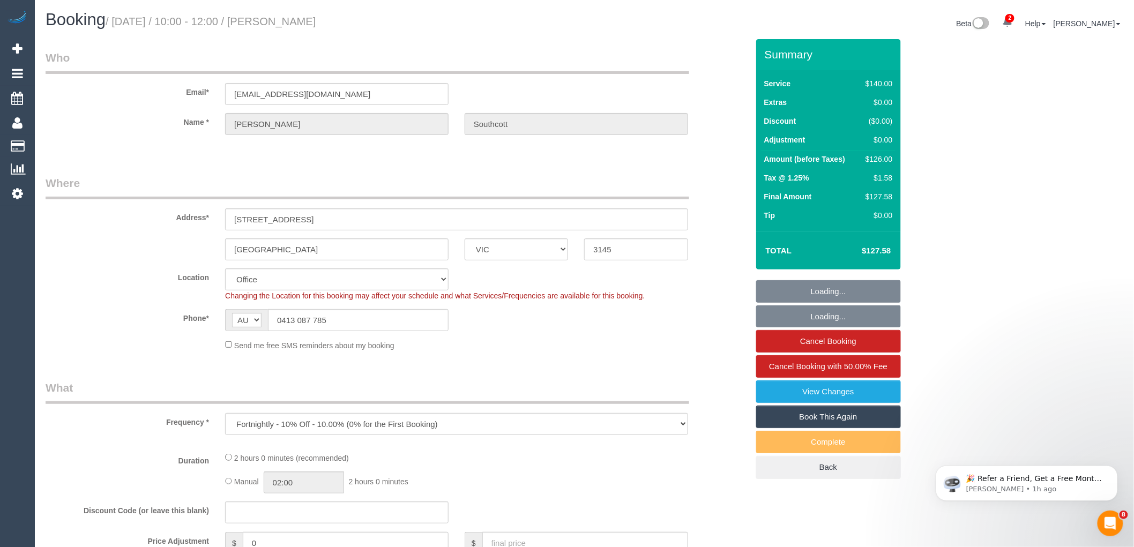
select select "object:2064"
select select "24342"
select select "number:28"
select select "number:14"
select select "number:19"
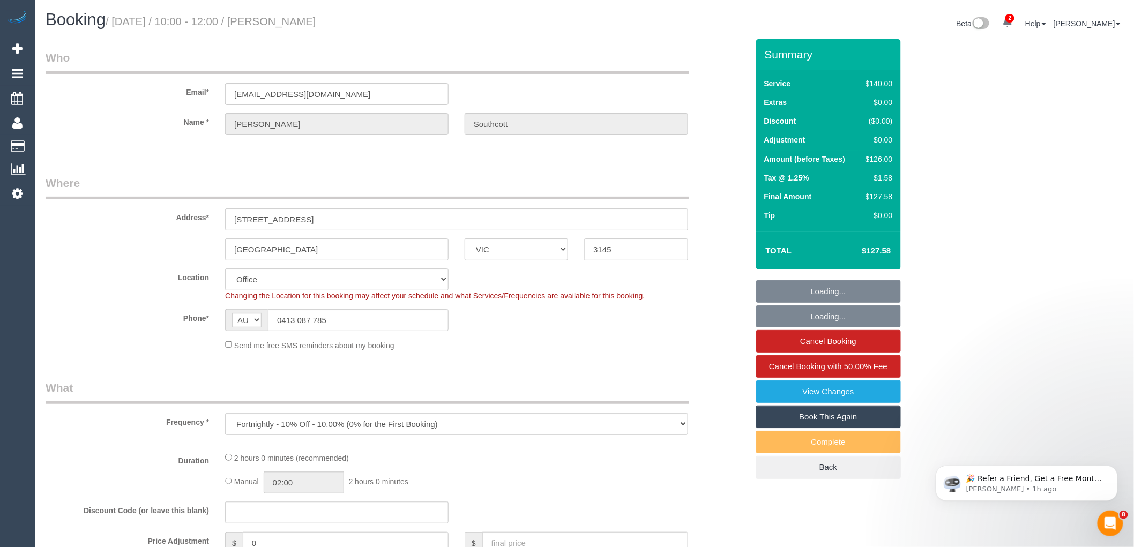
select select "number:22"
select select "number:35"
select select "number:13"
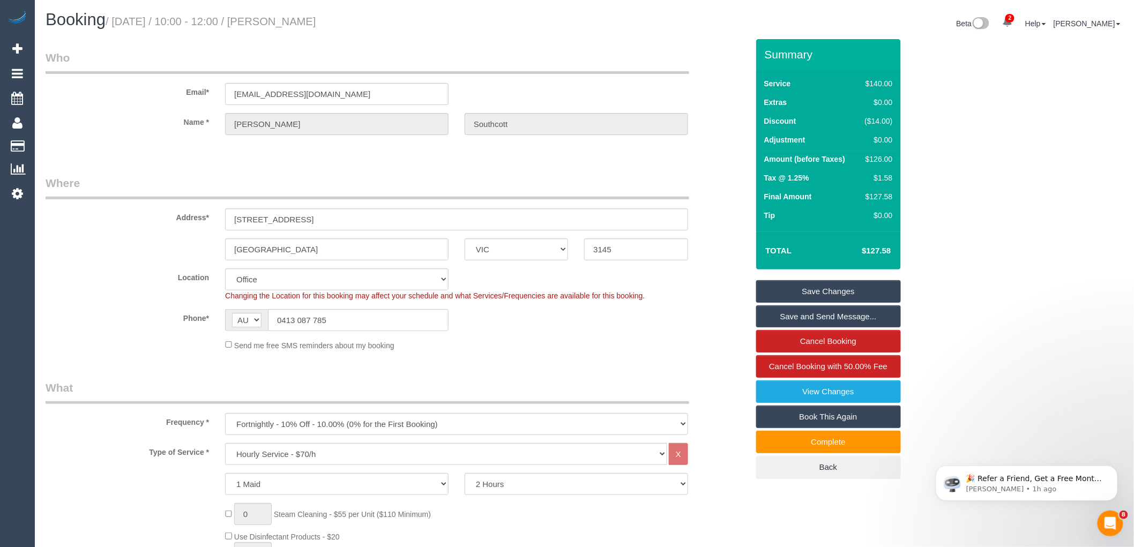
click at [837, 314] on link "Save and Send Message..." at bounding box center [828, 316] width 145 height 23
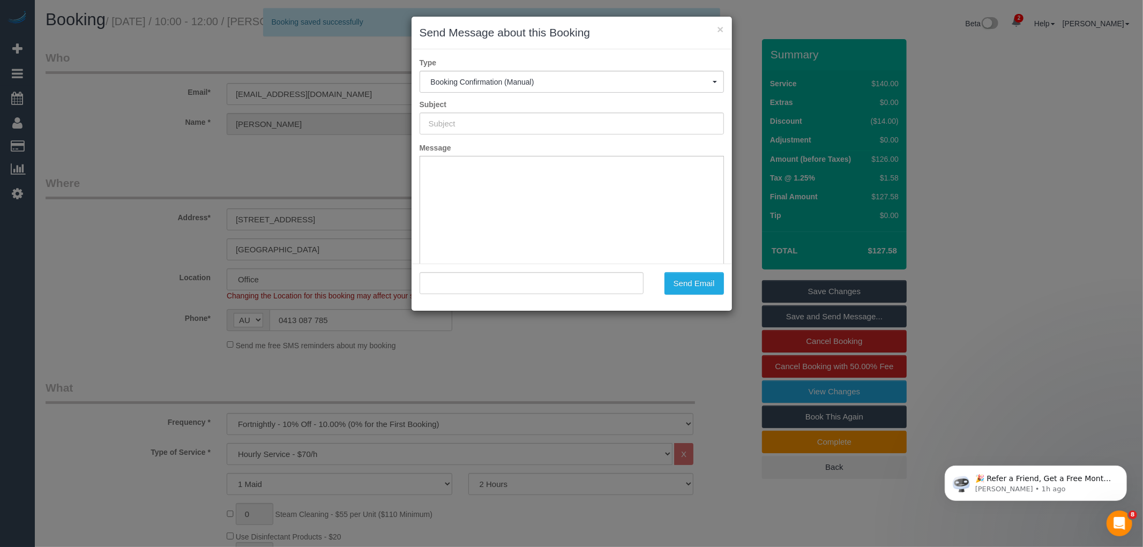
type input "Booking Confirmed"
type input ""[PERSON_NAME]" <[EMAIL_ADDRESS][DOMAIN_NAME]>"
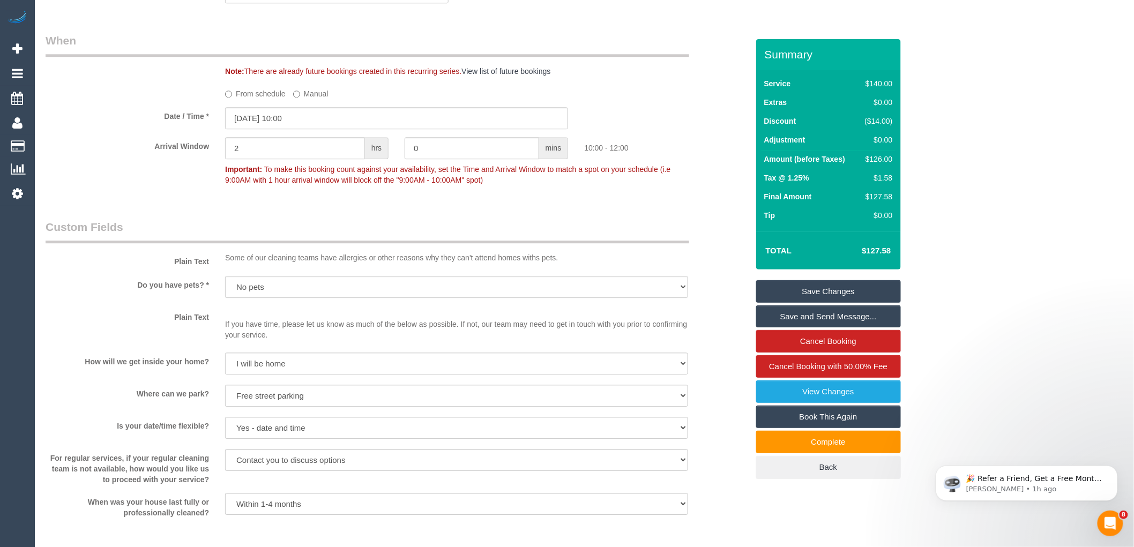
scroll to position [1012, 0]
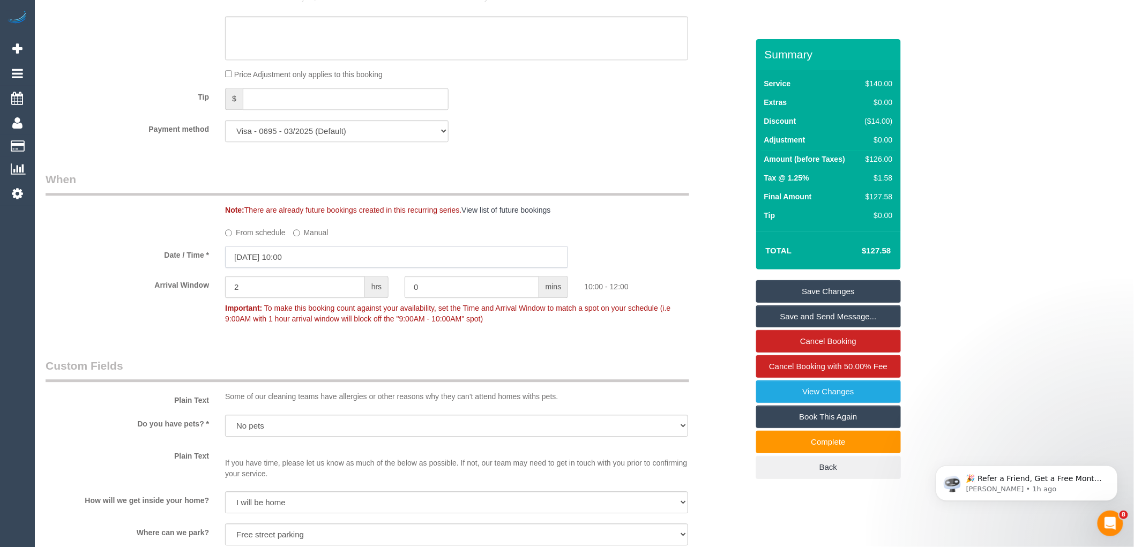
click at [333, 268] on input "[DATE] 10:00" at bounding box center [396, 257] width 343 height 22
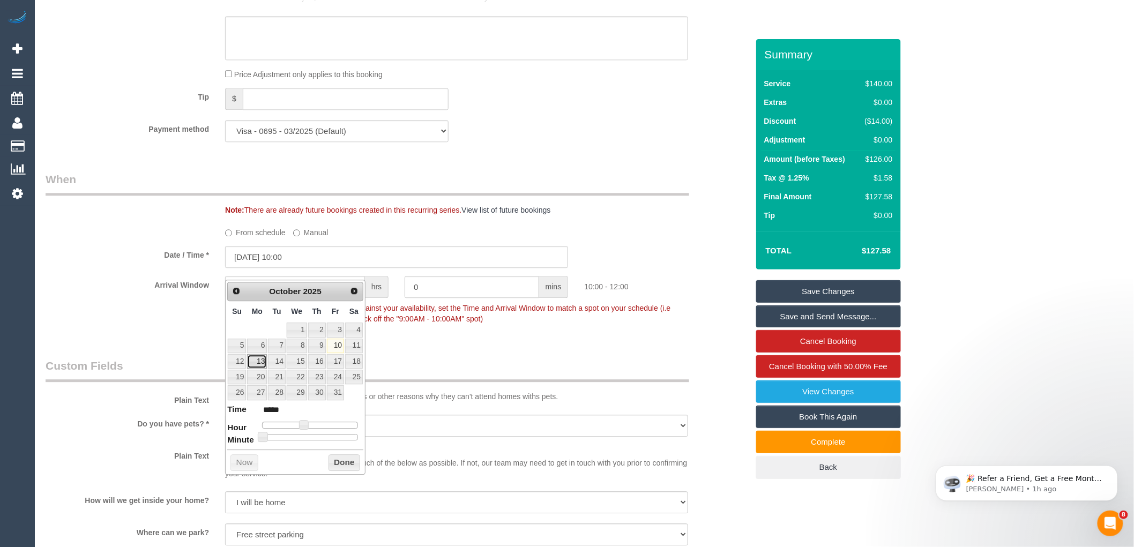
click at [253, 361] on link "13" at bounding box center [257, 361] width 20 height 14
type input "[DATE] 09:00"
type input "*****"
type input "[DATE] 10:00"
type input "*****"
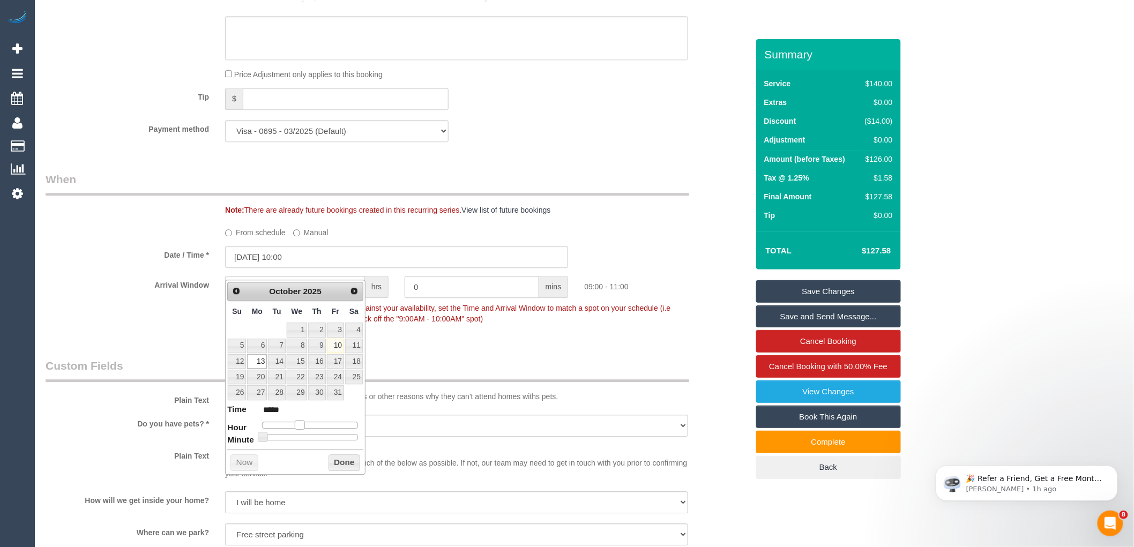
type input "[DATE] 11:00"
type input "*****"
drag, startPoint x: 298, startPoint y: 425, endPoint x: 313, endPoint y: 421, distance: 15.5
click at [314, 427] on div at bounding box center [310, 425] width 96 height 6
type input "[DATE] 12:00"
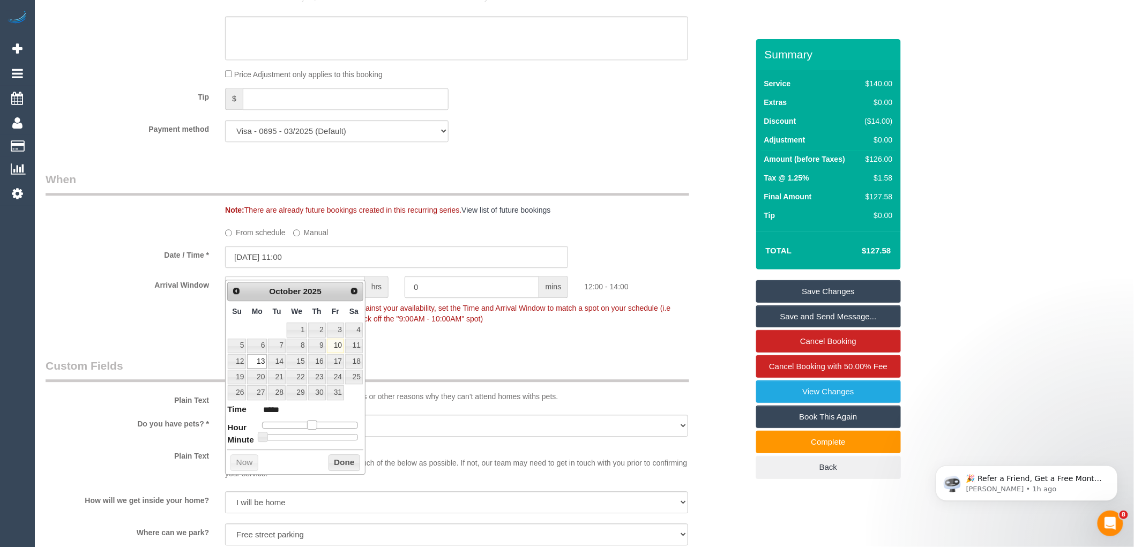
type input "*****"
click at [313, 422] on div at bounding box center [310, 425] width 96 height 6
click at [343, 462] on button "Done" at bounding box center [344, 462] width 32 height 17
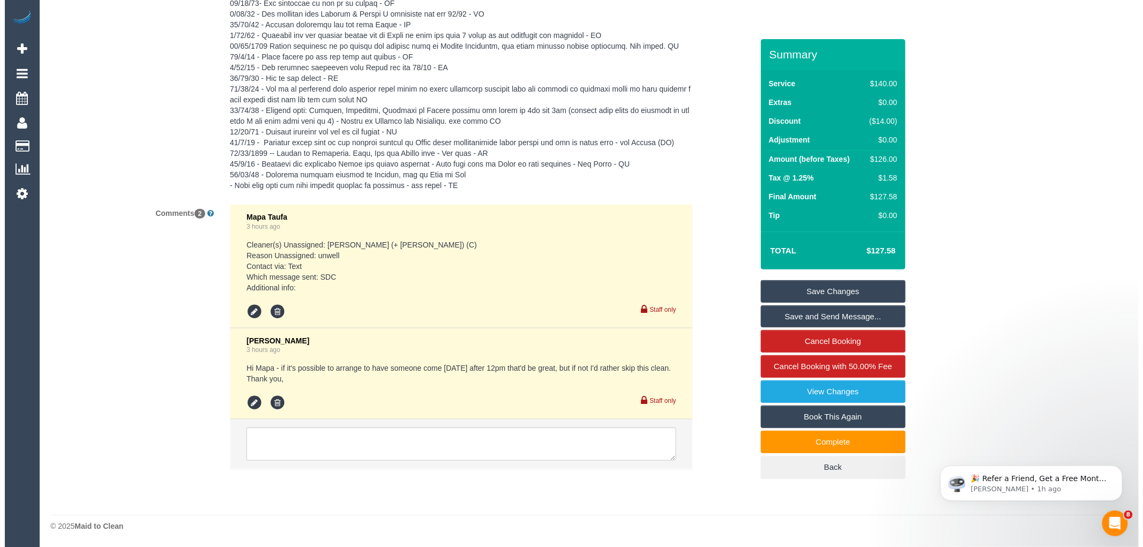
scroll to position [2039, 0]
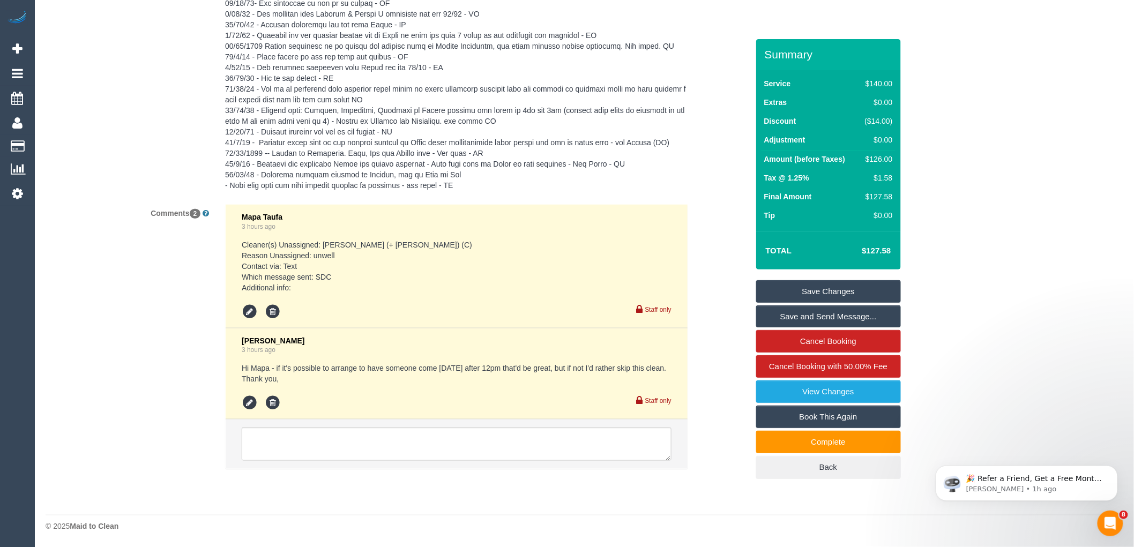
click at [826, 317] on link "Save and Send Message..." at bounding box center [828, 316] width 145 height 23
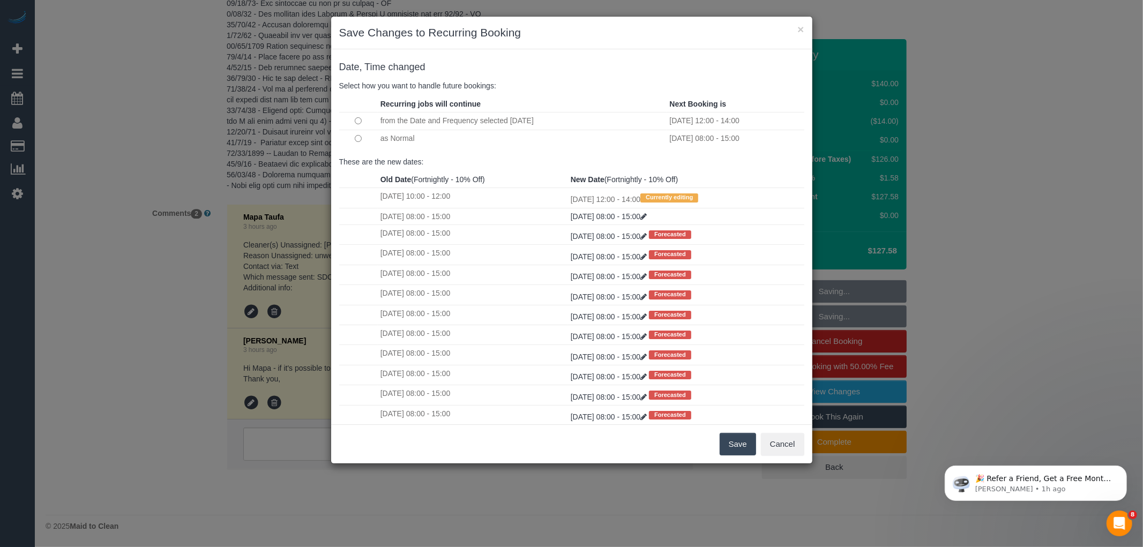
click at [731, 440] on button "Save" at bounding box center [738, 444] width 36 height 23
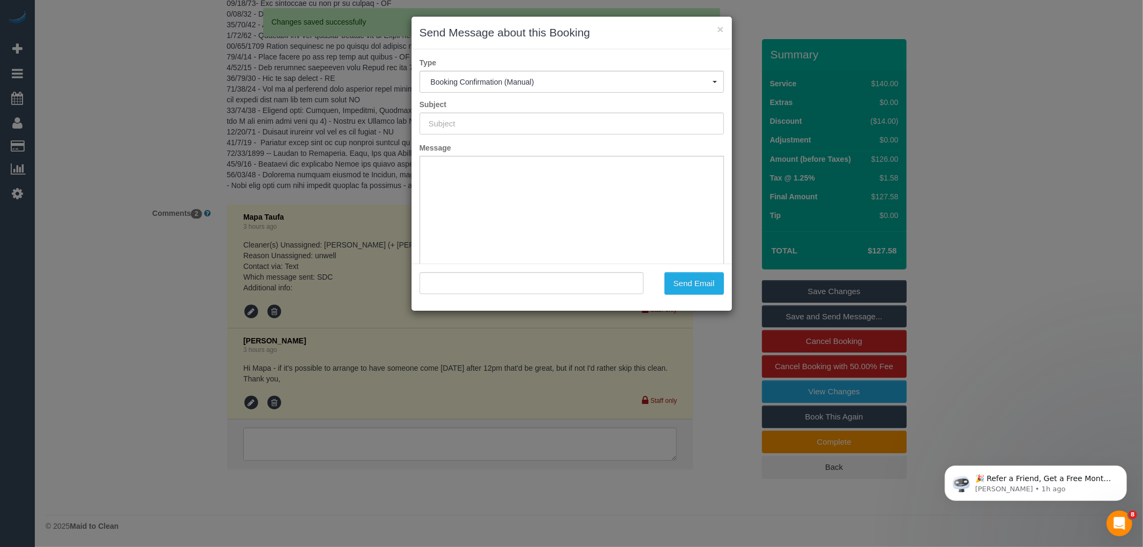
type input "Booking Confirmed"
type input ""[PERSON_NAME]" <[EMAIL_ADDRESS][DOMAIN_NAME]>"
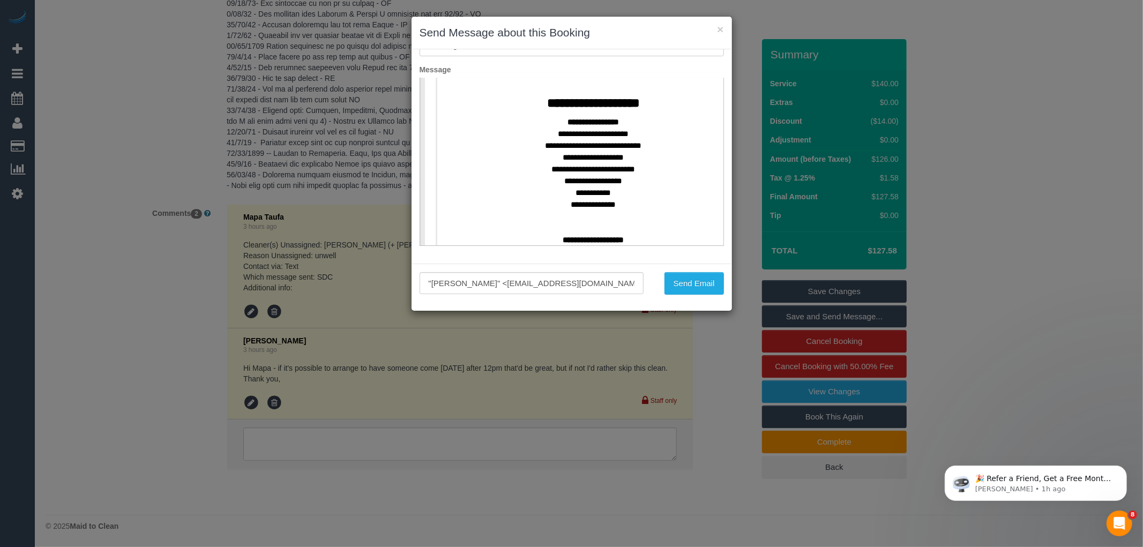
scroll to position [416, 0]
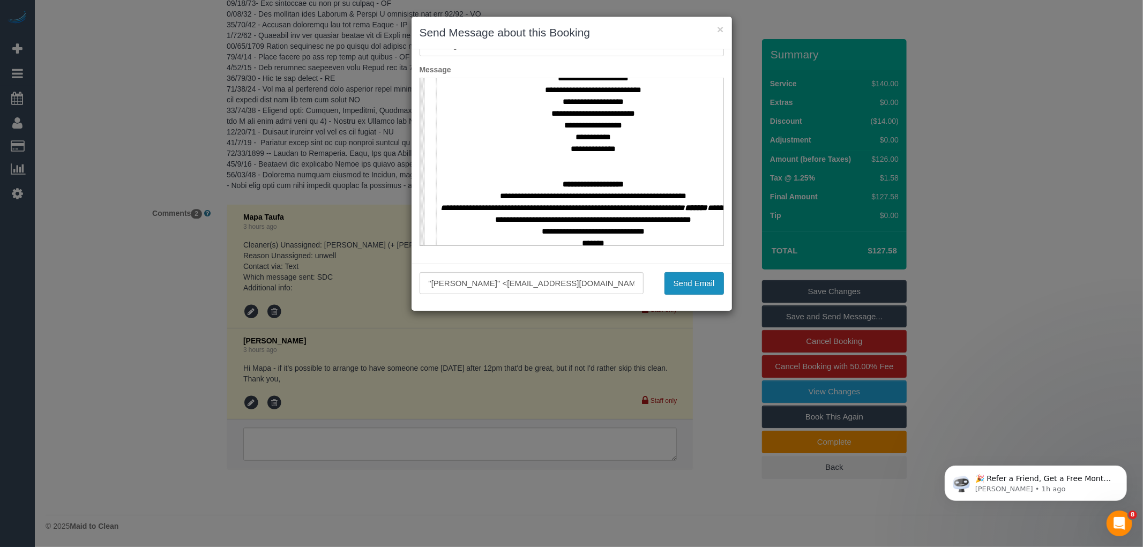
click at [690, 286] on button "Send Email" at bounding box center [693, 283] width 59 height 23
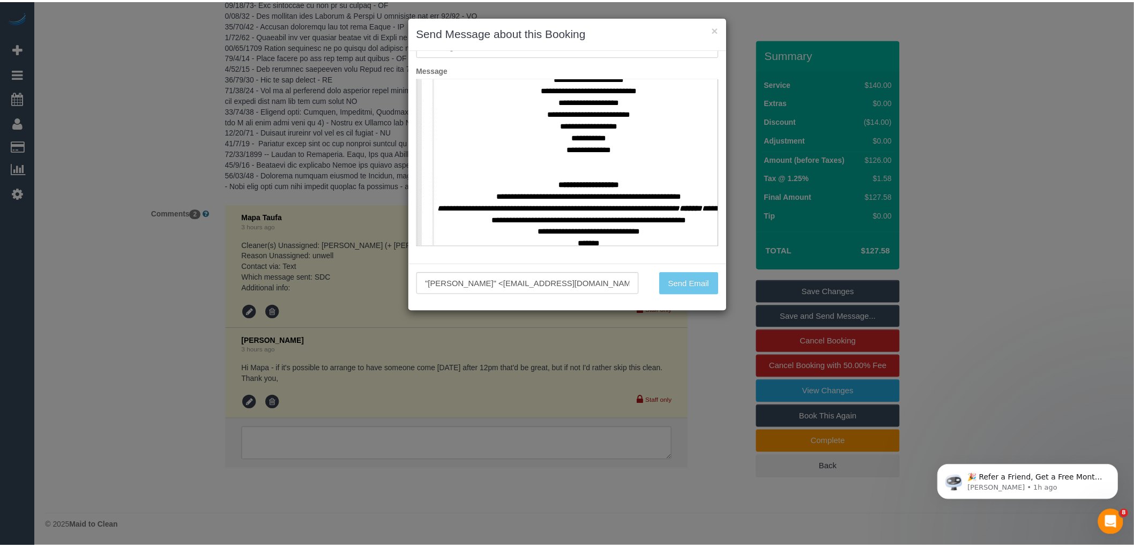
scroll to position [2078, 0]
